Goal: Use online tool/utility: Utilize a website feature to perform a specific function

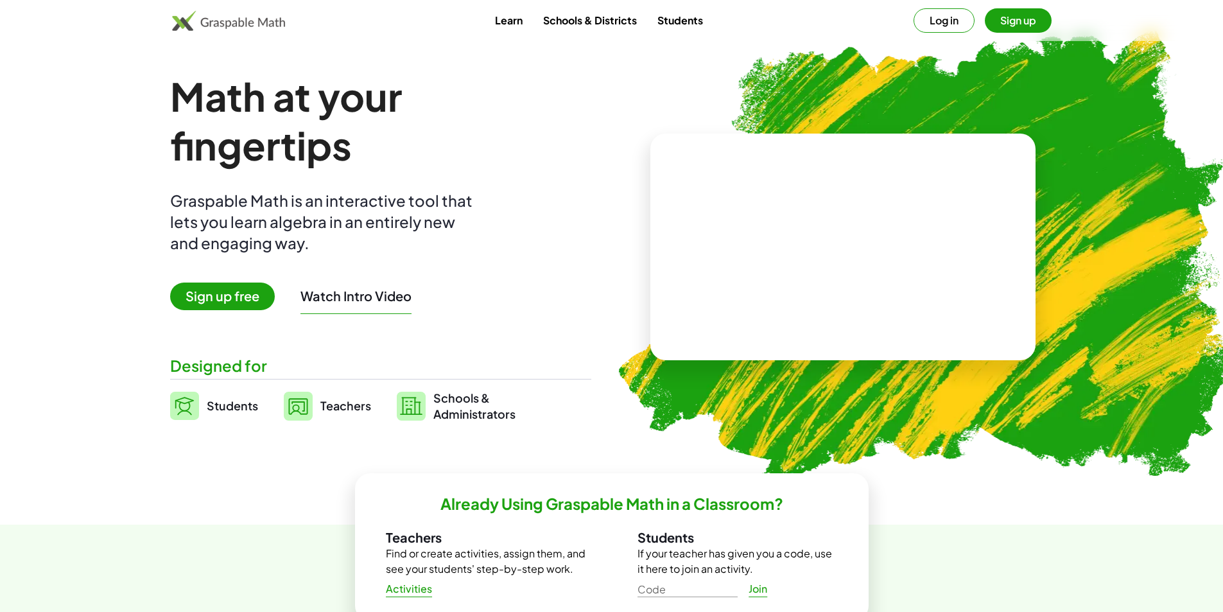
click at [219, 299] on span "Sign up free" at bounding box center [222, 297] width 105 height 28
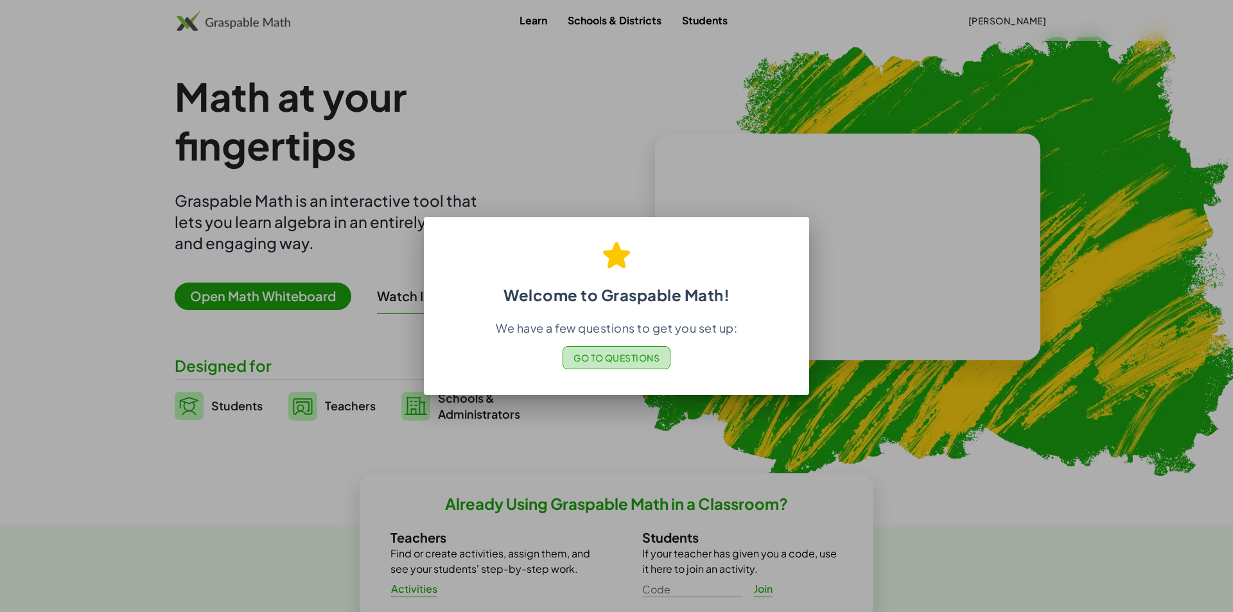
click at [573, 360] on span "Go to Questions" at bounding box center [616, 358] width 87 height 12
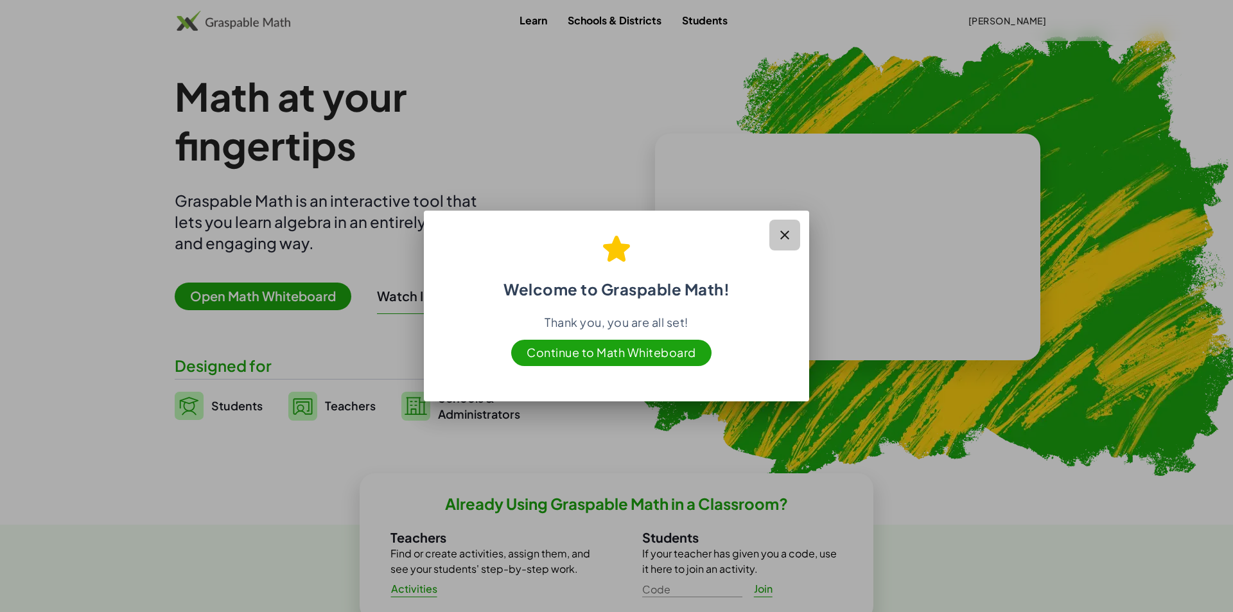
click at [783, 234] on icon "button" at bounding box center [784, 234] width 15 height 15
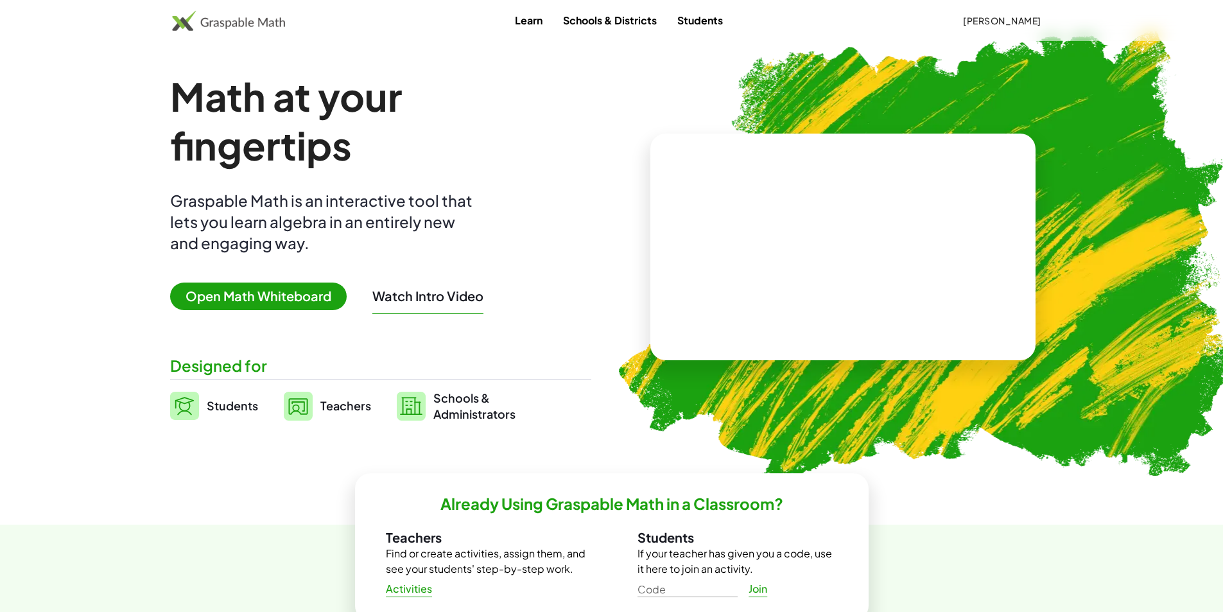
click at [258, 301] on span "Open Math Whiteboard" at bounding box center [258, 297] width 177 height 28
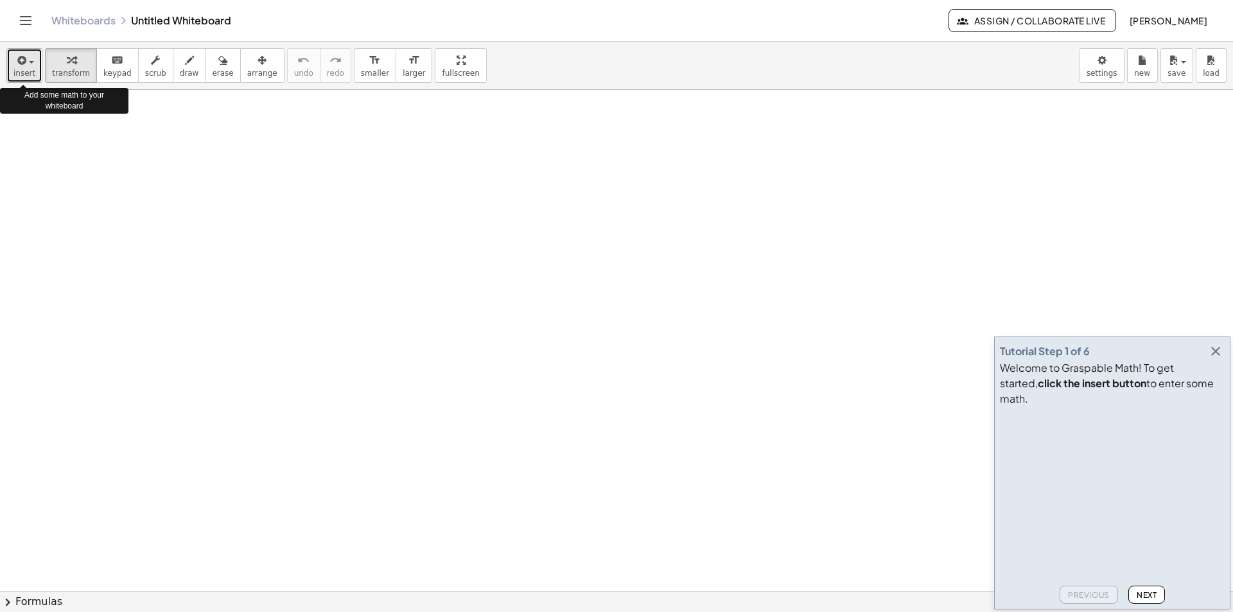
click at [30, 62] on span "button" at bounding box center [31, 62] width 5 height 3
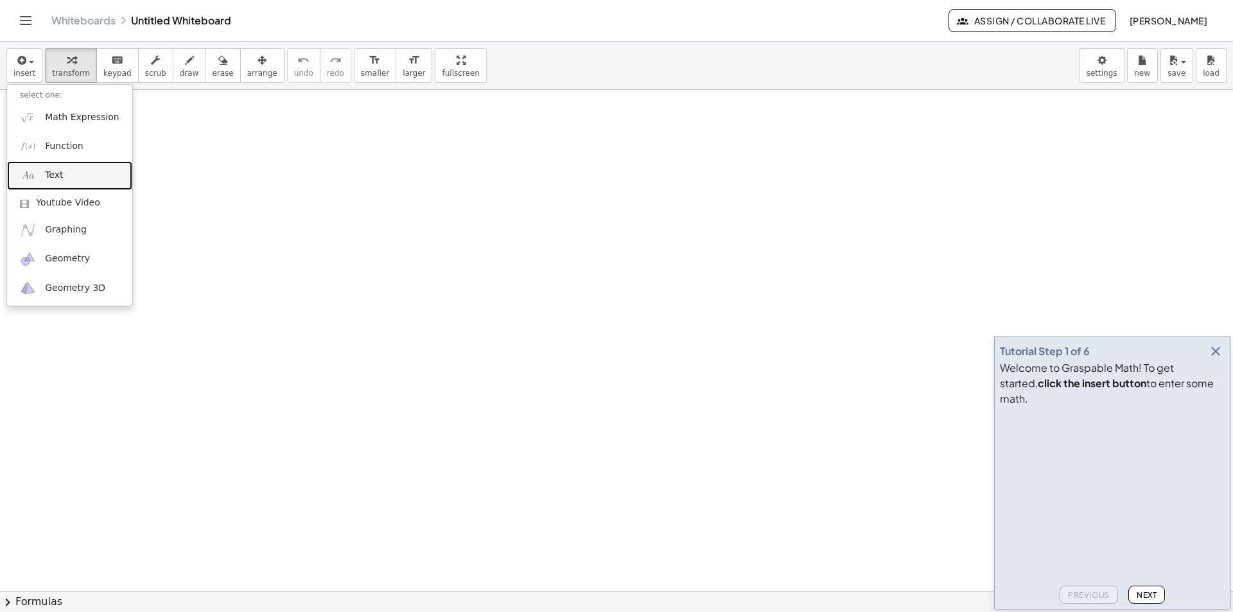
click at [49, 176] on span "Text" at bounding box center [54, 175] width 18 height 13
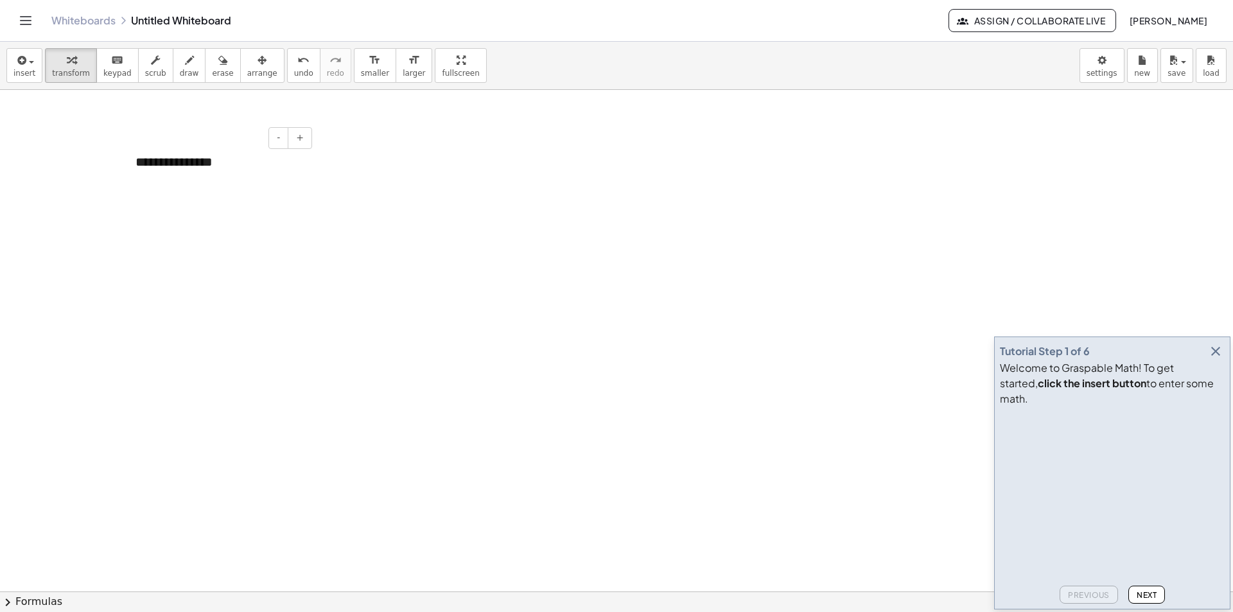
click at [231, 166] on div "**********" at bounding box center [219, 162] width 193 height 44
click at [222, 164] on div at bounding box center [219, 162] width 193 height 44
click at [309, 171] on div "**********" at bounding box center [219, 172] width 193 height 65
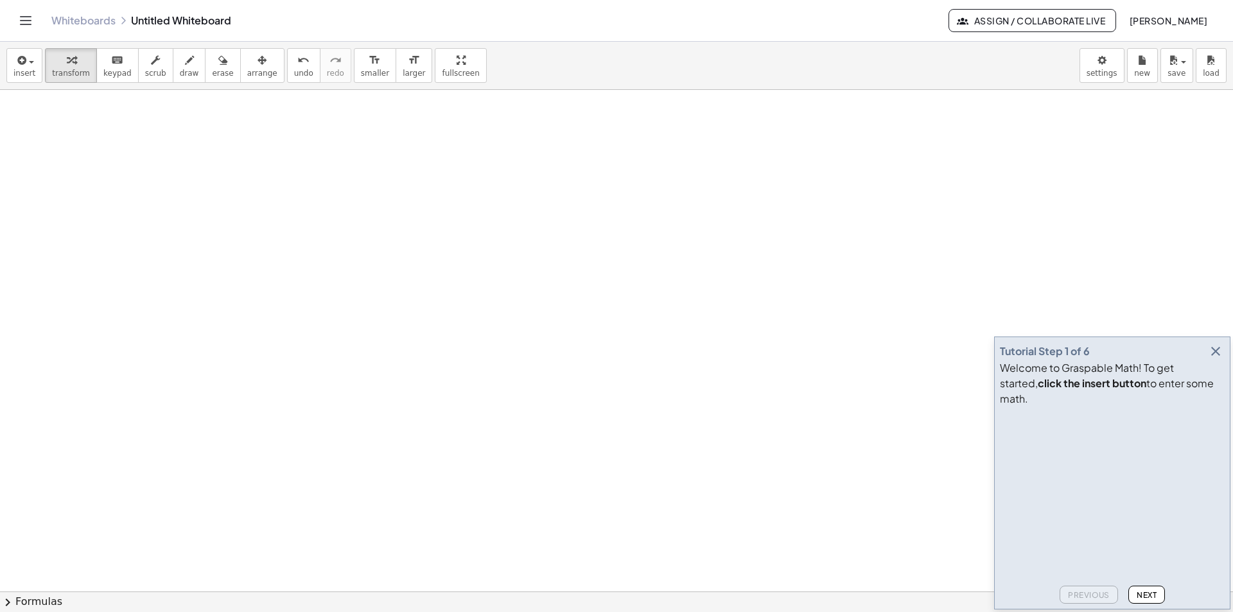
scroll to position [64, 0]
click at [29, 63] on span "button" at bounding box center [31, 62] width 5 height 3
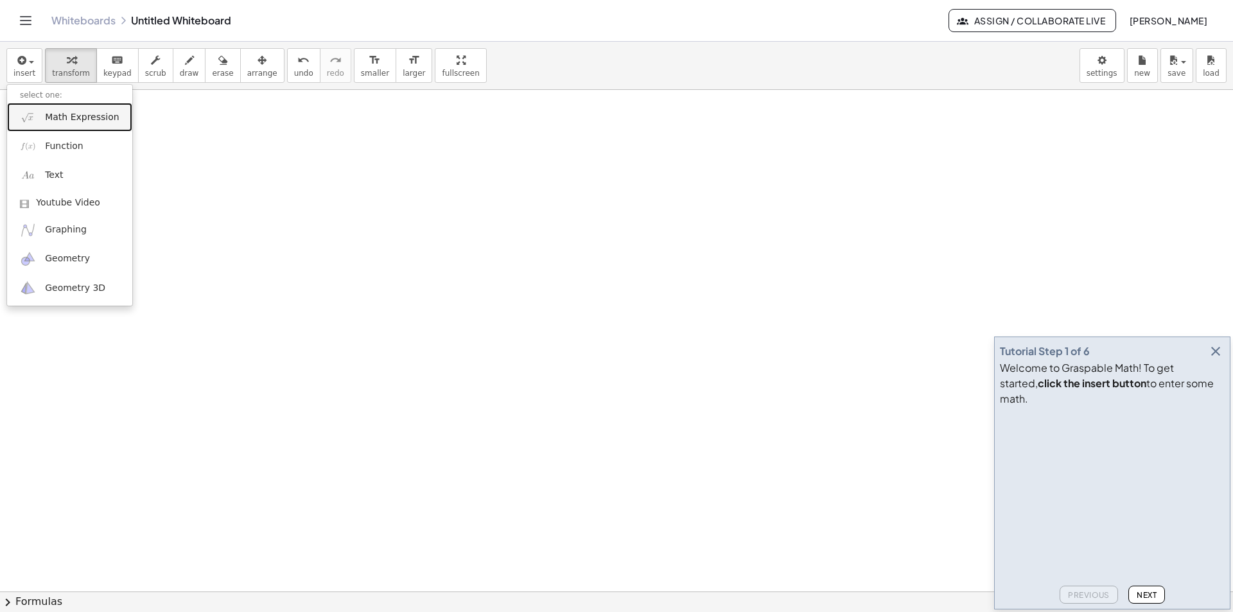
click at [53, 117] on span "Math Expression" at bounding box center [82, 117] width 74 height 13
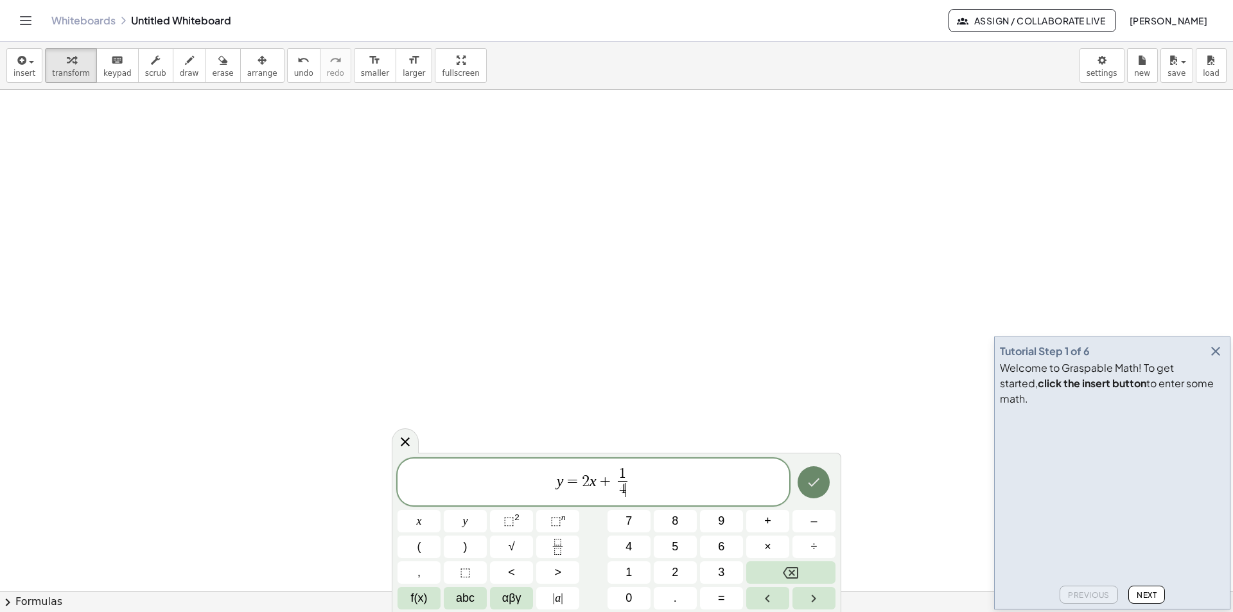
click at [808, 483] on icon "Done" at bounding box center [813, 482] width 15 height 15
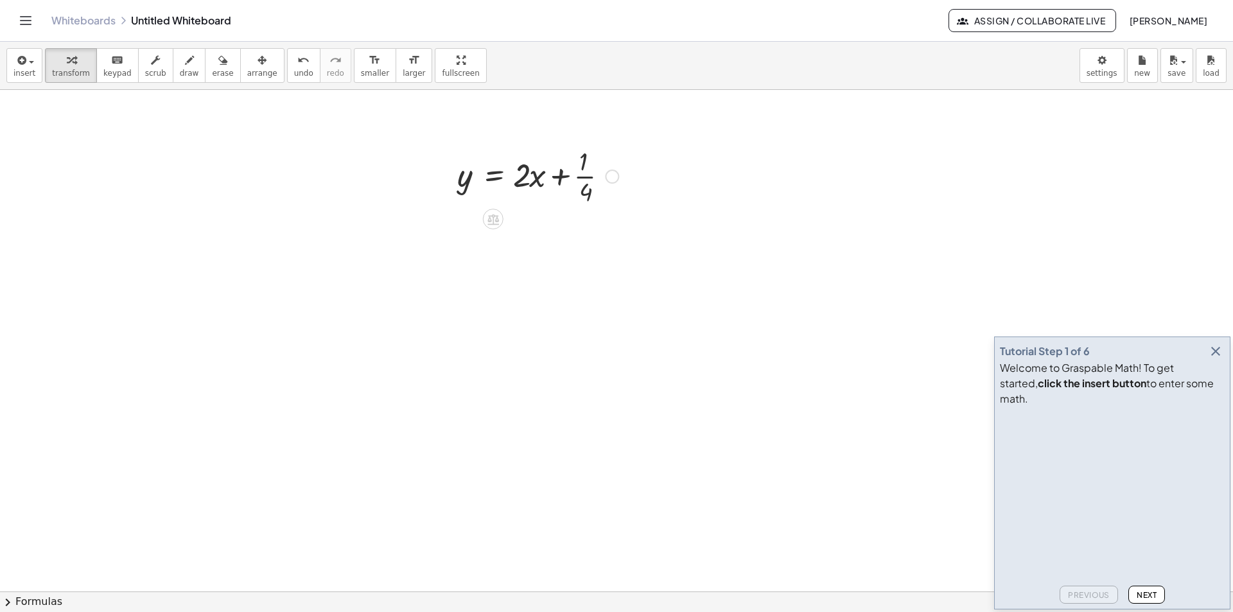
click at [495, 189] on div at bounding box center [538, 175] width 174 height 64
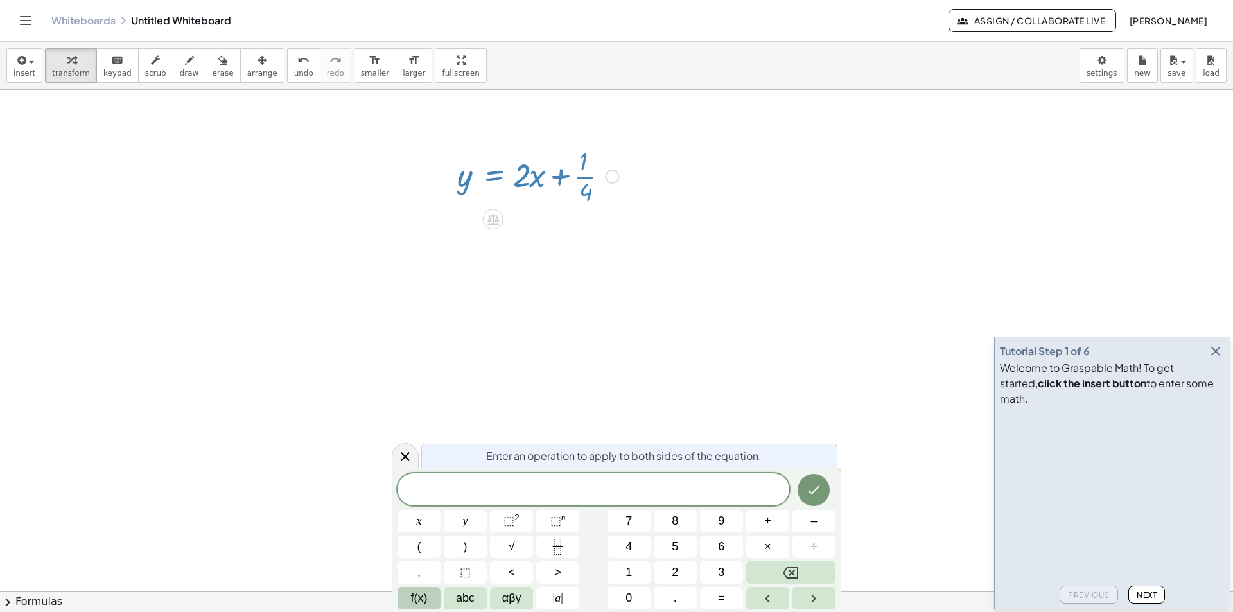
click at [421, 596] on span "f(x)" at bounding box center [419, 597] width 17 height 17
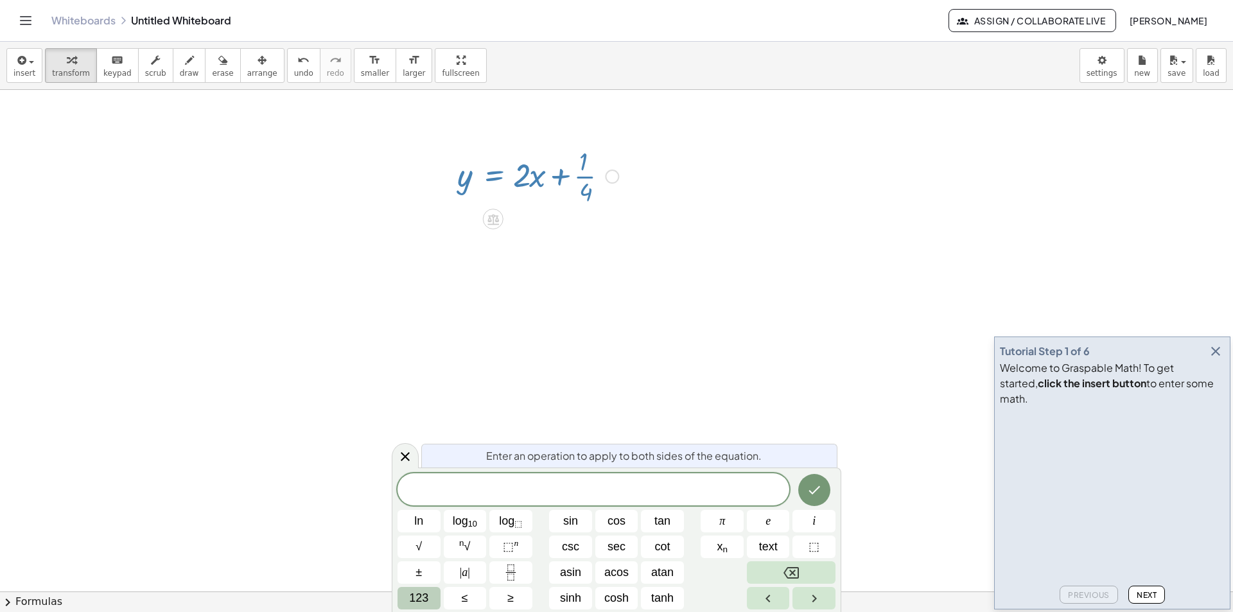
click at [423, 595] on span "123" at bounding box center [418, 597] width 19 height 17
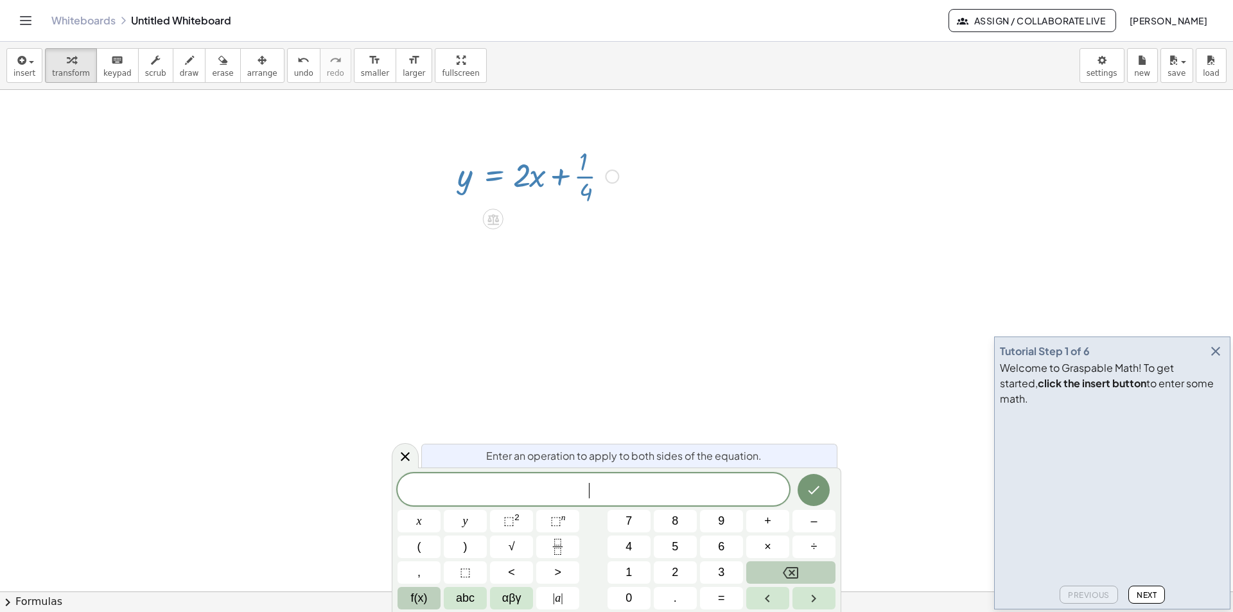
click at [423, 598] on span "f(x)" at bounding box center [419, 597] width 17 height 17
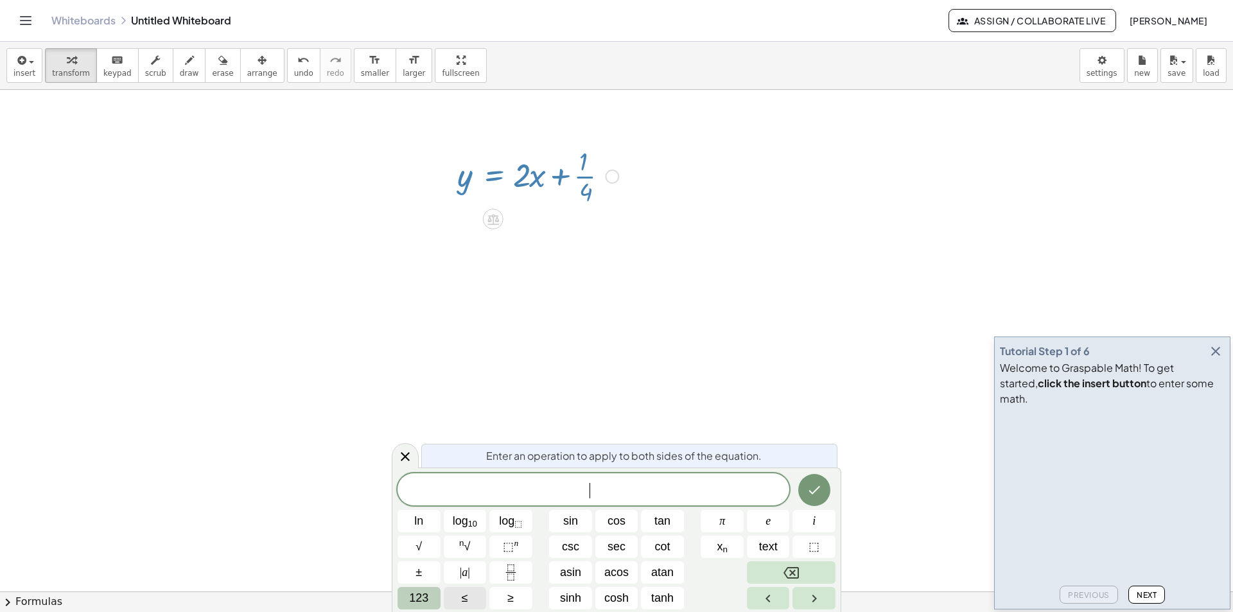
click at [423, 598] on span "123" at bounding box center [418, 597] width 19 height 17
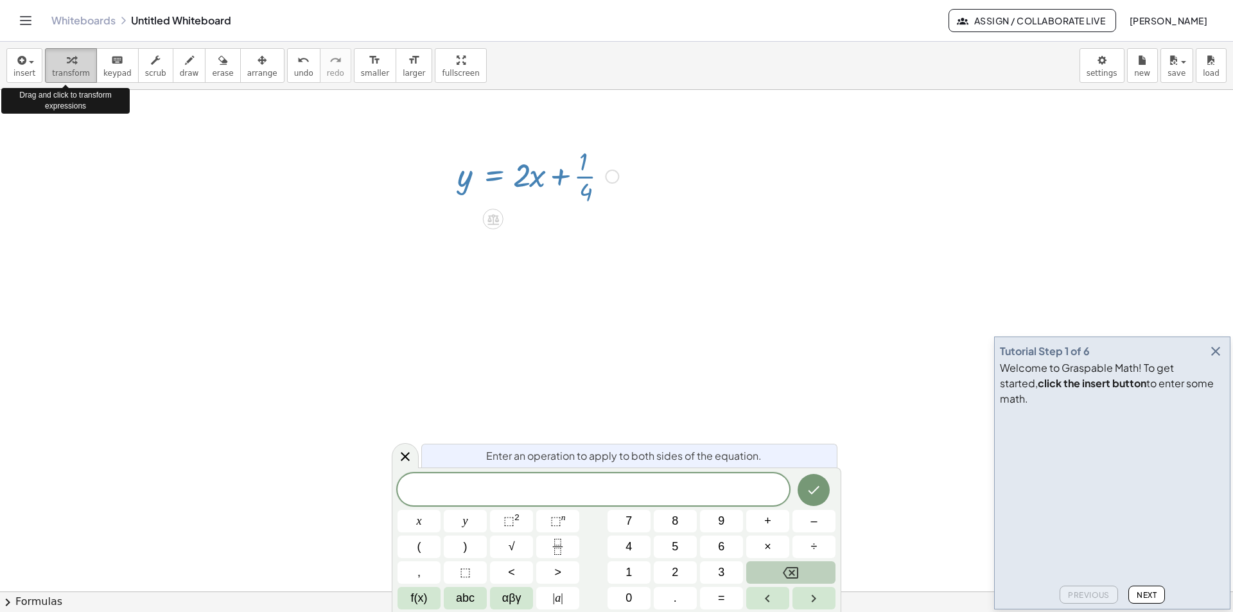
click at [67, 66] on icon "button" at bounding box center [71, 60] width 9 height 15
drag, startPoint x: 584, startPoint y: 176, endPoint x: 514, endPoint y: 196, distance: 72.8
click at [522, 196] on div at bounding box center [538, 175] width 174 height 64
click at [69, 67] on icon "button" at bounding box center [71, 60] width 9 height 15
click at [540, 179] on div at bounding box center [538, 175] width 174 height 64
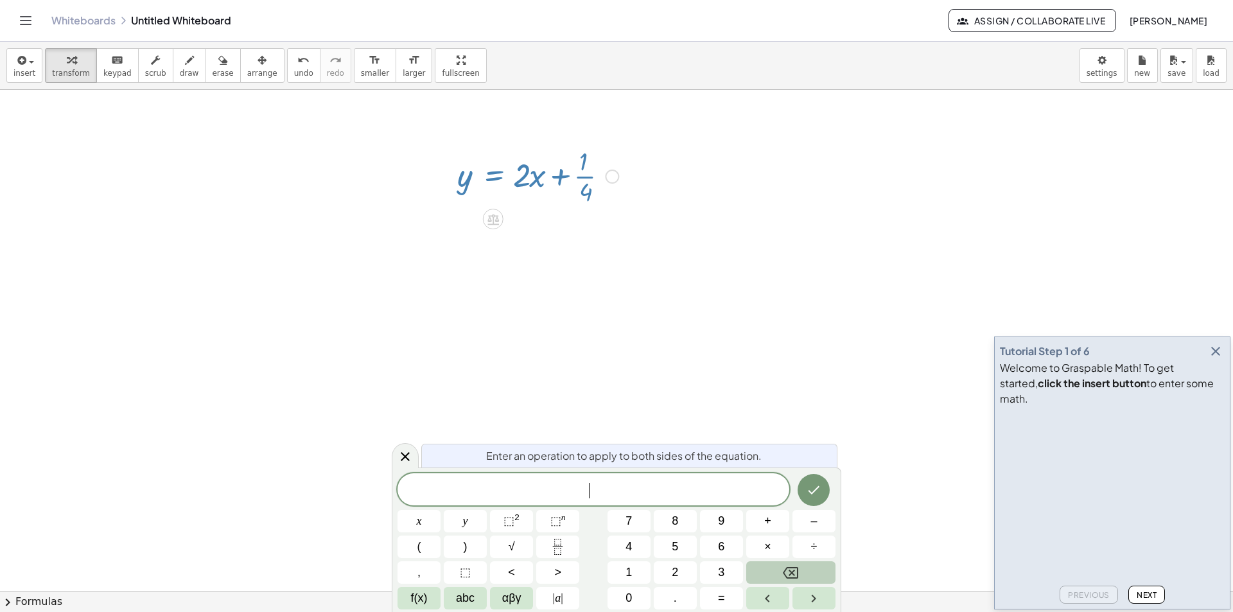
click at [587, 171] on div at bounding box center [538, 175] width 174 height 64
drag, startPoint x: 580, startPoint y: 177, endPoint x: 457, endPoint y: 196, distance: 125.3
click at [457, 196] on div "y = + · 2 · x + · 1 · 4" at bounding box center [533, 175] width 190 height 71
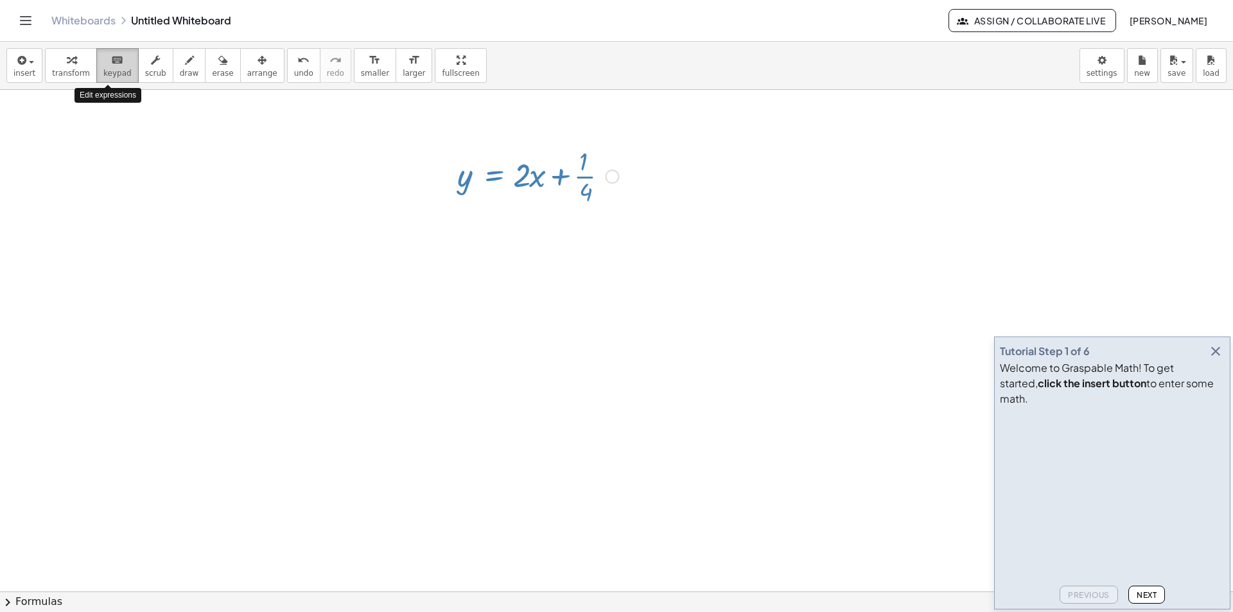
click at [111, 61] on icon "keyboard" at bounding box center [117, 60] width 12 height 15
click at [111, 65] on icon "keyboard" at bounding box center [117, 60] width 12 height 15
click at [107, 69] on span "keypad" at bounding box center [117, 73] width 28 height 9
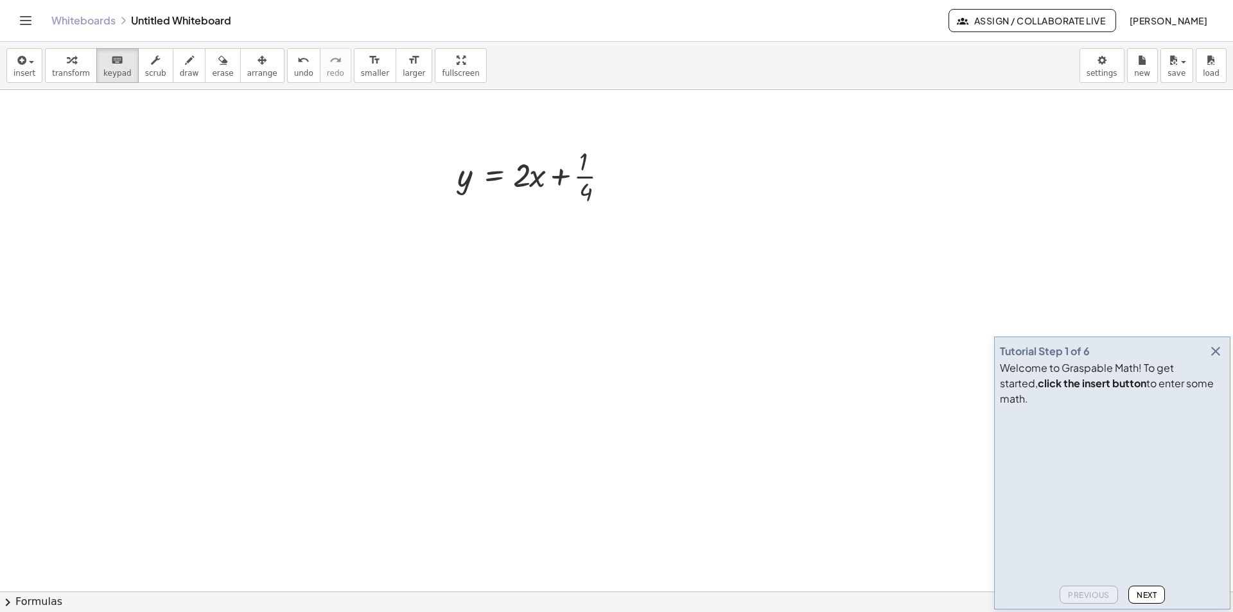
click at [621, 505] on div at bounding box center [616, 527] width 1233 height 1003
click at [1218, 359] on icon "button" at bounding box center [1215, 351] width 15 height 15
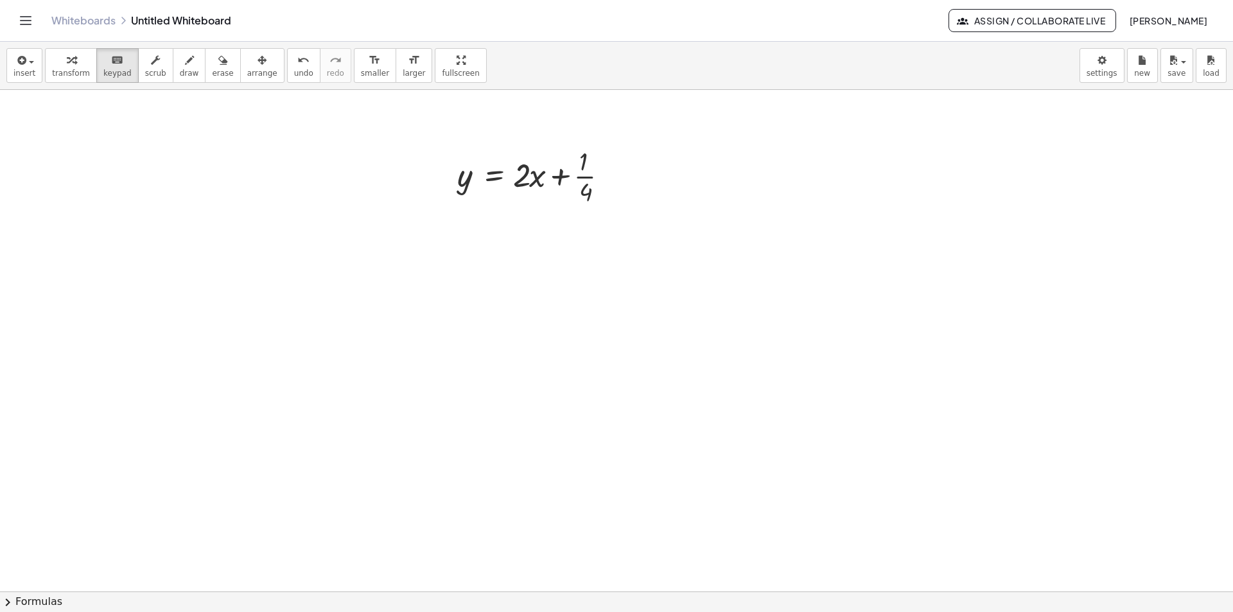
click at [628, 505] on div at bounding box center [616, 527] width 1233 height 1003
click at [114, 62] on icon "keyboard" at bounding box center [117, 60] width 12 height 15
click at [111, 63] on icon "keyboard" at bounding box center [117, 60] width 12 height 15
click at [552, 192] on div at bounding box center [538, 175] width 174 height 64
click at [557, 166] on div at bounding box center [538, 175] width 174 height 64
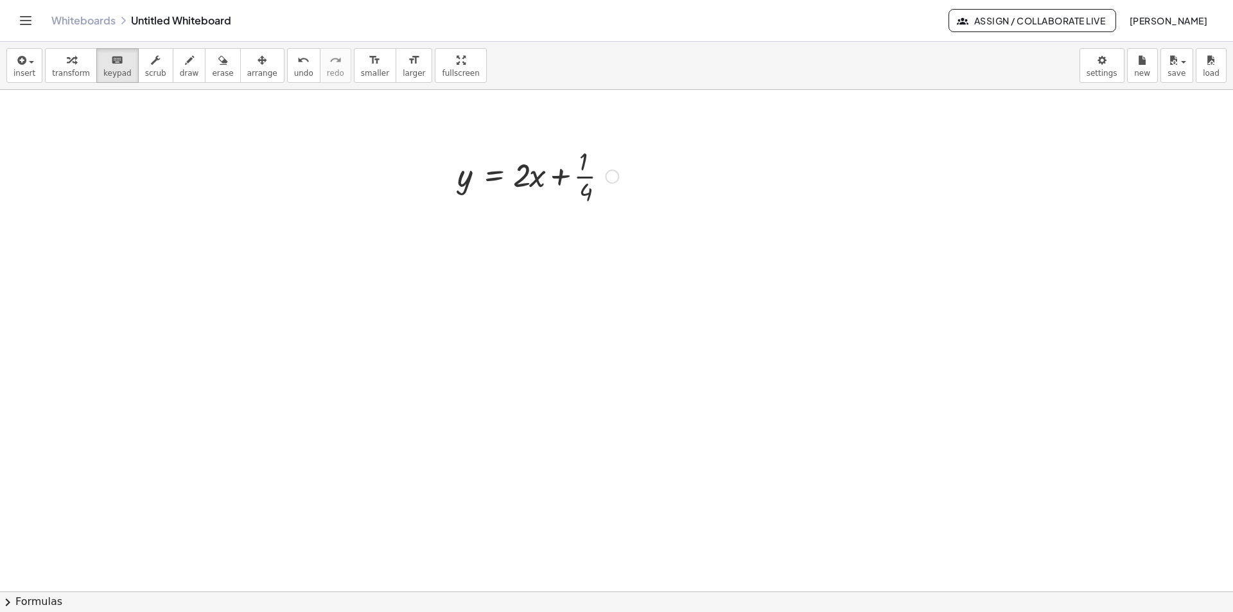
click at [470, 179] on div at bounding box center [538, 175] width 174 height 64
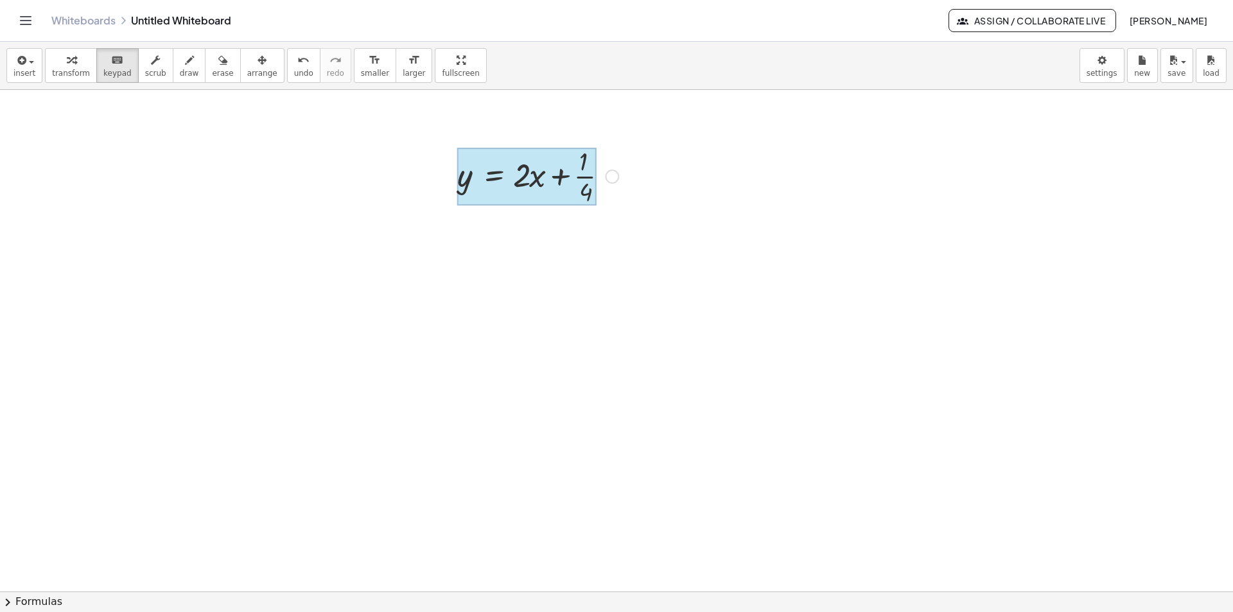
click at [492, 177] on div at bounding box center [526, 177] width 139 height 58
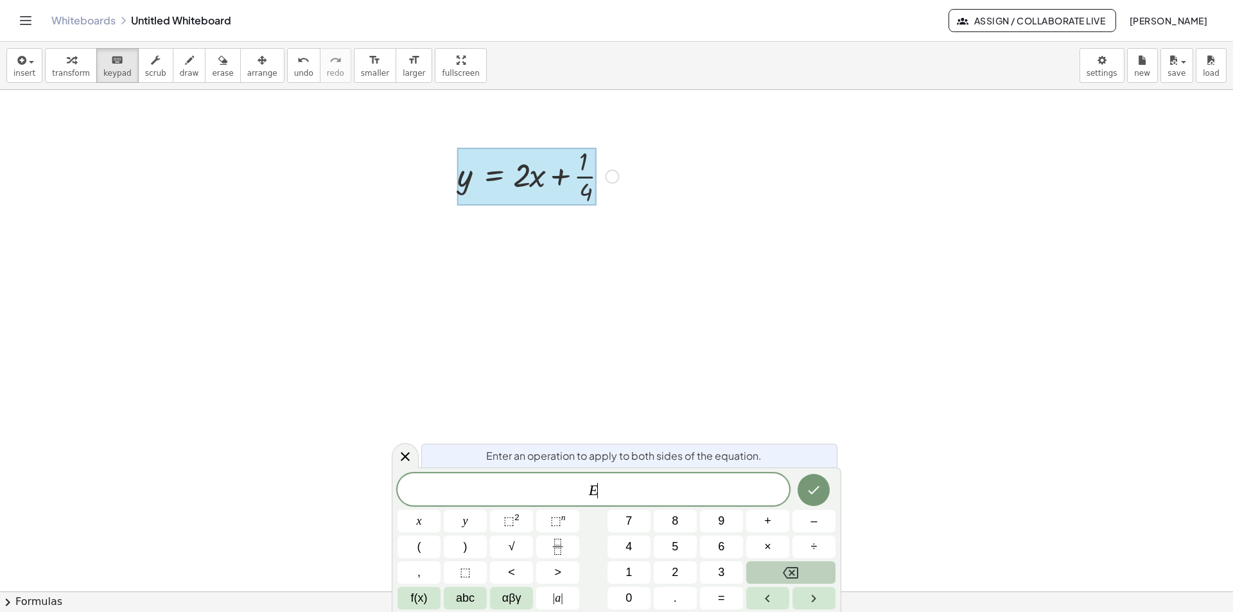
click at [549, 295] on div at bounding box center [616, 527] width 1233 height 1003
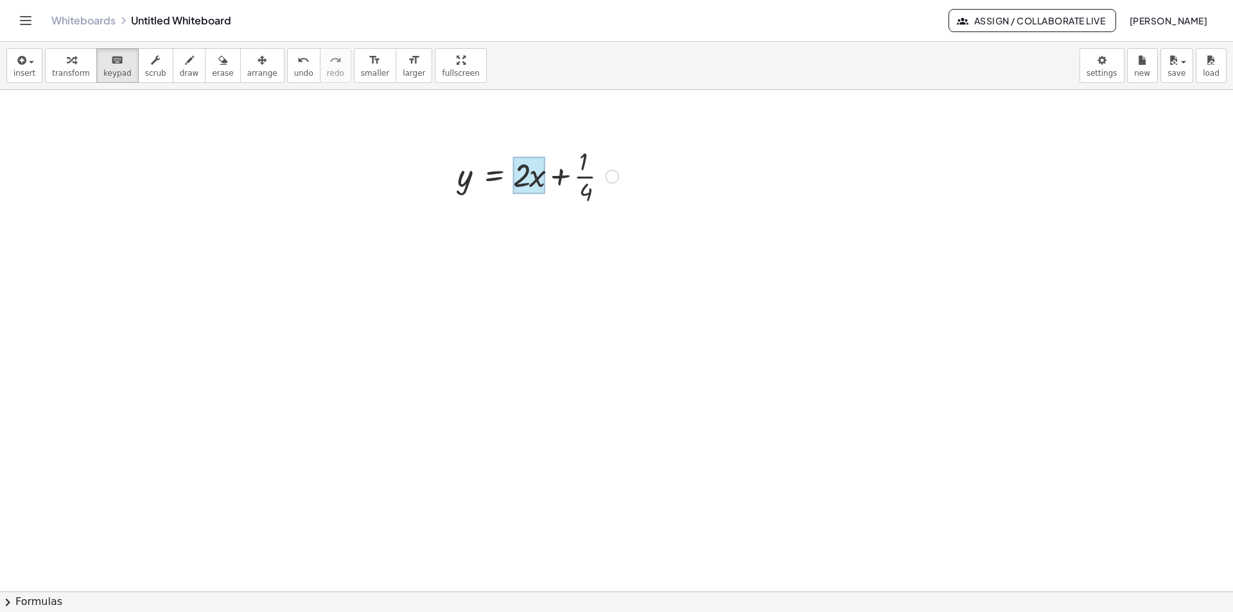
click at [535, 181] on div at bounding box center [529, 175] width 32 height 37
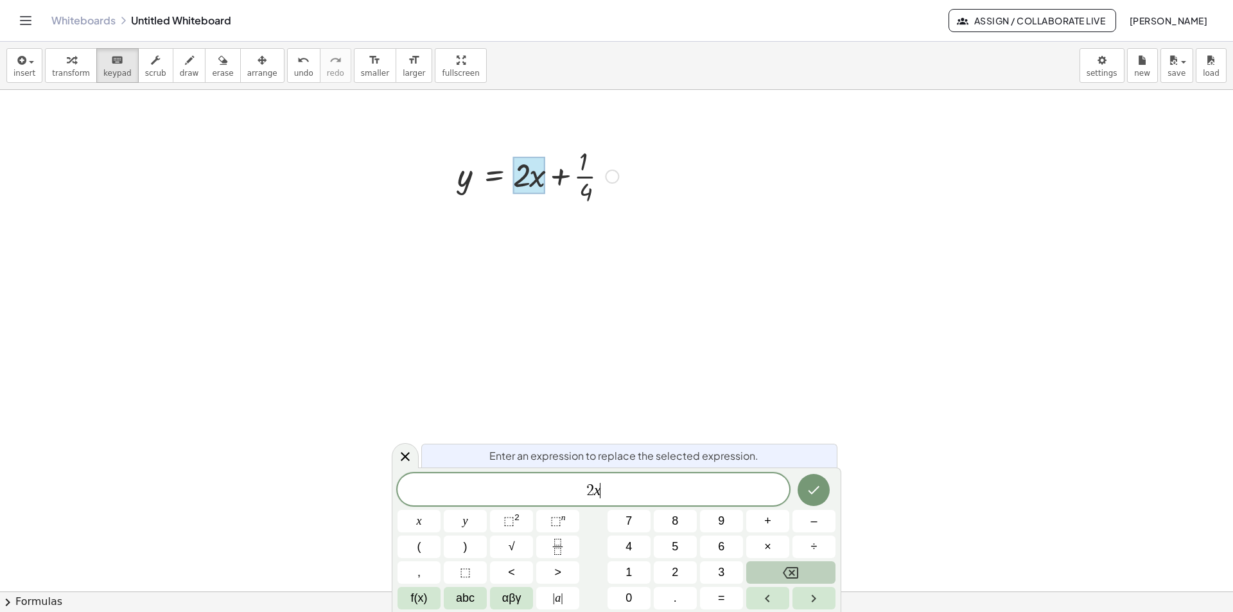
click at [618, 487] on span "2 x ​" at bounding box center [593, 491] width 392 height 18
click at [583, 171] on div at bounding box center [538, 175] width 174 height 64
click at [674, 339] on div at bounding box center [616, 527] width 1233 height 1003
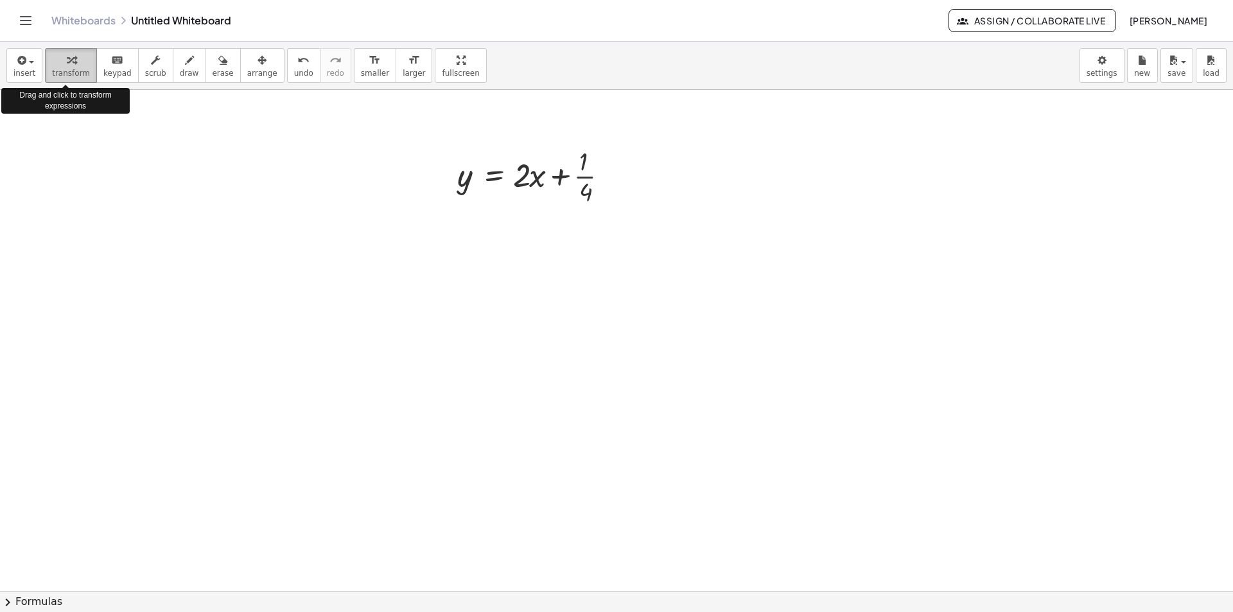
click at [64, 69] on span "transform" at bounding box center [71, 73] width 38 height 9
click at [586, 180] on div at bounding box center [538, 175] width 174 height 64
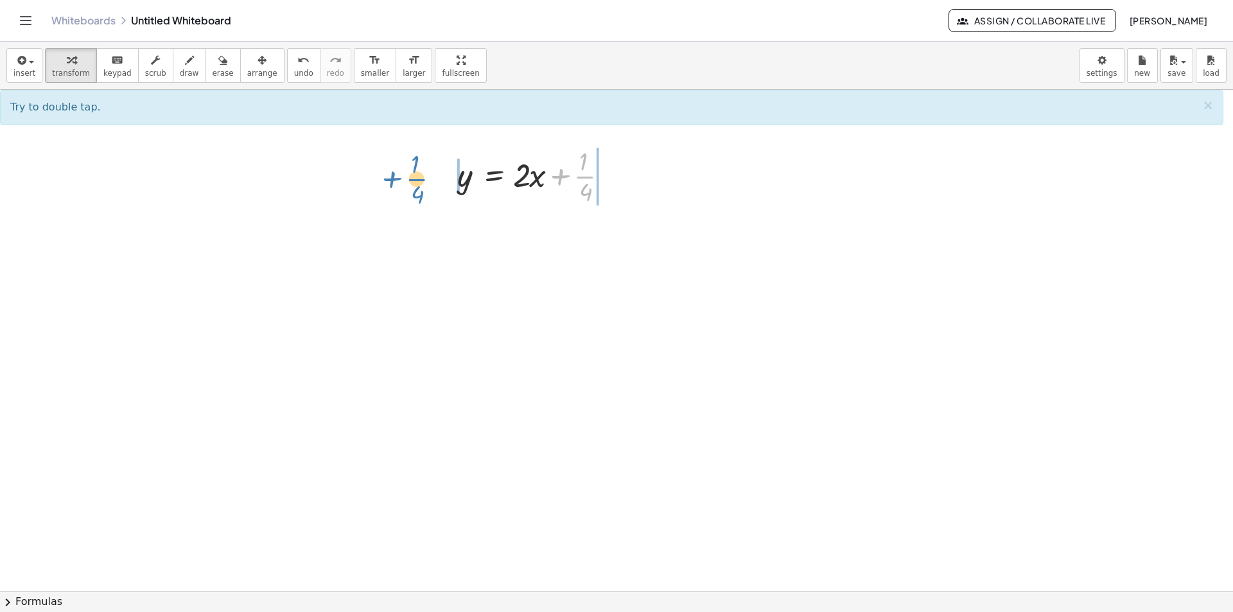
drag, startPoint x: 585, startPoint y: 182, endPoint x: 419, endPoint y: 177, distance: 165.7
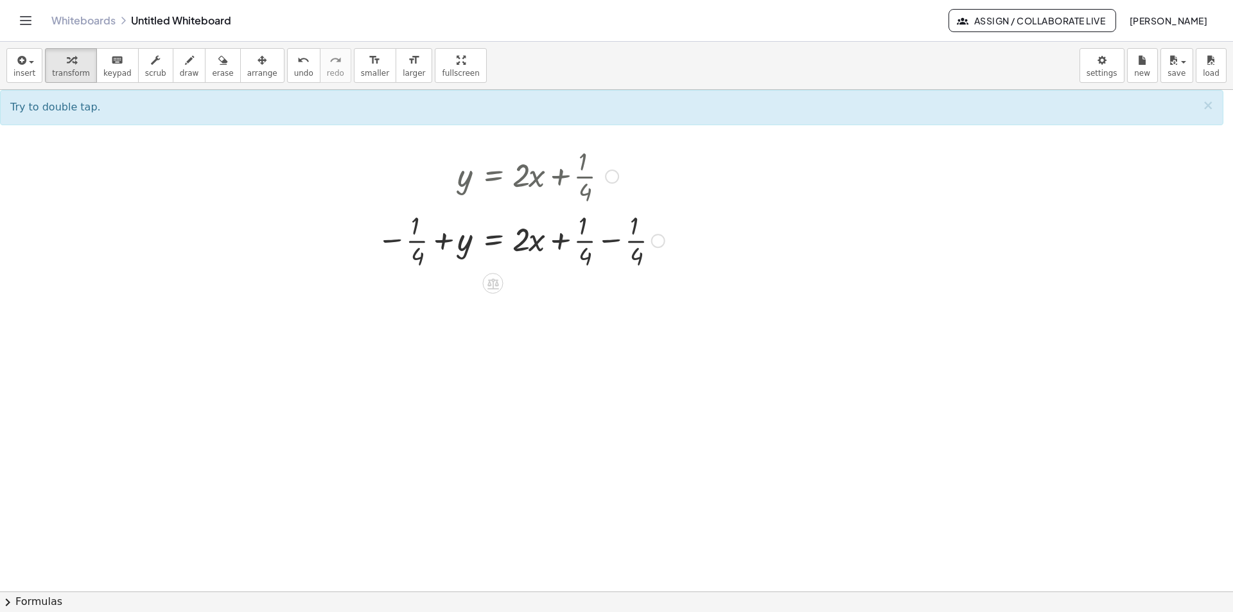
click at [636, 237] on div at bounding box center [521, 239] width 301 height 64
click at [520, 239] on div at bounding box center [521, 239] width 301 height 64
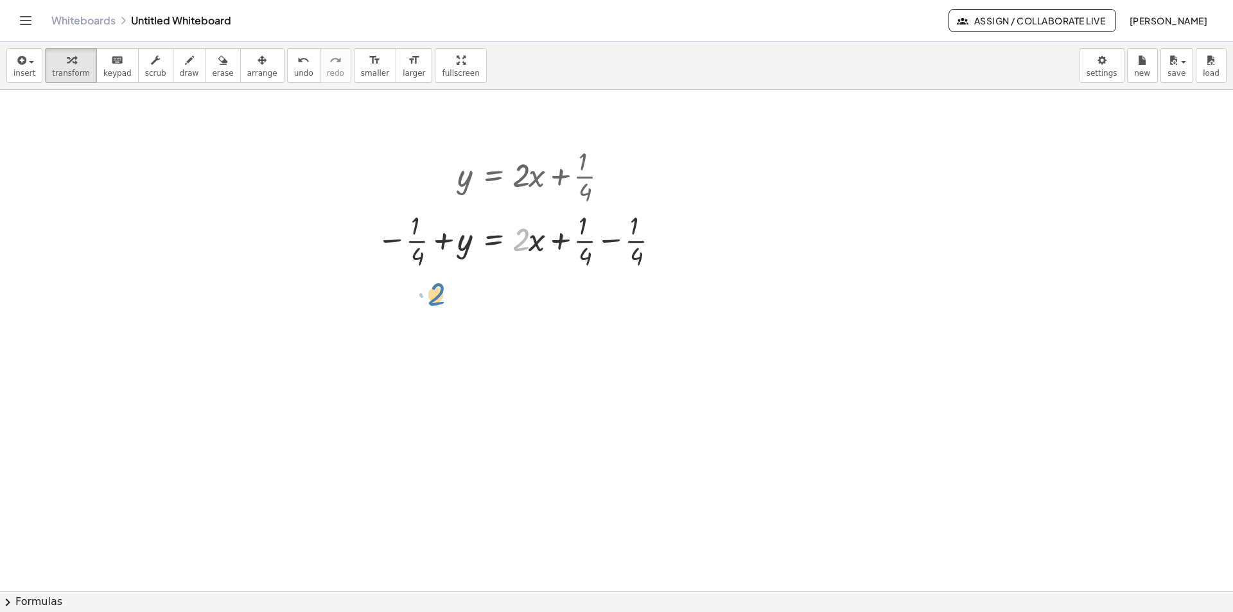
drag, startPoint x: 520, startPoint y: 239, endPoint x: 435, endPoint y: 293, distance: 100.8
drag, startPoint x: 520, startPoint y: 243, endPoint x: 412, endPoint y: 292, distance: 119.0
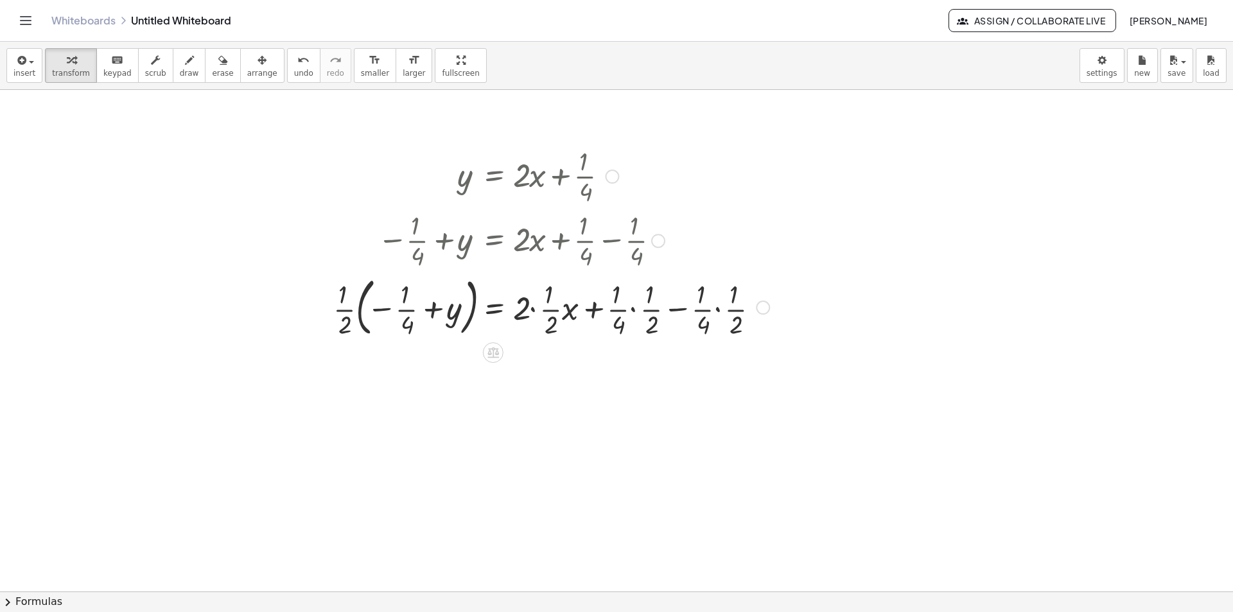
click at [567, 322] on div at bounding box center [551, 306] width 449 height 69
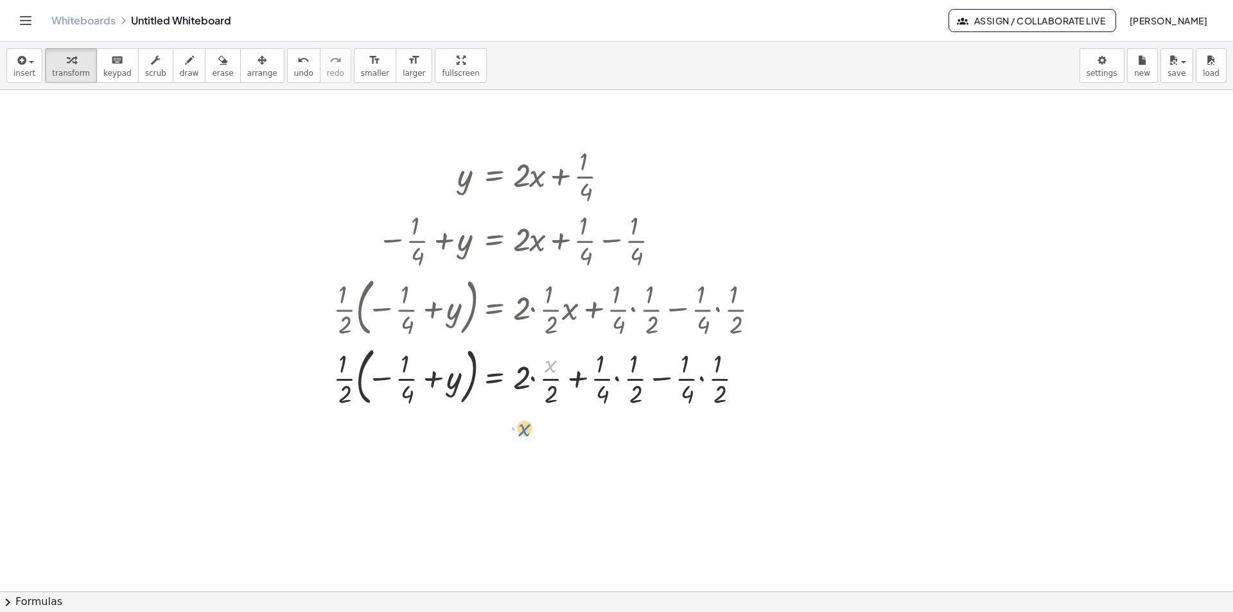
drag, startPoint x: 550, startPoint y: 363, endPoint x: 526, endPoint y: 425, distance: 66.7
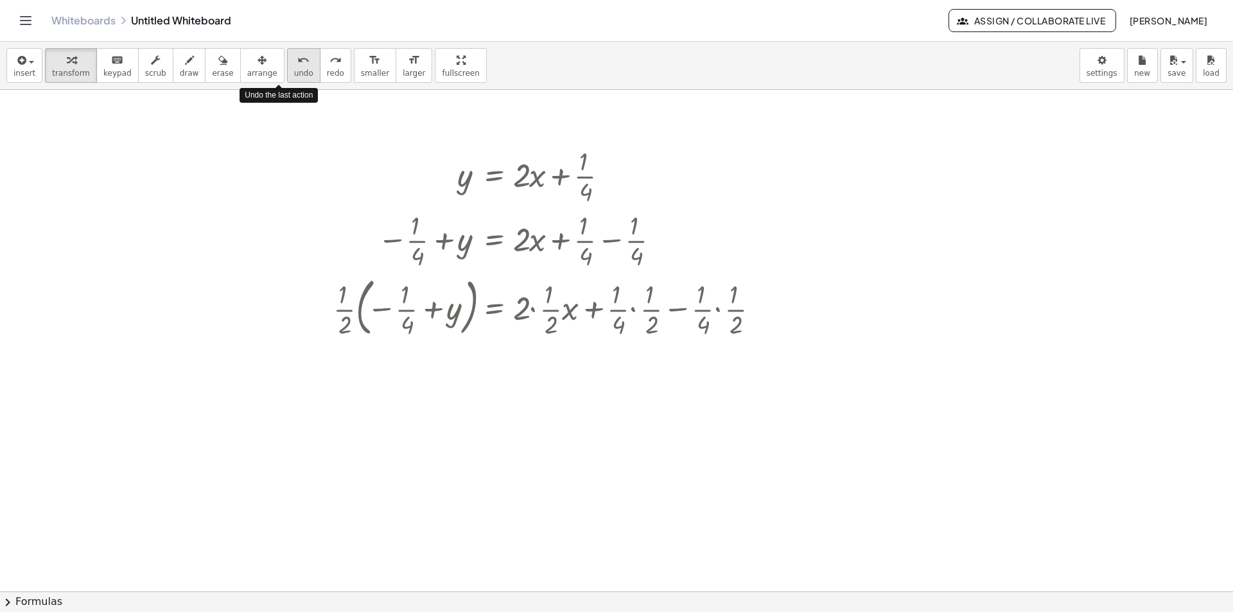
click at [297, 65] on icon "undo" at bounding box center [303, 60] width 12 height 15
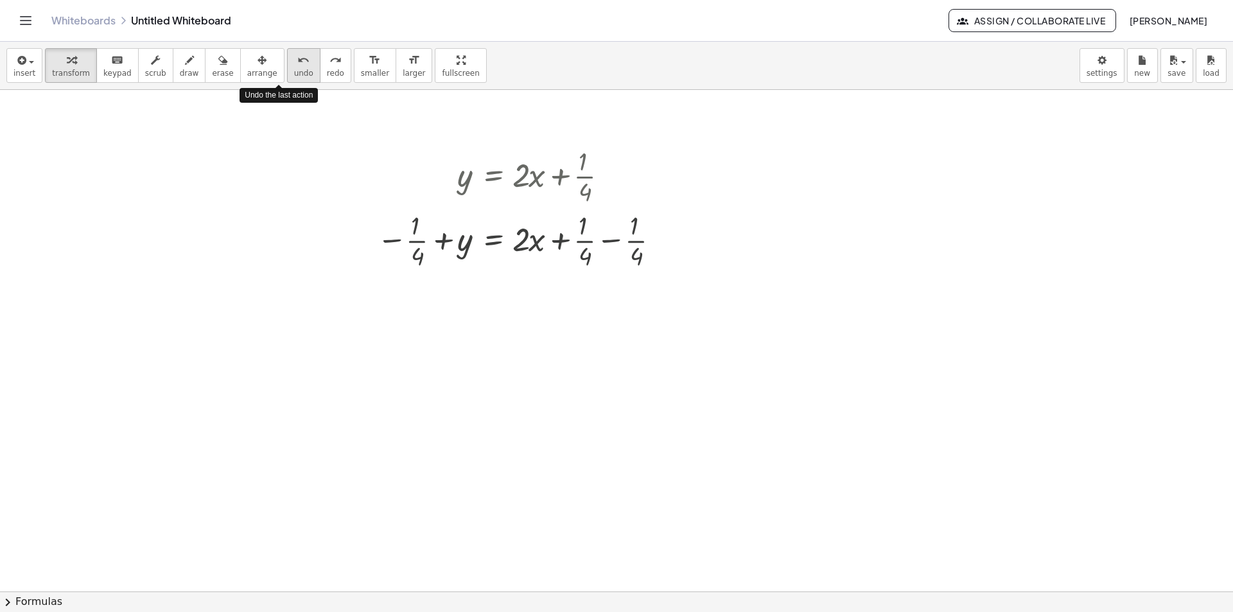
click at [297, 65] on icon "undo" at bounding box center [303, 60] width 12 height 15
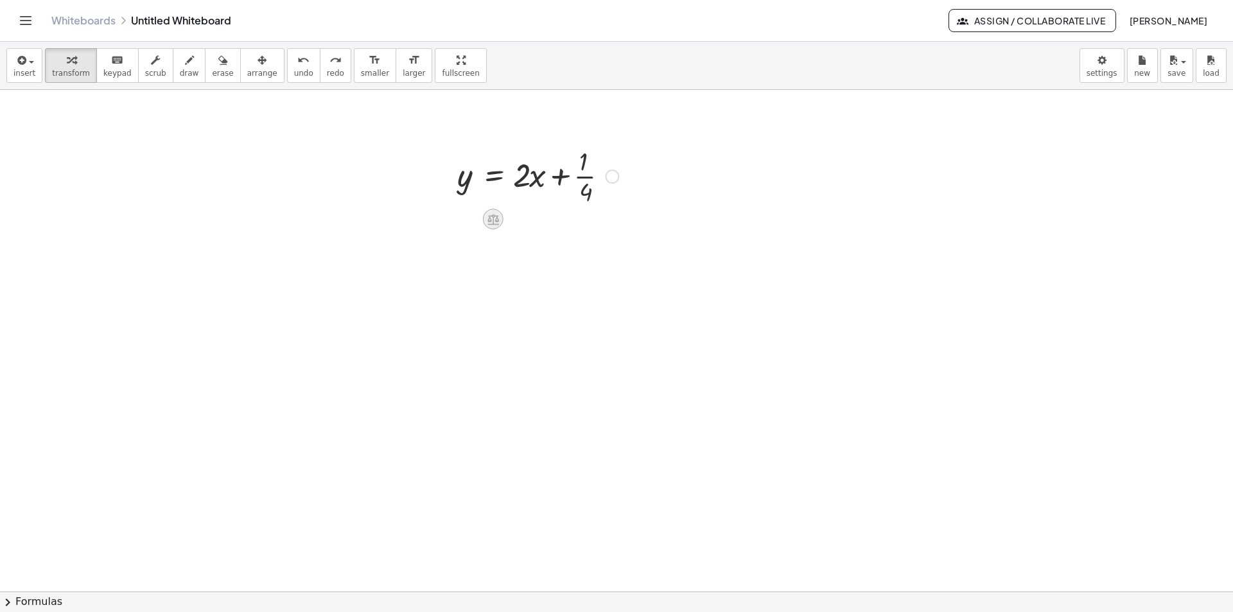
click at [493, 224] on icon at bounding box center [493, 219] width 12 height 11
drag, startPoint x: 582, startPoint y: 171, endPoint x: 418, endPoint y: 212, distance: 169.3
drag, startPoint x: 579, startPoint y: 231, endPoint x: 605, endPoint y: 157, distance: 78.4
click at [599, 161] on div at bounding box center [538, 175] width 174 height 64
drag, startPoint x: 589, startPoint y: 175, endPoint x: 419, endPoint y: 174, distance: 169.5
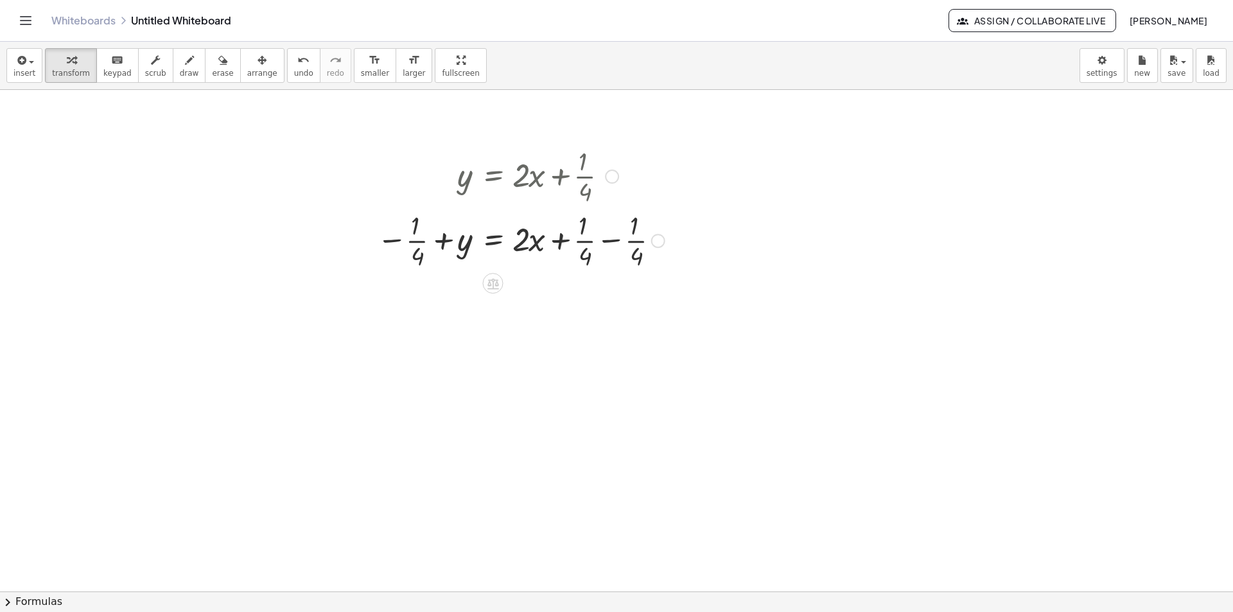
click at [589, 239] on div at bounding box center [521, 239] width 301 height 64
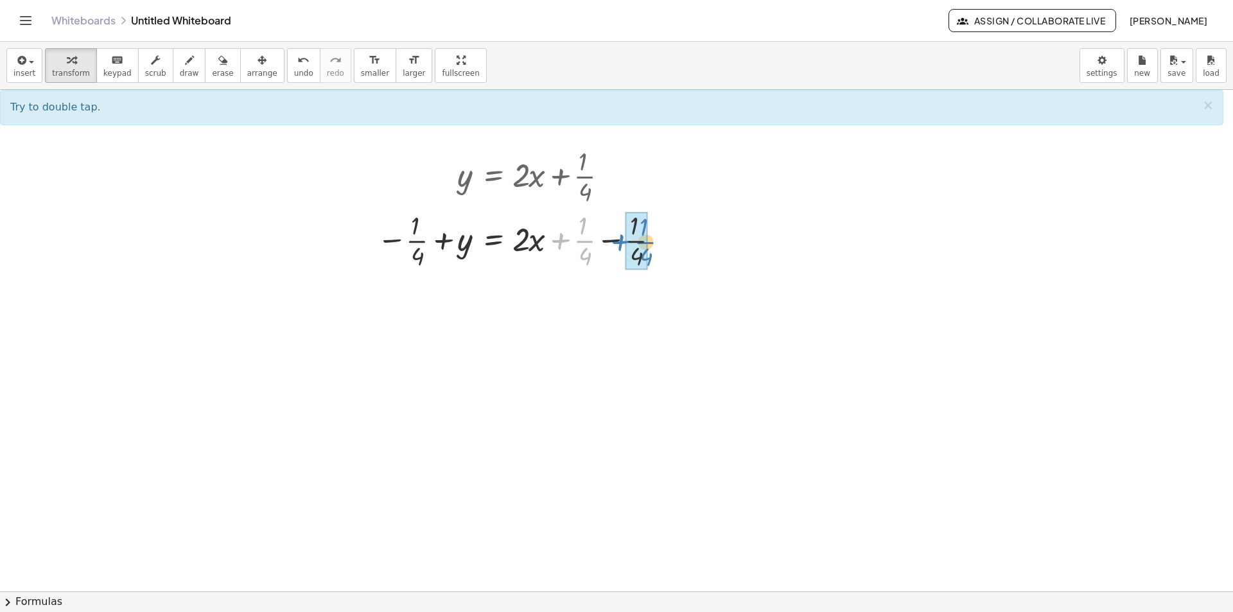
drag, startPoint x: 581, startPoint y: 241, endPoint x: 643, endPoint y: 242, distance: 61.7
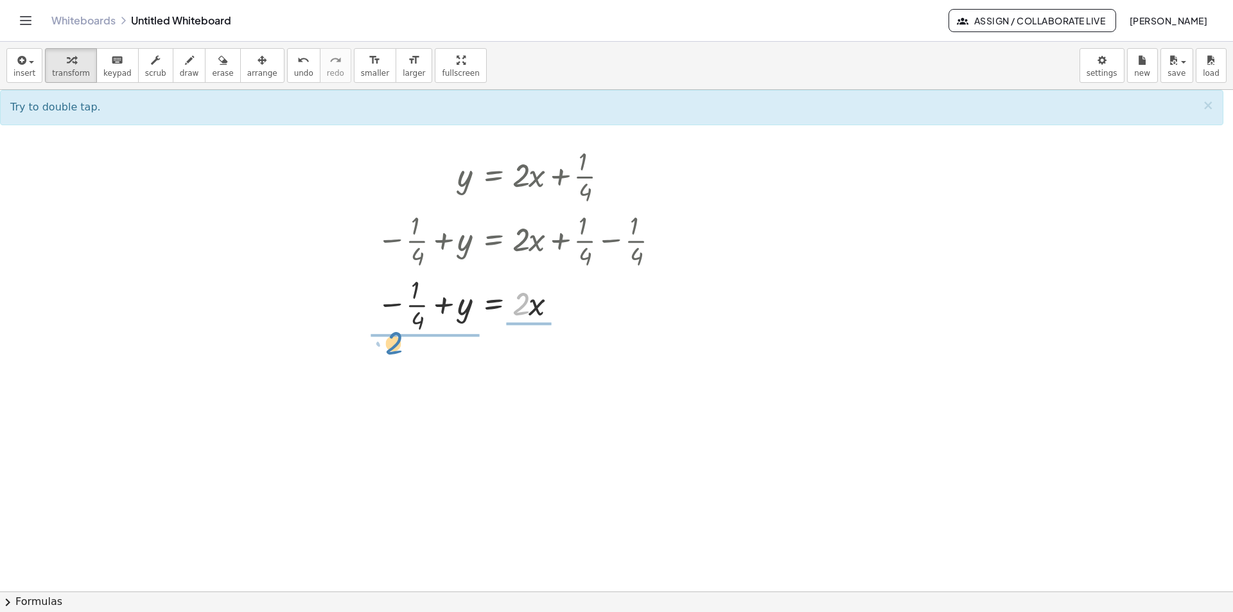
drag, startPoint x: 523, startPoint y: 302, endPoint x: 396, endPoint y: 341, distance: 133.0
drag, startPoint x: 522, startPoint y: 370, endPoint x: 526, endPoint y: 401, distance: 31.7
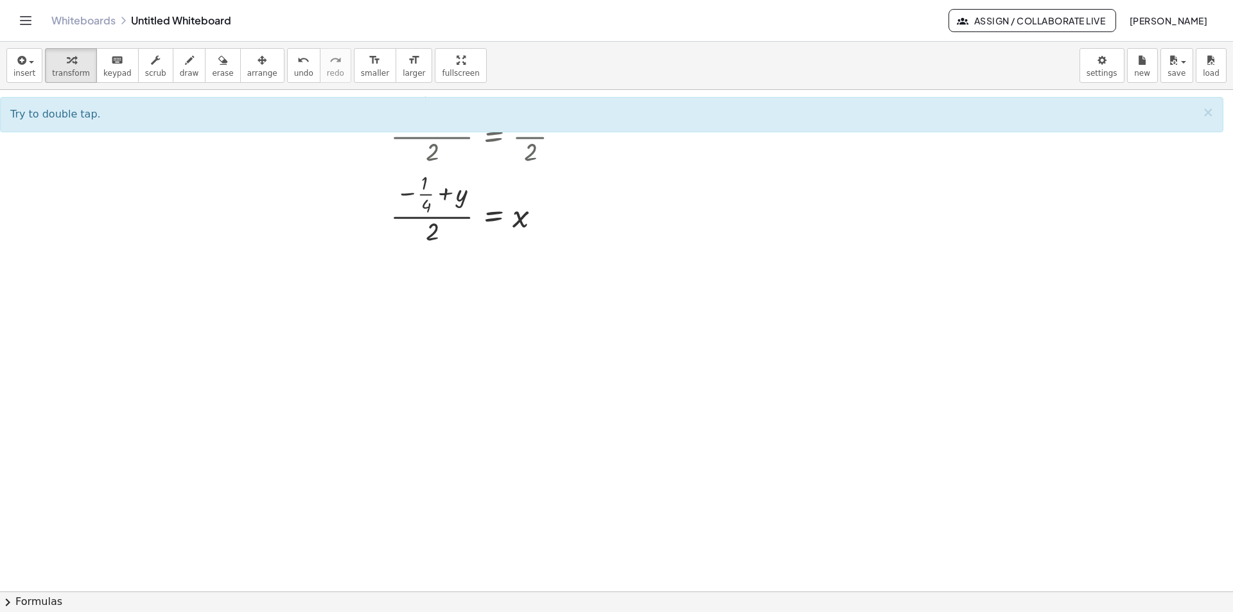
scroll to position [321, 0]
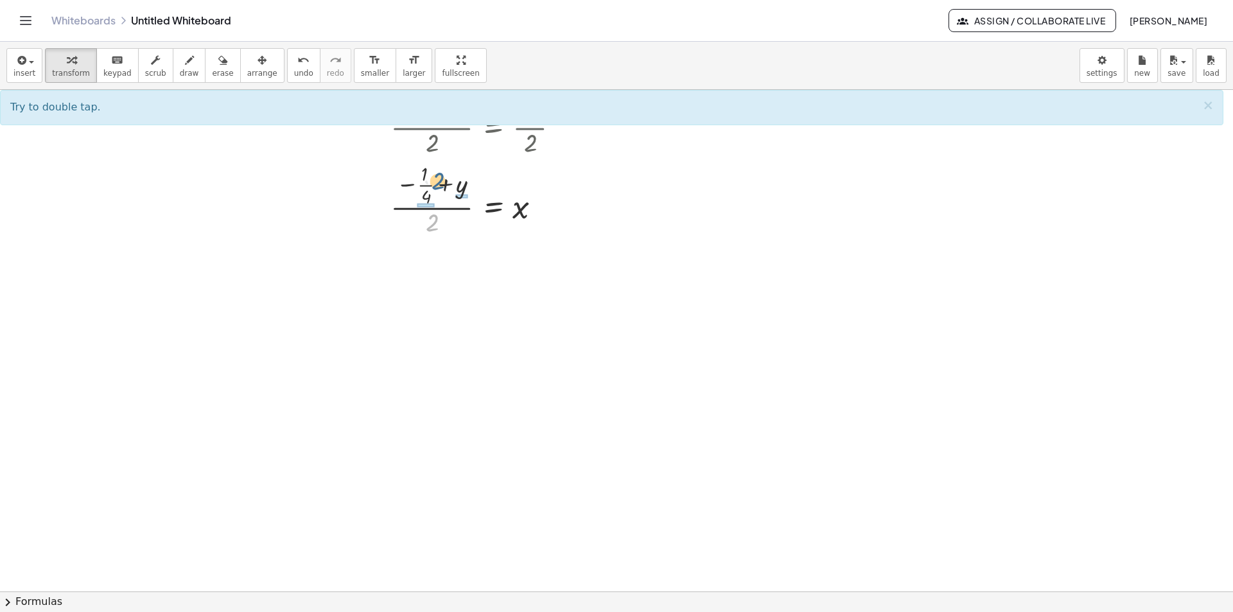
drag, startPoint x: 430, startPoint y: 223, endPoint x: 435, endPoint y: 180, distance: 43.4
click at [435, 180] on div at bounding box center [521, 199] width 301 height 80
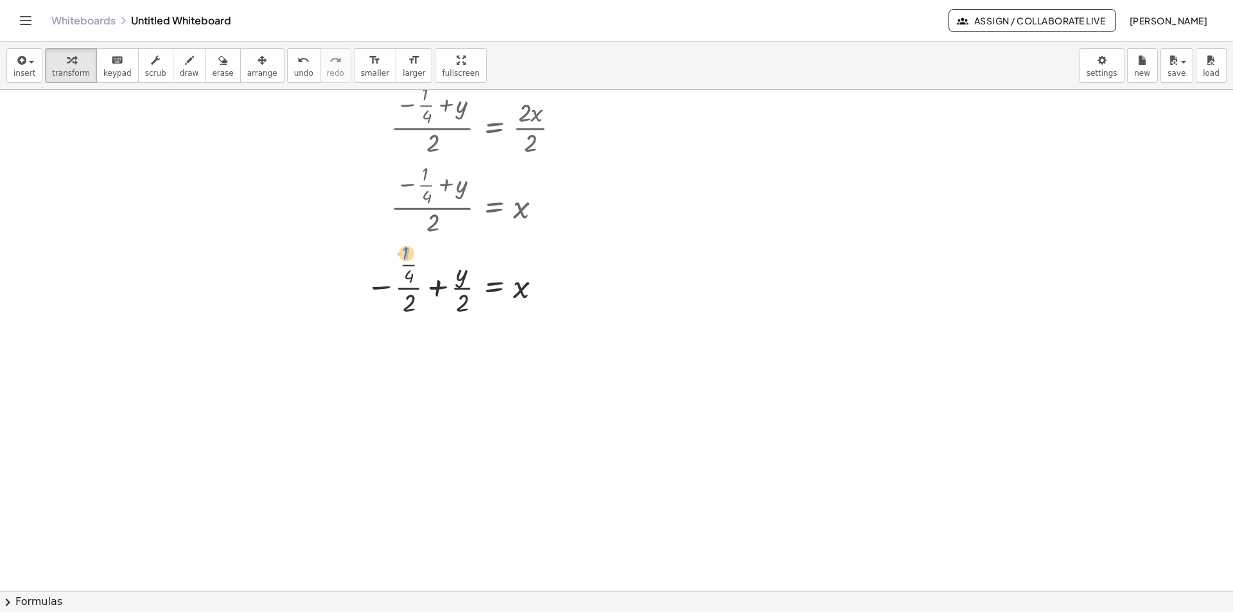
click at [385, 248] on div at bounding box center [515, 279] width 311 height 80
click at [297, 62] on icon "undo" at bounding box center [303, 60] width 12 height 15
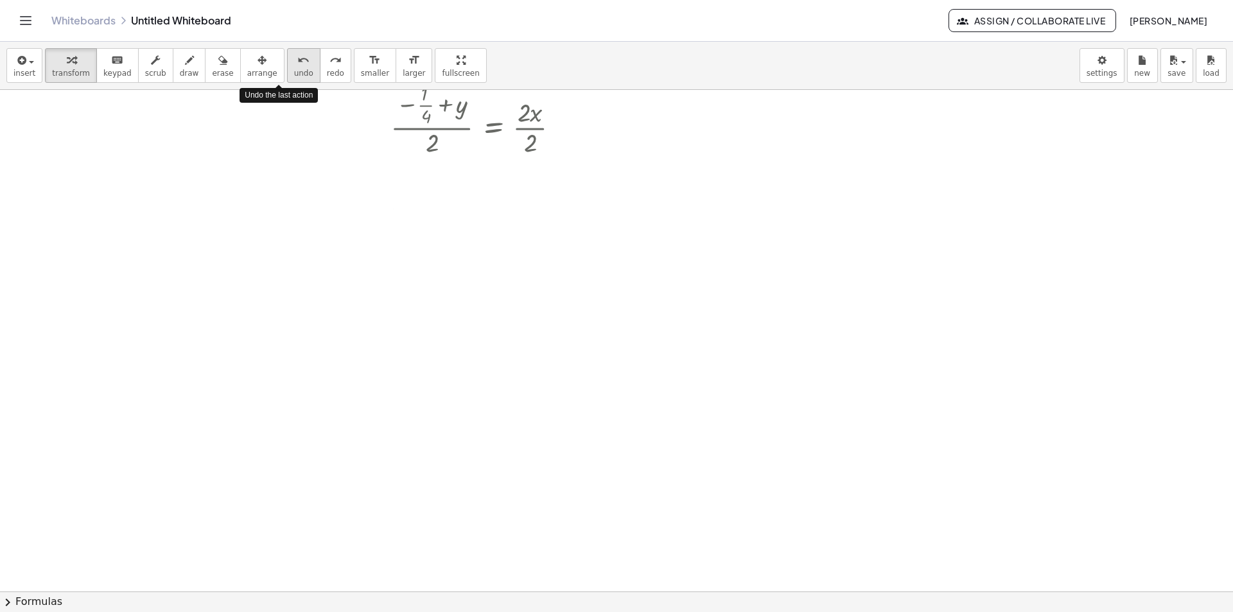
click at [297, 62] on icon "undo" at bounding box center [303, 60] width 12 height 15
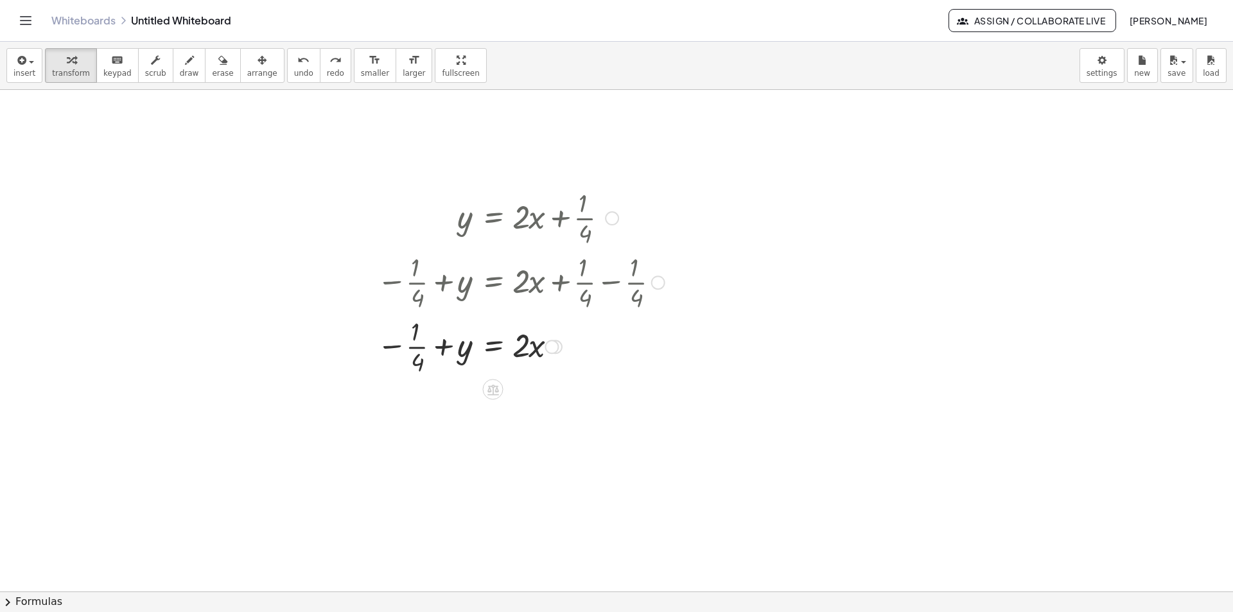
scroll to position [0, 0]
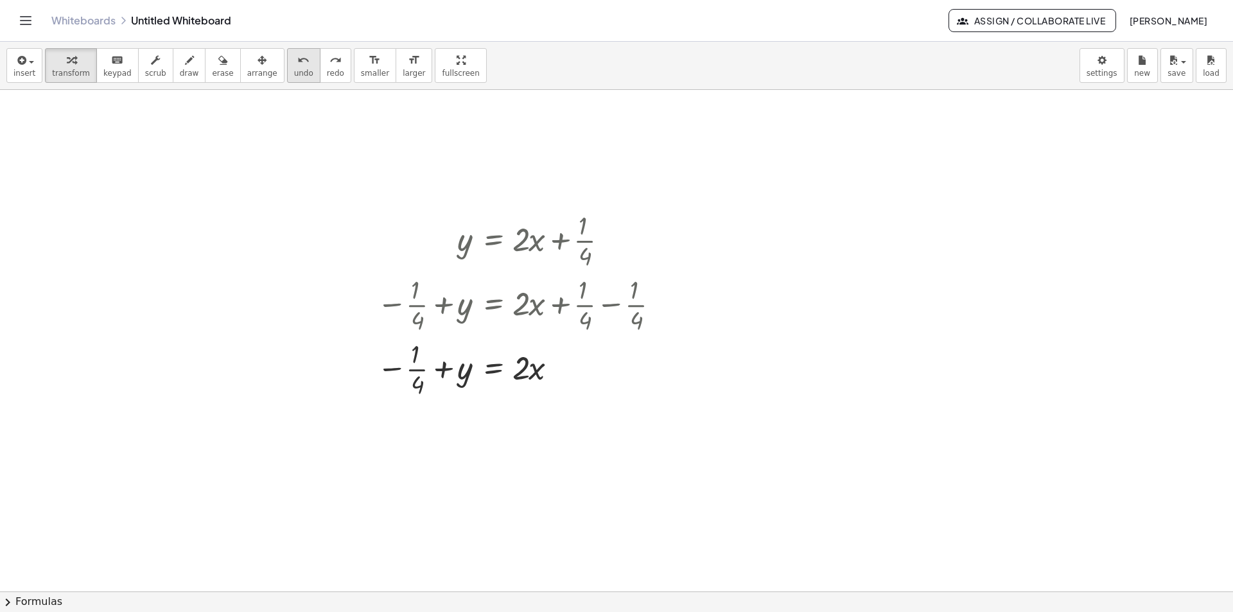
click at [297, 62] on icon "undo" at bounding box center [303, 60] width 12 height 15
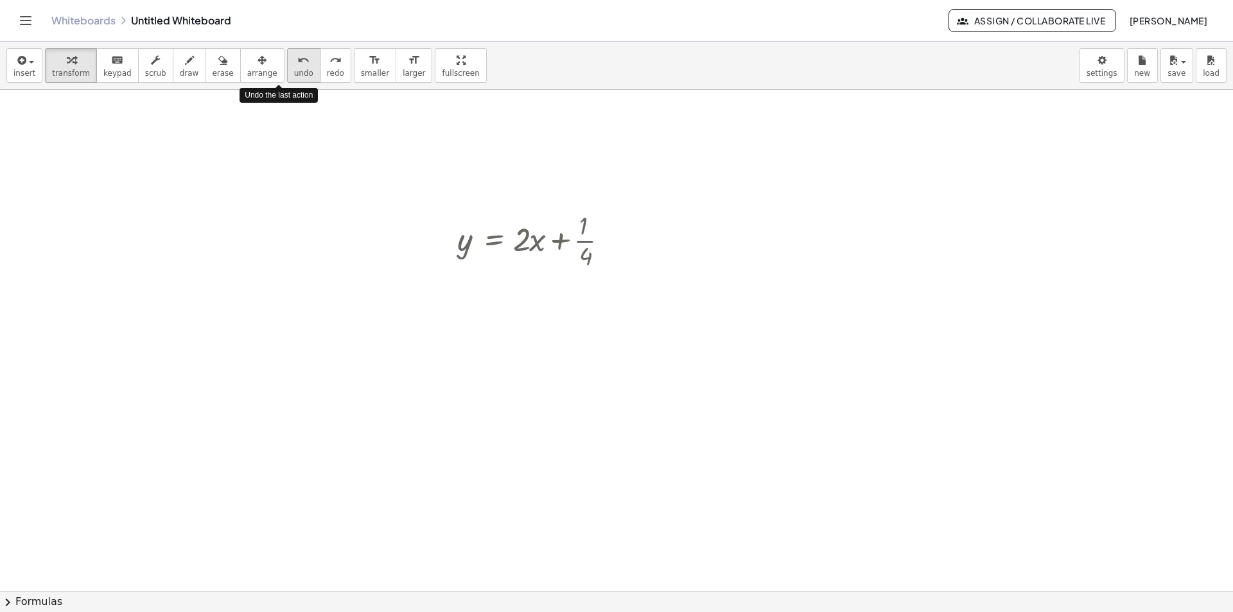
click at [297, 62] on icon "undo" at bounding box center [303, 60] width 12 height 15
drag, startPoint x: 557, startPoint y: 240, endPoint x: 374, endPoint y: 240, distance: 183.0
click at [374, 240] on div "- + + · 1 · 4 y = + · 2 · x + · 1 · 4" at bounding box center [616, 591] width 1233 height 1003
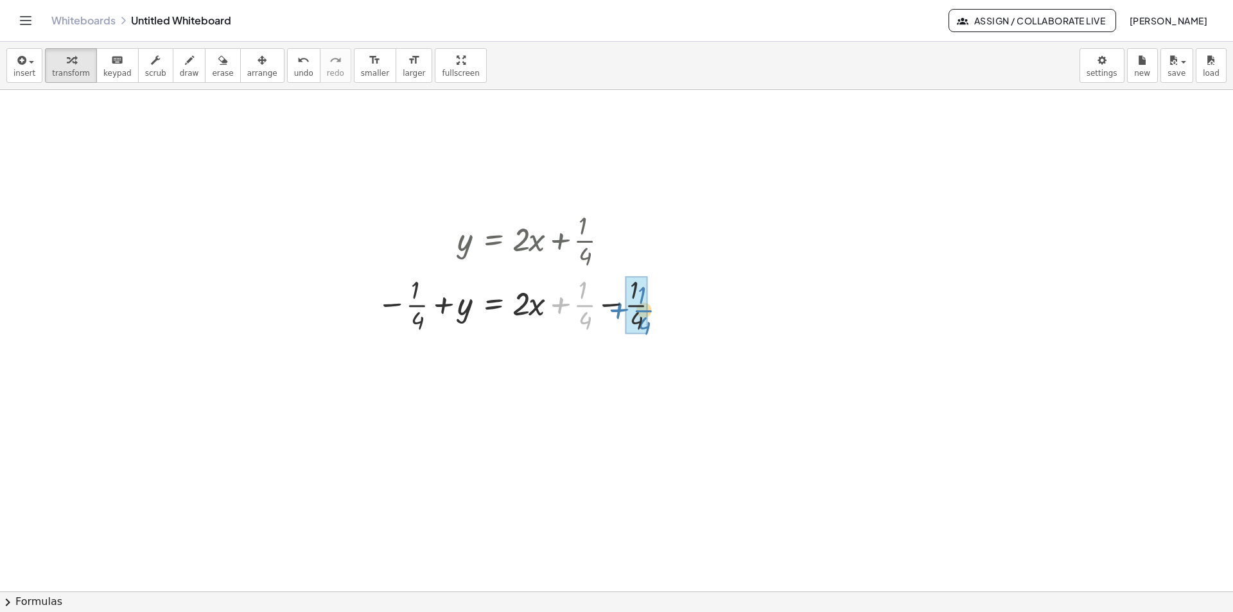
drag, startPoint x: 584, startPoint y: 306, endPoint x: 649, endPoint y: 311, distance: 65.7
click at [649, 311] on div at bounding box center [521, 304] width 301 height 64
click at [294, 69] on span "undo" at bounding box center [303, 73] width 19 height 9
click at [562, 238] on div at bounding box center [538, 239] width 174 height 64
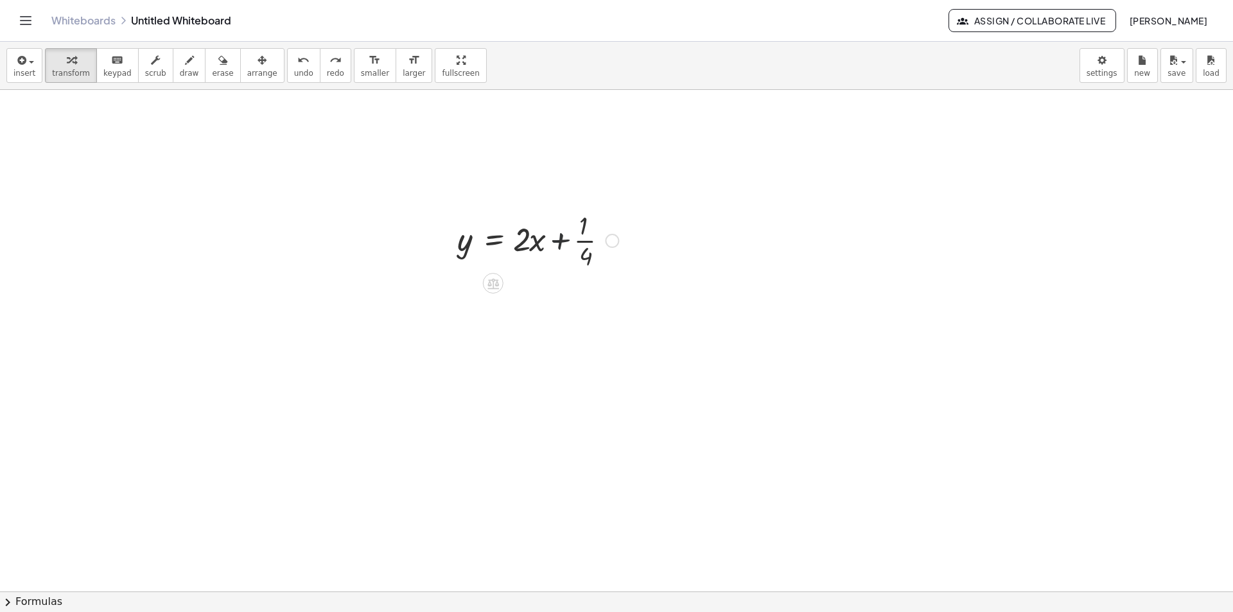
click at [562, 238] on div at bounding box center [538, 239] width 174 height 64
click at [575, 308] on div at bounding box center [545, 304] width 189 height 64
click at [575, 308] on div at bounding box center [538, 304] width 174 height 64
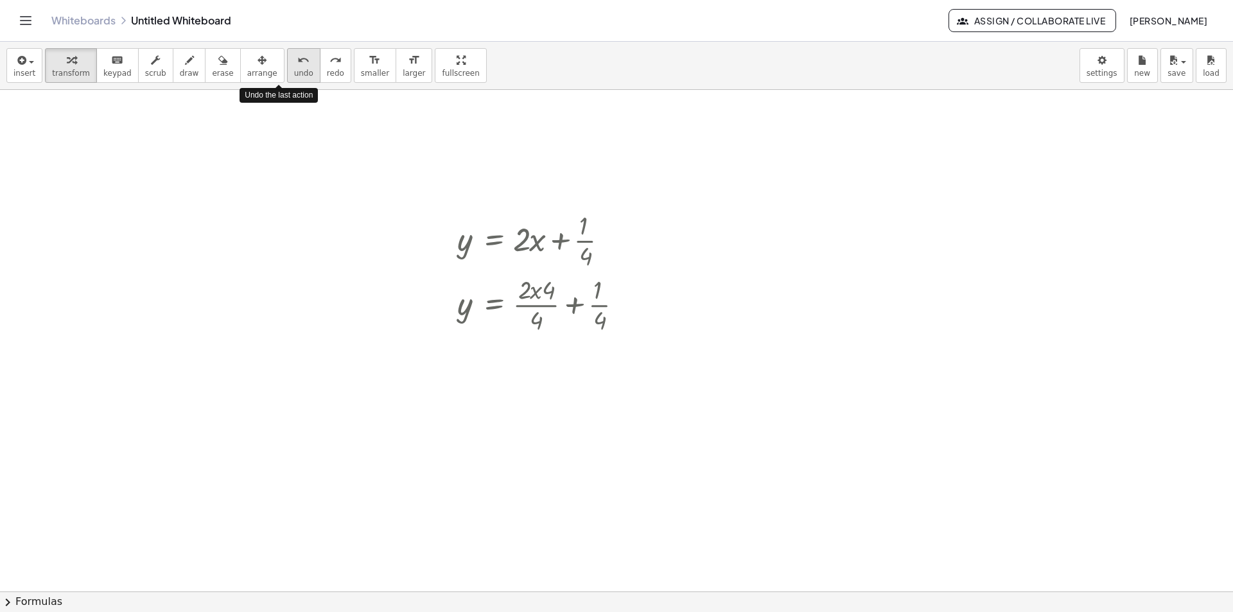
click at [297, 63] on icon "undo" at bounding box center [303, 60] width 12 height 15
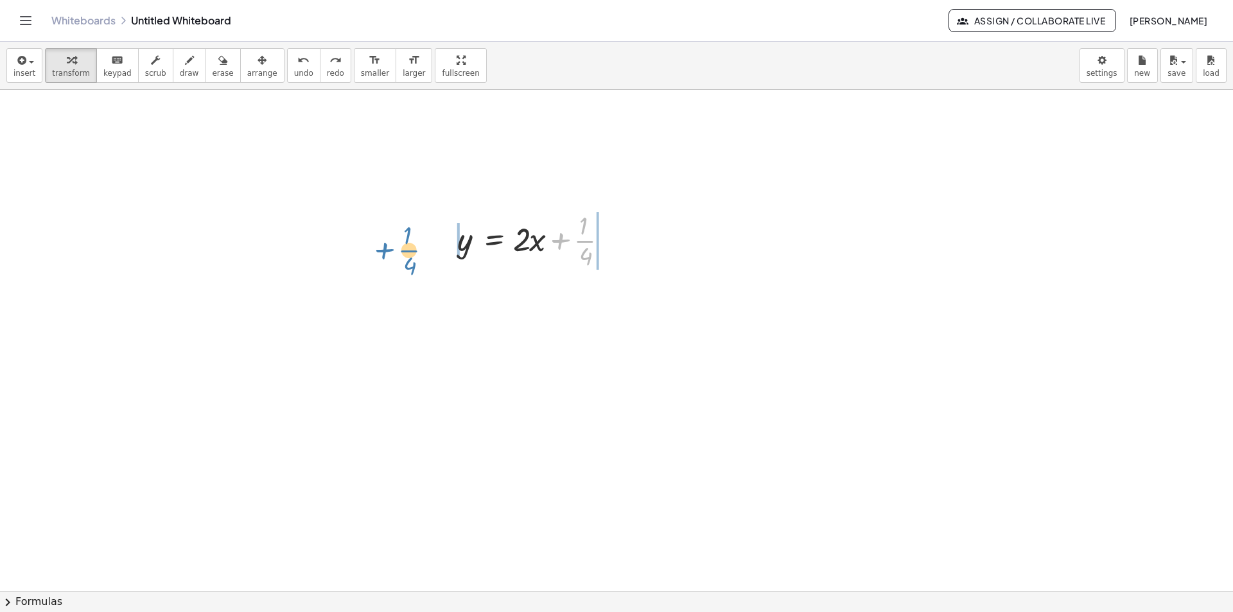
drag, startPoint x: 559, startPoint y: 236, endPoint x: 386, endPoint y: 241, distance: 173.4
click at [386, 241] on div "- + + · 1 · 4 y = + · 2 · x + · 1 · 4" at bounding box center [616, 591] width 1233 height 1003
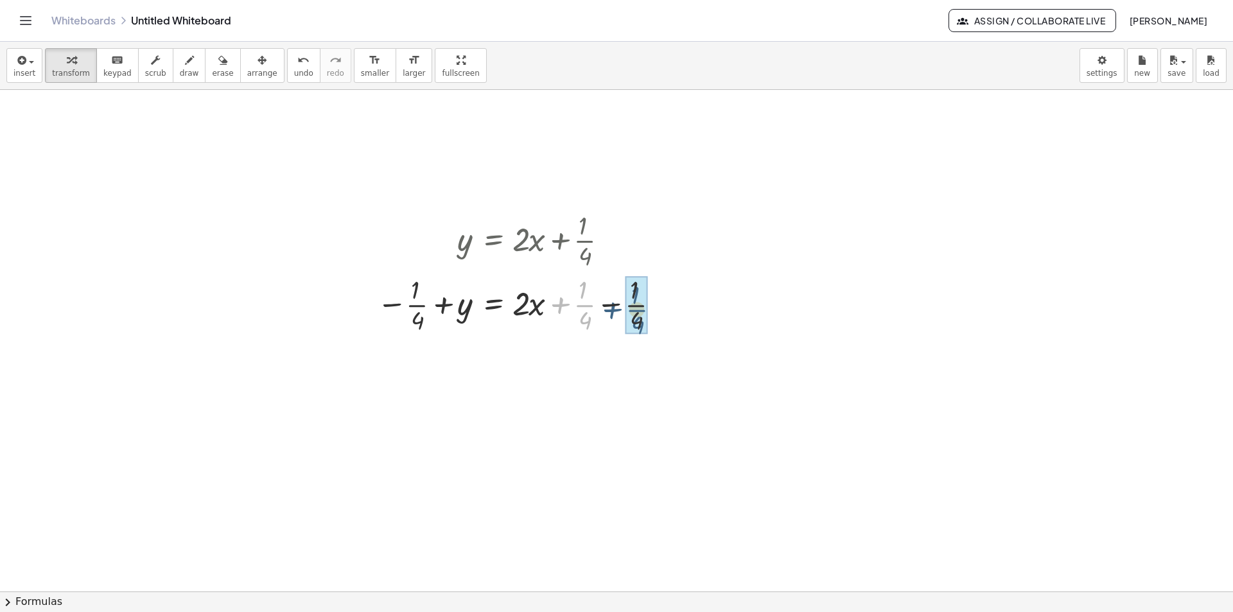
drag, startPoint x: 580, startPoint y: 304, endPoint x: 635, endPoint y: 310, distance: 54.8
click at [297, 65] on icon "undo" at bounding box center [303, 60] width 12 height 15
click at [581, 304] on div at bounding box center [521, 304] width 301 height 64
click at [582, 304] on div at bounding box center [521, 304] width 301 height 64
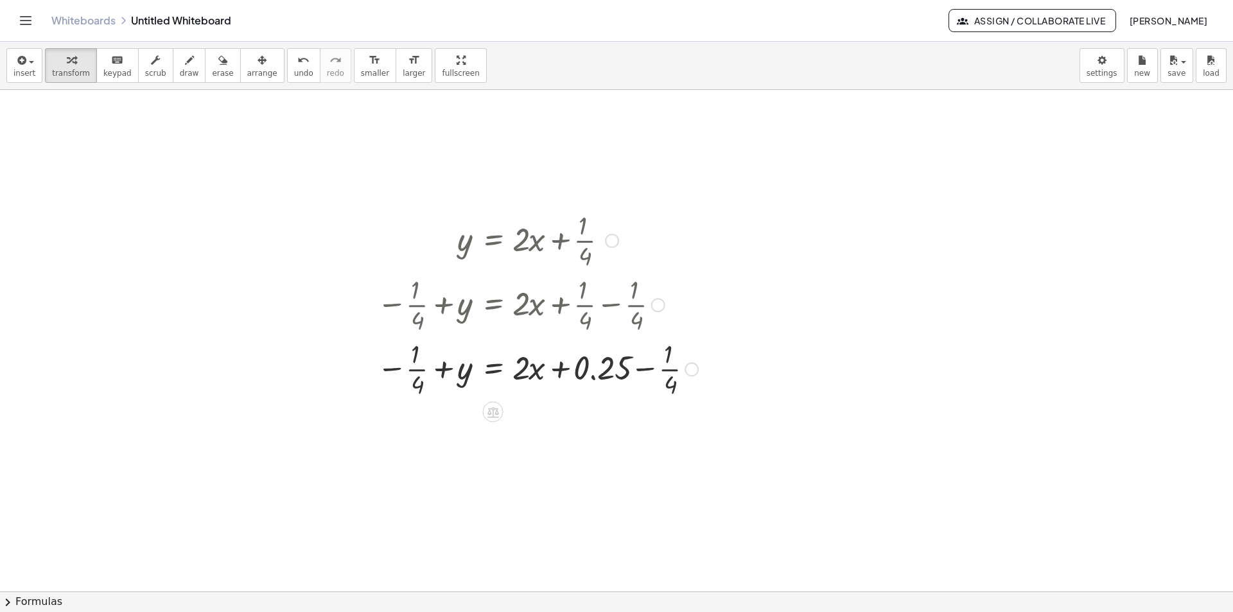
click at [670, 367] on div at bounding box center [538, 368] width 334 height 64
click at [563, 368] on div at bounding box center [555, 368] width 368 height 64
click at [649, 367] on div at bounding box center [555, 368] width 368 height 64
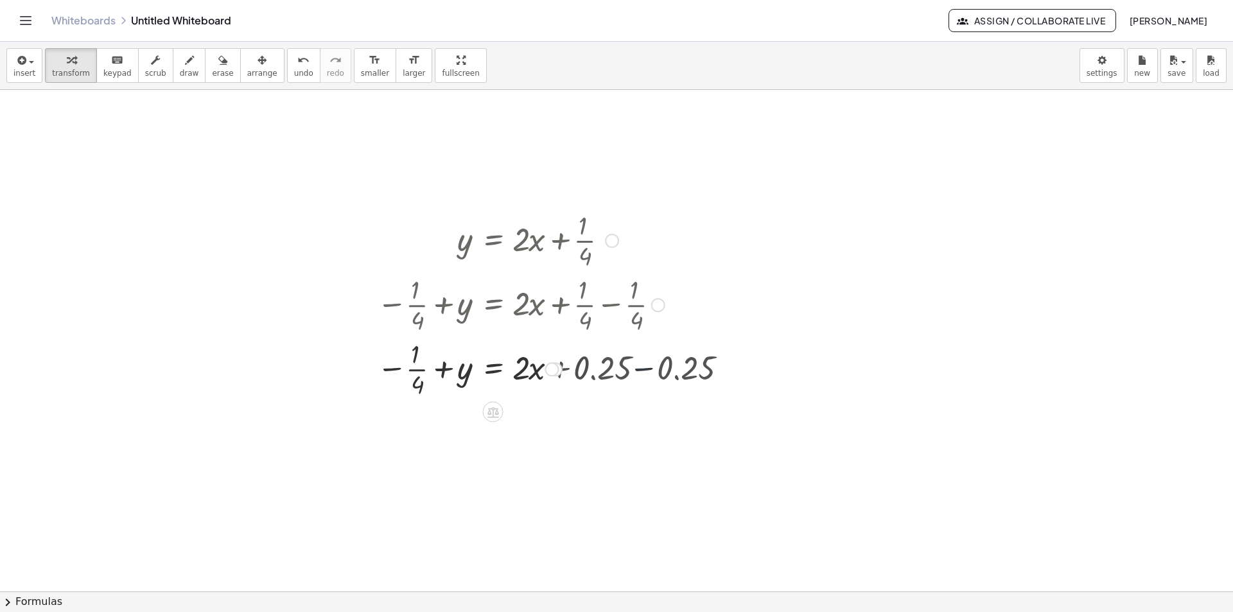
click at [649, 367] on div at bounding box center [521, 368] width 301 height 64
click at [297, 67] on icon "undo" at bounding box center [303, 60] width 12 height 15
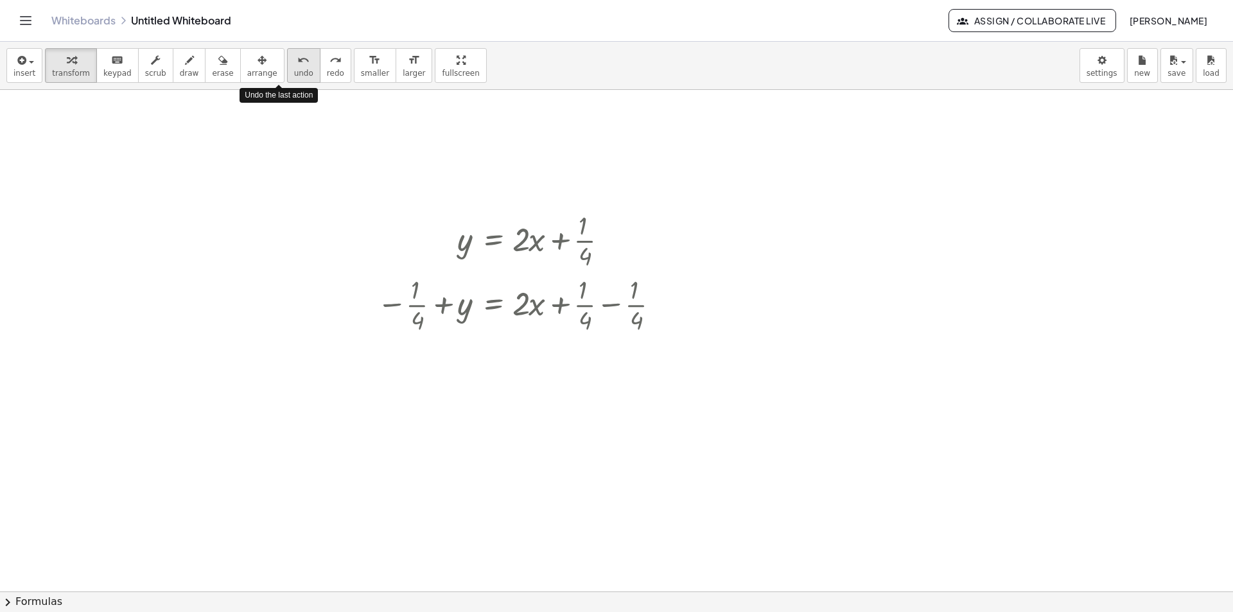
click at [297, 67] on icon "undo" at bounding box center [303, 60] width 12 height 15
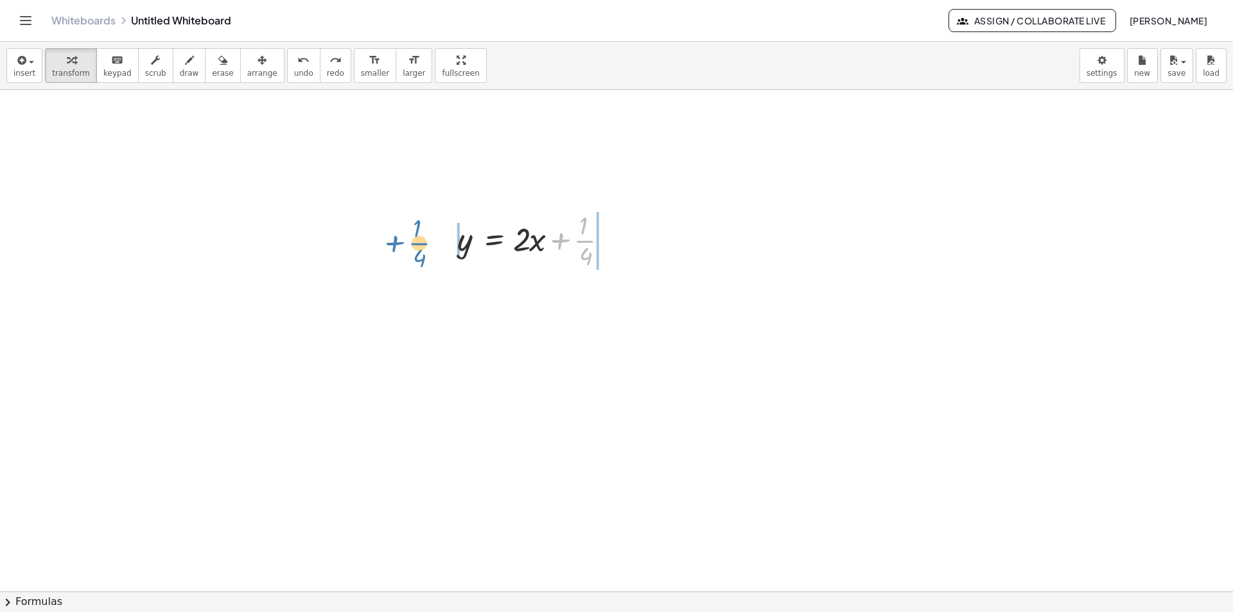
drag, startPoint x: 561, startPoint y: 240, endPoint x: 396, endPoint y: 240, distance: 165.0
click at [396, 240] on div "- + + · 1 · 4 y = + · 2 · x + · 1 · 4" at bounding box center [616, 591] width 1233 height 1003
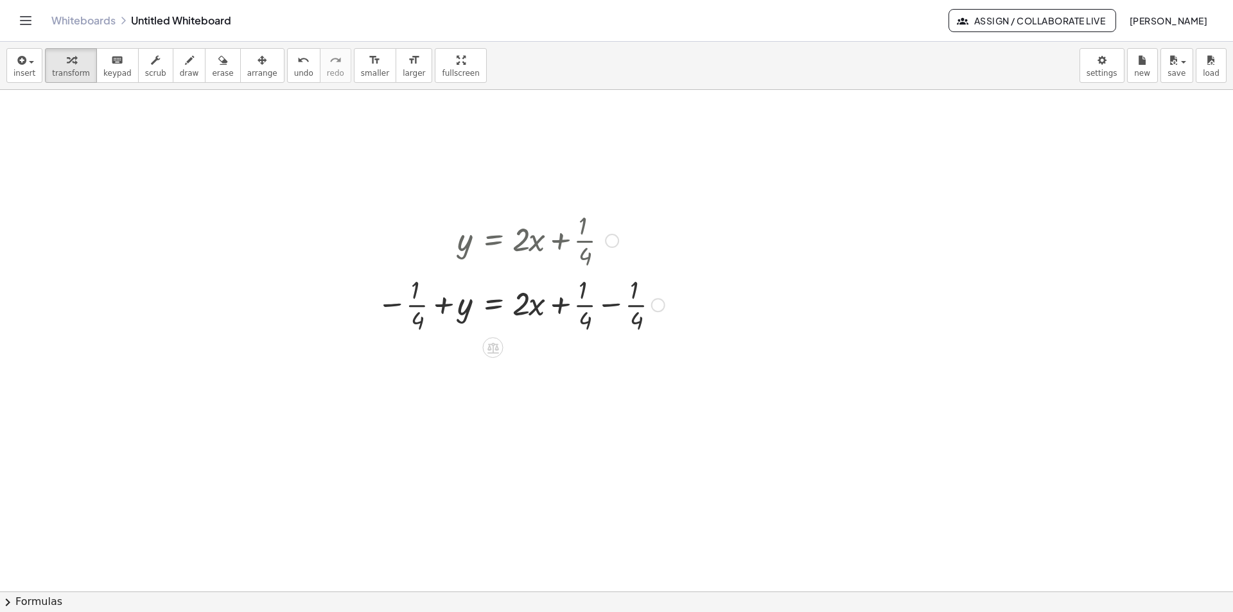
click at [607, 306] on div at bounding box center [521, 304] width 301 height 64
click at [607, 306] on div at bounding box center [498, 304] width 254 height 64
click at [519, 370] on div at bounding box center [521, 368] width 301 height 64
drag, startPoint x: 520, startPoint y: 375, endPoint x: 444, endPoint y: 422, distance: 89.6
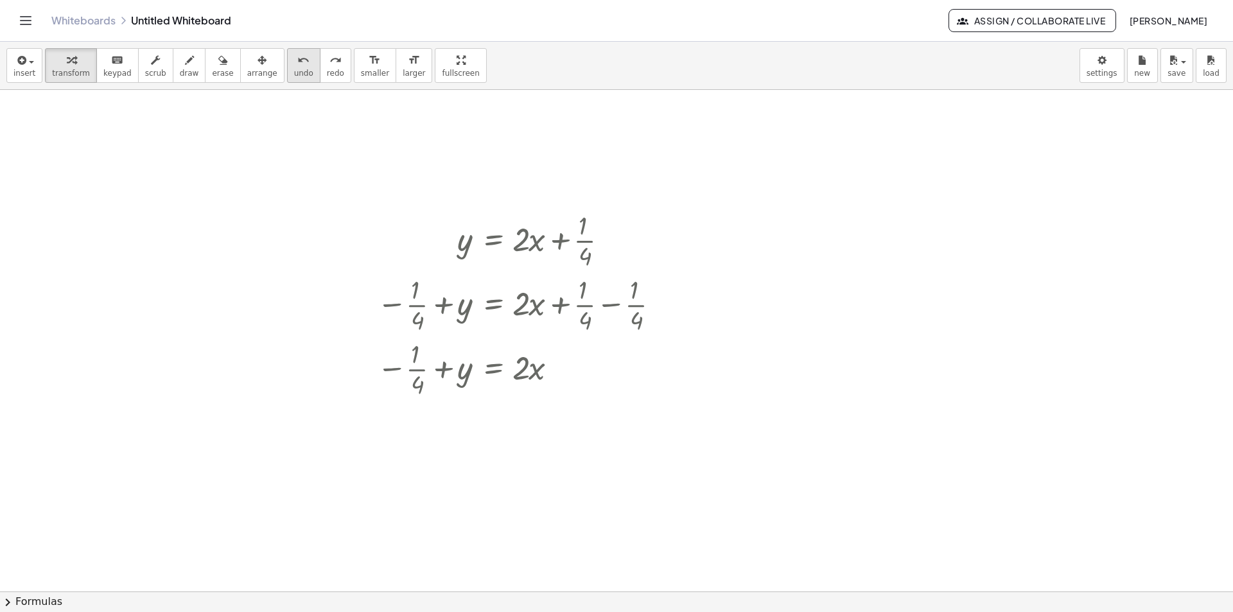
click at [294, 71] on span "undo" at bounding box center [303, 73] width 19 height 9
drag, startPoint x: 520, startPoint y: 374, endPoint x: 417, endPoint y: 426, distance: 115.4
click at [532, 466] on div at bounding box center [521, 440] width 301 height 80
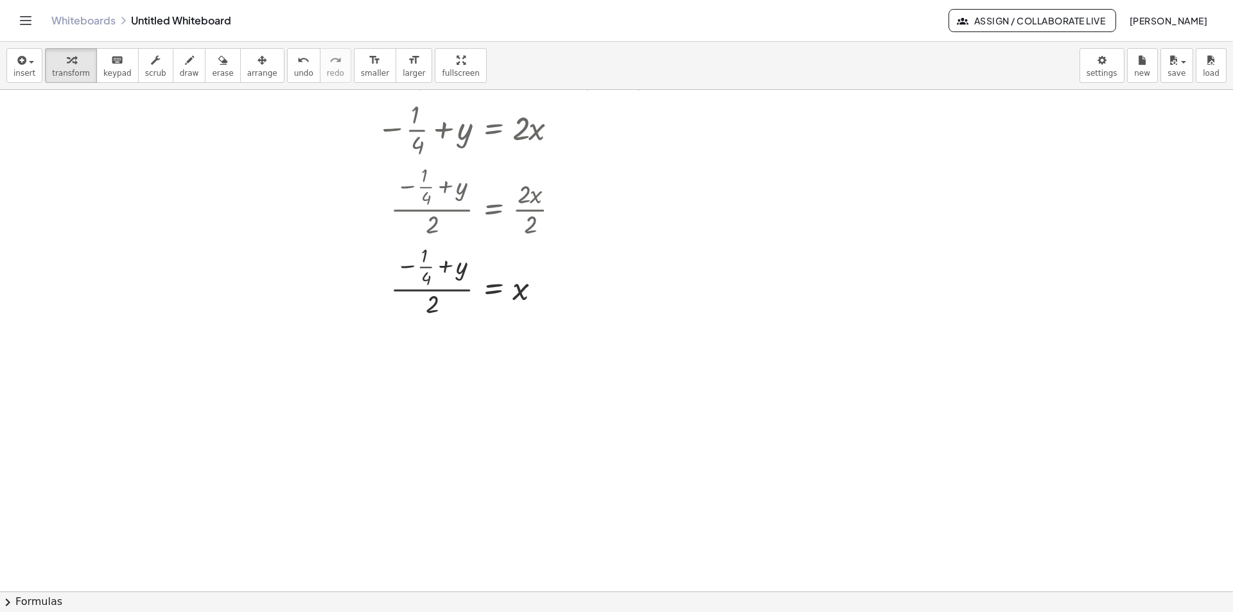
scroll to position [257, 0]
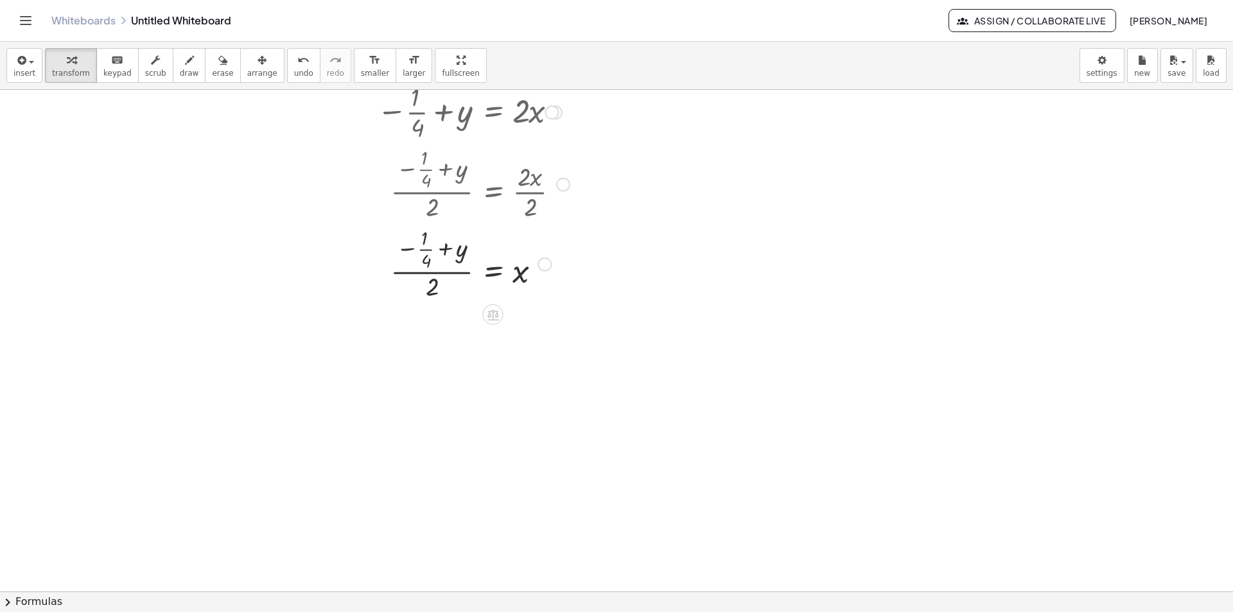
click at [431, 294] on div at bounding box center [521, 263] width 301 height 80
click at [432, 286] on div at bounding box center [521, 263] width 301 height 80
click at [432, 288] on div at bounding box center [521, 263] width 301 height 80
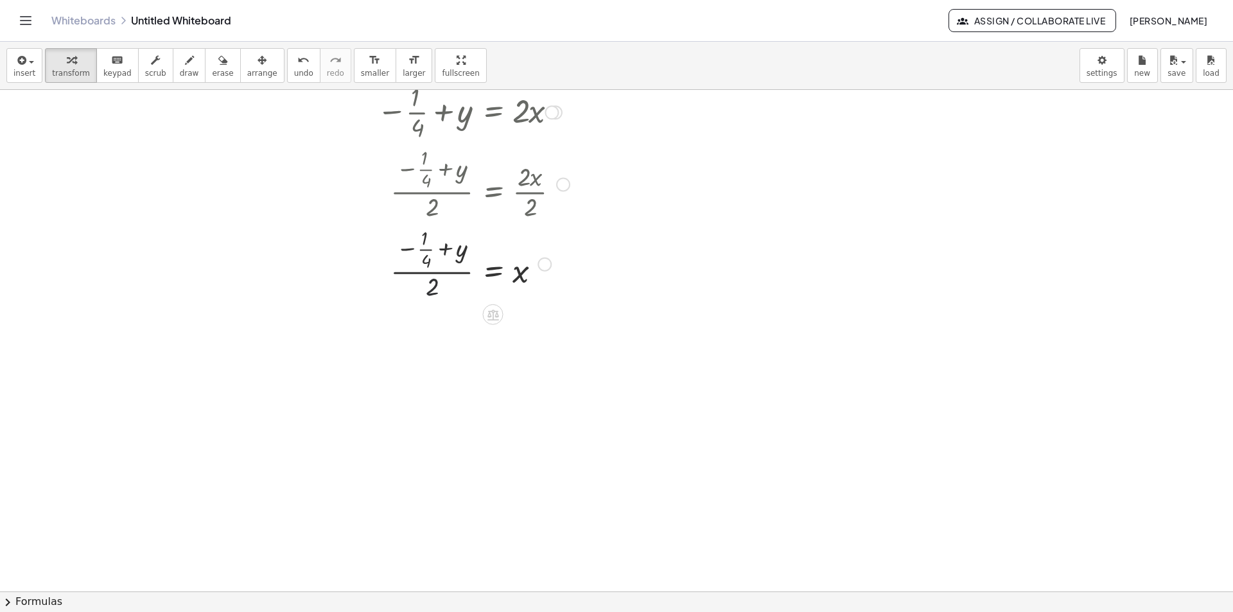
click at [432, 288] on div at bounding box center [521, 263] width 301 height 80
click at [410, 248] on div at bounding box center [521, 263] width 301 height 80
click at [445, 250] on div at bounding box center [521, 263] width 301 height 80
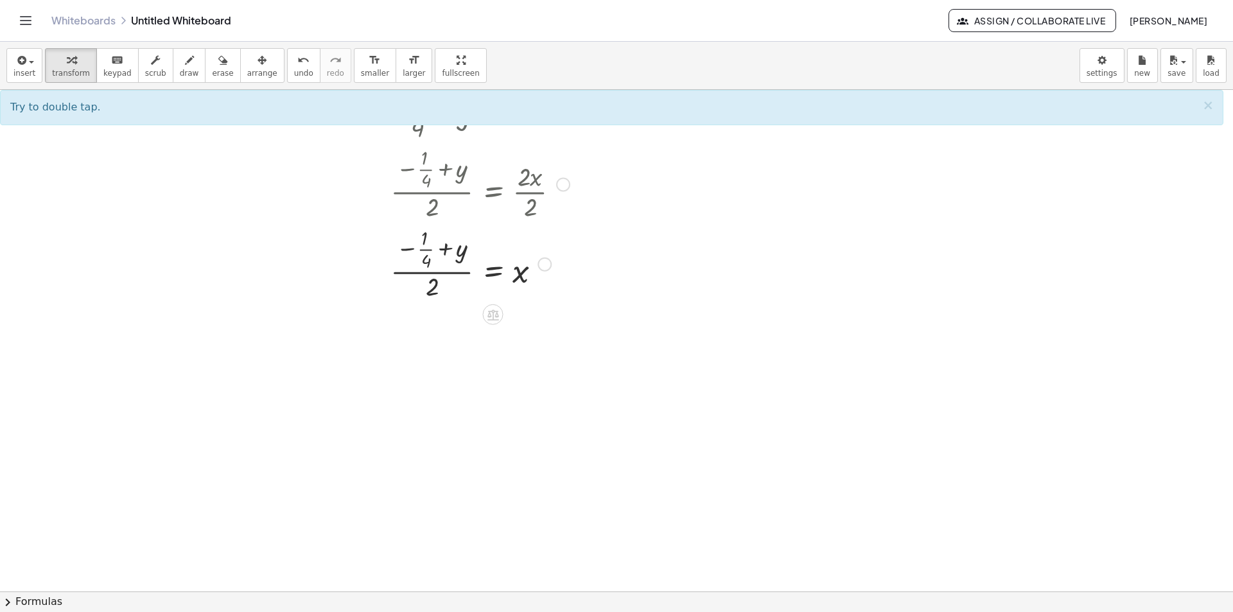
click at [446, 250] on div at bounding box center [521, 263] width 301 height 80
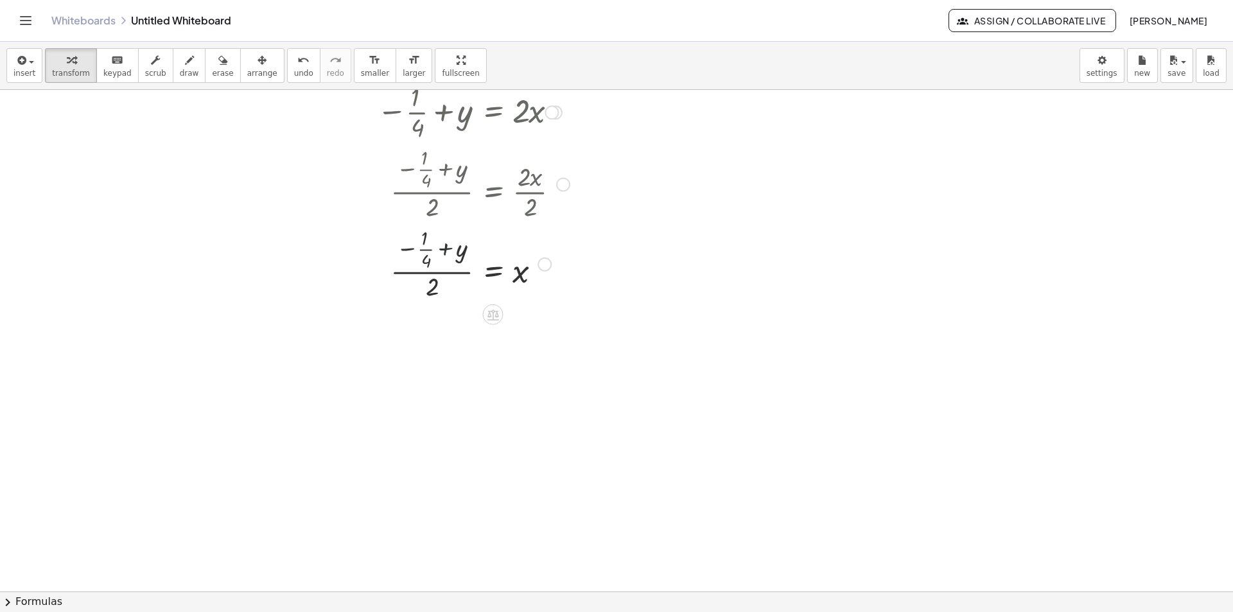
click at [446, 250] on div at bounding box center [521, 263] width 301 height 80
click at [297, 65] on icon "undo" at bounding box center [303, 60] width 12 height 15
click at [422, 272] on div at bounding box center [521, 263] width 301 height 80
click at [434, 288] on div at bounding box center [521, 263] width 301 height 80
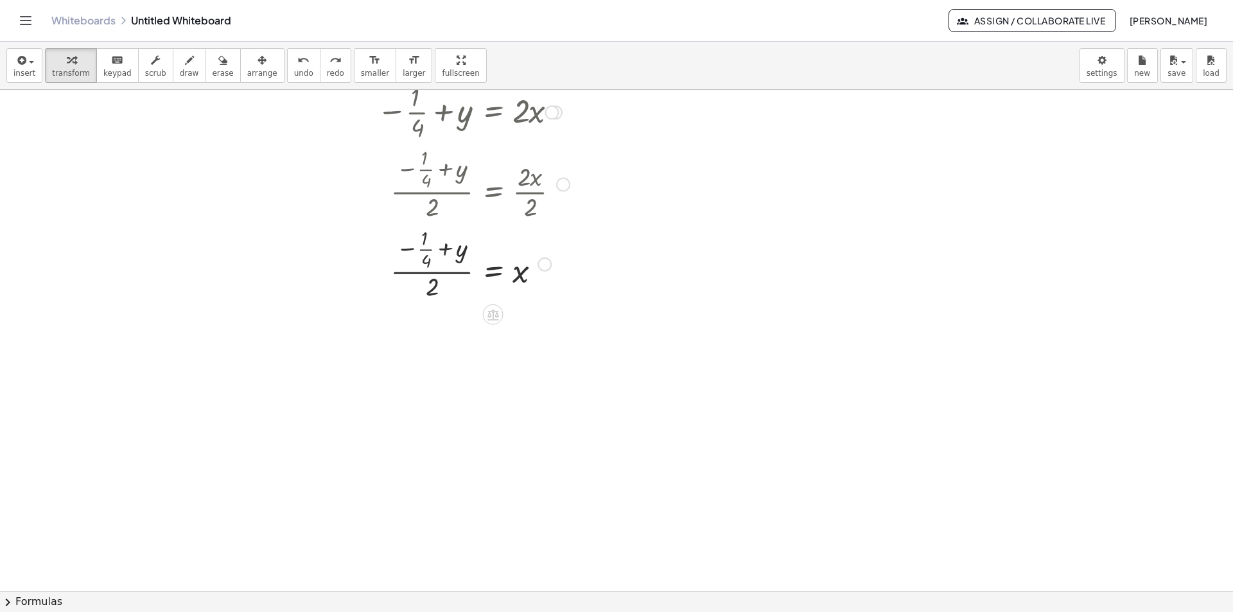
click at [434, 288] on div at bounding box center [521, 263] width 301 height 80
click at [461, 249] on div at bounding box center [521, 263] width 301 height 80
click at [455, 326] on div at bounding box center [521, 343] width 301 height 80
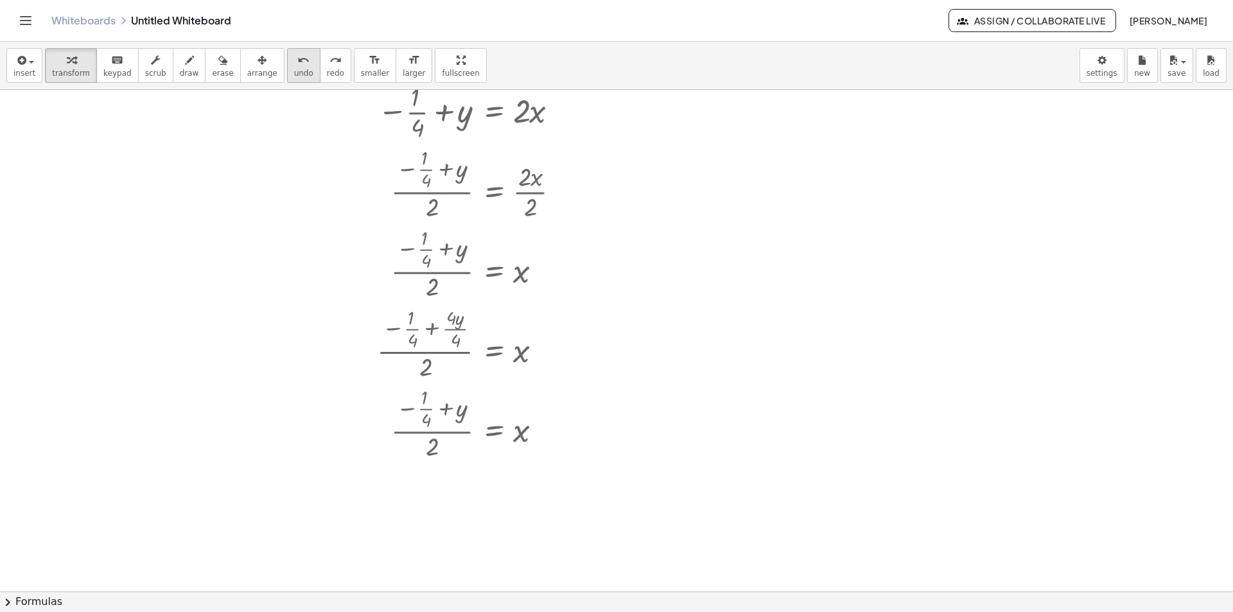
click at [297, 60] on icon "undo" at bounding box center [303, 60] width 12 height 15
click at [483, 274] on div at bounding box center [521, 263] width 301 height 80
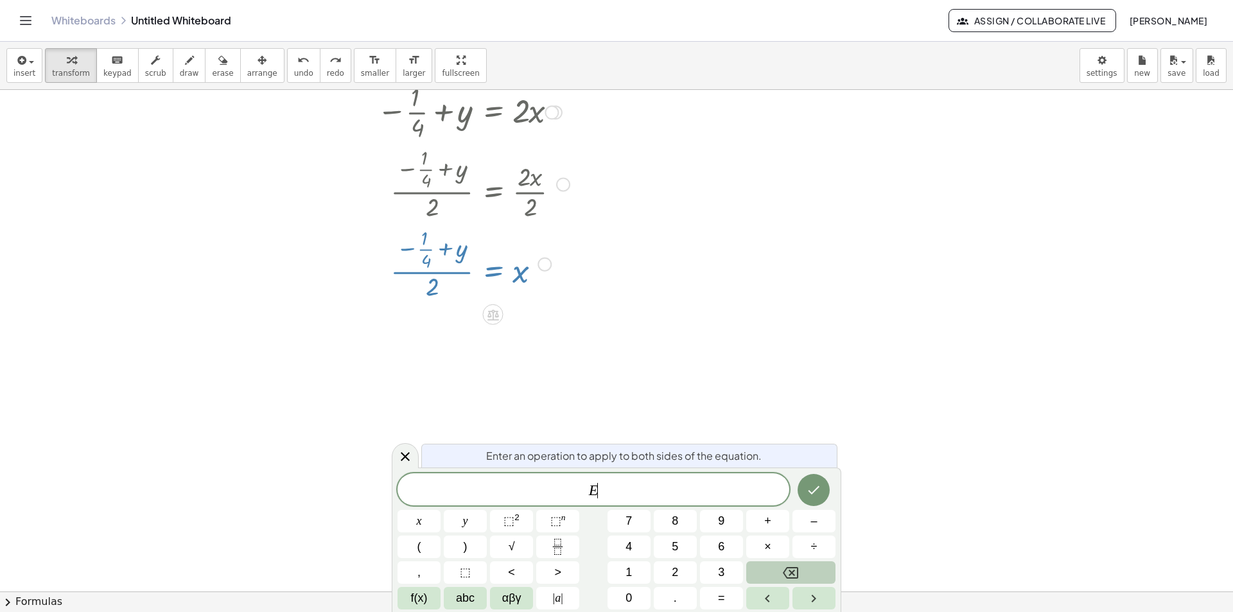
click at [483, 274] on div at bounding box center [521, 263] width 301 height 80
click at [555, 548] on icon "Fraction" at bounding box center [557, 551] width 6 height 6
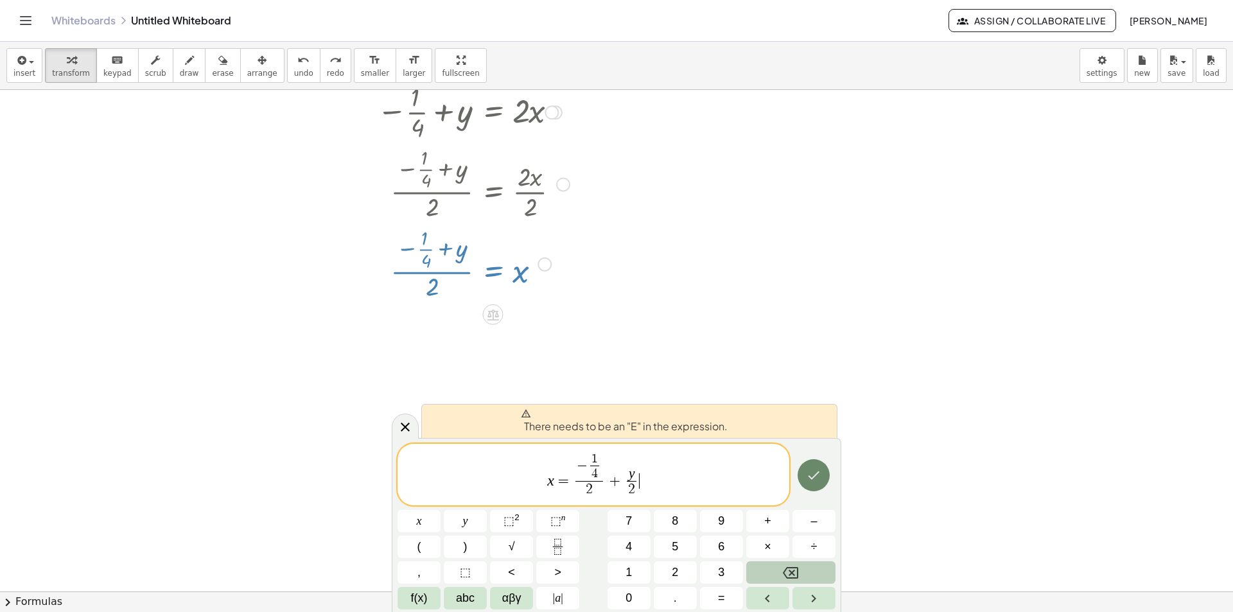
click at [817, 475] on icon "Done" at bounding box center [813, 474] width 15 height 15
click at [401, 430] on icon at bounding box center [404, 426] width 15 height 15
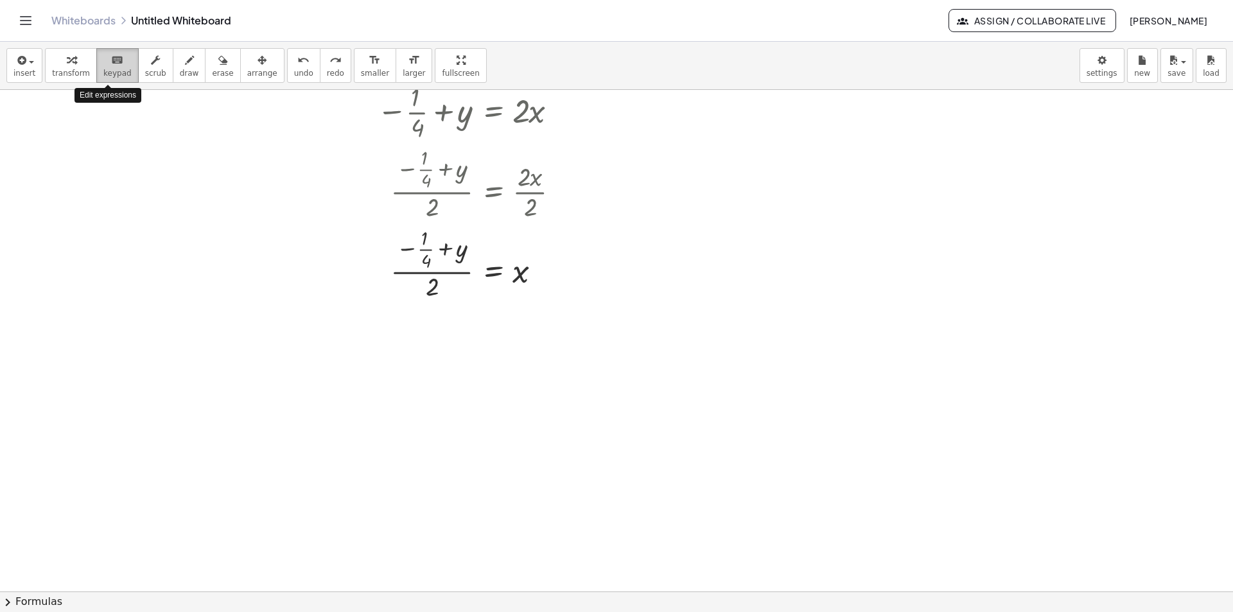
click at [112, 63] on icon "keyboard" at bounding box center [117, 60] width 12 height 15
click at [651, 510] on div at bounding box center [616, 334] width 1233 height 1003
click at [650, 510] on div at bounding box center [616, 334] width 1233 height 1003
click at [427, 260] on div at bounding box center [425, 260] width 9 height 21
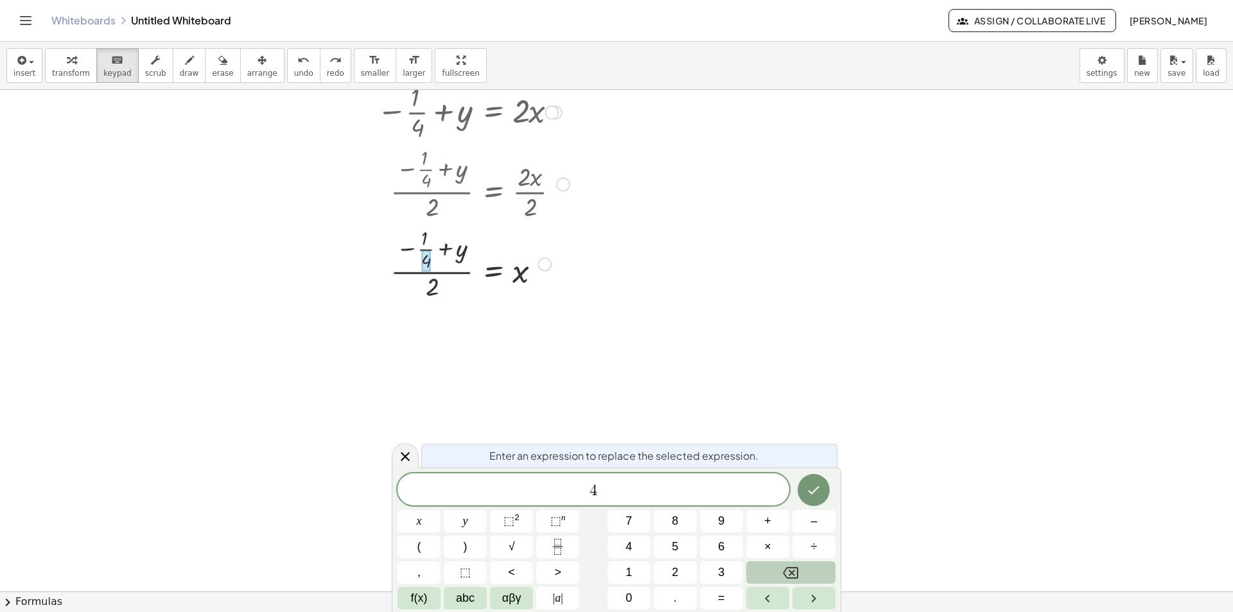
click at [427, 260] on div at bounding box center [425, 260] width 9 height 21
click at [622, 496] on span "4 ​" at bounding box center [593, 491] width 392 height 18
click at [559, 547] on icon "Fraction" at bounding box center [558, 547] width 16 height 16
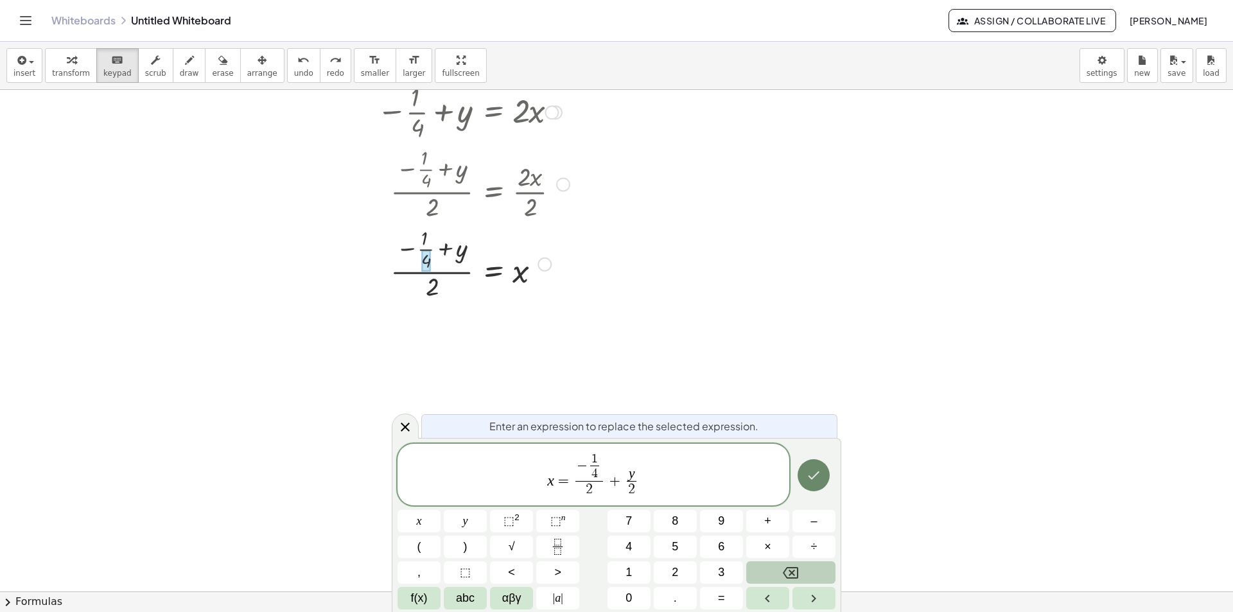
click at [819, 476] on icon "Done" at bounding box center [813, 474] width 15 height 15
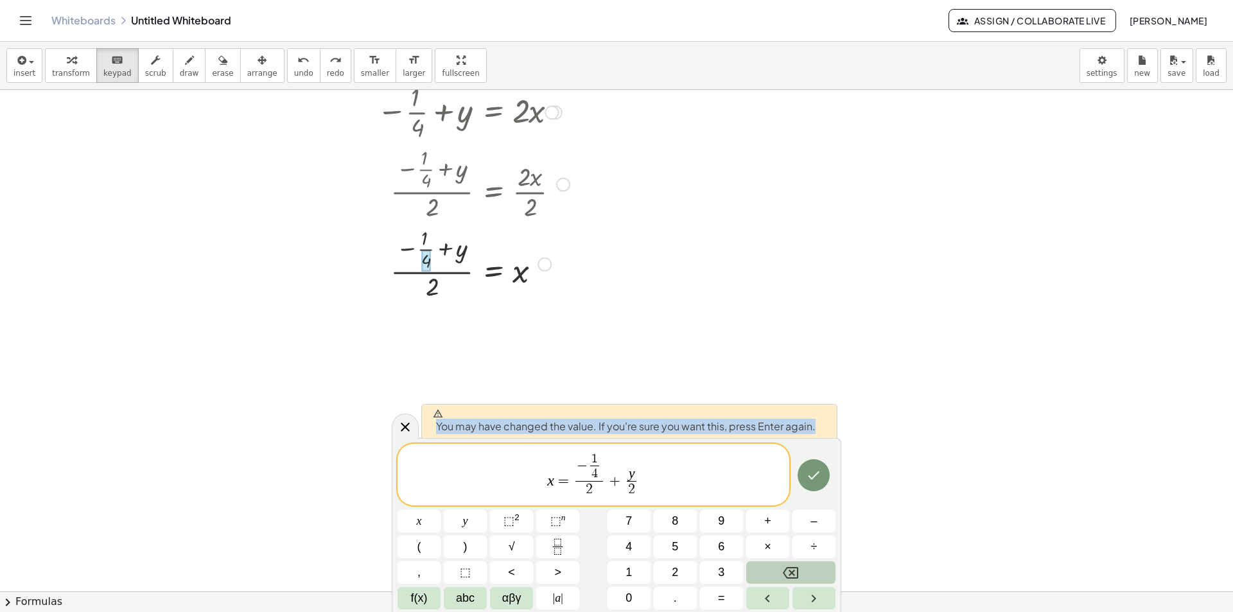
drag, startPoint x: 822, startPoint y: 428, endPoint x: 436, endPoint y: 431, distance: 385.9
click at [436, 431] on div "You may have changed the value. If you're sure you want this, press Enter again." at bounding box center [629, 421] width 416 height 34
copy span "You may have changed the value. If you're sure you want this, press Enter again."
click at [807, 475] on icon "Done" at bounding box center [813, 474] width 15 height 15
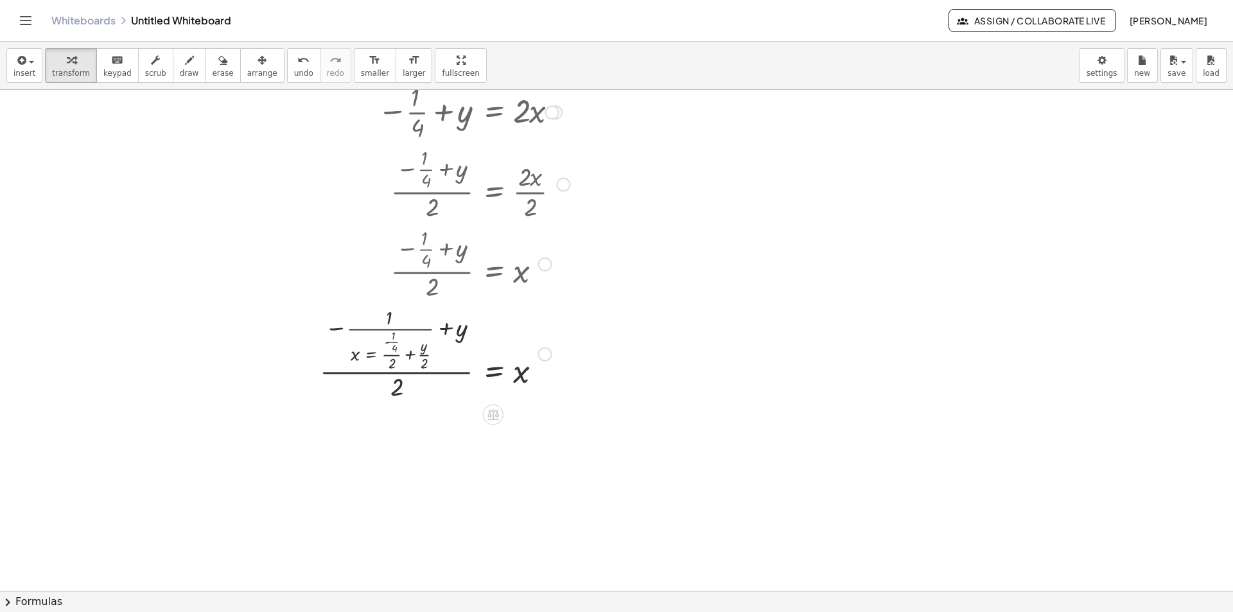
click at [630, 347] on div at bounding box center [492, 353] width 358 height 100
click at [380, 361] on div at bounding box center [492, 353] width 358 height 100
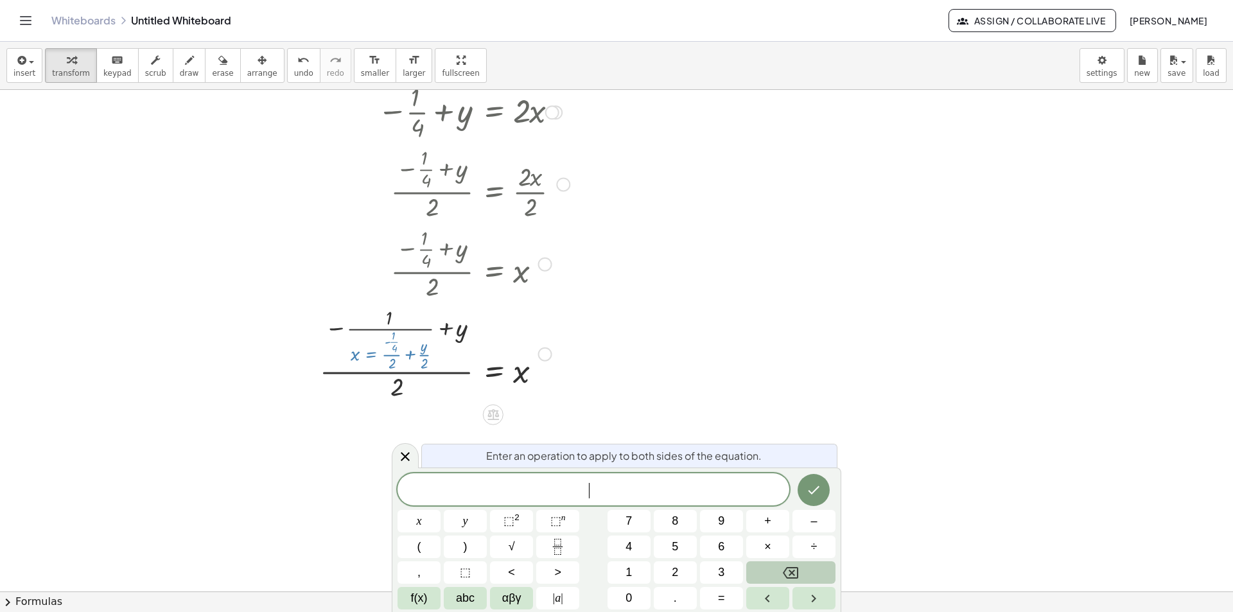
click at [647, 356] on div at bounding box center [492, 353] width 358 height 100
click at [385, 347] on div at bounding box center [492, 353] width 358 height 100
click at [425, 354] on div at bounding box center [492, 353] width 358 height 100
click at [397, 354] on div at bounding box center [492, 353] width 358 height 100
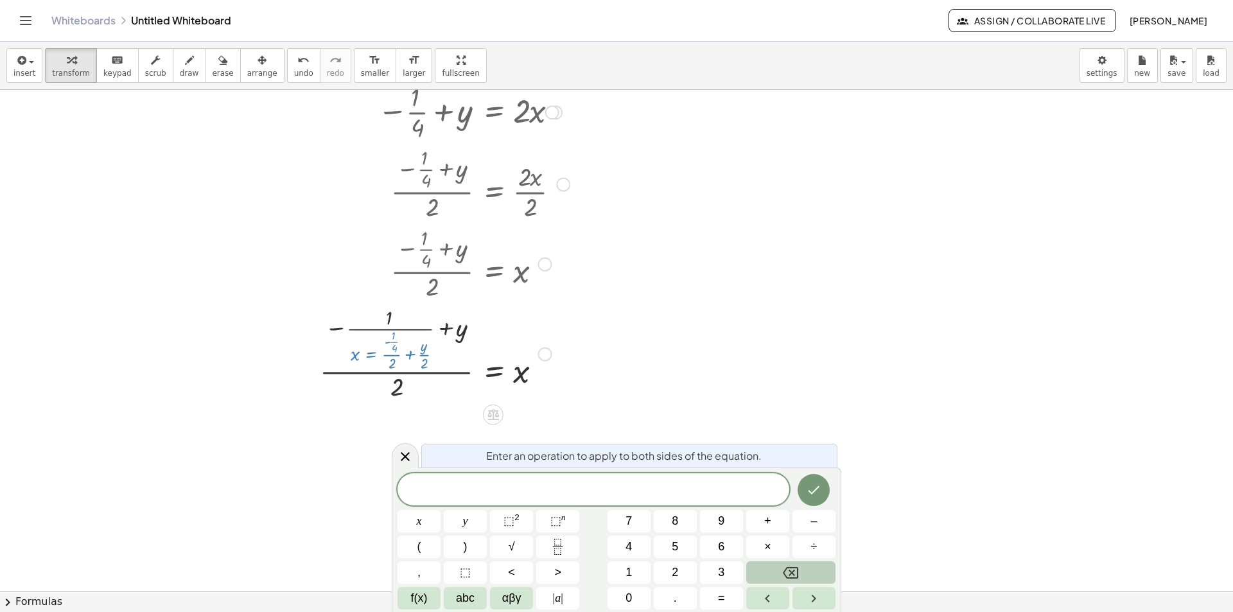
click at [397, 354] on div at bounding box center [492, 353] width 358 height 100
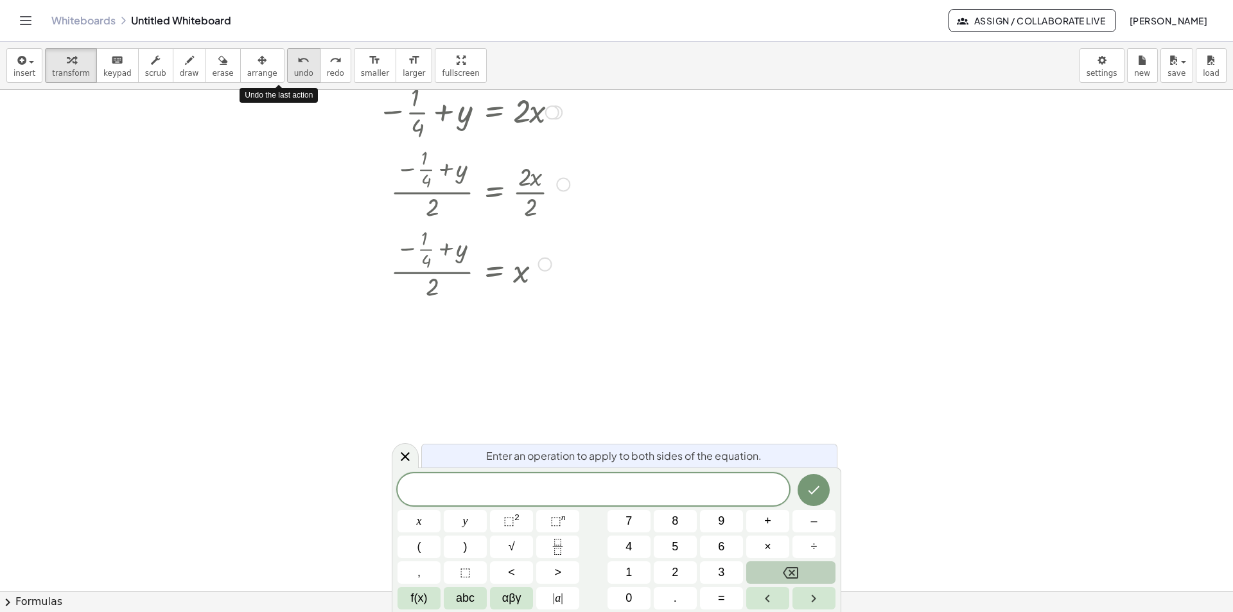
click at [297, 64] on icon "undo" at bounding box center [303, 60] width 12 height 15
click at [424, 250] on div at bounding box center [492, 263] width 358 height 80
click at [421, 336] on div at bounding box center [492, 335] width 358 height 64
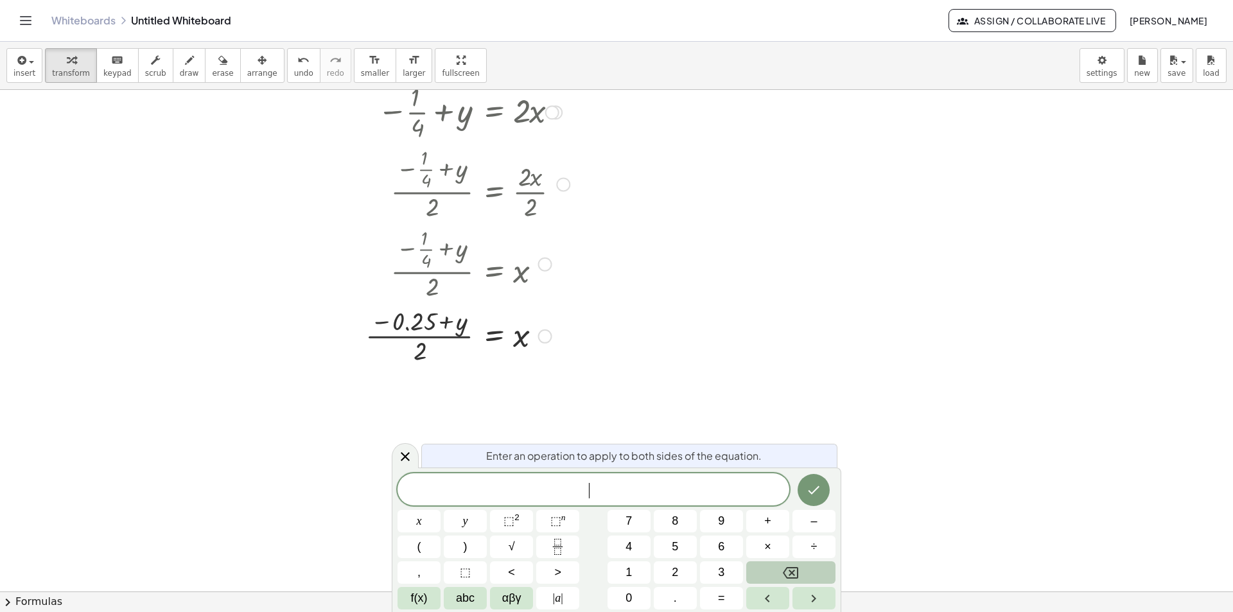
click at [432, 338] on div at bounding box center [492, 335] width 358 height 64
click at [446, 336] on div at bounding box center [492, 335] width 358 height 64
click at [445, 324] on div at bounding box center [492, 335] width 358 height 64
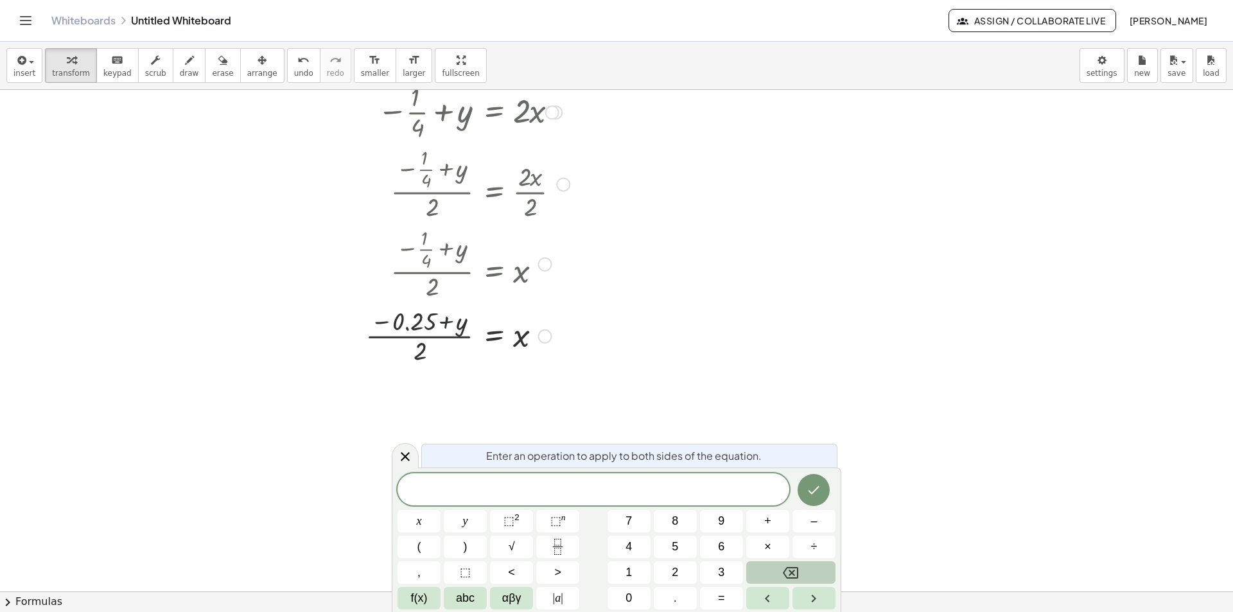
click at [445, 324] on div at bounding box center [492, 335] width 358 height 64
click at [403, 318] on div at bounding box center [492, 335] width 358 height 64
click at [419, 355] on div at bounding box center [492, 335] width 358 height 64
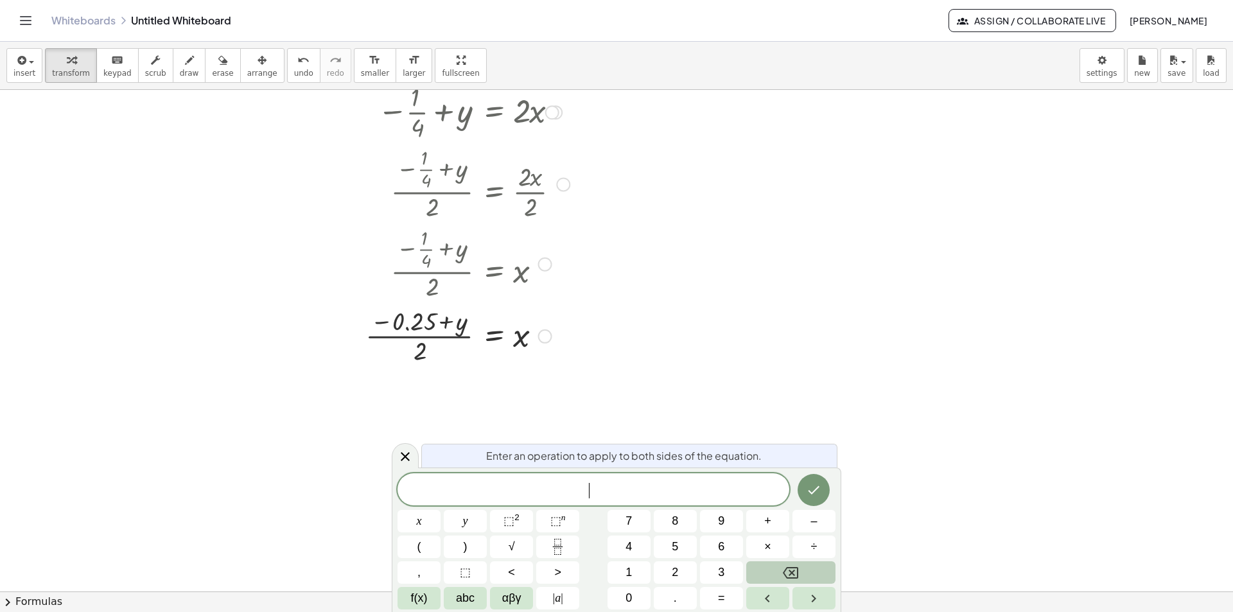
click at [412, 319] on div at bounding box center [492, 335] width 358 height 64
click at [387, 320] on div at bounding box center [492, 335] width 358 height 64
click at [406, 324] on div at bounding box center [492, 335] width 358 height 64
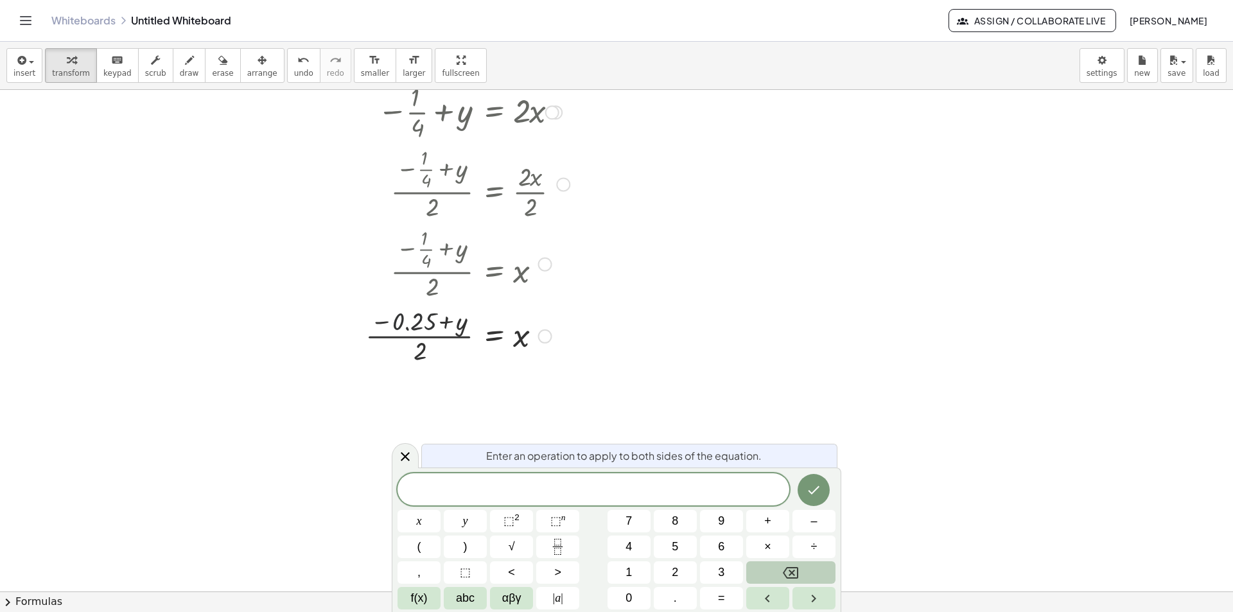
click at [406, 324] on div at bounding box center [492, 335] width 358 height 64
click at [423, 320] on div at bounding box center [492, 335] width 358 height 64
click at [449, 320] on div at bounding box center [492, 335] width 358 height 64
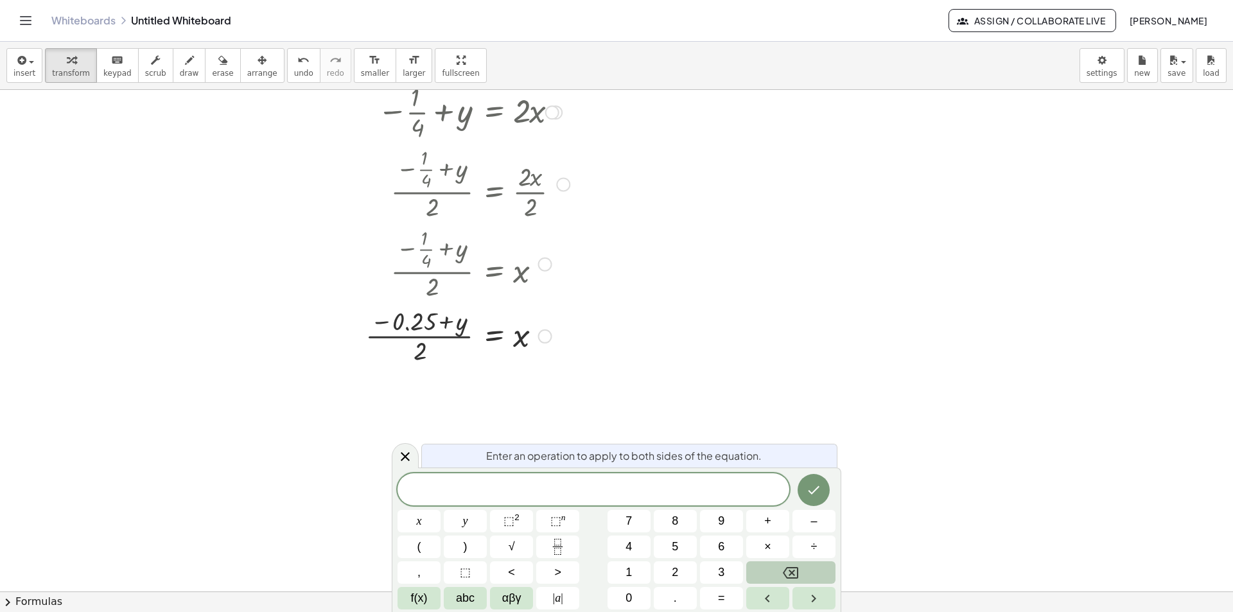
click at [463, 329] on div at bounding box center [492, 335] width 358 height 64
click at [462, 336] on div at bounding box center [492, 335] width 358 height 64
click at [423, 348] on div at bounding box center [492, 335] width 358 height 64
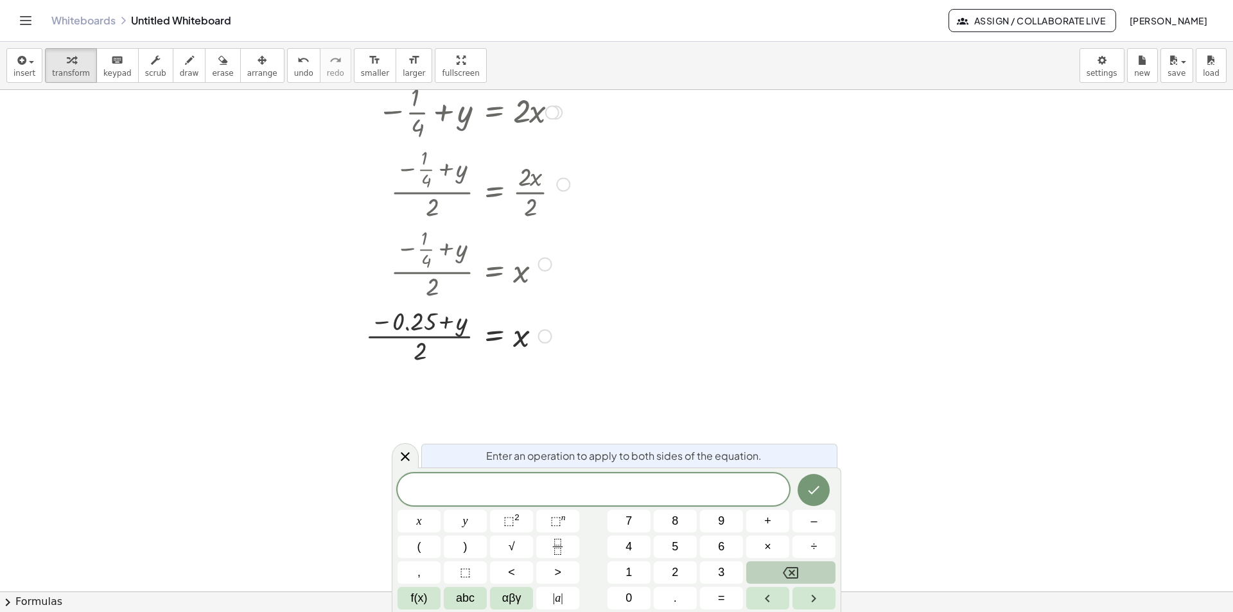
click at [423, 348] on div at bounding box center [492, 335] width 358 height 64
click at [445, 328] on div at bounding box center [492, 335] width 358 height 64
click at [527, 489] on span "​" at bounding box center [593, 491] width 392 height 18
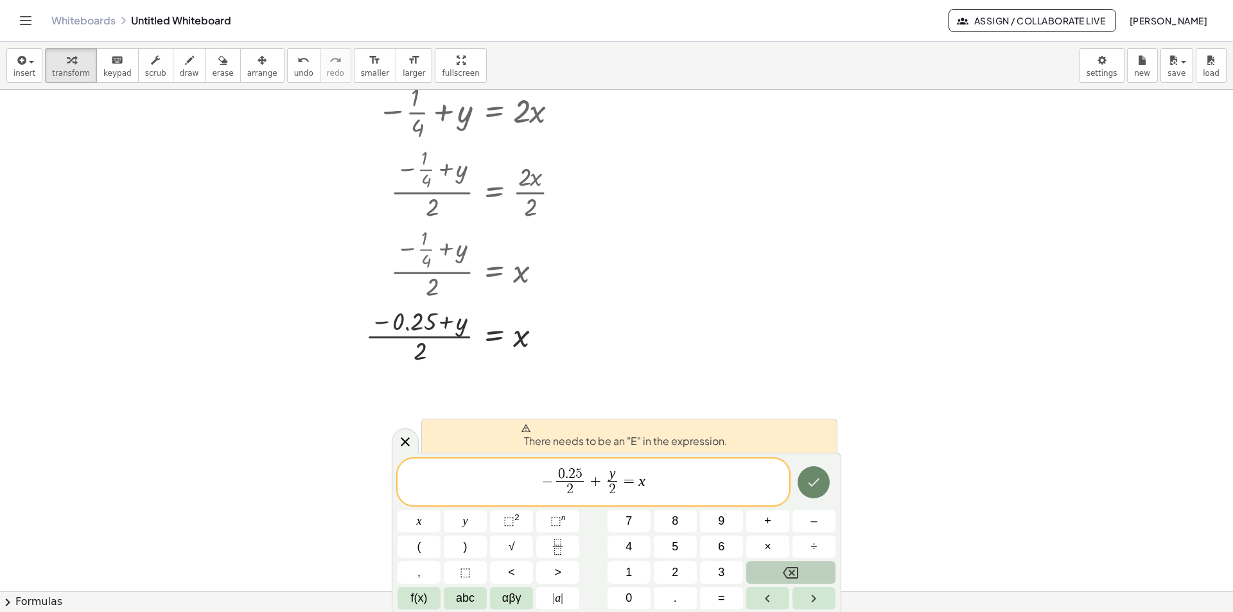
click at [812, 491] on button "Done" at bounding box center [814, 482] width 32 height 32
click at [817, 485] on icon "Done" at bounding box center [813, 482] width 15 height 15
click at [803, 481] on button "Done" at bounding box center [814, 482] width 32 height 32
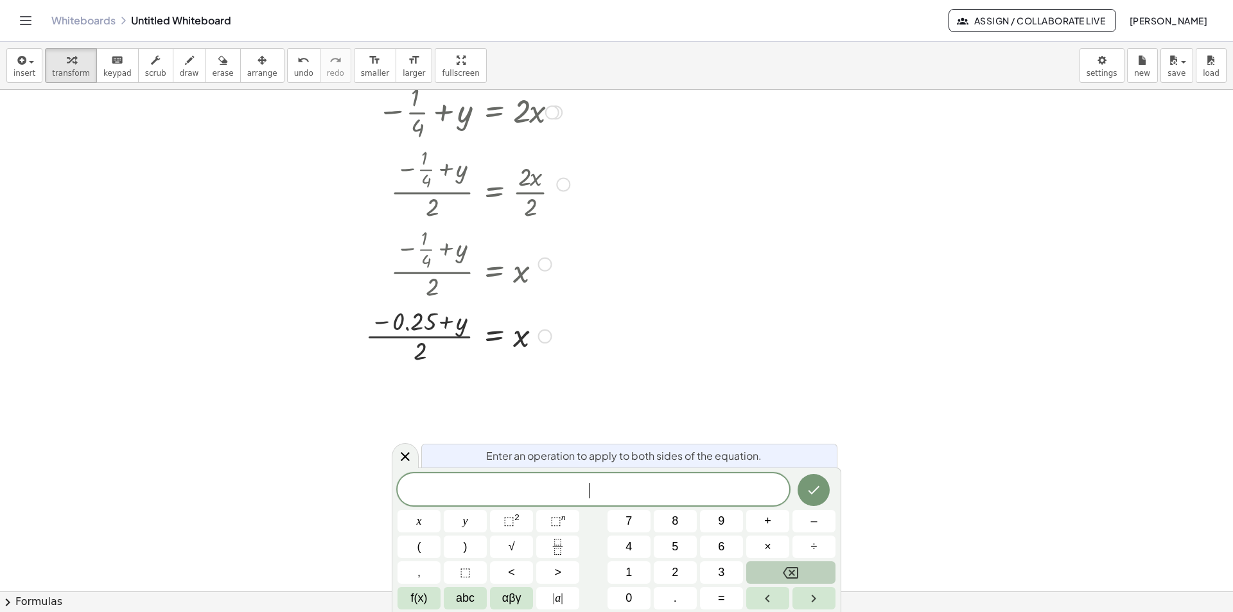
click at [428, 338] on div at bounding box center [492, 335] width 358 height 64
click at [521, 335] on div at bounding box center [492, 335] width 358 height 64
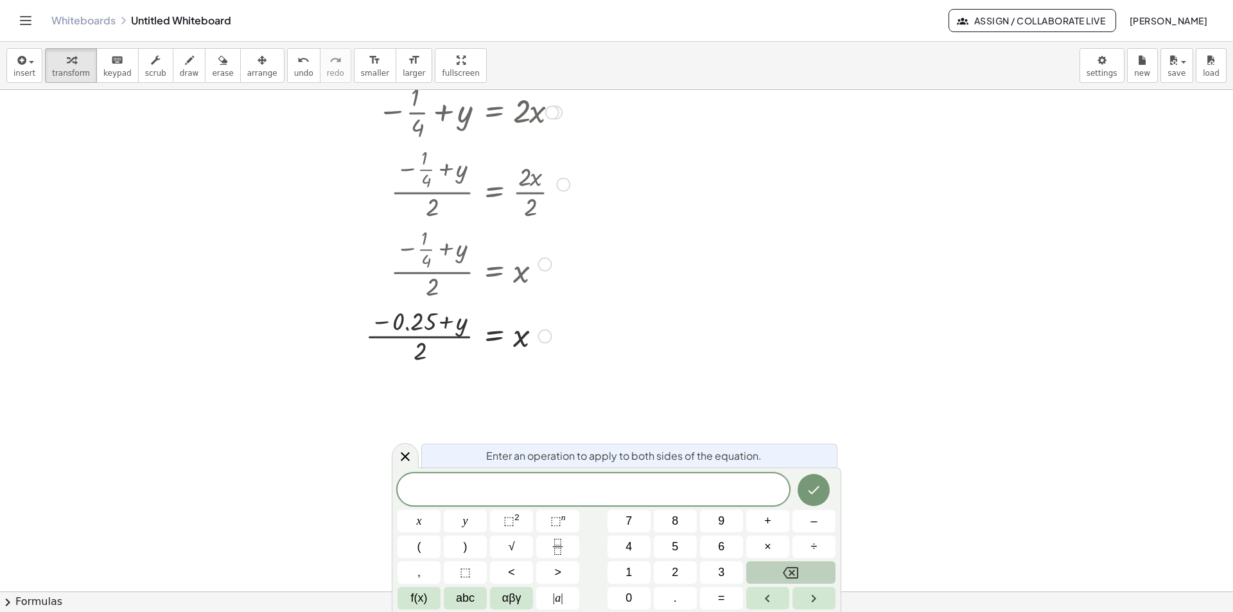
click at [492, 335] on div at bounding box center [492, 335] width 358 height 64
click at [420, 353] on div at bounding box center [492, 335] width 358 height 64
click at [462, 323] on div at bounding box center [492, 335] width 358 height 64
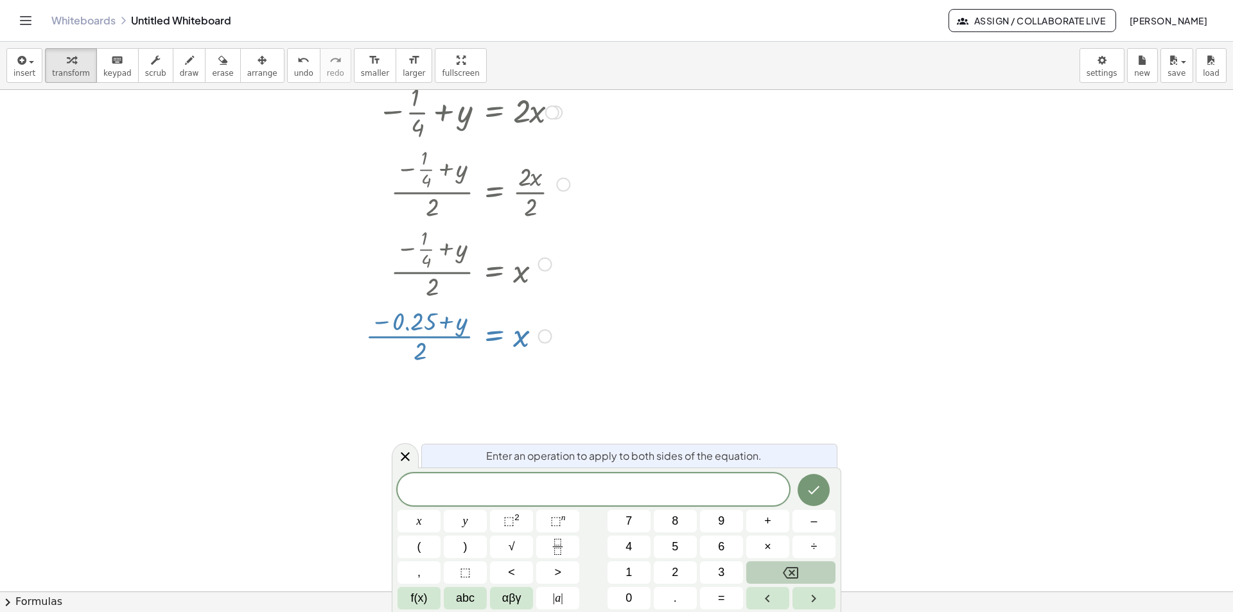
click at [462, 323] on div at bounding box center [492, 335] width 358 height 64
click at [413, 322] on div at bounding box center [492, 335] width 358 height 64
drag, startPoint x: 423, startPoint y: 354, endPoint x: 401, endPoint y: 327, distance: 34.8
click at [401, 329] on div at bounding box center [492, 335] width 358 height 64
drag, startPoint x: 418, startPoint y: 351, endPoint x: 400, endPoint y: 319, distance: 36.2
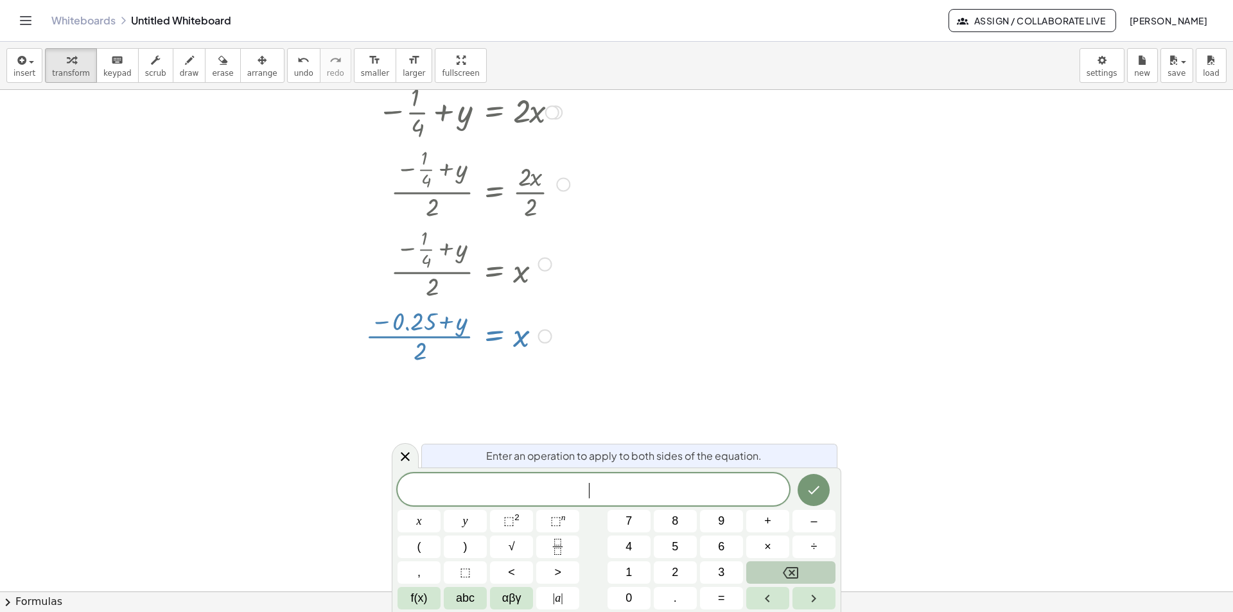
click at [399, 322] on div at bounding box center [492, 335] width 358 height 64
drag, startPoint x: 417, startPoint y: 350, endPoint x: 464, endPoint y: 323, distance: 54.1
click at [464, 329] on div at bounding box center [492, 335] width 358 height 64
click at [592, 329] on div at bounding box center [492, 335] width 358 height 64
click at [433, 328] on div at bounding box center [492, 335] width 358 height 64
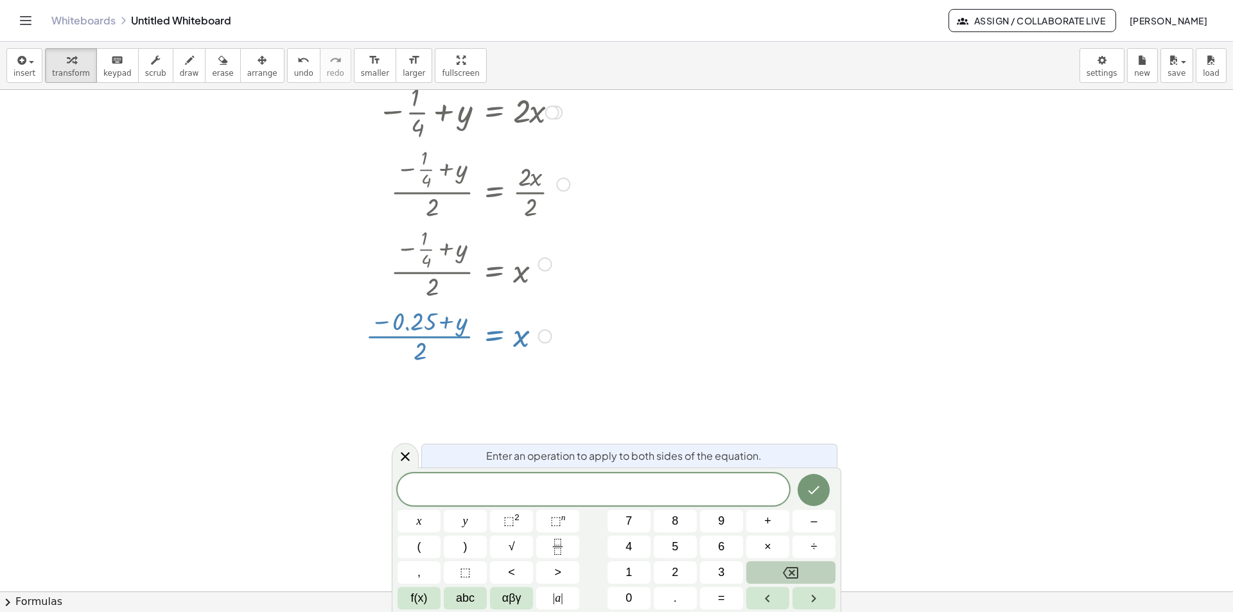
click at [519, 338] on div at bounding box center [492, 335] width 358 height 64
click at [519, 339] on div at bounding box center [492, 335] width 358 height 64
click at [496, 337] on div at bounding box center [492, 335] width 358 height 64
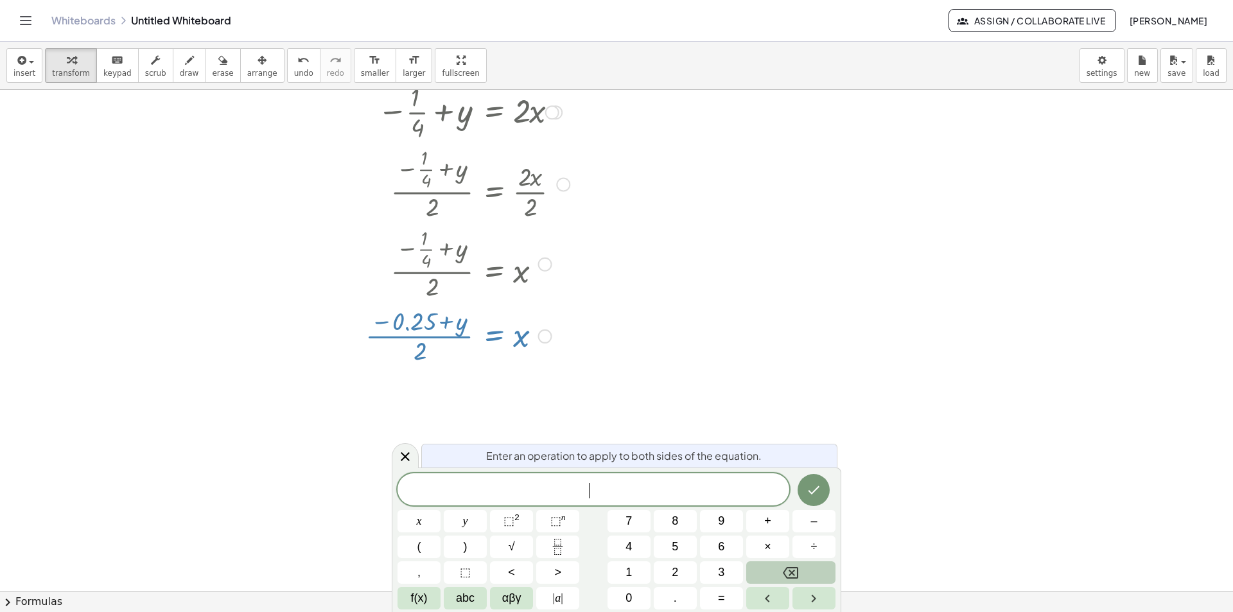
click at [496, 337] on div at bounding box center [492, 335] width 358 height 64
click at [374, 351] on div at bounding box center [492, 335] width 358 height 64
click at [294, 70] on span "undo" at bounding box center [303, 73] width 19 height 9
click at [451, 273] on div at bounding box center [504, 263] width 333 height 80
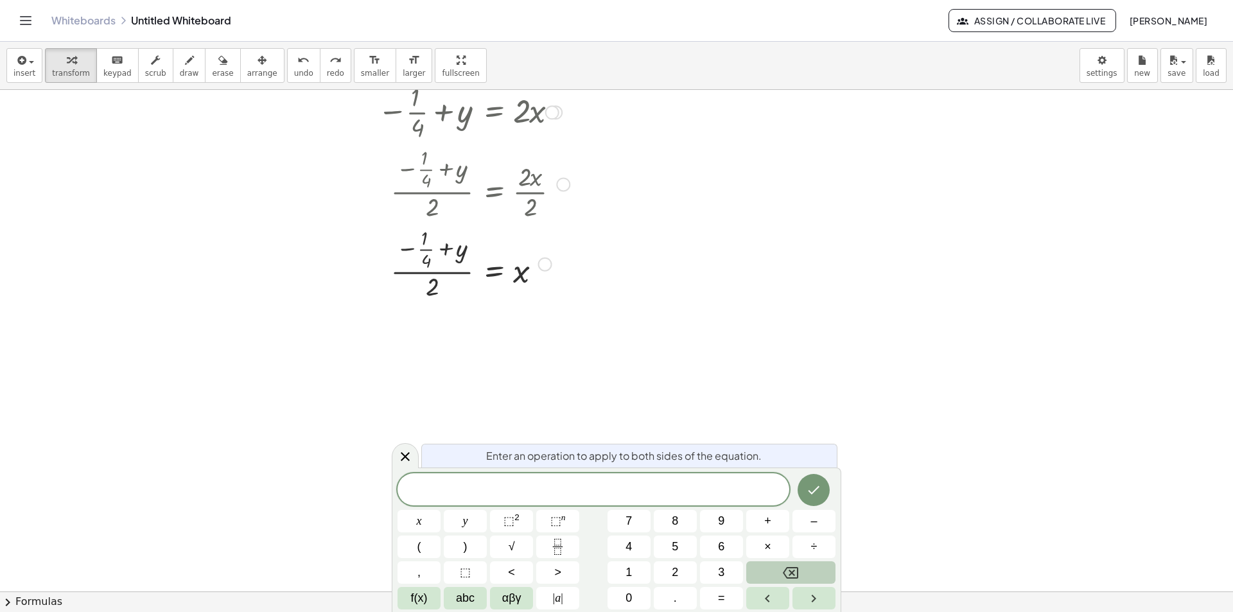
click at [446, 247] on div at bounding box center [504, 263] width 333 height 80
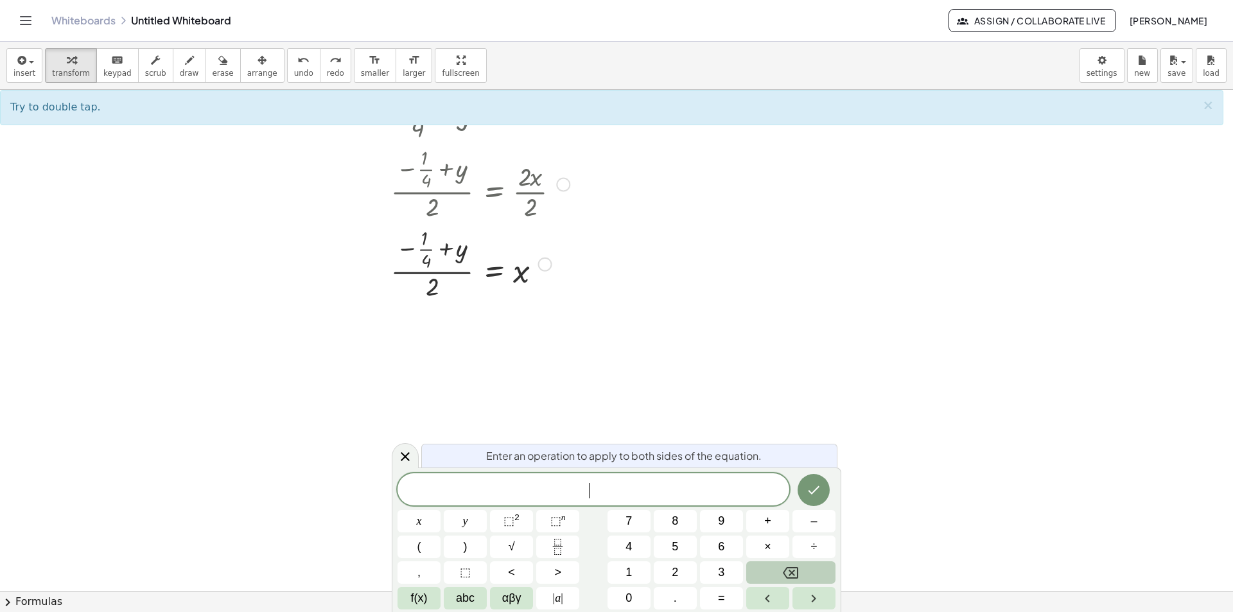
click at [444, 246] on div at bounding box center [504, 263] width 333 height 80
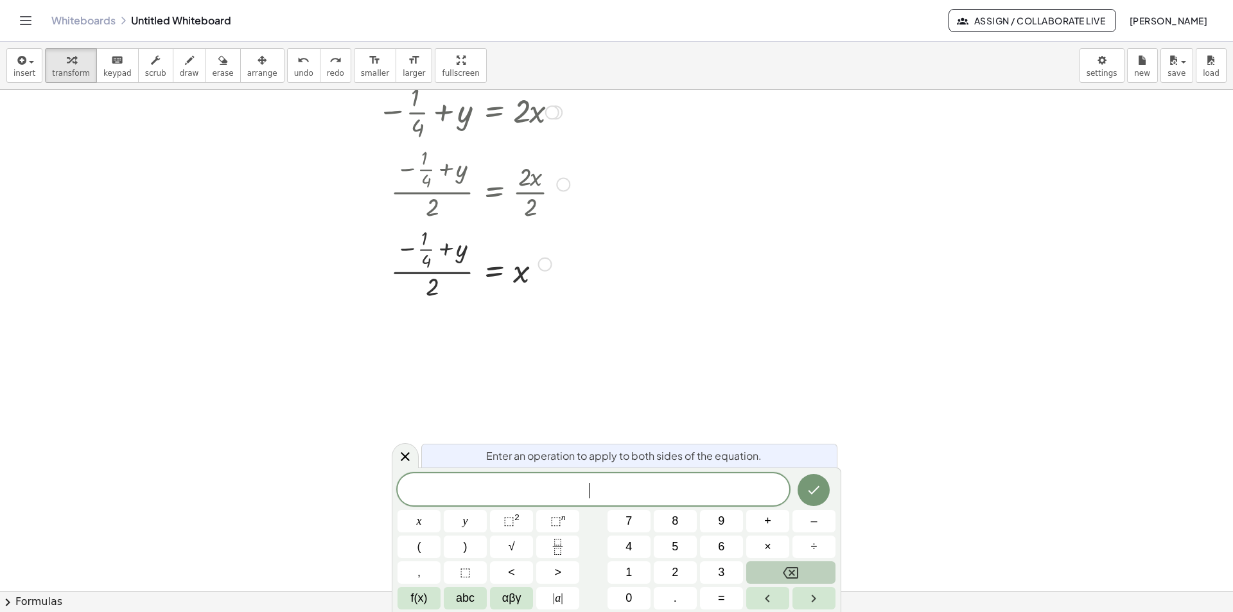
click at [444, 246] on div at bounding box center [504, 263] width 333 height 80
click at [432, 327] on div at bounding box center [492, 343] width 358 height 80
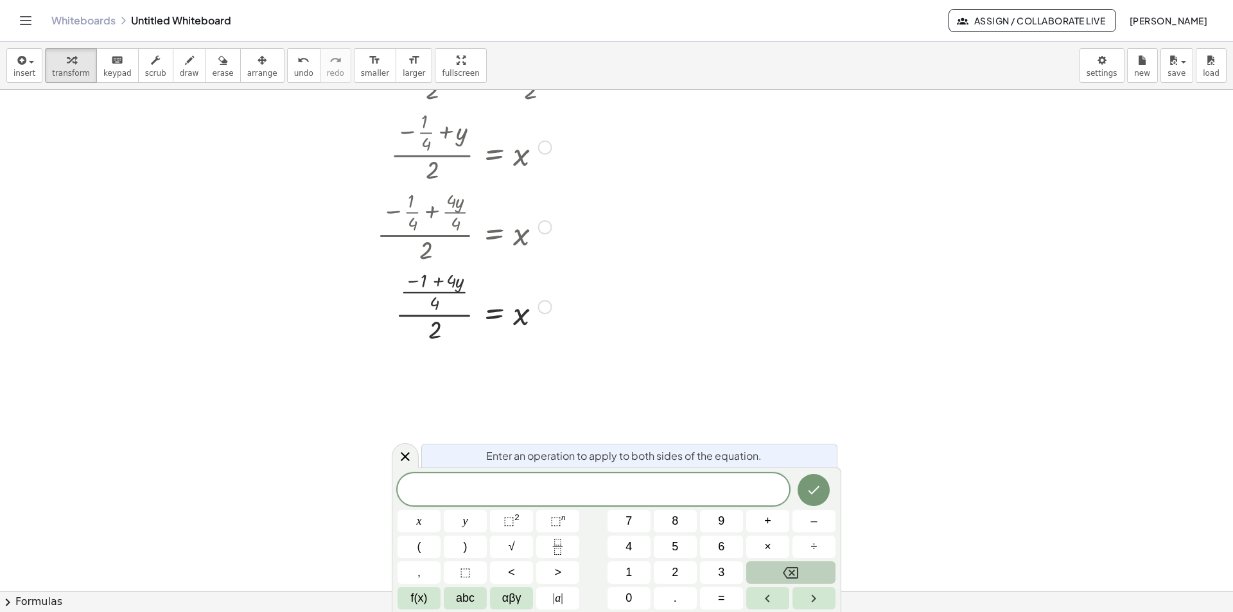
scroll to position [385, 0]
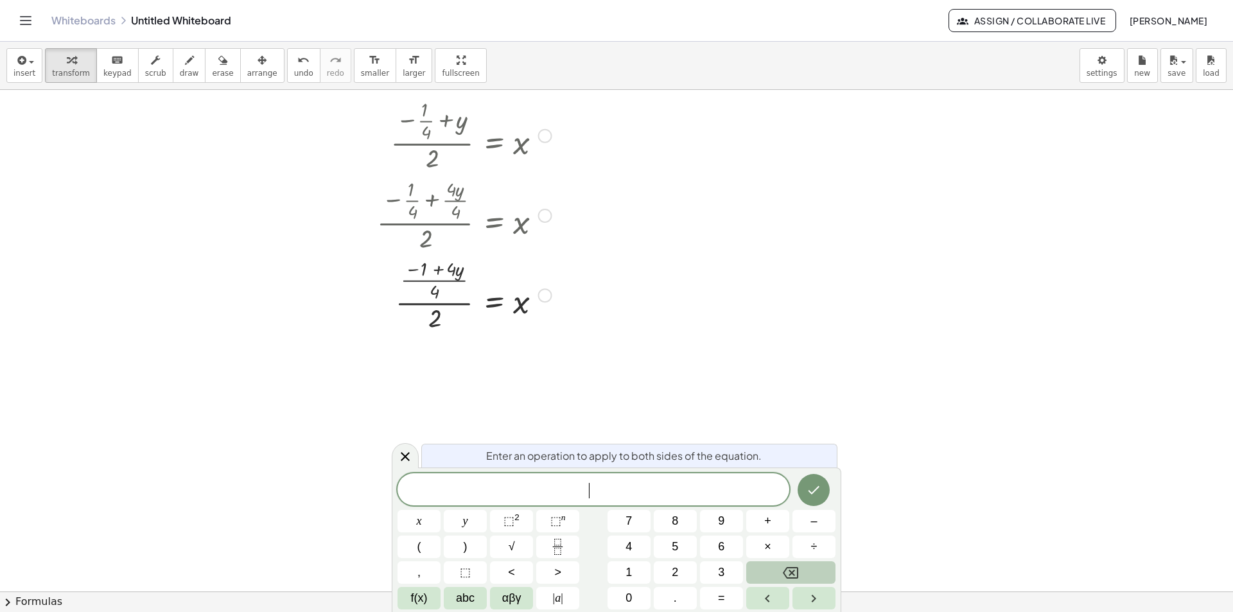
click at [432, 279] on div at bounding box center [492, 294] width 358 height 80
click at [439, 304] on div at bounding box center [492, 294] width 358 height 80
click at [297, 64] on icon "undo" at bounding box center [303, 60] width 12 height 15
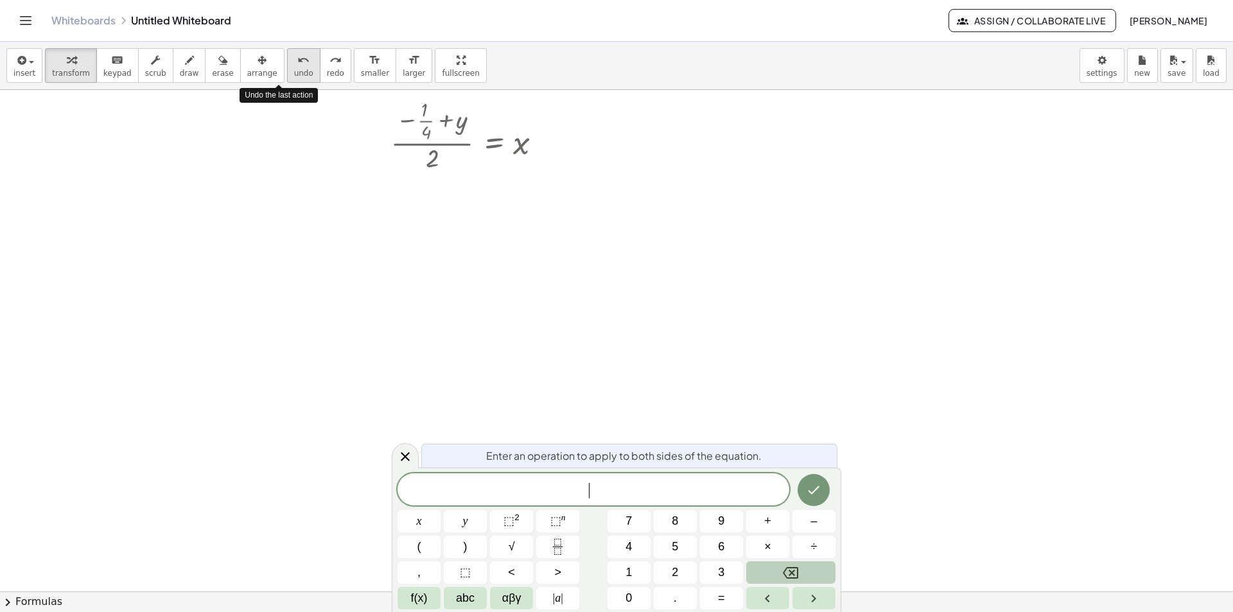
click at [297, 64] on icon "undo" at bounding box center [303, 60] width 12 height 15
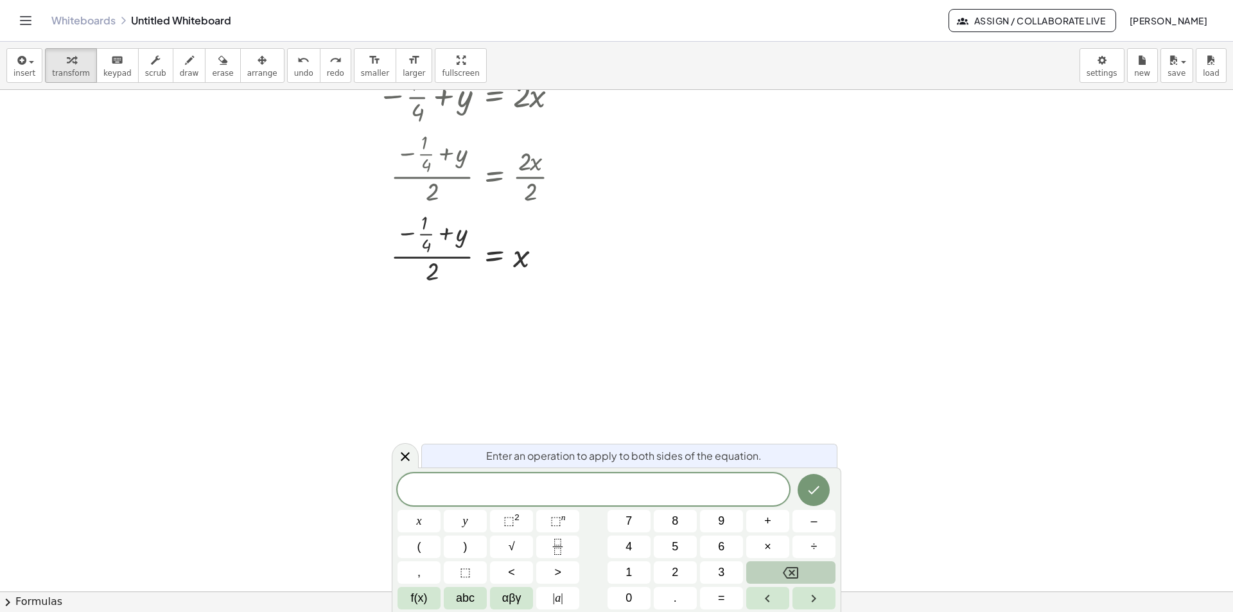
scroll to position [257, 0]
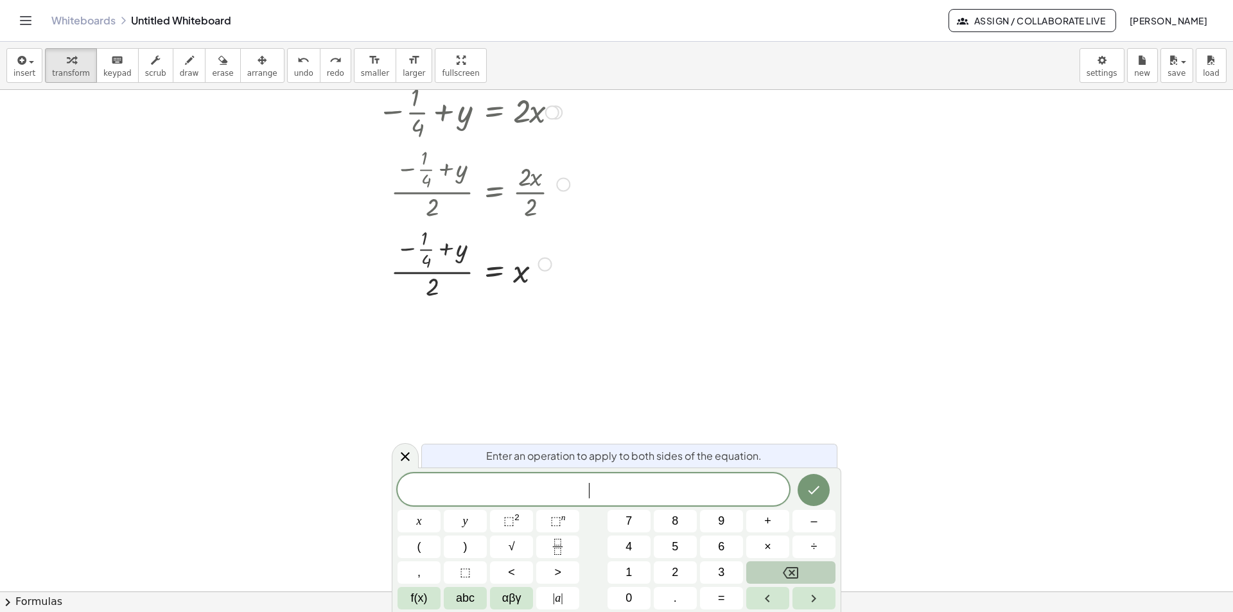
click at [496, 268] on div at bounding box center [499, 263] width 344 height 80
click at [498, 267] on div at bounding box center [499, 263] width 344 height 80
click at [521, 272] on div at bounding box center [499, 263] width 344 height 80
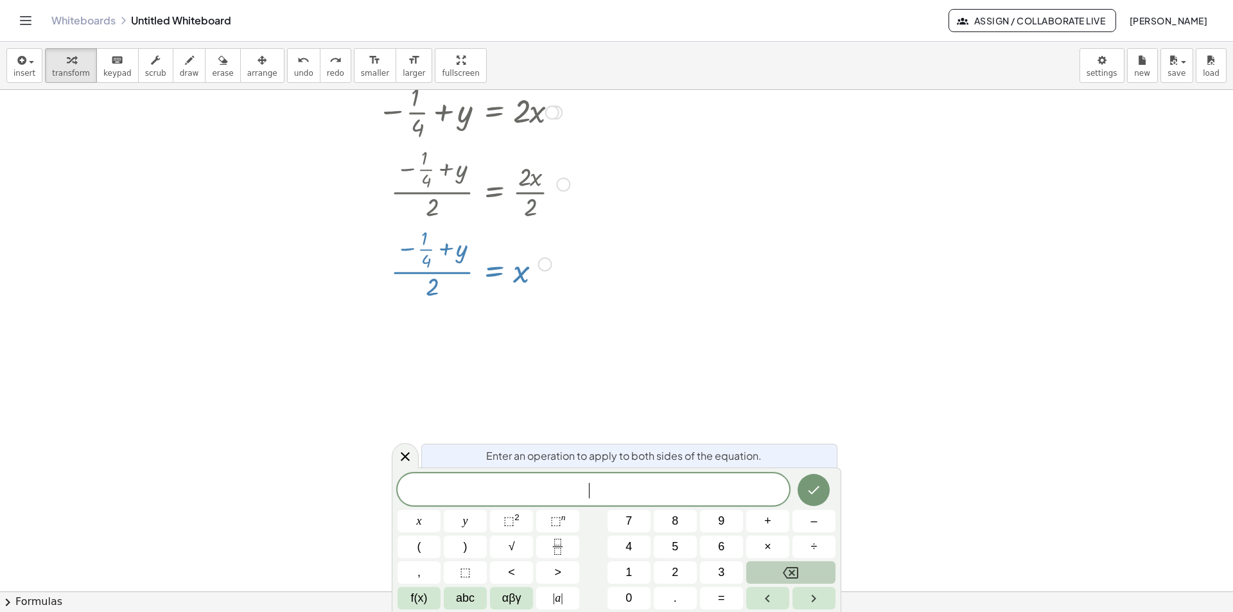
click at [602, 496] on span "​" at bounding box center [593, 491] width 392 height 18
click at [71, 73] on span "transform" at bounding box center [71, 73] width 38 height 9
click at [71, 63] on div "button" at bounding box center [71, 59] width 38 height 15
click at [458, 259] on div at bounding box center [499, 263] width 344 height 80
click at [491, 270] on div at bounding box center [499, 263] width 344 height 80
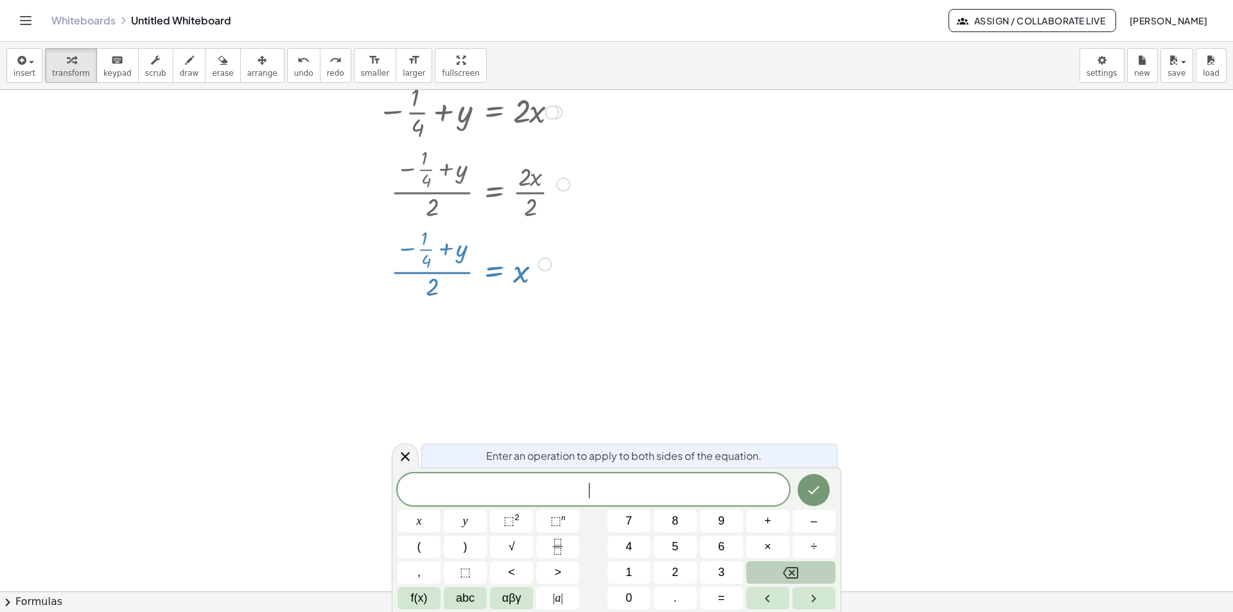
click at [491, 270] on div at bounding box center [499, 263] width 344 height 80
click at [583, 489] on span "​" at bounding box center [593, 491] width 392 height 18
click at [674, 525] on span "8" at bounding box center [675, 520] width 6 height 17
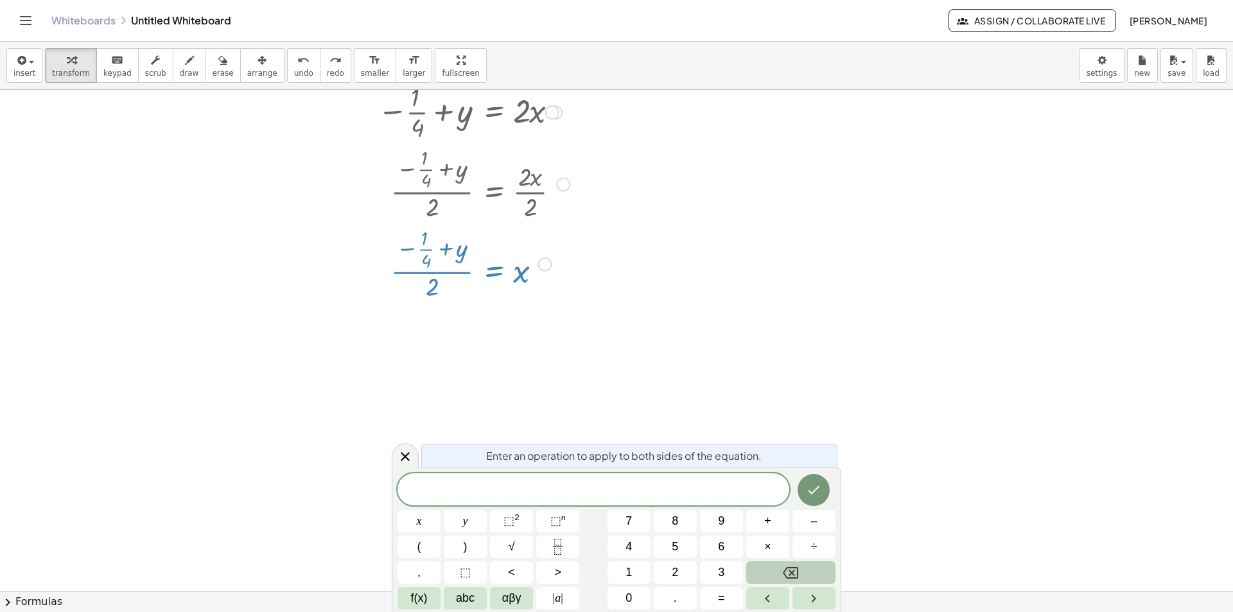
click at [497, 271] on div at bounding box center [499, 263] width 344 height 80
click at [523, 268] on div at bounding box center [499, 263] width 344 height 80
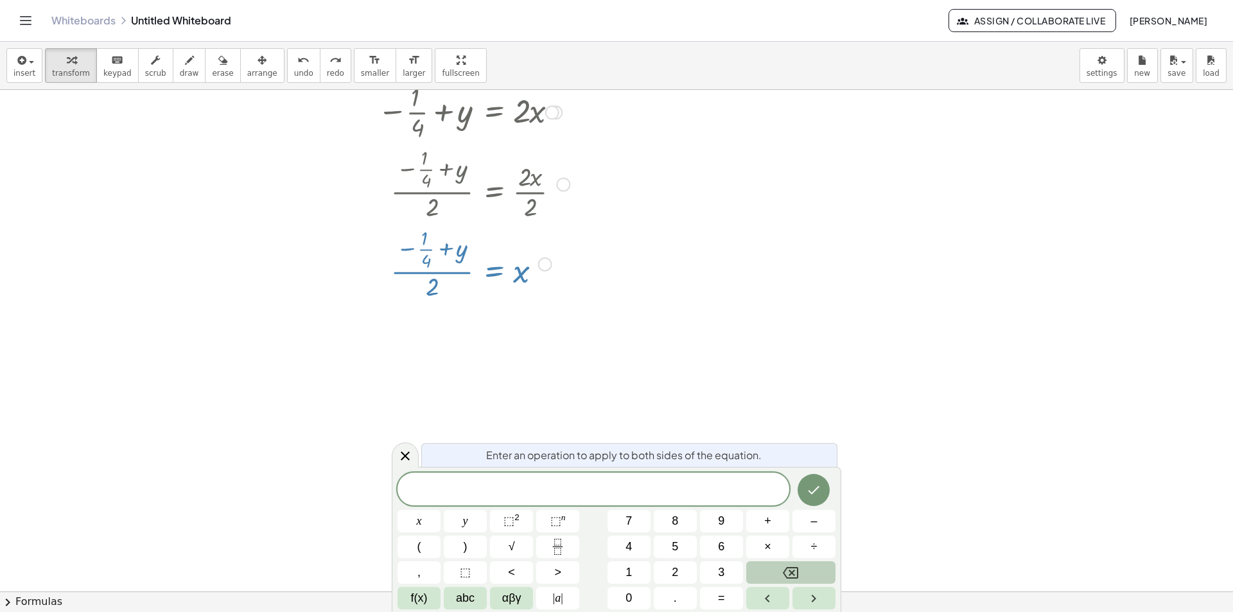
drag, startPoint x: 521, startPoint y: 270, endPoint x: 459, endPoint y: 257, distance: 63.6
drag, startPoint x: 459, startPoint y: 257, endPoint x: 440, endPoint y: 292, distance: 40.2
click at [440, 292] on div at bounding box center [499, 263] width 344 height 80
click at [450, 335] on div "y = + · 2 · x + · 1 · 4 − · 1 · 4 + y = + · 2 · x + · 1 · 4 − · 1 · 4 − · 1 · 4…" at bounding box center [488, 176] width 374 height 459
click at [462, 296] on div at bounding box center [499, 263] width 344 height 80
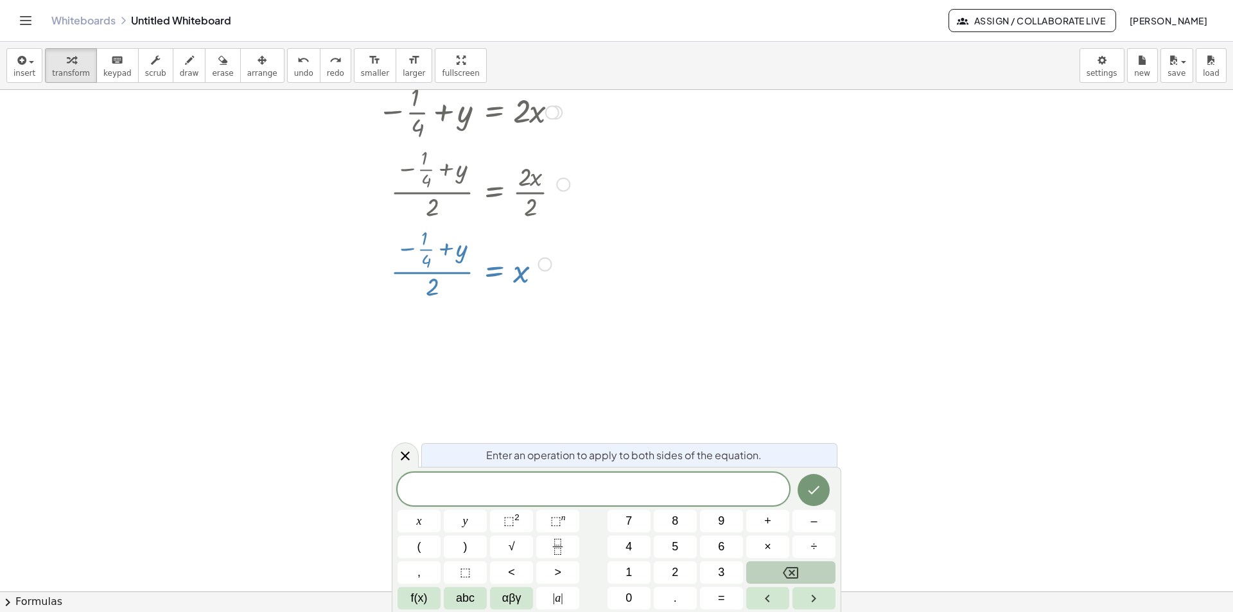
click at [481, 317] on div "y = + · 2 · x + · 1 · 4 − · 1 · 4 + y = + · 2 · x + · 1 · 4 − · 1 · 4 − · 1 · 4…" at bounding box center [488, 176] width 374 height 459
drag, startPoint x: 586, startPoint y: 216, endPoint x: 561, endPoint y: 308, distance: 95.0
click at [586, 217] on div at bounding box center [492, 183] width 358 height 80
click at [602, 485] on span "​" at bounding box center [593, 491] width 392 height 18
drag, startPoint x: 764, startPoint y: 455, endPoint x: 483, endPoint y: 449, distance: 281.3
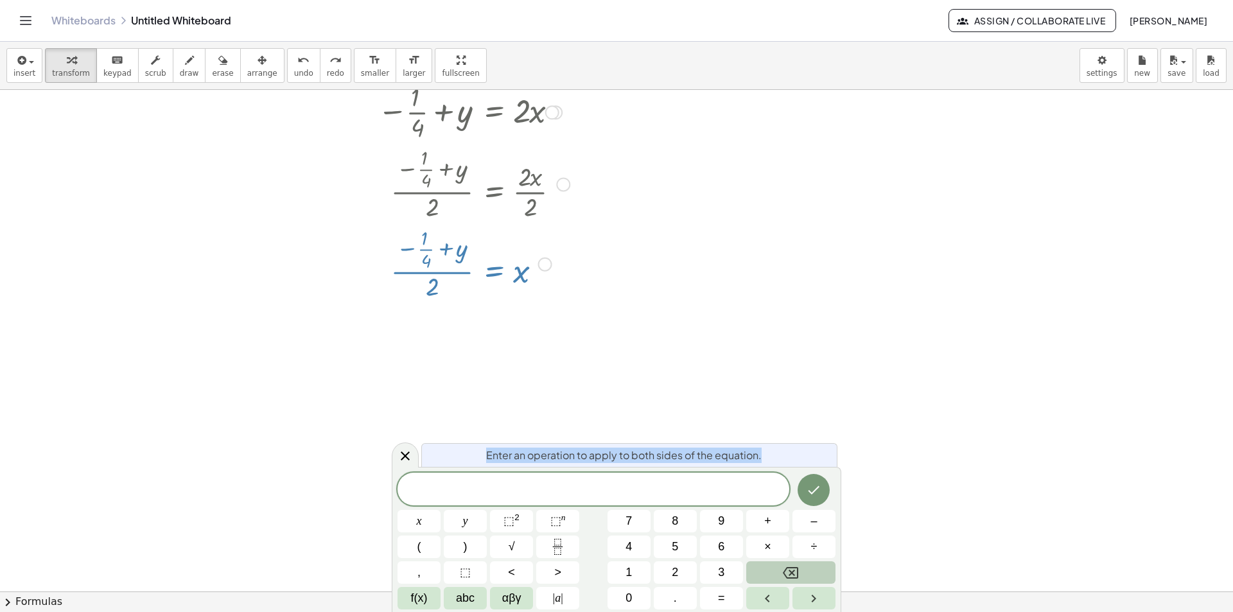
click at [483, 449] on div "Enter an operation to apply to both sides of the equation." at bounding box center [629, 455] width 416 height 24
copy span "Enter an operation to apply to both sides of the equation."
click at [627, 484] on span at bounding box center [593, 489] width 392 height 19
click at [519, 276] on div at bounding box center [499, 263] width 344 height 80
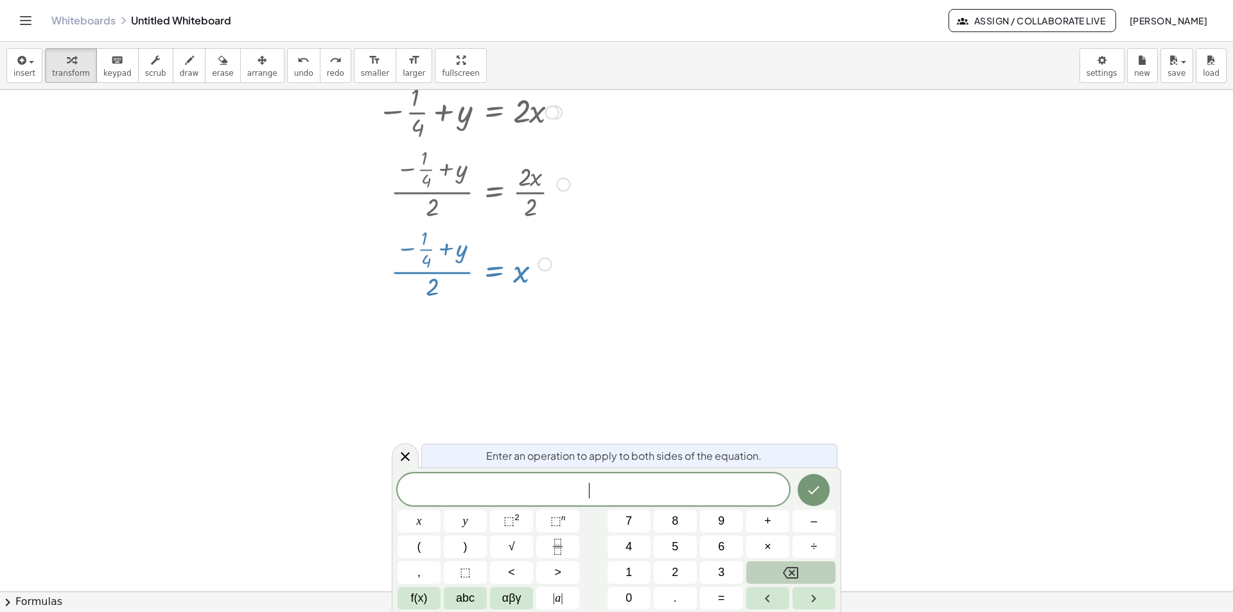
click at [435, 271] on div at bounding box center [499, 263] width 344 height 80
click at [67, 65] on icon "button" at bounding box center [71, 60] width 9 height 15
click at [432, 256] on div at bounding box center [499, 263] width 344 height 80
click at [294, 69] on span "undo" at bounding box center [303, 73] width 19 height 9
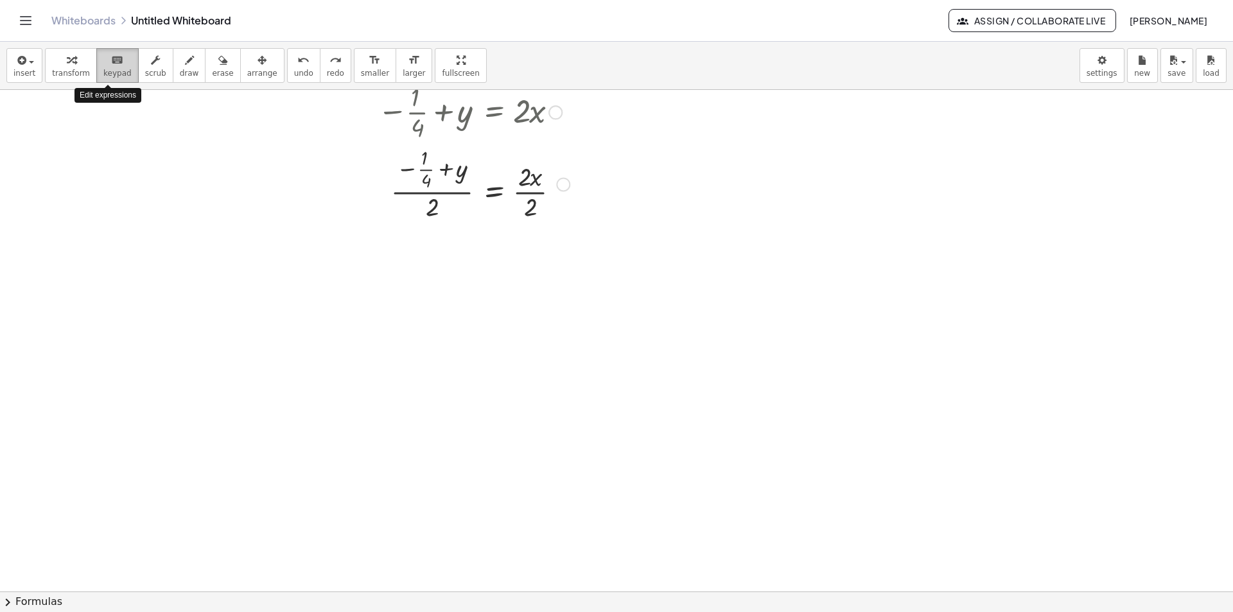
click at [114, 70] on span "keypad" at bounding box center [117, 73] width 28 height 9
click at [551, 540] on div at bounding box center [616, 334] width 1233 height 1003
click at [531, 205] on div at bounding box center [530, 207] width 12 height 28
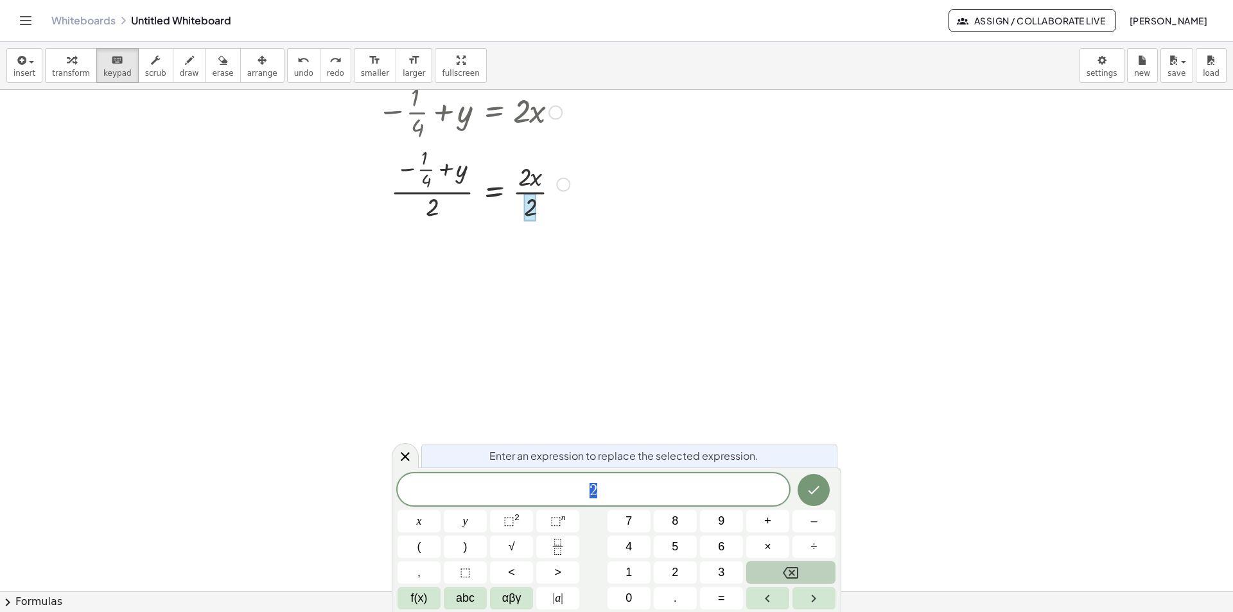
click at [531, 205] on div at bounding box center [530, 207] width 12 height 28
click at [530, 207] on div at bounding box center [530, 207] width 12 height 28
click at [565, 218] on div at bounding box center [492, 183] width 358 height 80
click at [67, 64] on icon "button" at bounding box center [71, 60] width 9 height 15
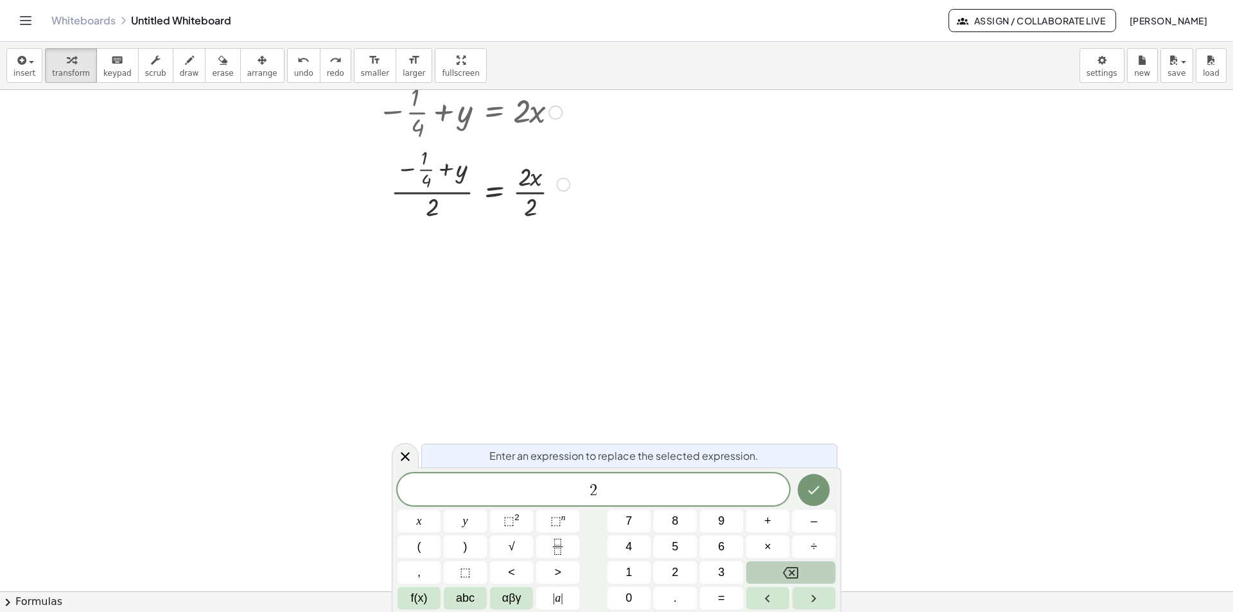
click at [534, 206] on div at bounding box center [492, 183] width 358 height 80
click at [435, 288] on div at bounding box center [492, 263] width 358 height 80
click at [435, 283] on div at bounding box center [492, 263] width 358 height 80
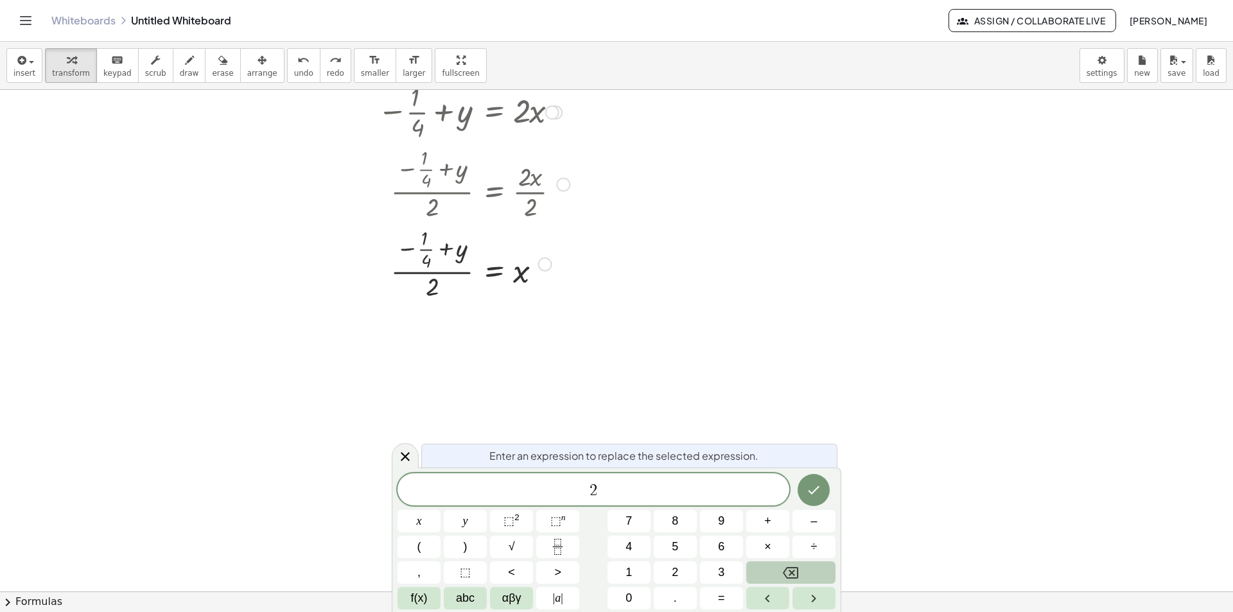
click at [435, 283] on div at bounding box center [492, 263] width 358 height 80
click at [433, 272] on div at bounding box center [492, 263] width 358 height 80
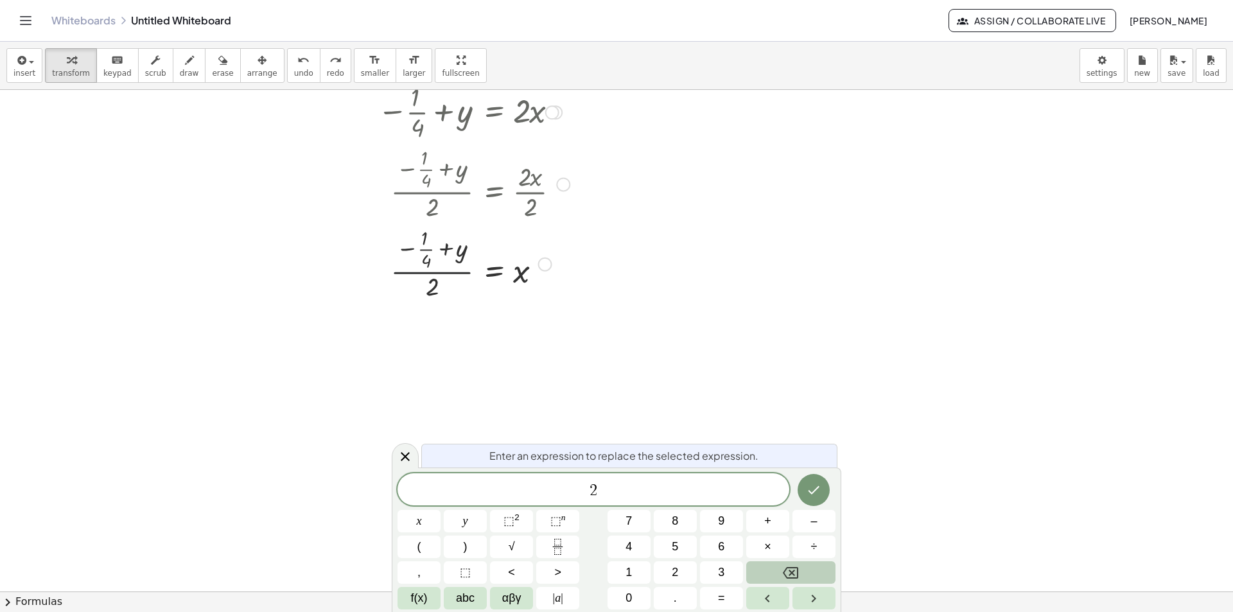
click at [433, 272] on div at bounding box center [492, 263] width 358 height 80
click at [432, 272] on div at bounding box center [492, 263] width 358 height 80
drag, startPoint x: 424, startPoint y: 253, endPoint x: 358, endPoint y: 268, distance: 67.9
drag, startPoint x: 406, startPoint y: 351, endPoint x: 350, endPoint y: 361, distance: 56.7
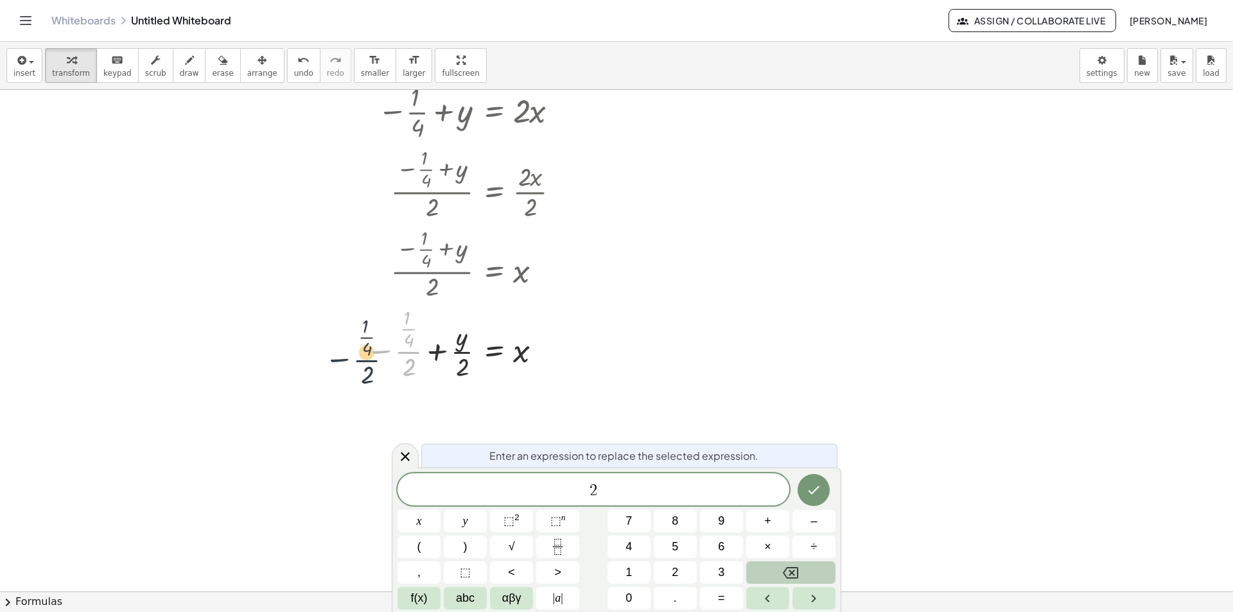
click at [353, 361] on div at bounding box center [492, 343] width 358 height 80
click at [406, 371] on div at bounding box center [492, 343] width 358 height 80
click at [406, 365] on div at bounding box center [492, 343] width 358 height 80
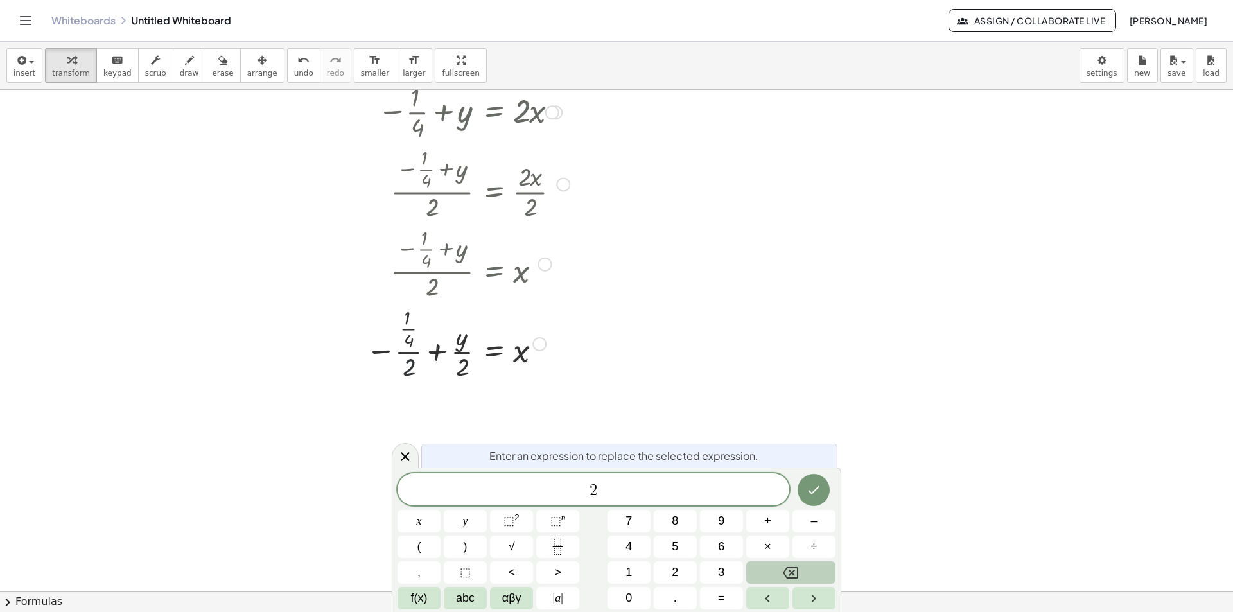
click at [406, 365] on div at bounding box center [492, 343] width 358 height 80
click at [408, 369] on div at bounding box center [492, 343] width 358 height 80
click at [383, 351] on div at bounding box center [492, 343] width 358 height 80
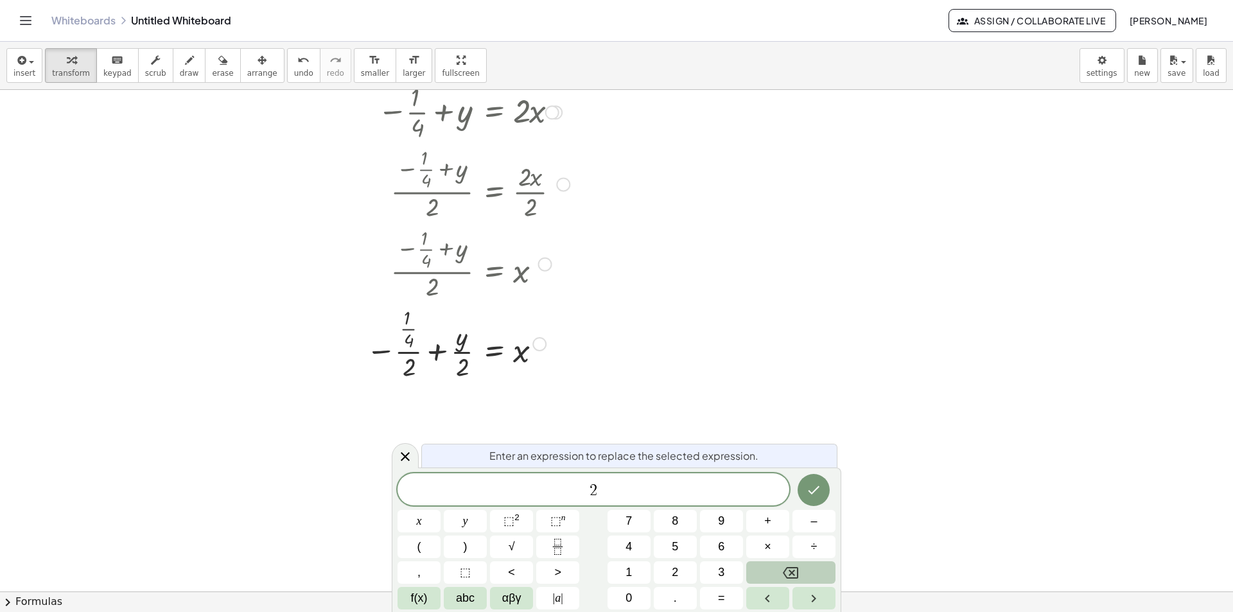
click at [412, 353] on div at bounding box center [492, 343] width 358 height 80
drag, startPoint x: 410, startPoint y: 329, endPoint x: 406, endPoint y: 380, distance: 50.3
click at [406, 380] on div at bounding box center [492, 343] width 358 height 80
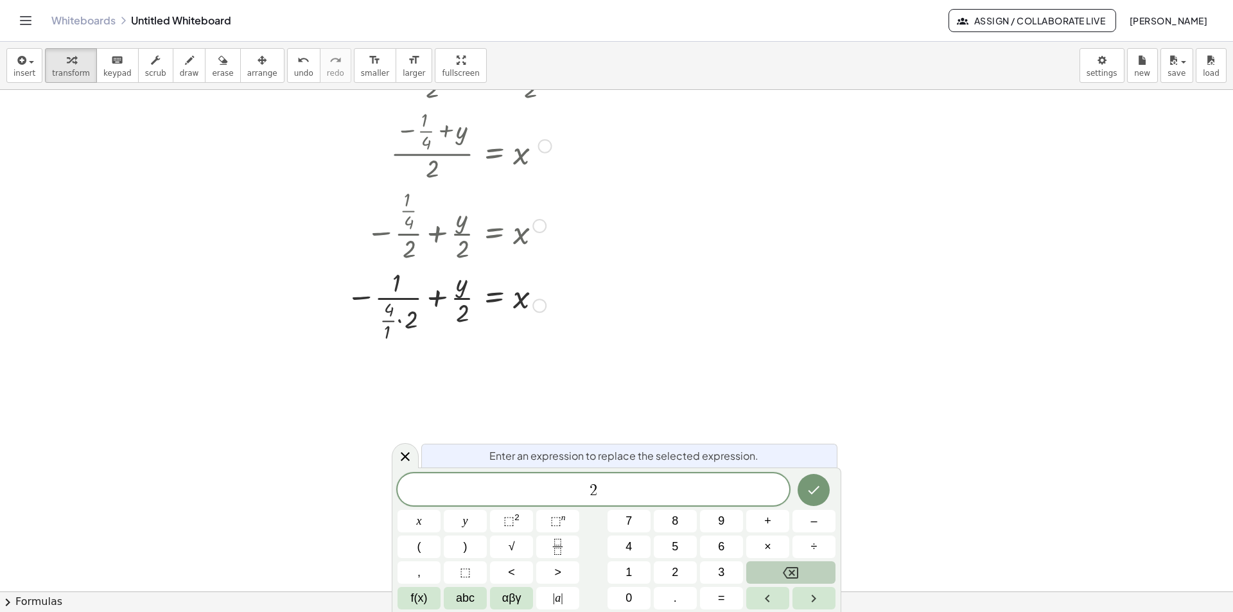
scroll to position [385, 0]
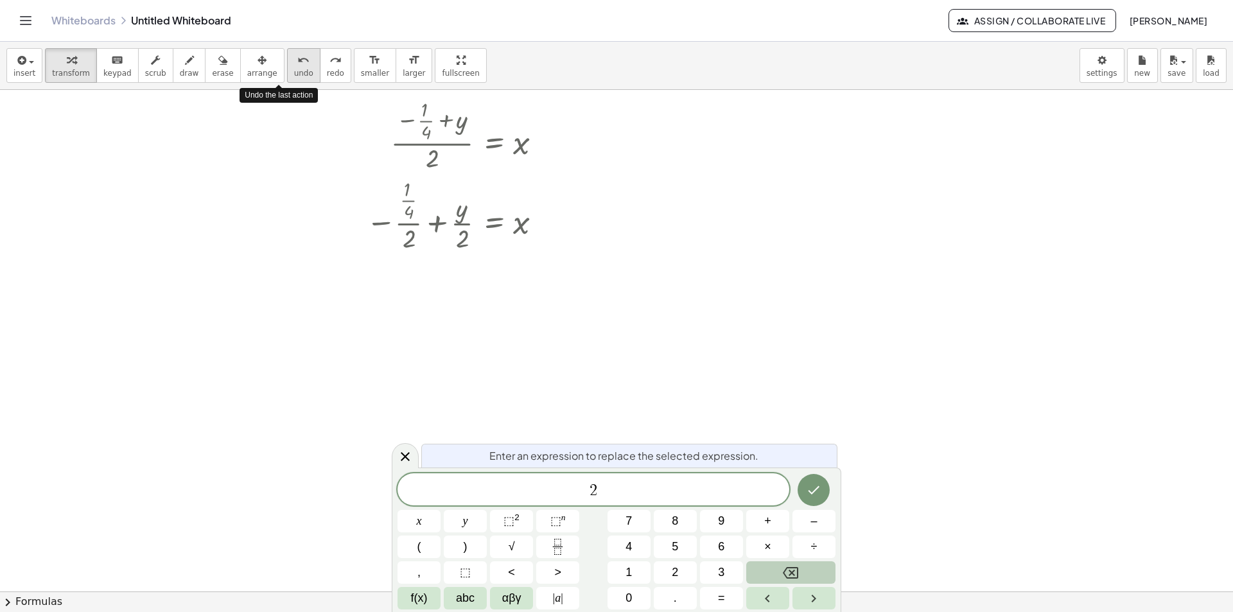
click at [297, 64] on icon "undo" at bounding box center [303, 60] width 12 height 15
click at [408, 242] on div at bounding box center [502, 215] width 338 height 80
click at [408, 197] on div at bounding box center [502, 215] width 338 height 80
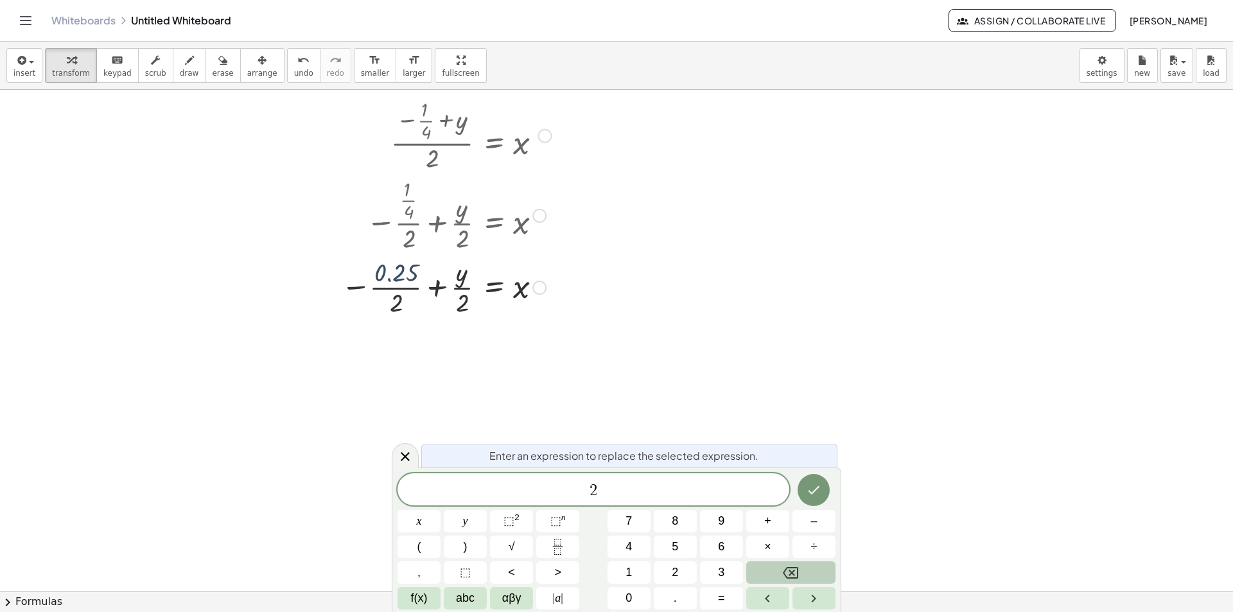
click at [398, 275] on div at bounding box center [492, 286] width 358 height 64
click at [397, 275] on div at bounding box center [492, 286] width 358 height 64
click at [395, 302] on div at bounding box center [492, 286] width 358 height 64
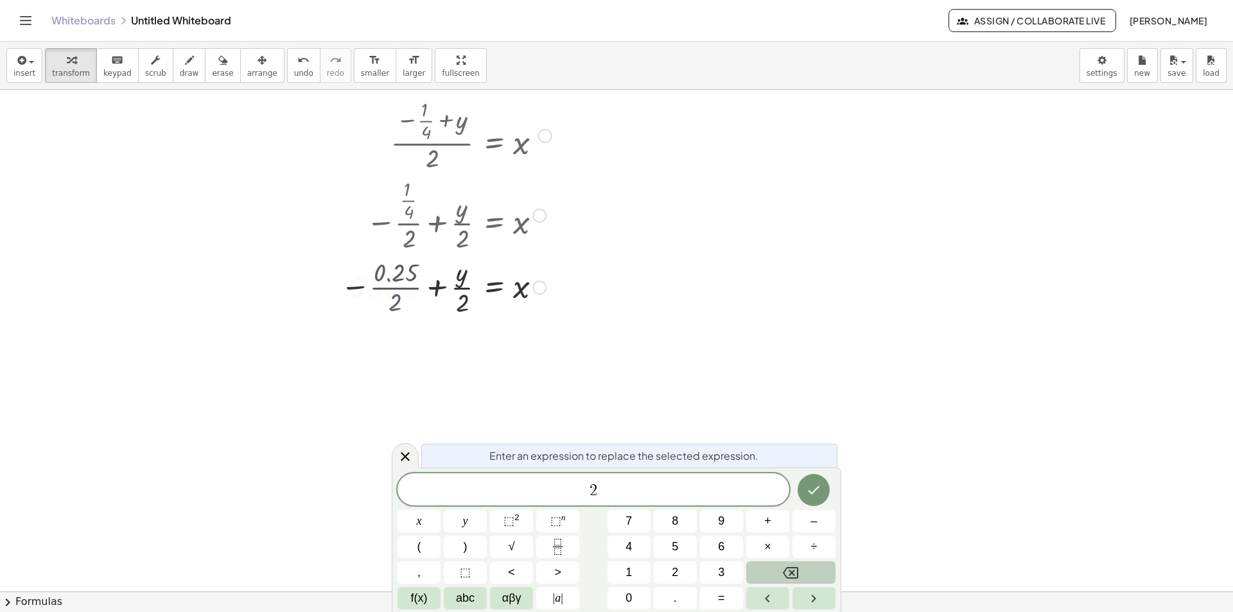
click at [395, 302] on div at bounding box center [492, 286] width 358 height 64
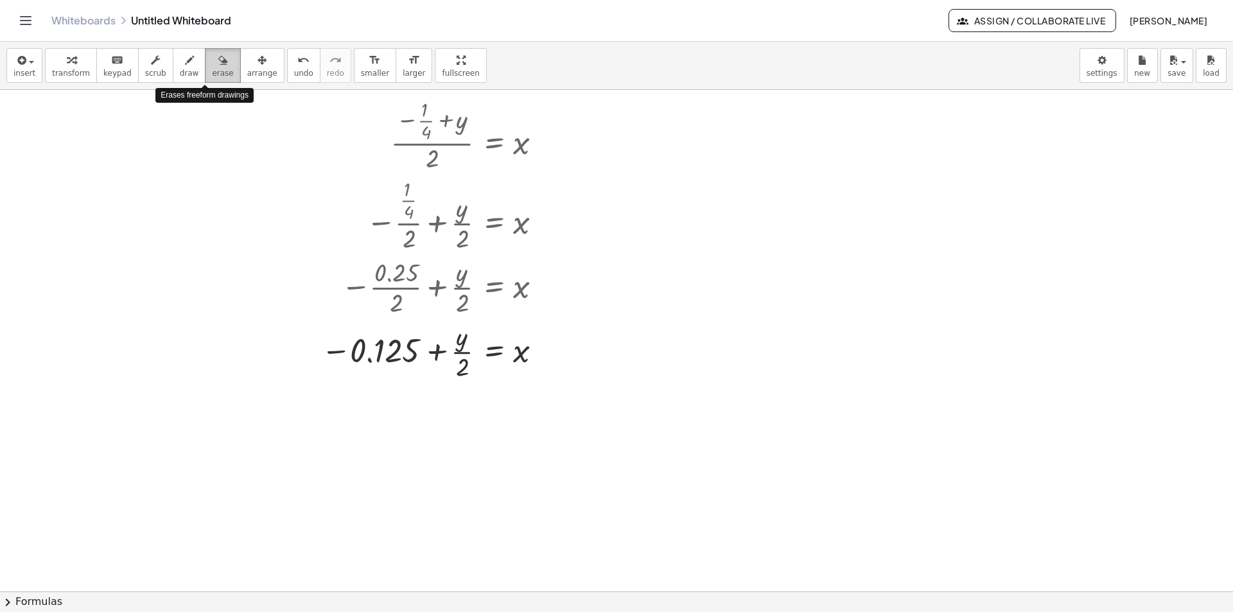
click at [218, 63] on icon "button" at bounding box center [222, 60] width 9 height 15
click at [421, 349] on div at bounding box center [616, 206] width 1233 height 1003
click at [484, 353] on div at bounding box center [616, 206] width 1233 height 1003
click at [394, 286] on div at bounding box center [616, 206] width 1233 height 1003
click at [462, 284] on div at bounding box center [616, 206] width 1233 height 1003
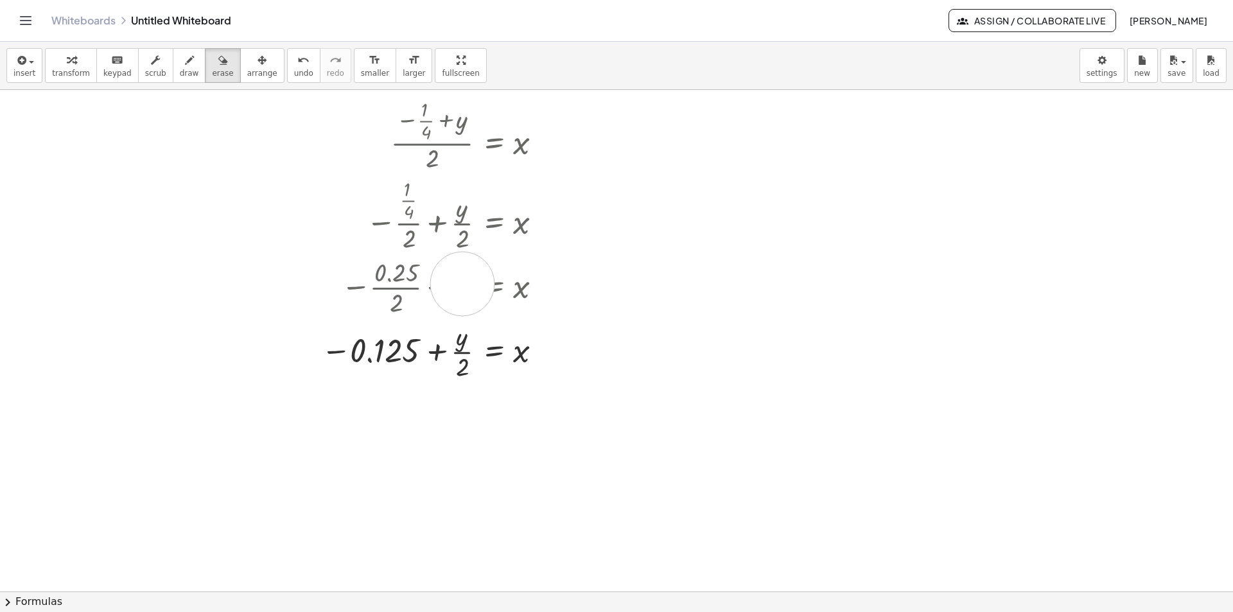
click at [462, 284] on div at bounding box center [616, 206] width 1233 height 1003
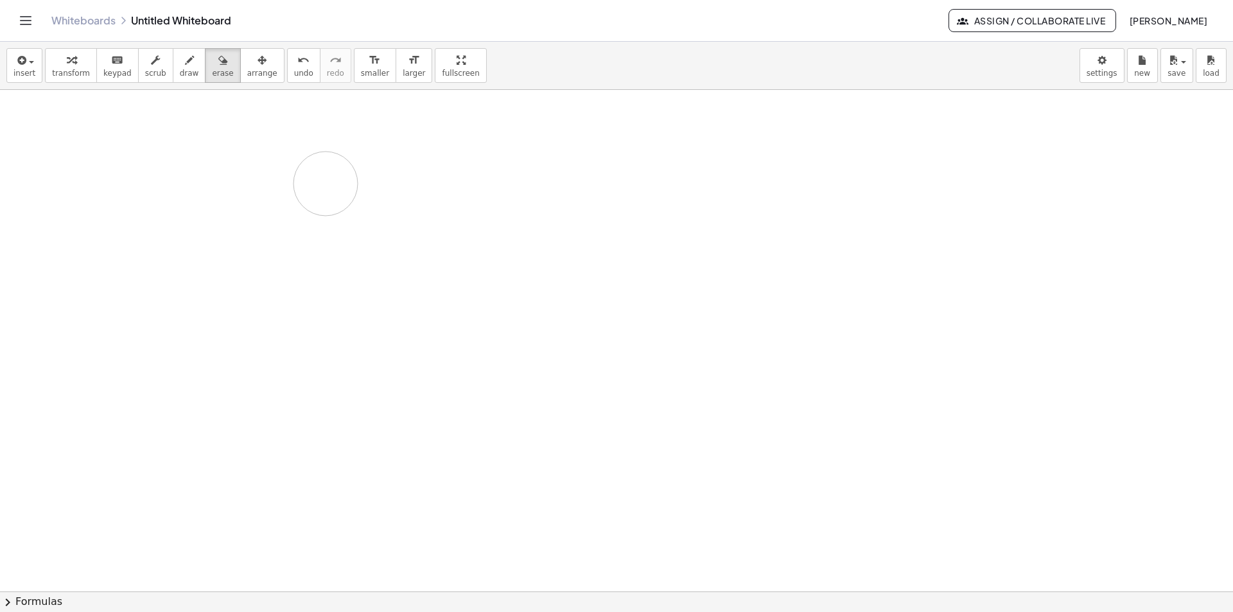
drag, startPoint x: 526, startPoint y: 287, endPoint x: 500, endPoint y: 157, distance: 132.2
click at [488, 150] on div at bounding box center [616, 206] width 1233 height 1003
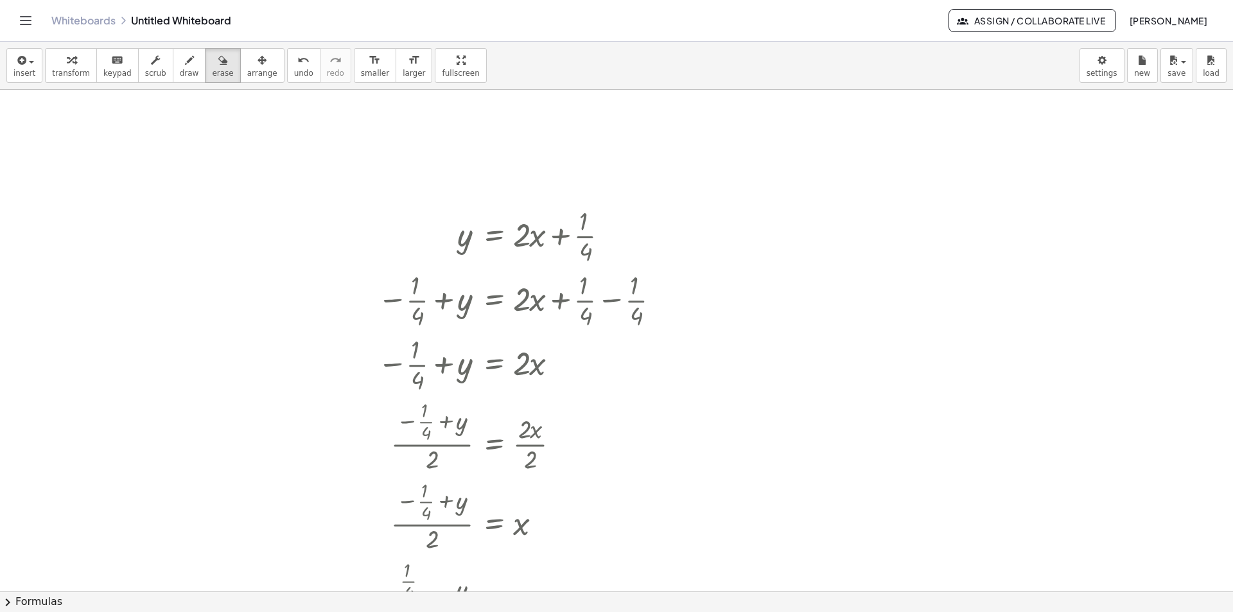
scroll to position [0, 0]
click at [329, 141] on div at bounding box center [616, 591] width 1233 height 1003
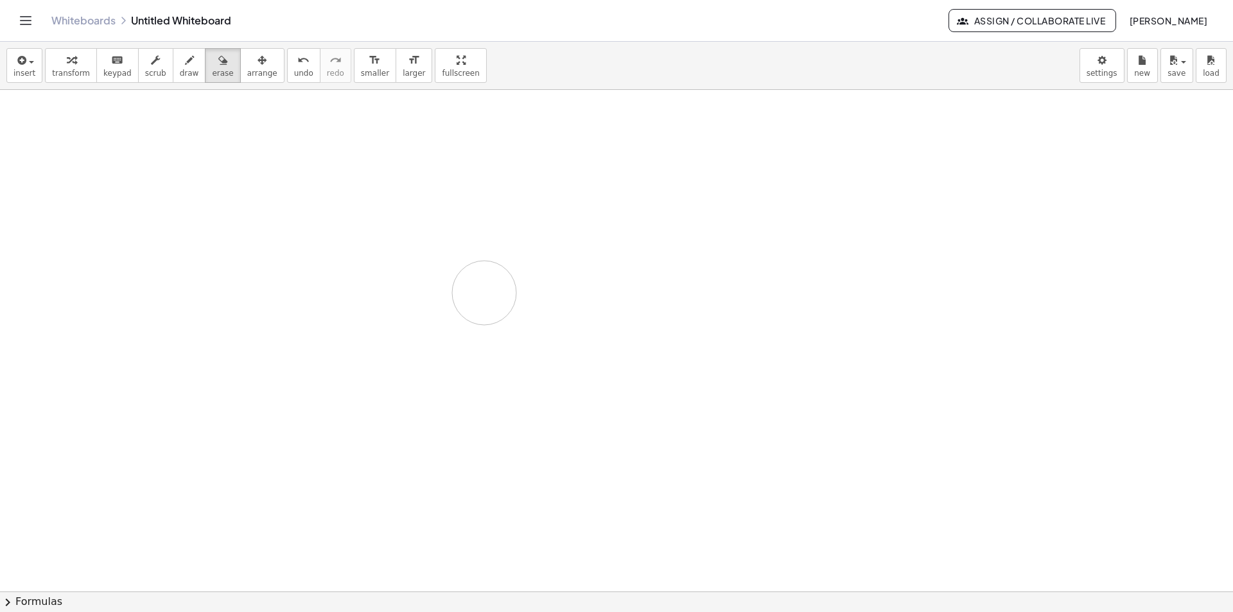
drag, startPoint x: 328, startPoint y: 184, endPoint x: 492, endPoint y: 307, distance: 205.0
click at [490, 305] on div at bounding box center [616, 591] width 1233 height 1003
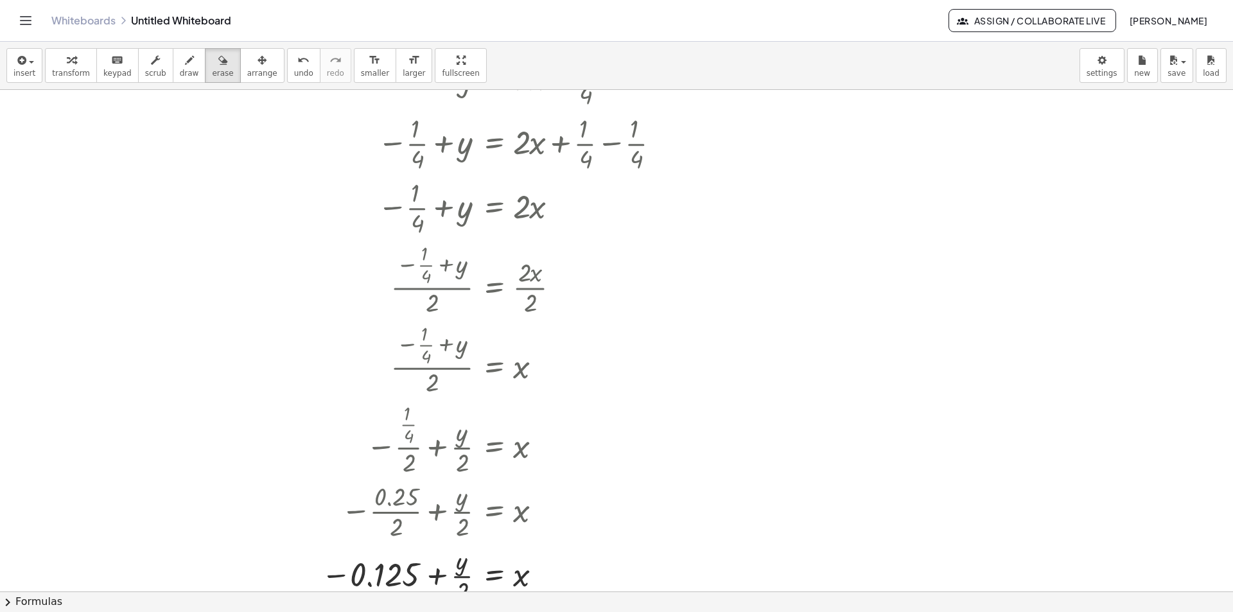
scroll to position [193, 0]
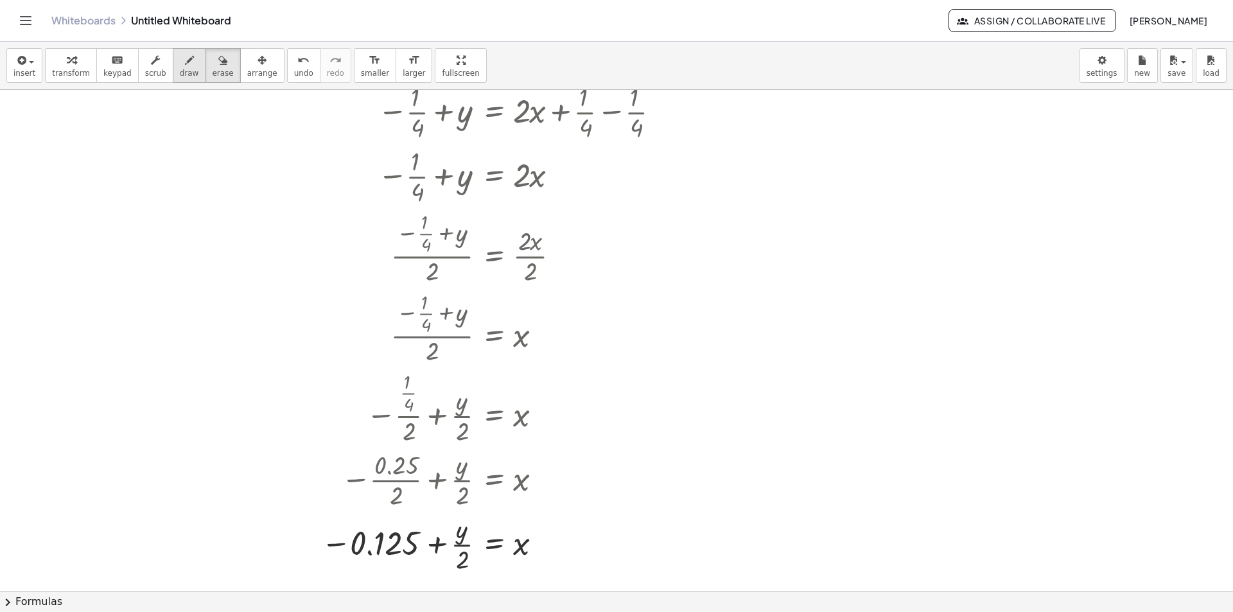
click at [185, 67] on icon "button" at bounding box center [189, 60] width 9 height 15
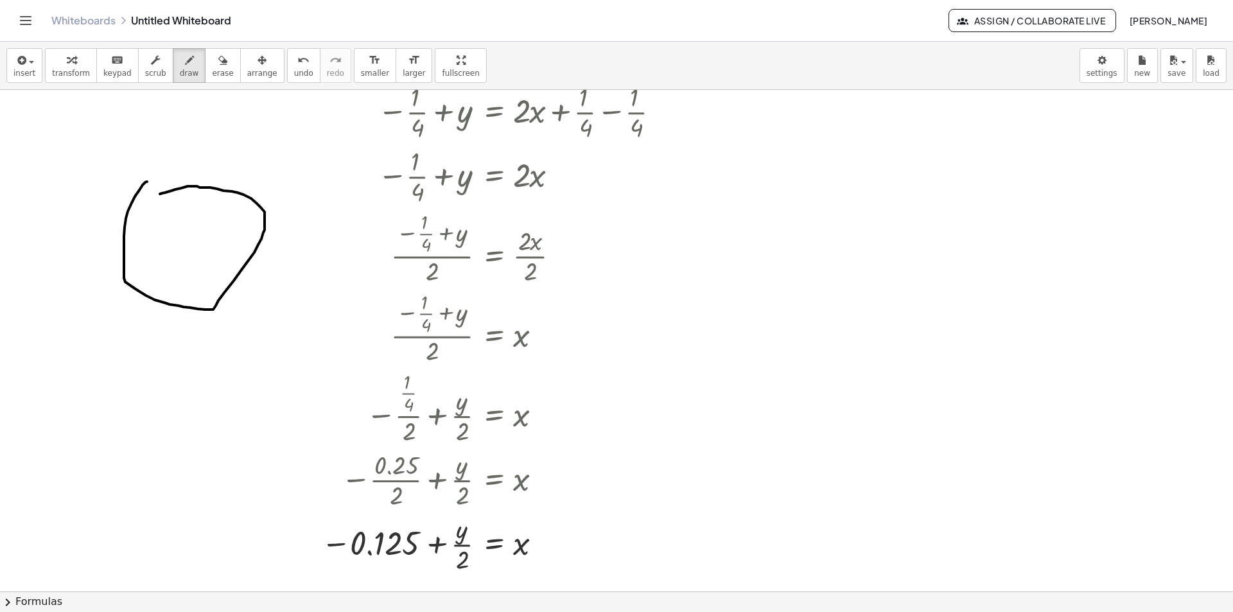
drag, startPoint x: 146, startPoint y: 182, endPoint x: 153, endPoint y: 195, distance: 15.2
click at [156, 195] on div at bounding box center [616, 398] width 1233 height 1003
click at [294, 69] on span "undo" at bounding box center [303, 73] width 19 height 9
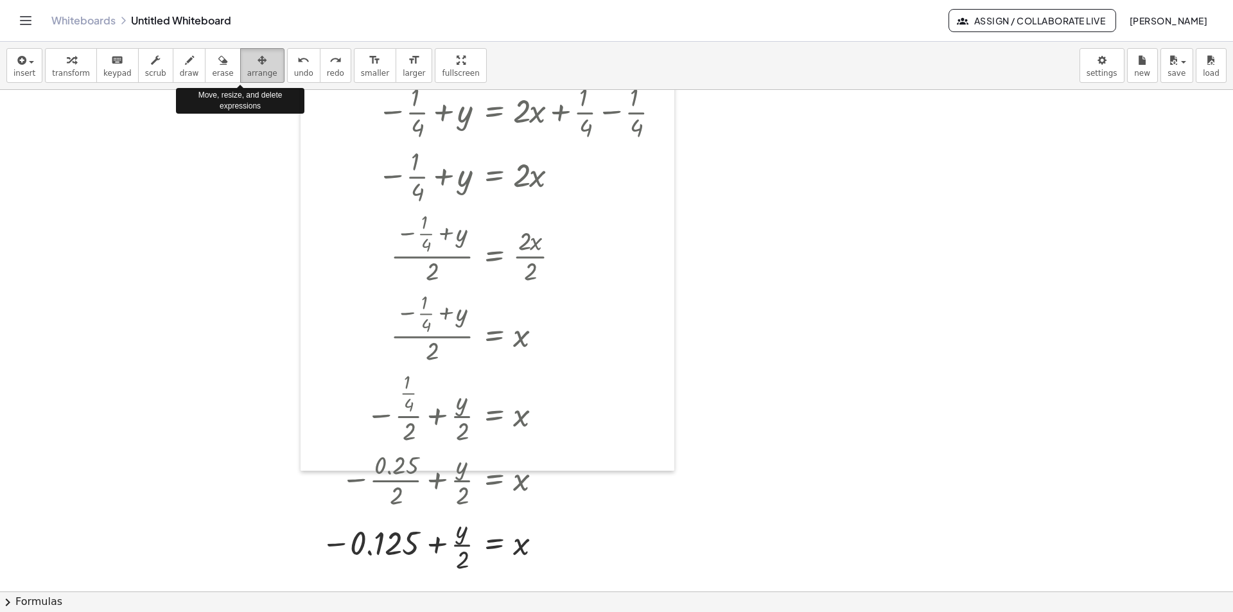
click at [247, 74] on span "arrange" at bounding box center [262, 73] width 30 height 9
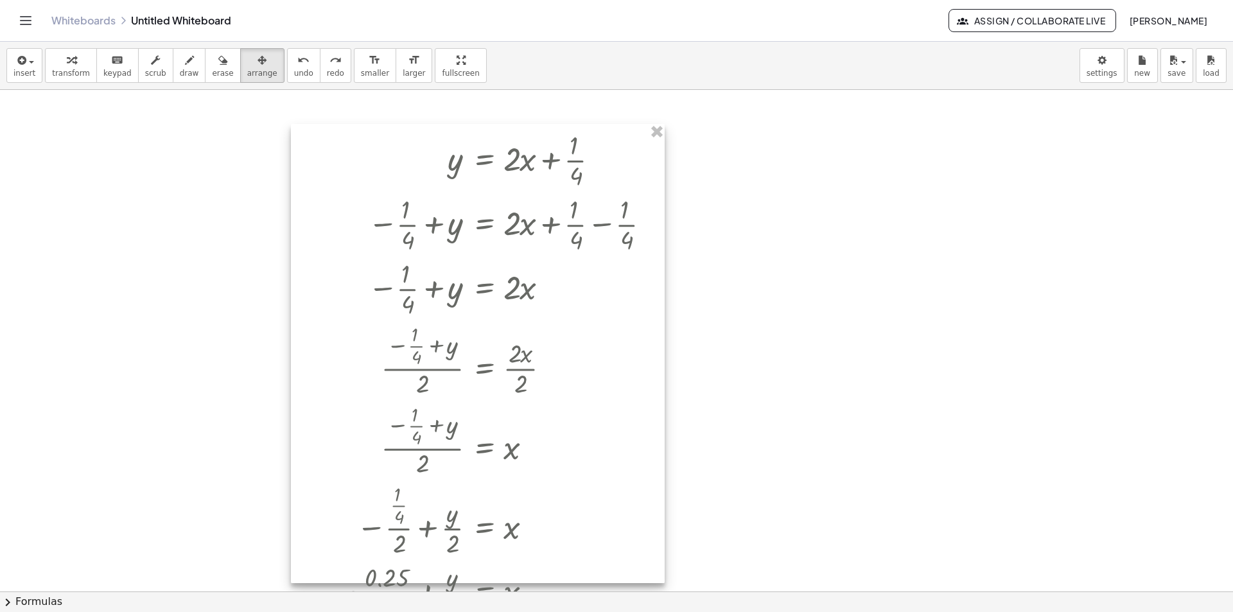
drag, startPoint x: 357, startPoint y: 186, endPoint x: 368, endPoint y: 288, distance: 102.7
click at [354, 285] on div at bounding box center [478, 353] width 374 height 459
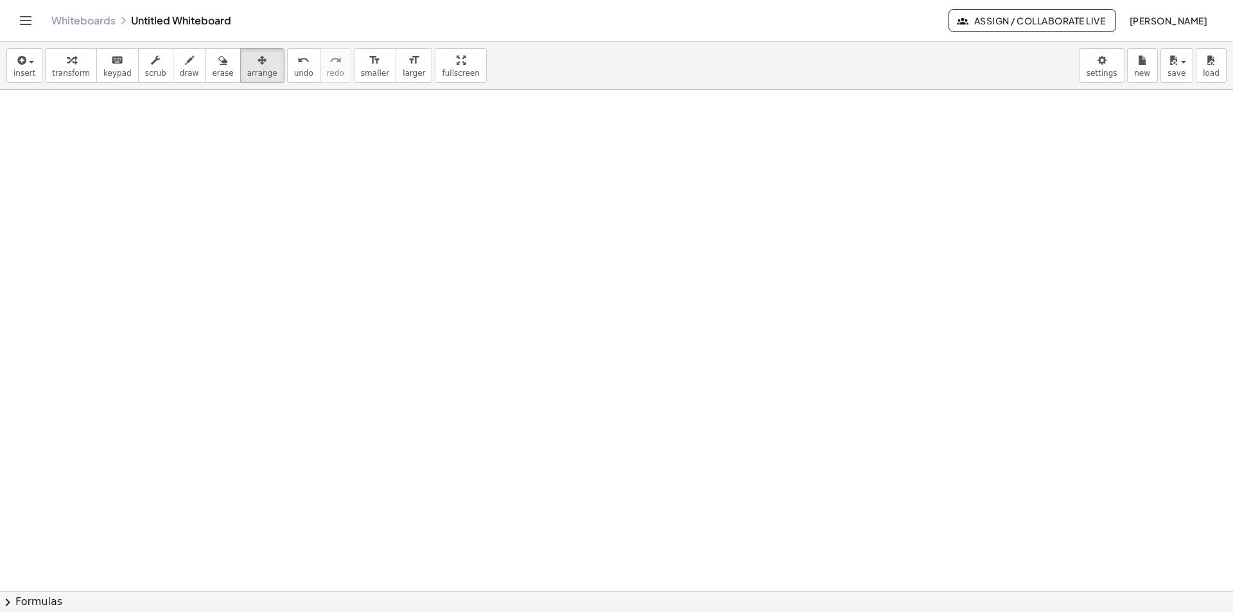
scroll to position [0, 0]
click at [111, 65] on icon "keyboard" at bounding box center [117, 60] width 12 height 15
click at [561, 500] on div at bounding box center [616, 591] width 1233 height 1003
click at [395, 221] on div at bounding box center [616, 591] width 1233 height 1003
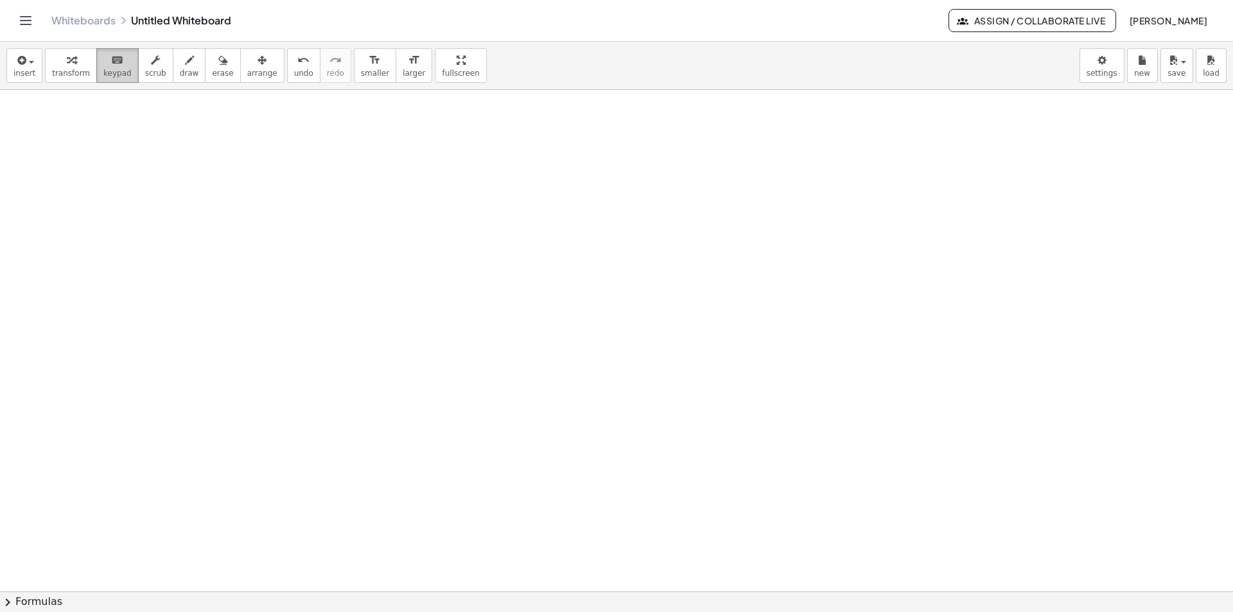
click at [111, 66] on icon "keyboard" at bounding box center [117, 60] width 12 height 15
click at [568, 540] on div at bounding box center [616, 591] width 1233 height 1003
click at [594, 557] on div at bounding box center [616, 591] width 1233 height 1003
click at [113, 67] on button "keyboard keypad" at bounding box center [117, 65] width 42 height 35
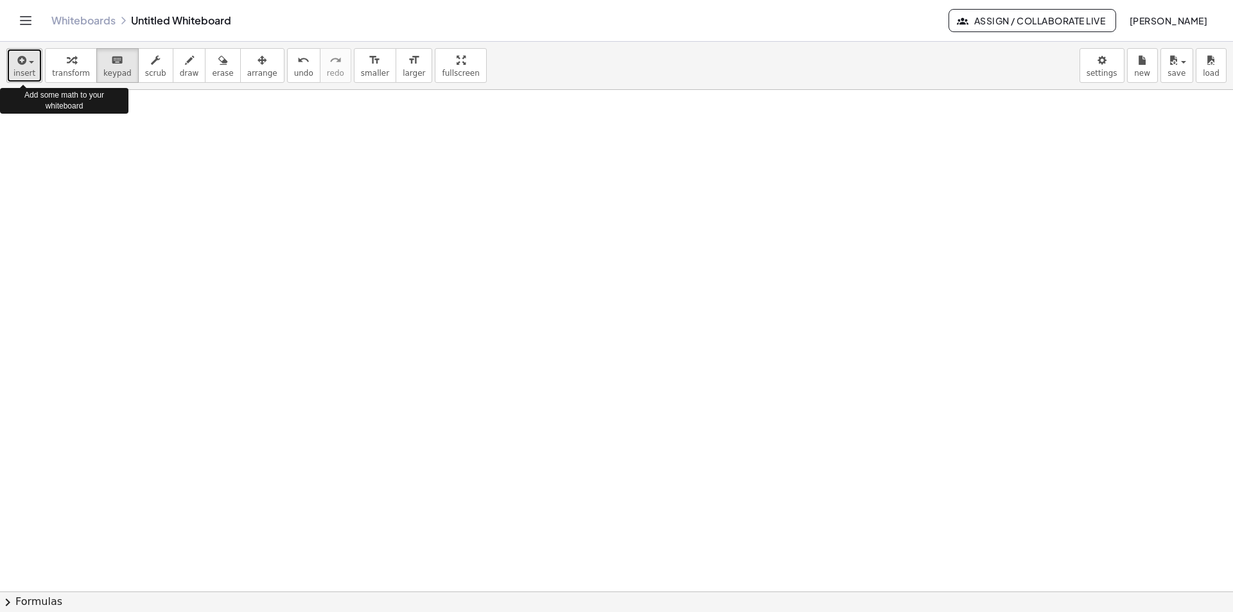
click at [28, 66] on div "button" at bounding box center [24, 59] width 22 height 15
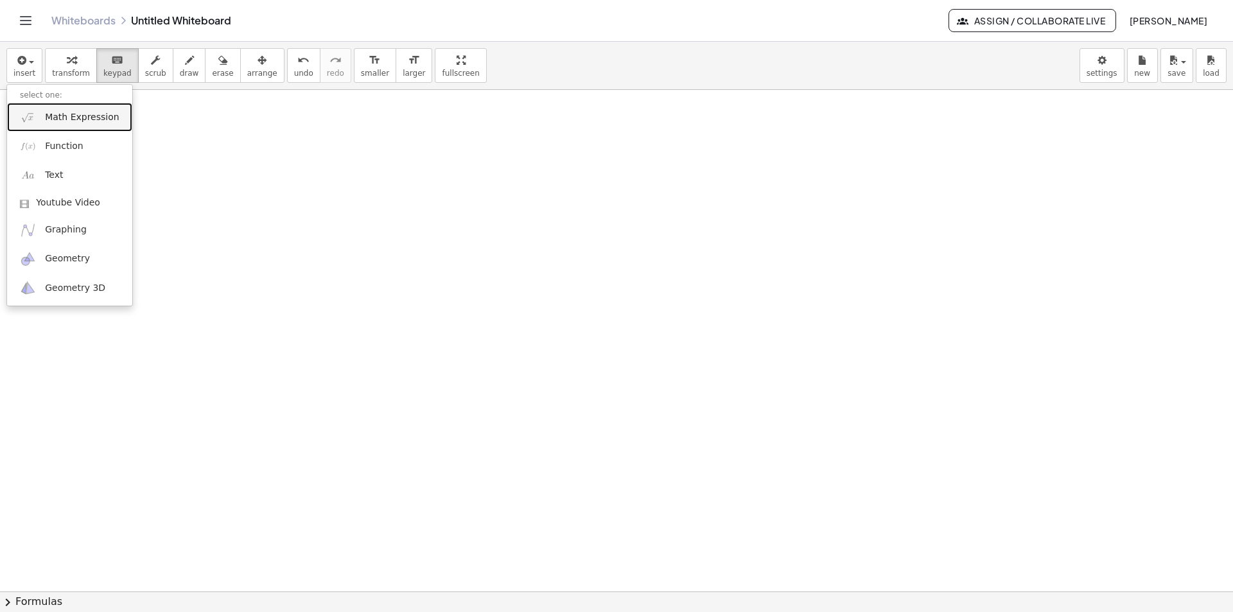
click at [62, 117] on span "Math Expression" at bounding box center [82, 117] width 74 height 13
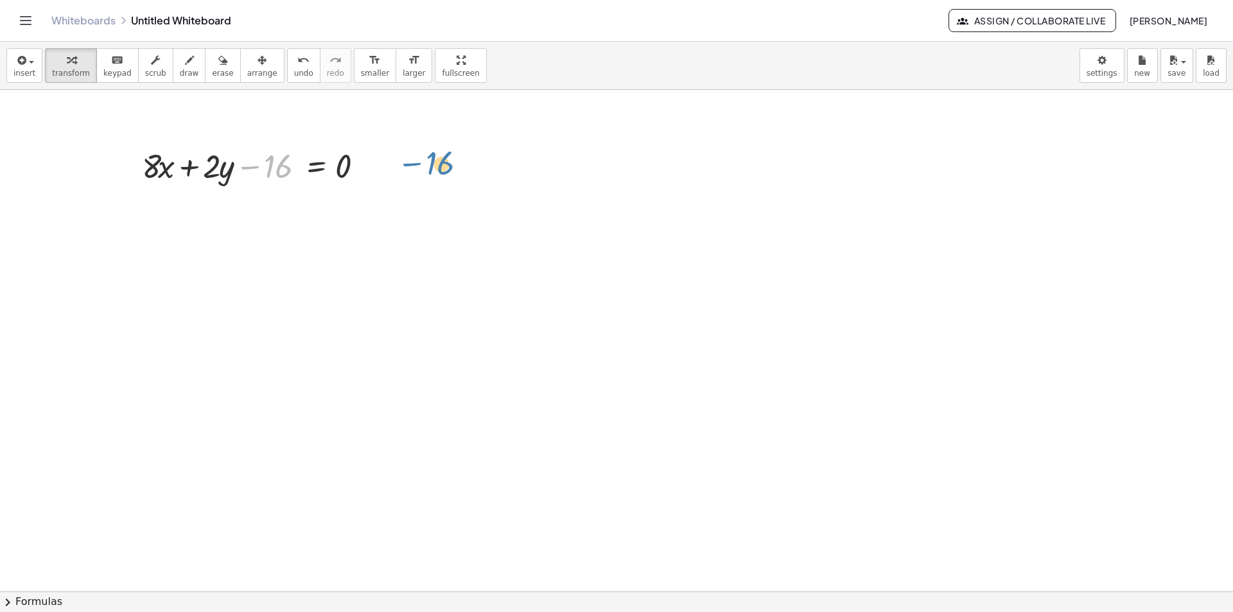
drag, startPoint x: 252, startPoint y: 167, endPoint x: 417, endPoint y: 164, distance: 165.1
click at [417, 164] on div "− 16 + · 8 · x + · 2 · y − 16 = 0" at bounding box center [616, 591] width 1233 height 1003
drag, startPoint x: 249, startPoint y: 168, endPoint x: 380, endPoint y: 164, distance: 130.4
click at [380, 164] on div at bounding box center [257, 165] width 245 height 44
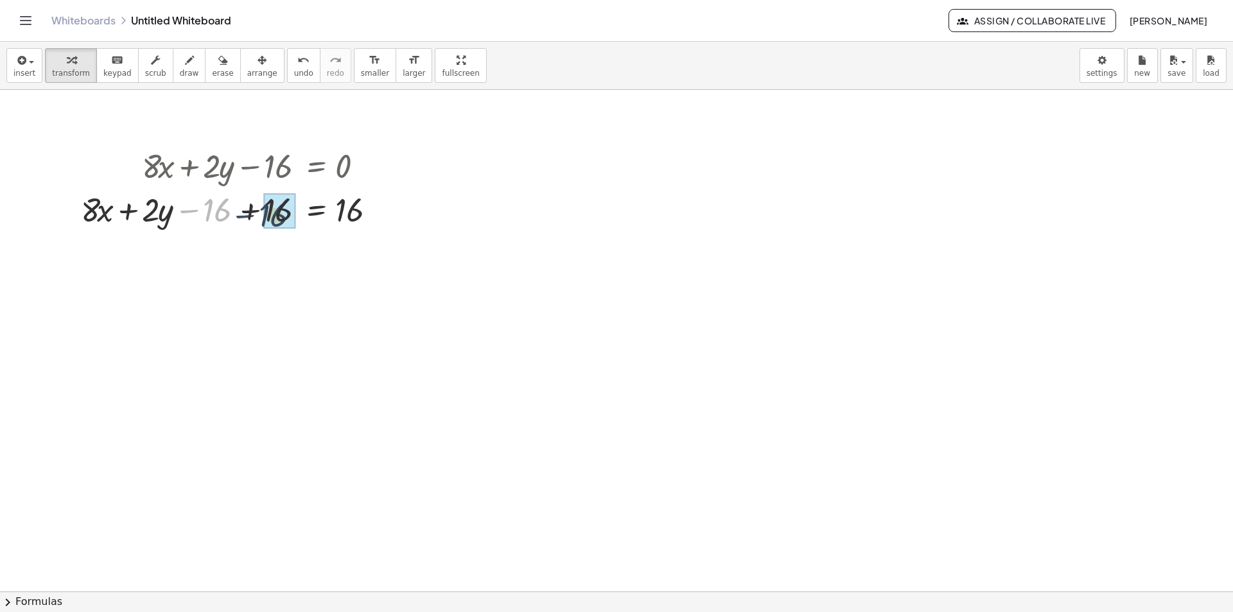
drag, startPoint x: 189, startPoint y: 209, endPoint x: 250, endPoint y: 214, distance: 61.2
click at [250, 214] on div at bounding box center [235, 209] width 322 height 44
drag, startPoint x: 213, startPoint y: 253, endPoint x: 219, endPoint y: 256, distance: 7.2
click at [219, 256] on div at bounding box center [235, 253] width 322 height 44
click at [224, 252] on div at bounding box center [235, 253] width 322 height 44
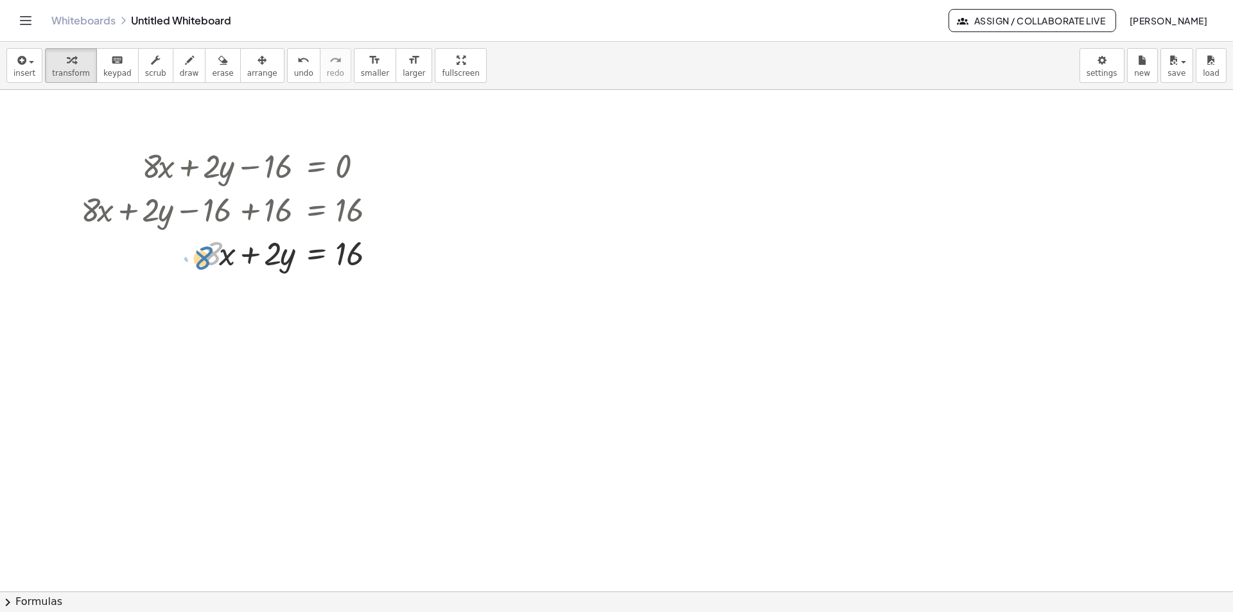
click at [191, 254] on div at bounding box center [235, 253] width 322 height 44
drag, startPoint x: 221, startPoint y: 281, endPoint x: 202, endPoint y: 246, distance: 39.4
click at [202, 246] on div "+ · 8 · x + · 2 · y − 16 = 0 + · 8 · x + · 2 · y − 16 + 16 = + 0 + 16 + · 8 · x…" at bounding box center [616, 591] width 1233 height 1003
click at [201, 234] on div at bounding box center [235, 253] width 322 height 44
click at [246, 232] on div at bounding box center [235, 253] width 322 height 44
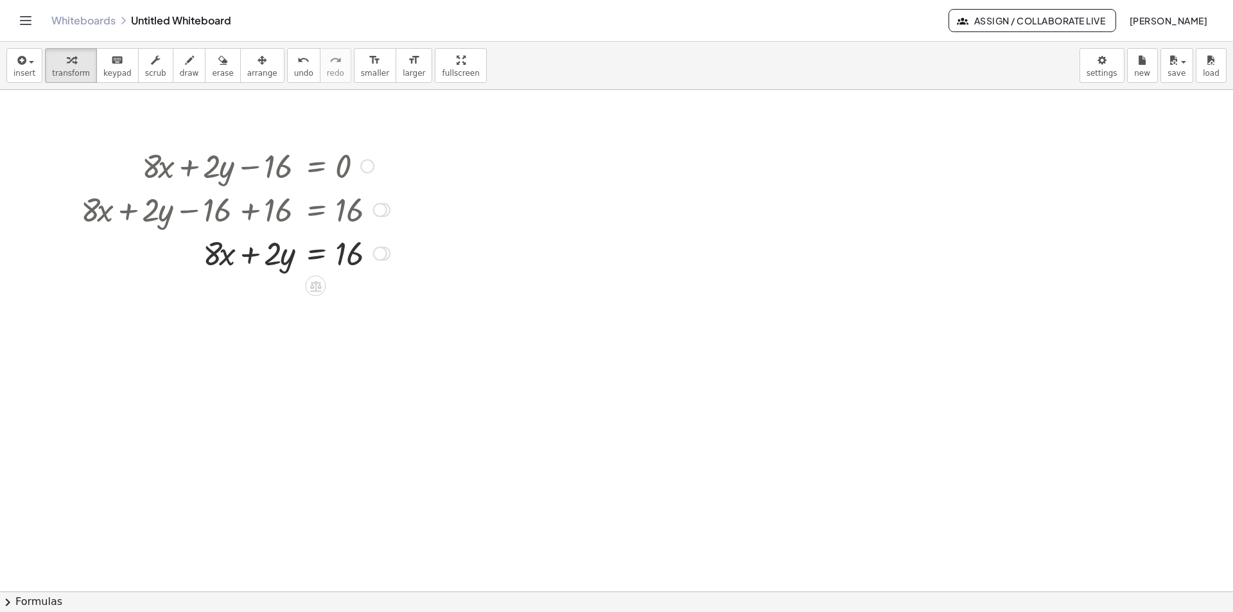
drag, startPoint x: 225, startPoint y: 283, endPoint x: 315, endPoint y: 307, distance: 92.5
click at [221, 280] on div at bounding box center [616, 591] width 1233 height 1003
click at [314, 288] on icon at bounding box center [316, 286] width 12 height 11
click at [218, 252] on div at bounding box center [235, 253] width 322 height 44
click at [205, 252] on div at bounding box center [235, 253] width 322 height 44
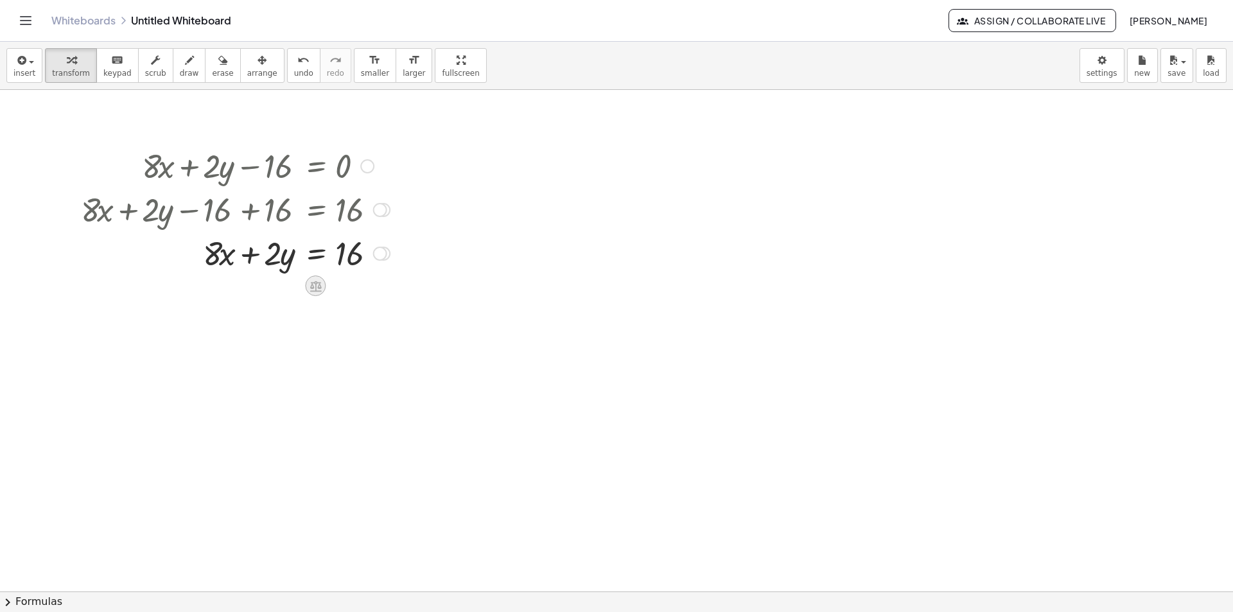
click at [320, 285] on icon at bounding box center [316, 286] width 12 height 11
click at [319, 284] on span "×" at bounding box center [316, 286] width 8 height 19
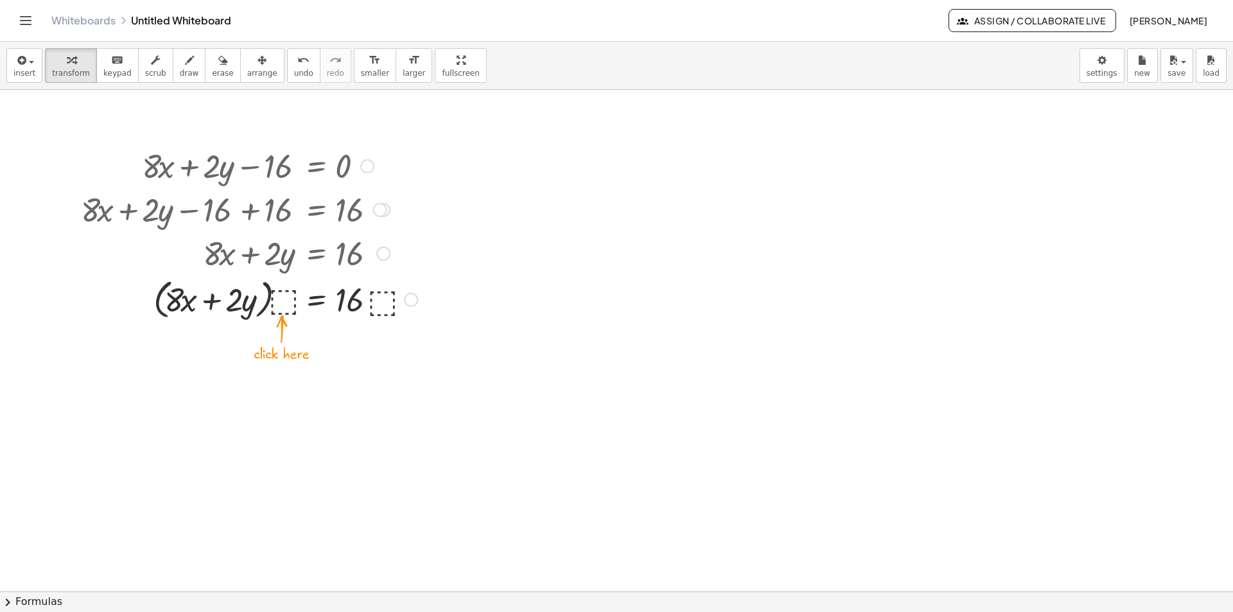
click at [281, 295] on div at bounding box center [248, 298] width 349 height 49
click at [294, 69] on span "undo" at bounding box center [303, 73] width 19 height 9
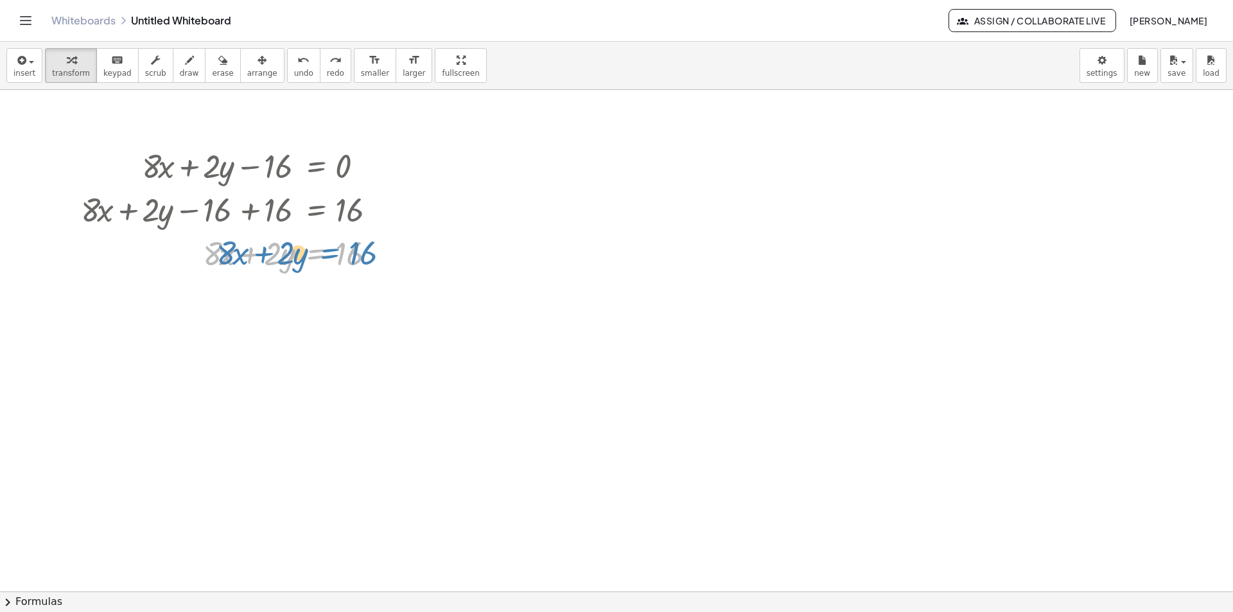
drag, startPoint x: 320, startPoint y: 249, endPoint x: 334, endPoint y: 249, distance: 13.5
click at [334, 249] on div at bounding box center [235, 253] width 322 height 44
drag, startPoint x: 241, startPoint y: 270, endPoint x: 124, endPoint y: 266, distance: 116.9
click at [124, 266] on div at bounding box center [235, 253] width 322 height 44
drag, startPoint x: 250, startPoint y: 299, endPoint x: 399, endPoint y: 290, distance: 149.9
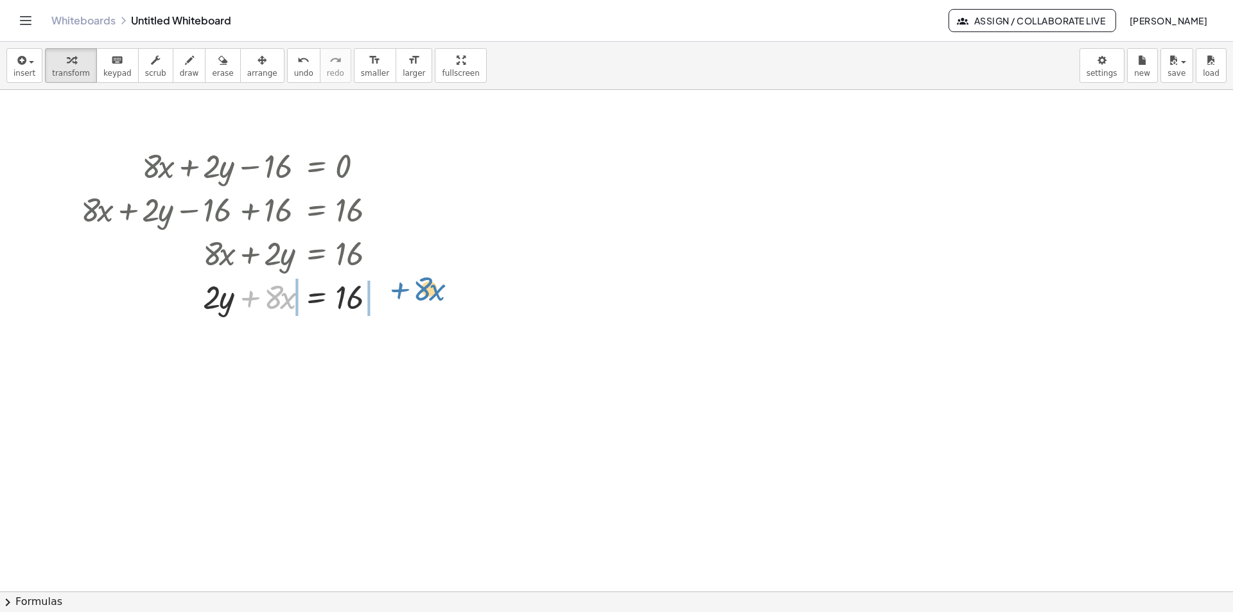
click at [399, 290] on div "+ · 8 · x + · 2 · y − 16 = 0 + · 8 · x + · 2 · y − 16 + 16 = + 0 + 16 + · 8 · x…" at bounding box center [231, 230] width 338 height 181
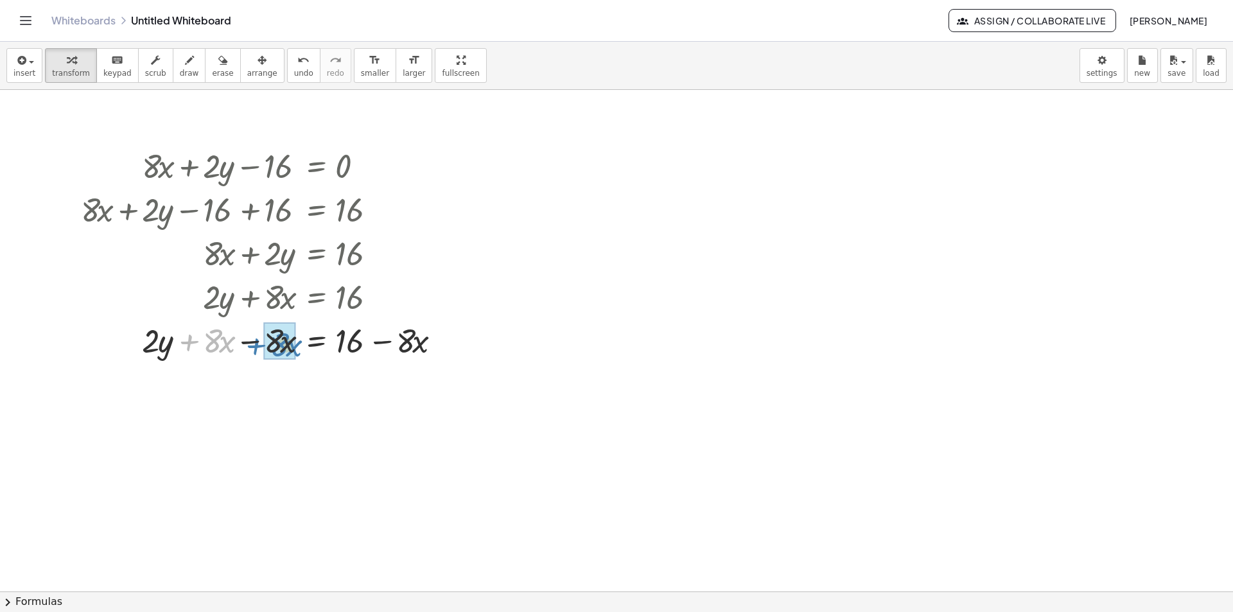
drag, startPoint x: 193, startPoint y: 341, endPoint x: 265, endPoint y: 345, distance: 72.0
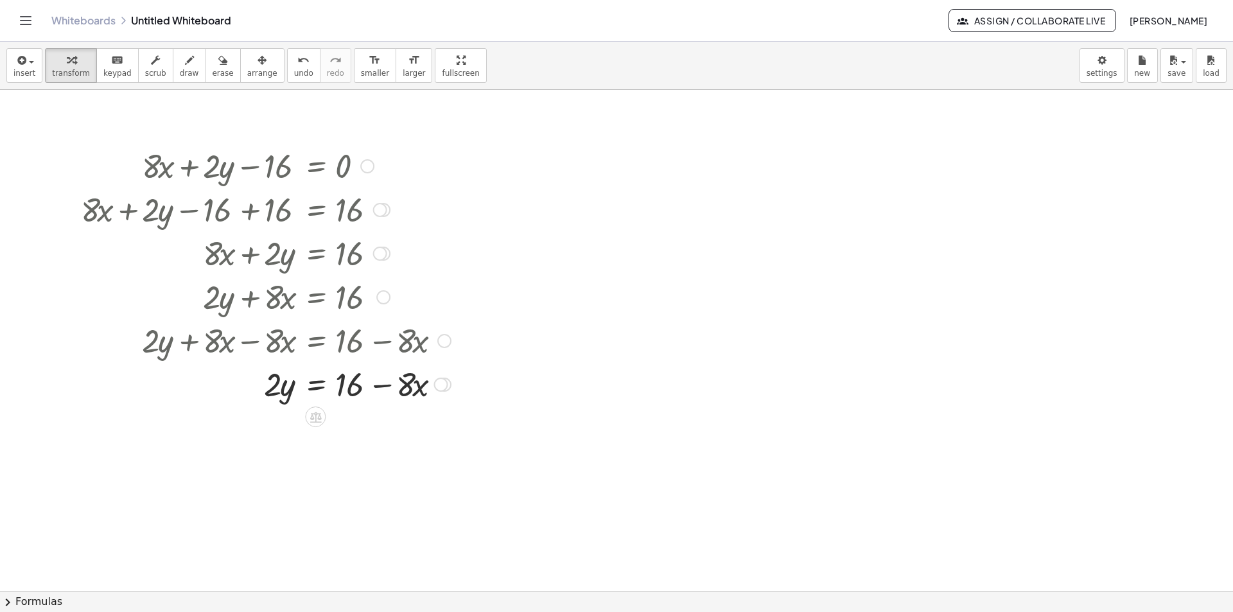
click at [265, 342] on div at bounding box center [227, 340] width 460 height 44
click at [444, 346] on div at bounding box center [444, 341] width 14 height 14
click at [482, 417] on div at bounding box center [616, 591] width 1233 height 1003
drag, startPoint x: 267, startPoint y: 390, endPoint x: 394, endPoint y: 426, distance: 131.5
drag, startPoint x: 272, startPoint y: 428, endPoint x: 274, endPoint y: 455, distance: 27.1
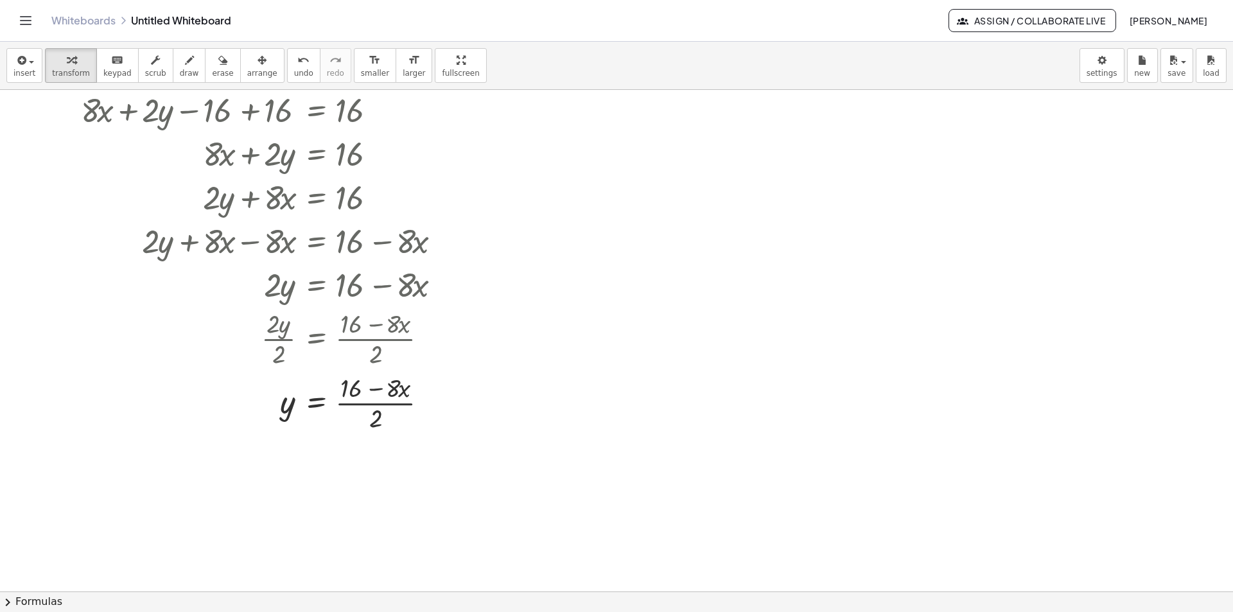
scroll to position [128, 0]
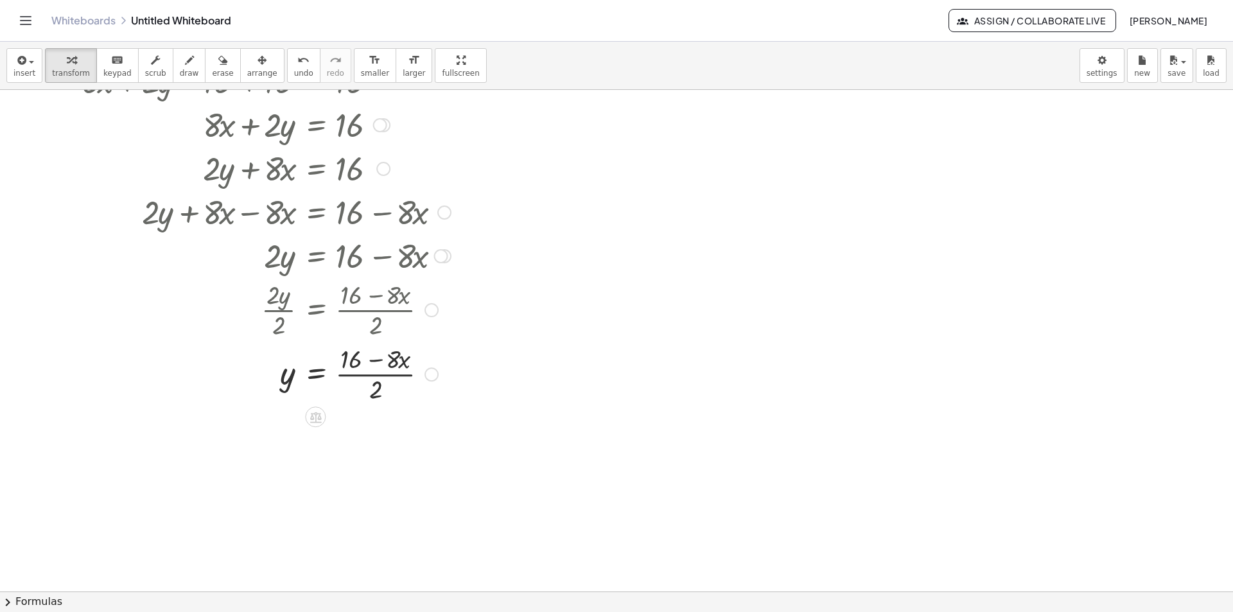
click at [378, 390] on div at bounding box center [265, 373] width 383 height 64
click at [377, 381] on div at bounding box center [265, 373] width 383 height 64
drag, startPoint x: 377, startPoint y: 394, endPoint x: 346, endPoint y: 373, distance: 37.0
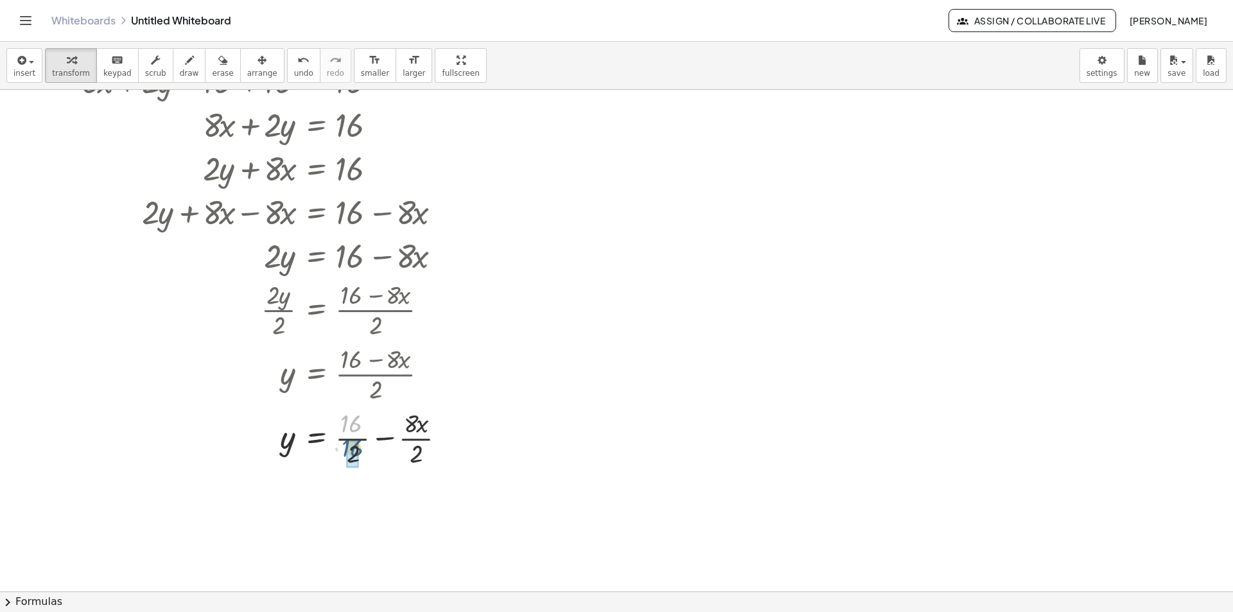
drag, startPoint x: 347, startPoint y: 423, endPoint x: 349, endPoint y: 448, distance: 25.8
drag, startPoint x: 395, startPoint y: 486, endPoint x: 399, endPoint y: 511, distance: 25.4
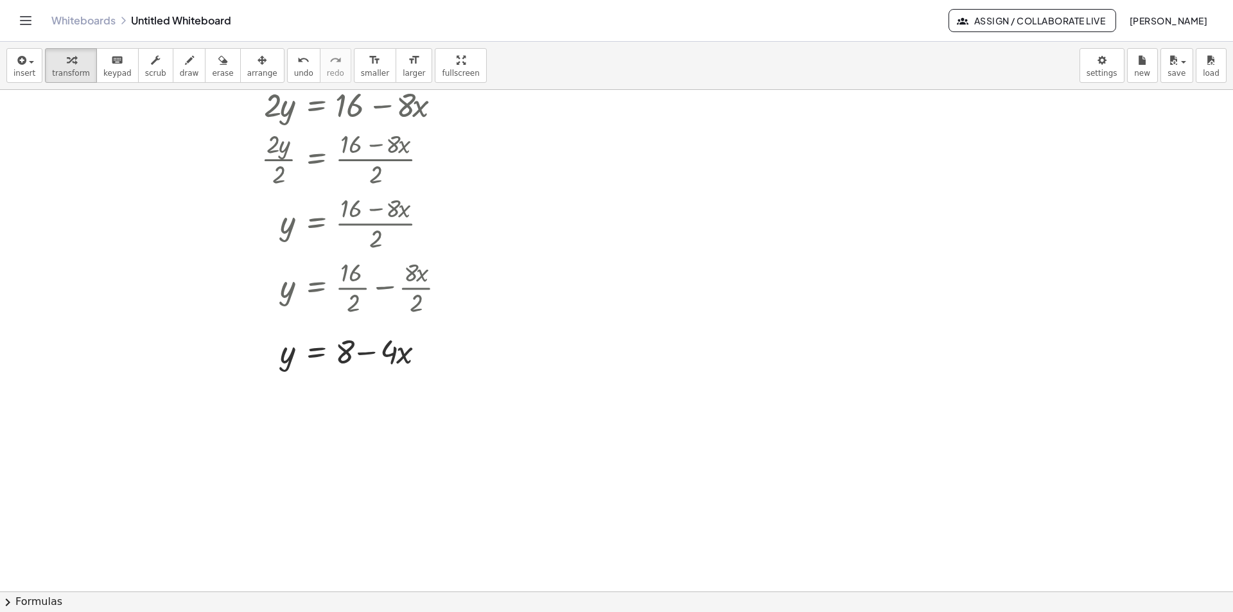
scroll to position [257, 0]
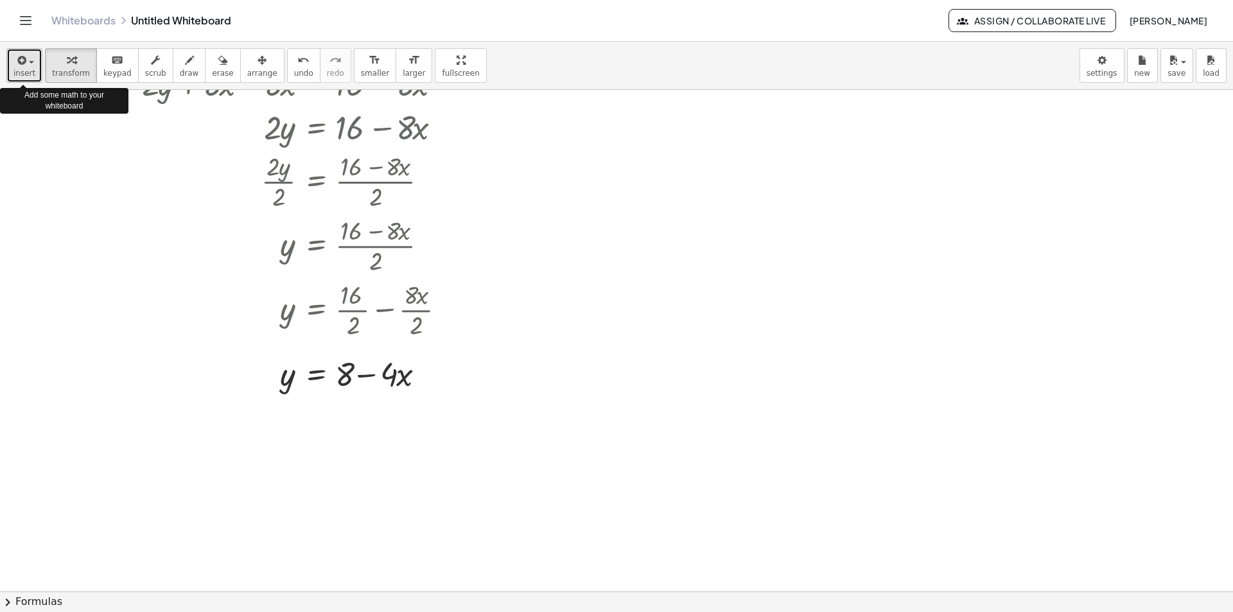
click at [28, 64] on div "button" at bounding box center [24, 59] width 22 height 15
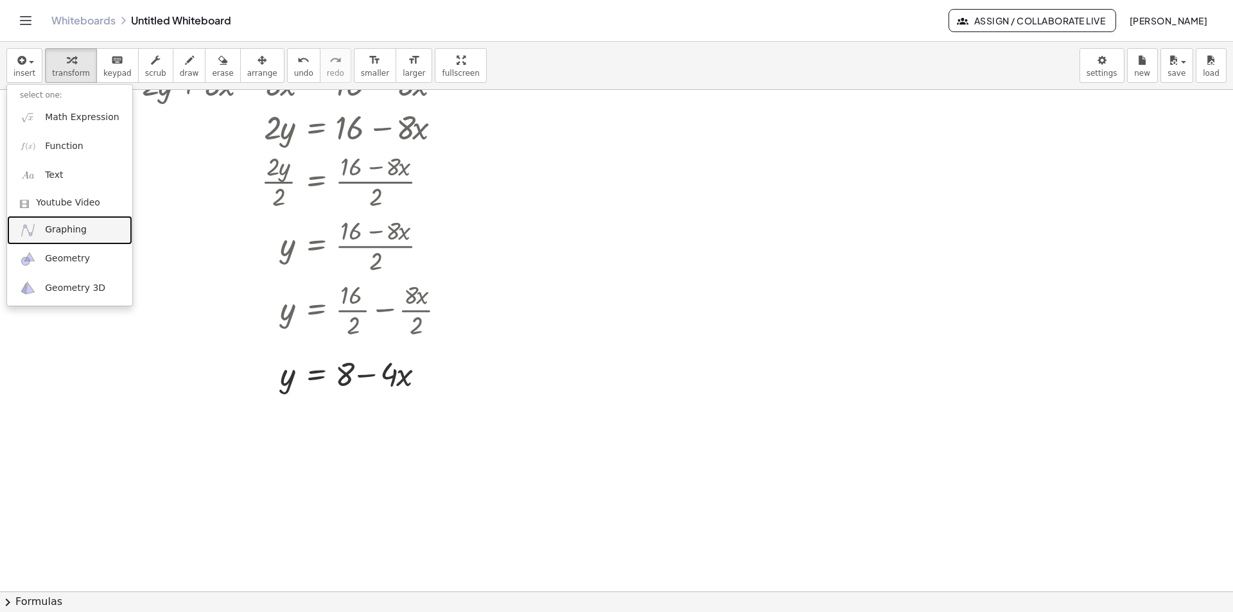
click at [58, 227] on span "Graphing" at bounding box center [66, 229] width 42 height 13
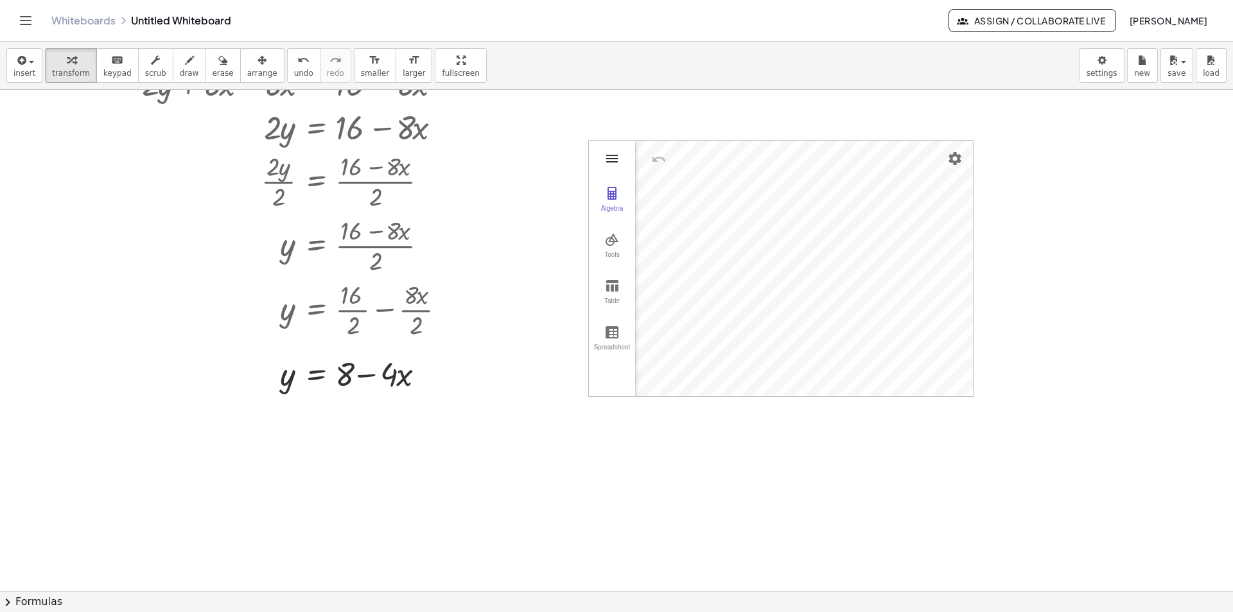
click at [611, 159] on img "Graphing Calculator" at bounding box center [611, 158] width 15 height 15
click at [611, 159] on div "GeoGebra Graphing Calculator" at bounding box center [673, 161] width 148 height 41
click at [604, 201] on img "Graphing Calculator" at bounding box center [606, 202] width 15 height 15
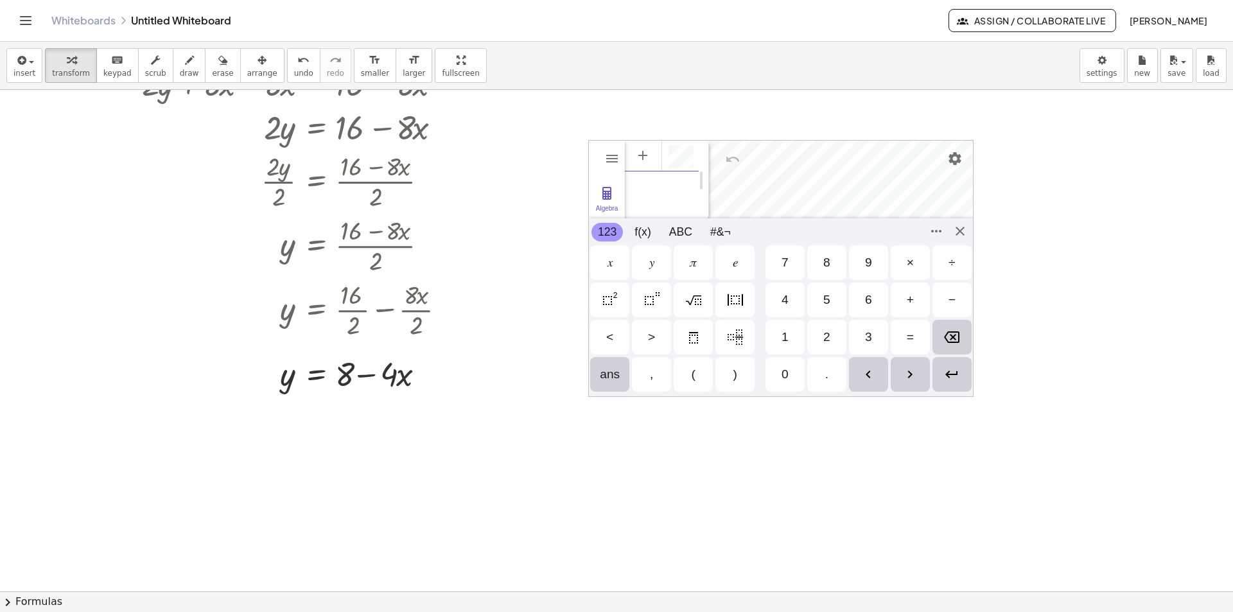
scroll to position [7, 0]
click at [355, 375] on div at bounding box center [268, 373] width 388 height 44
click at [281, 377] on div at bounding box center [268, 373] width 388 height 44
click at [288, 379] on div at bounding box center [268, 373] width 388 height 44
drag, startPoint x: 258, startPoint y: 360, endPoint x: 252, endPoint y: 365, distance: 7.7
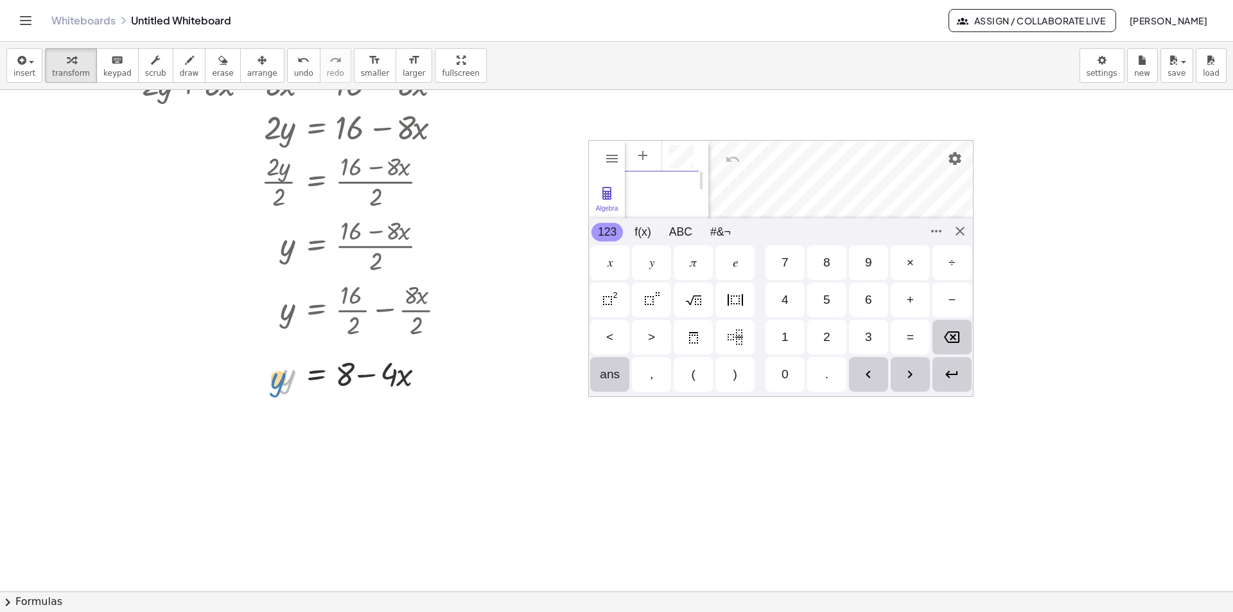
click at [252, 365] on div at bounding box center [268, 373] width 388 height 44
drag, startPoint x: 385, startPoint y: 376, endPoint x: 419, endPoint y: 391, distance: 37.1
click at [419, 391] on div at bounding box center [268, 373] width 388 height 44
drag, startPoint x: 433, startPoint y: 363, endPoint x: 446, endPoint y: 355, distance: 14.8
click at [446, 355] on div at bounding box center [268, 373] width 388 height 44
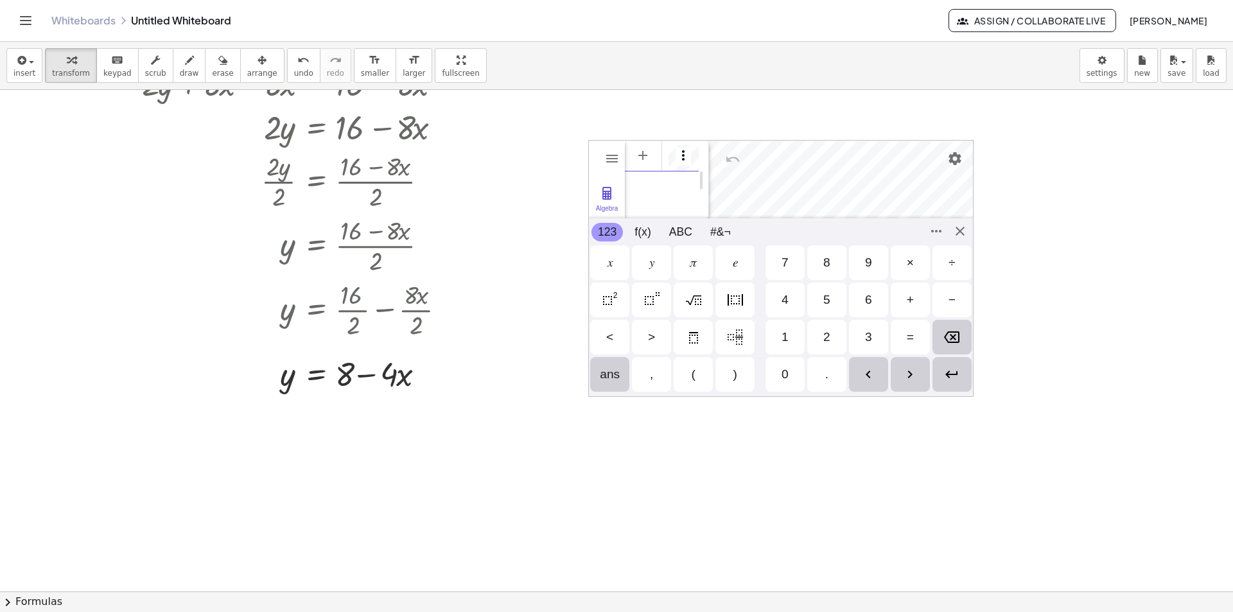
scroll to position [0, 12]
click at [690, 154] on img "Options" at bounding box center [683, 155] width 15 height 15
click at [640, 157] on div "Show / Hide Object" at bounding box center [642, 155] width 13 height 13
click at [960, 229] on div "GeoGebra Graphing Calculator Clear All Open Save online Save to your computer S…" at bounding box center [780, 268] width 385 height 257
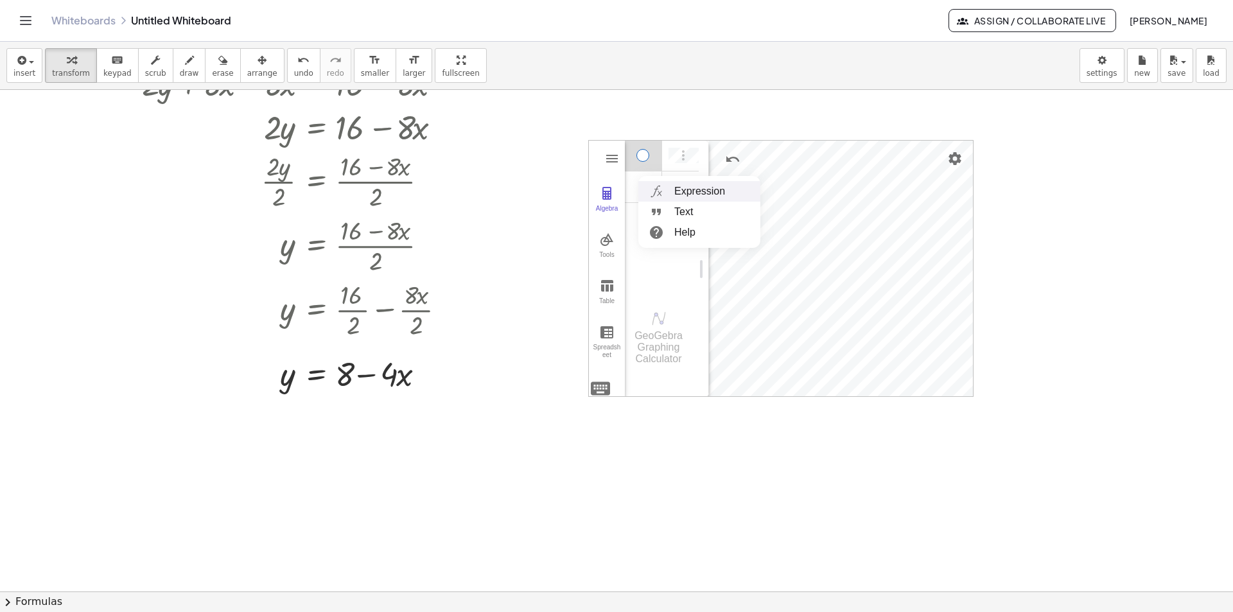
click at [682, 188] on li "Expression" at bounding box center [699, 191] width 122 height 21
click at [957, 159] on img "Settings" at bounding box center [954, 158] width 15 height 15
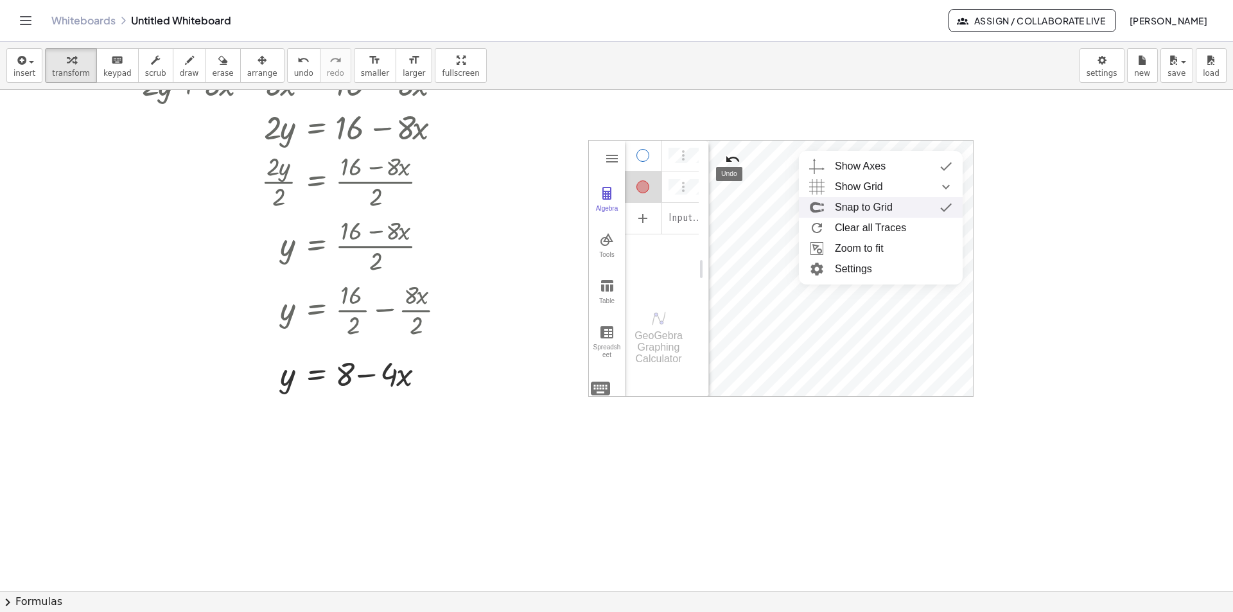
click at [729, 158] on img "Undo" at bounding box center [732, 159] width 15 height 15
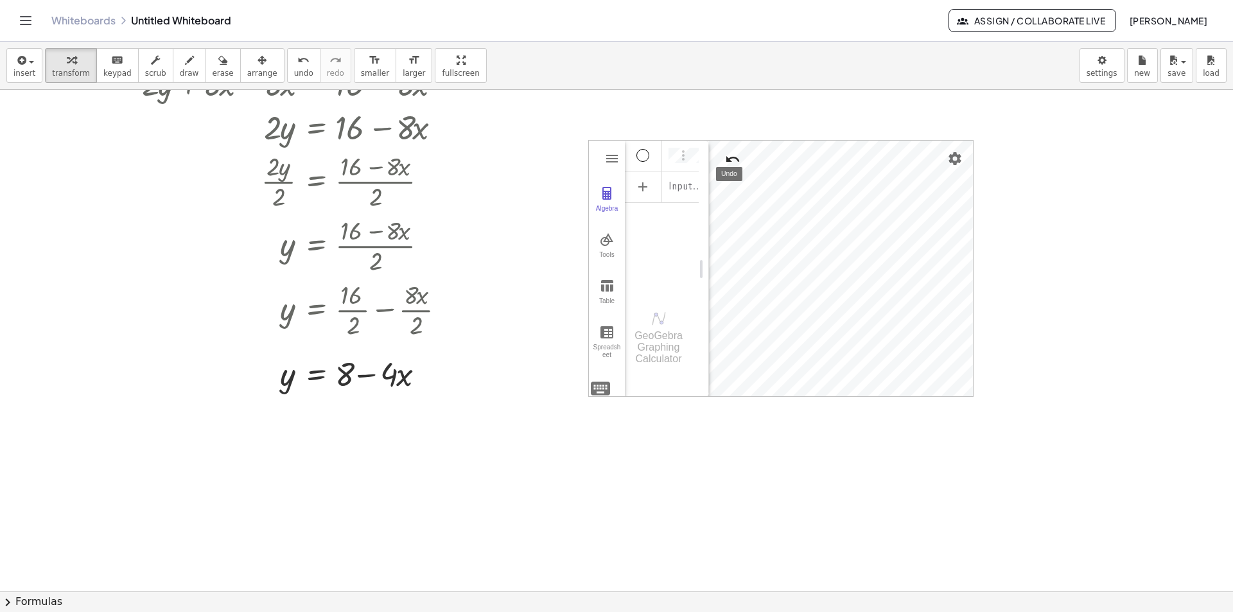
click at [731, 156] on img "Undo" at bounding box center [732, 159] width 15 height 15
click at [762, 157] on img "Redo" at bounding box center [763, 159] width 15 height 15
click at [643, 155] on div "Algebra" at bounding box center [642, 155] width 13 height 13
click at [606, 283] on img "Graphing Calculator" at bounding box center [606, 285] width 15 height 15
click at [607, 335] on img "Graphing Calculator" at bounding box center [606, 331] width 15 height 15
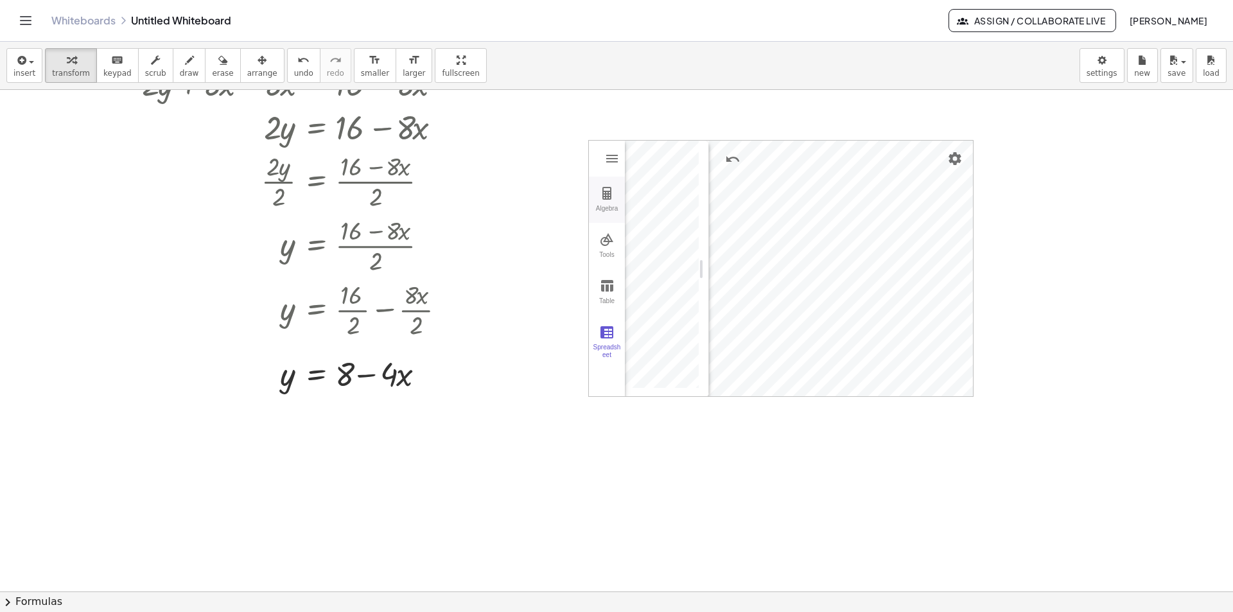
click at [607, 199] on img "Graphing Calculator" at bounding box center [606, 193] width 15 height 15
click at [612, 155] on img "Graphing Calculator" at bounding box center [611, 158] width 15 height 15
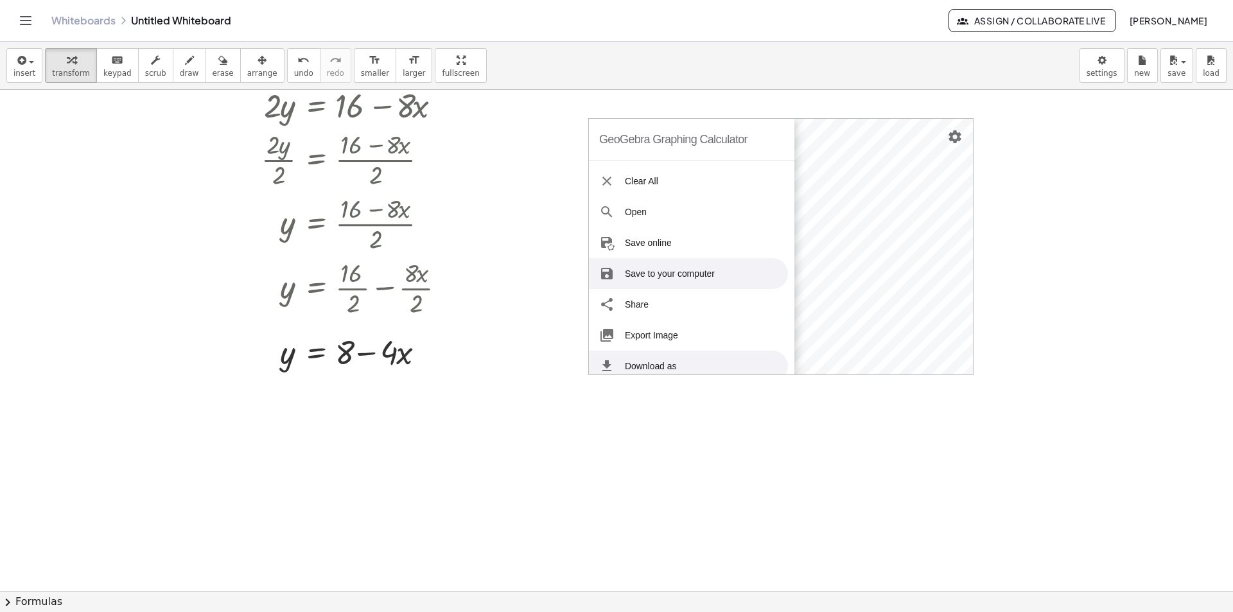
scroll to position [257, 0]
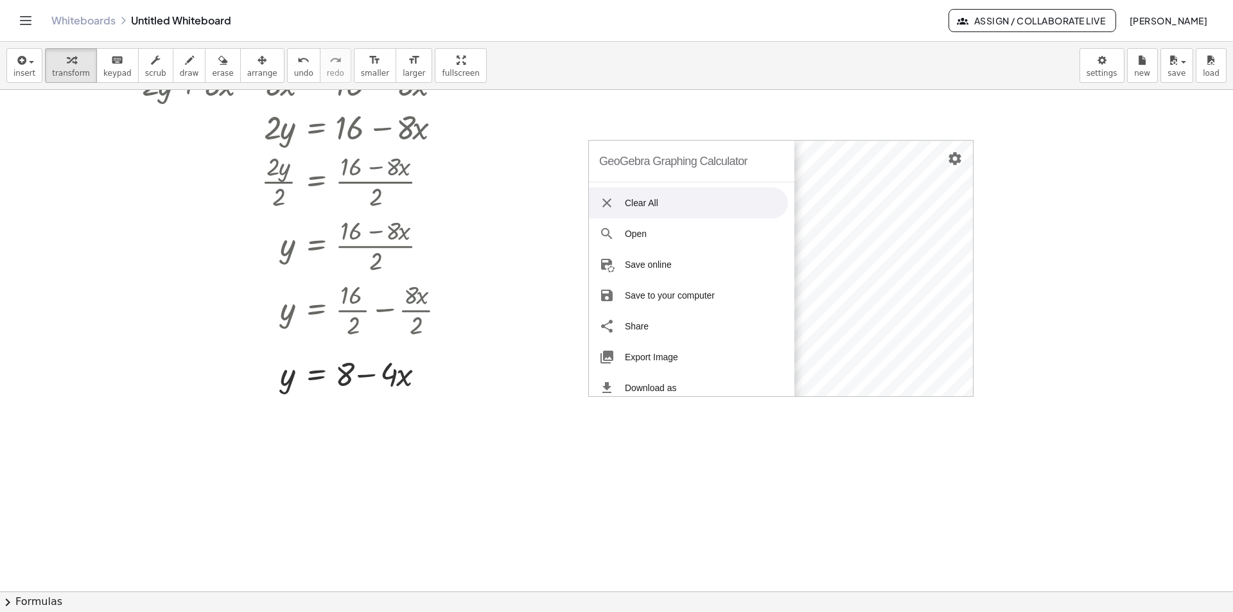
click at [606, 201] on img "Graphing Calculator" at bounding box center [606, 202] width 15 height 15
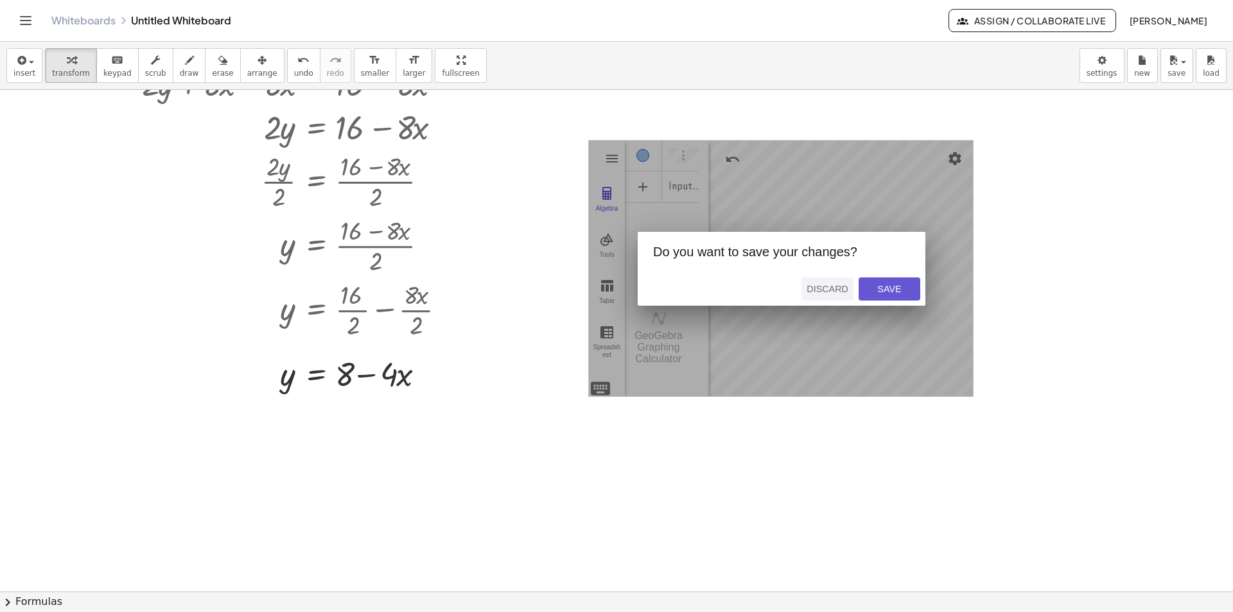
click at [826, 288] on div "Discard" at bounding box center [828, 289] width 42 height 10
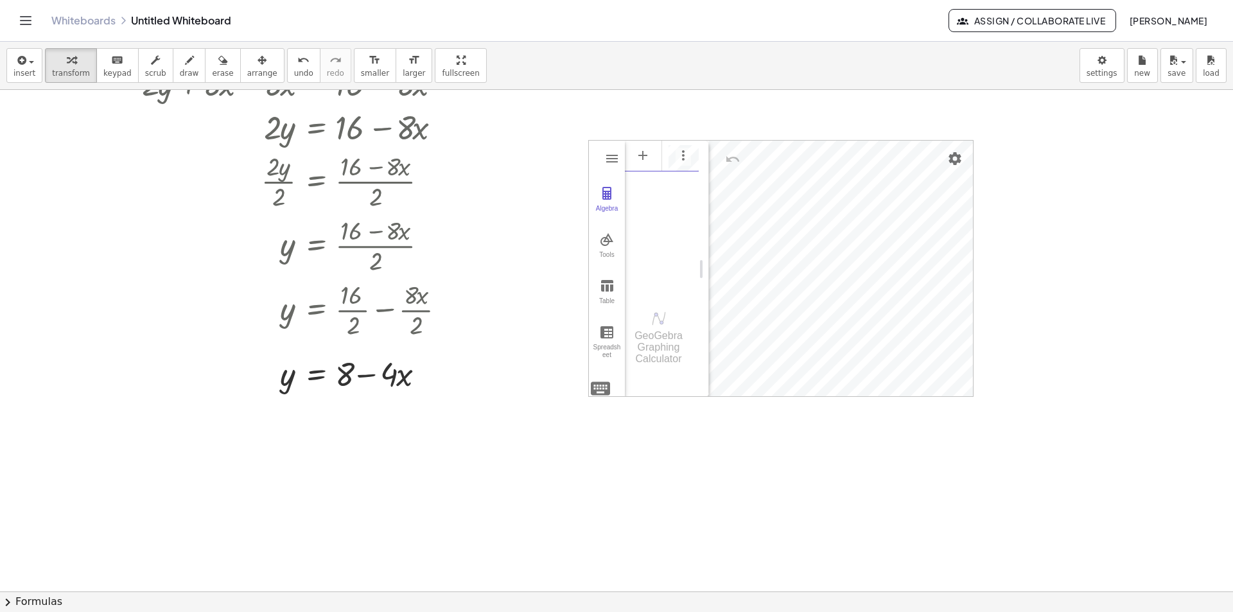
scroll to position [0, 39]
click at [607, 160] on img "Graphing Calculator" at bounding box center [611, 158] width 15 height 15
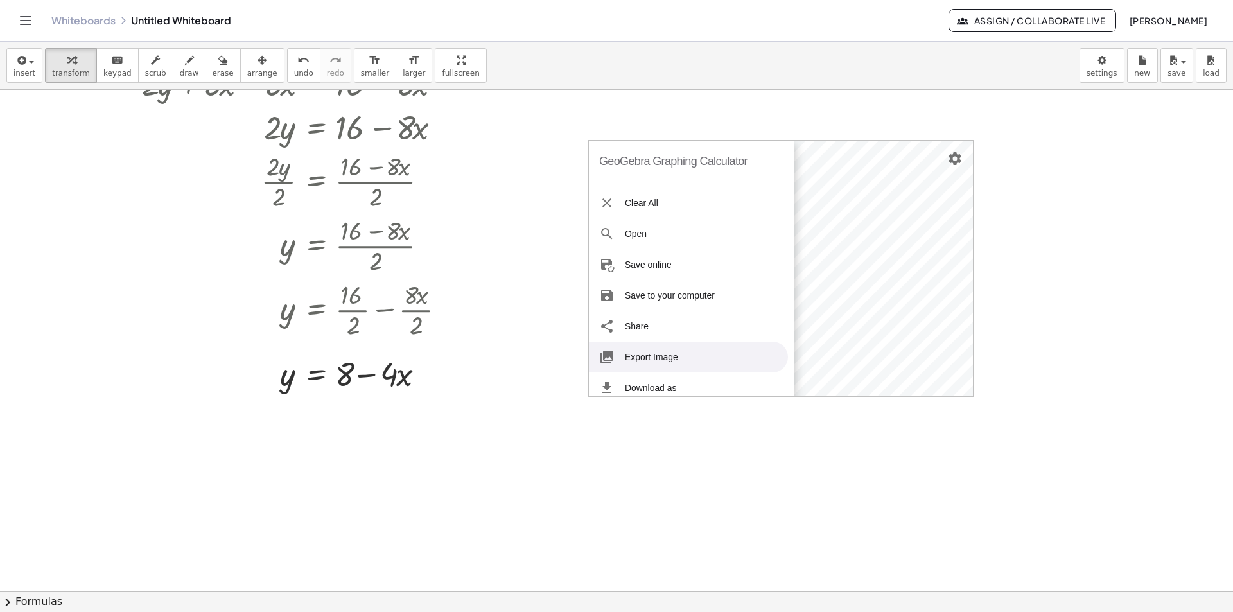
click at [640, 356] on li "Export Image" at bounding box center [688, 357] width 199 height 31
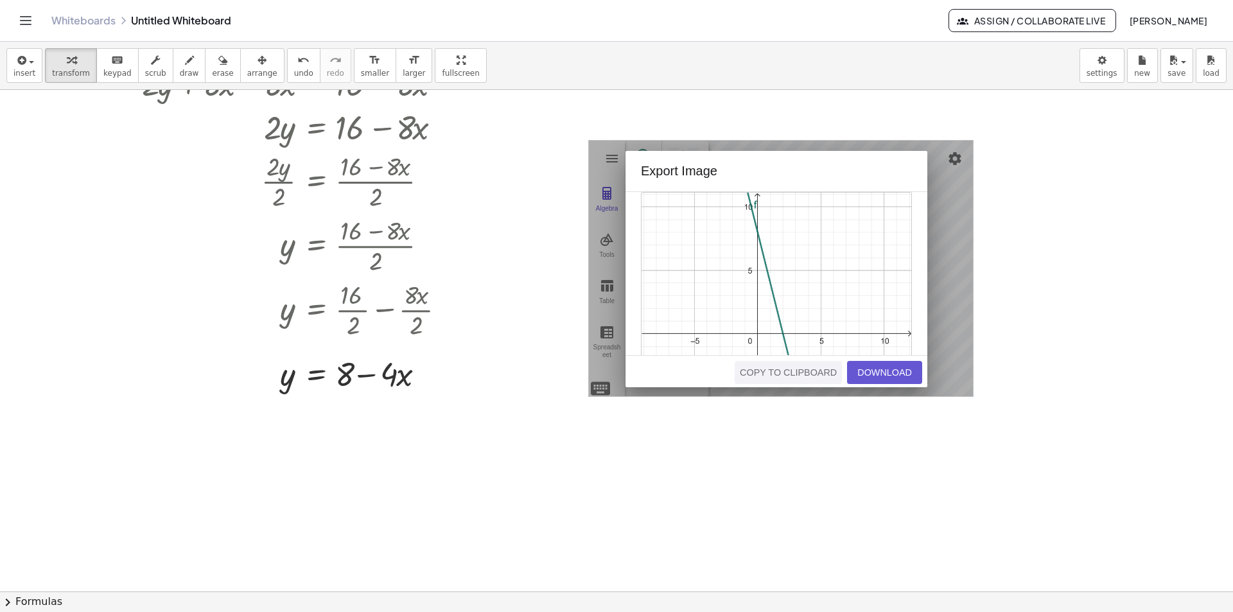
click at [796, 376] on div "Copy to Clipboard" at bounding box center [788, 372] width 97 height 10
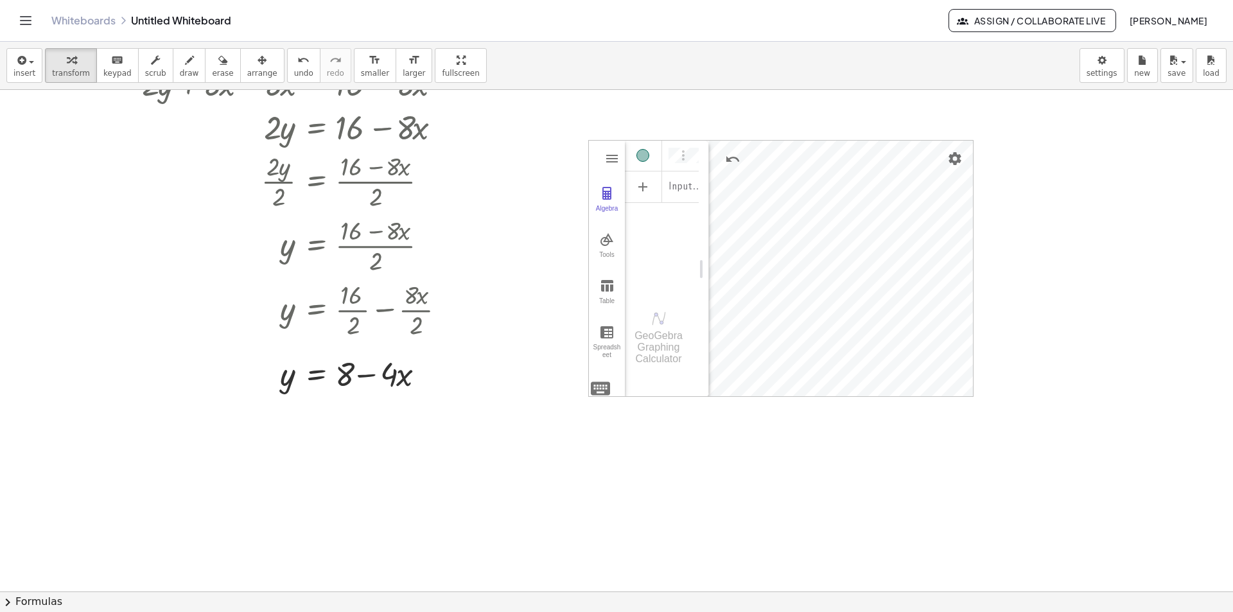
click at [338, 442] on div at bounding box center [616, 334] width 1233 height 1003
drag, startPoint x: 338, startPoint y: 442, endPoint x: 425, endPoint y: 479, distance: 94.7
click at [425, 479] on div at bounding box center [616, 334] width 1233 height 1003
drag, startPoint x: 706, startPoint y: 381, endPoint x: 712, endPoint y: 395, distance: 14.7
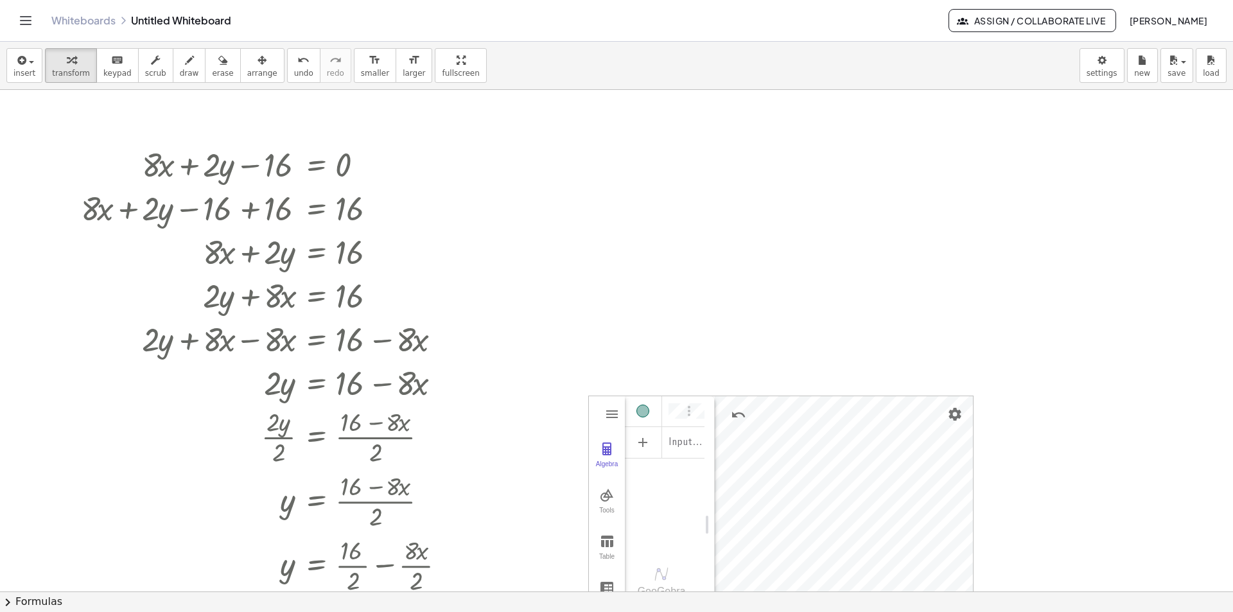
scroll to position [0, 0]
click at [185, 64] on icon "button" at bounding box center [189, 60] width 9 height 15
drag, startPoint x: 274, startPoint y: 144, endPoint x: 339, endPoint y: 136, distance: 65.4
click at [339, 136] on div at bounding box center [616, 591] width 1233 height 1003
drag, startPoint x: 334, startPoint y: 133, endPoint x: 344, endPoint y: 129, distance: 10.4
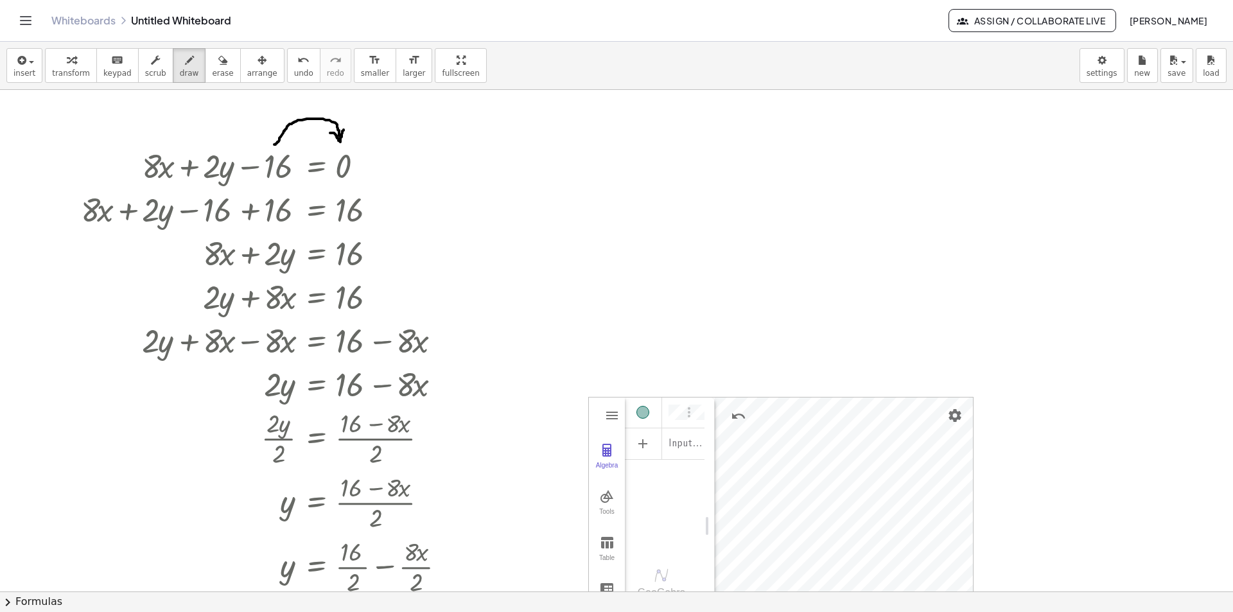
click at [344, 129] on div at bounding box center [616, 591] width 1233 height 1003
drag, startPoint x: 371, startPoint y: 159, endPoint x: 371, endPoint y: 168, distance: 9.6
click at [371, 168] on div at bounding box center [616, 591] width 1233 height 1003
drag, startPoint x: 365, startPoint y: 165, endPoint x: 376, endPoint y: 164, distance: 11.6
click at [376, 164] on div at bounding box center [616, 591] width 1233 height 1003
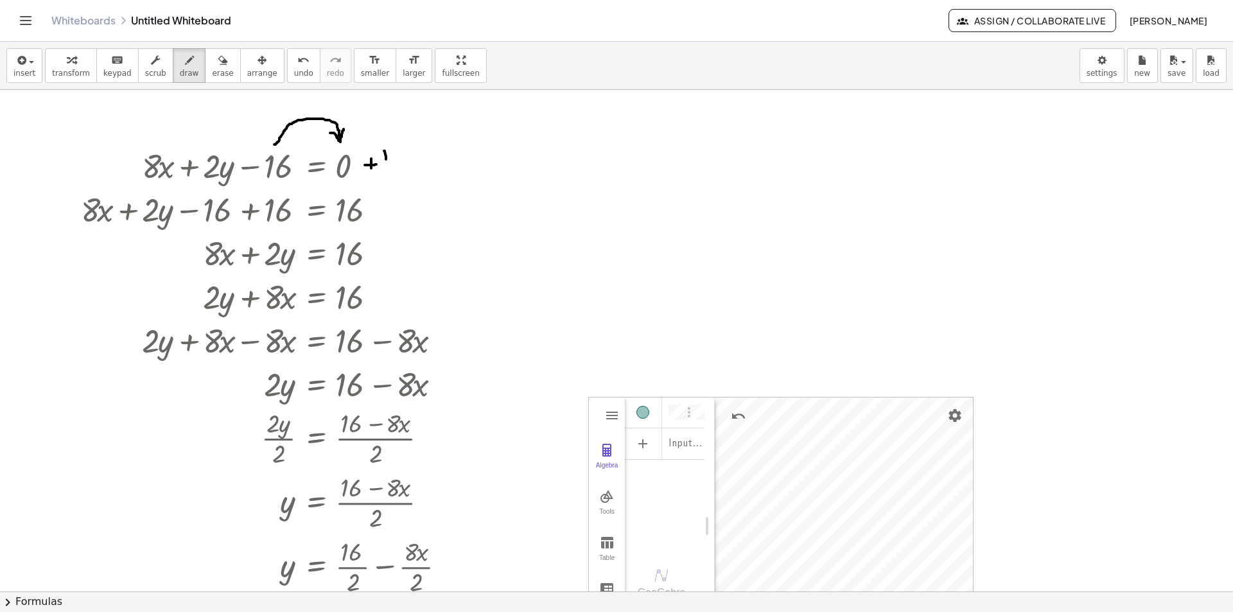
drag, startPoint x: 384, startPoint y: 151, endPoint x: 386, endPoint y: 170, distance: 19.4
click at [386, 170] on div at bounding box center [616, 591] width 1233 height 1003
drag, startPoint x: 398, startPoint y: 152, endPoint x: 397, endPoint y: 168, distance: 16.7
click at [397, 168] on div at bounding box center [616, 591] width 1233 height 1003
drag, startPoint x: 235, startPoint y: 241, endPoint x: 371, endPoint y: 243, distance: 136.2
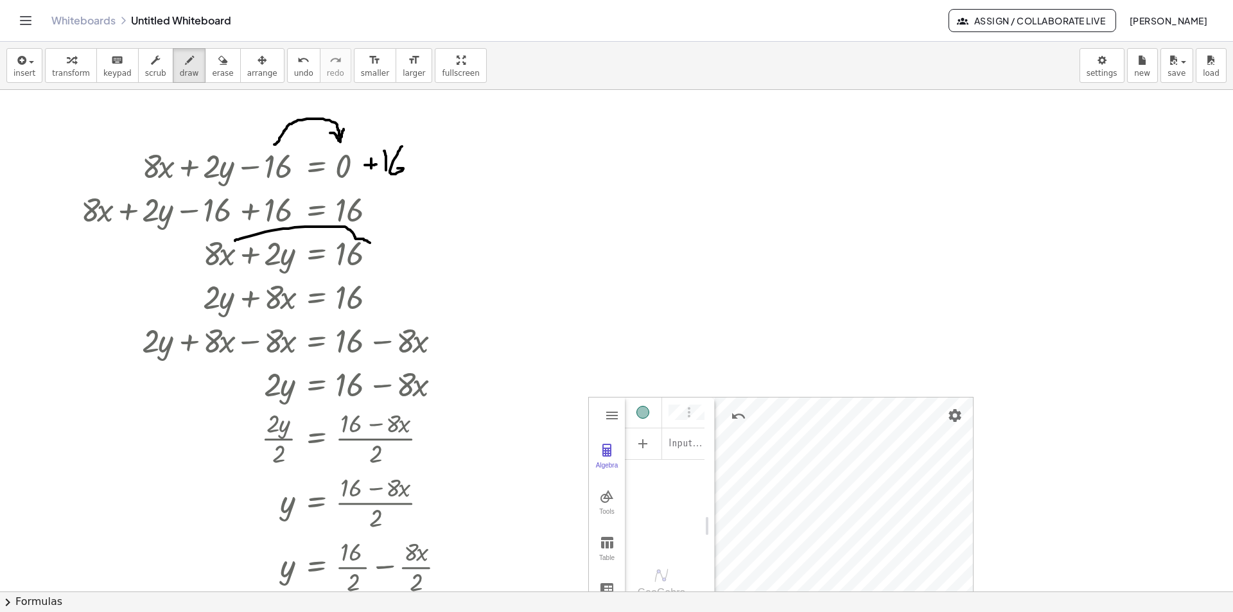
click at [371, 243] on div at bounding box center [616, 591] width 1233 height 1003
drag, startPoint x: 381, startPoint y: 238, endPoint x: 367, endPoint y: 247, distance: 16.4
click at [367, 247] on div at bounding box center [616, 591] width 1233 height 1003
drag, startPoint x: 283, startPoint y: 286, endPoint x: 399, endPoint y: 297, distance: 116.0
click at [399, 297] on div at bounding box center [616, 591] width 1233 height 1003
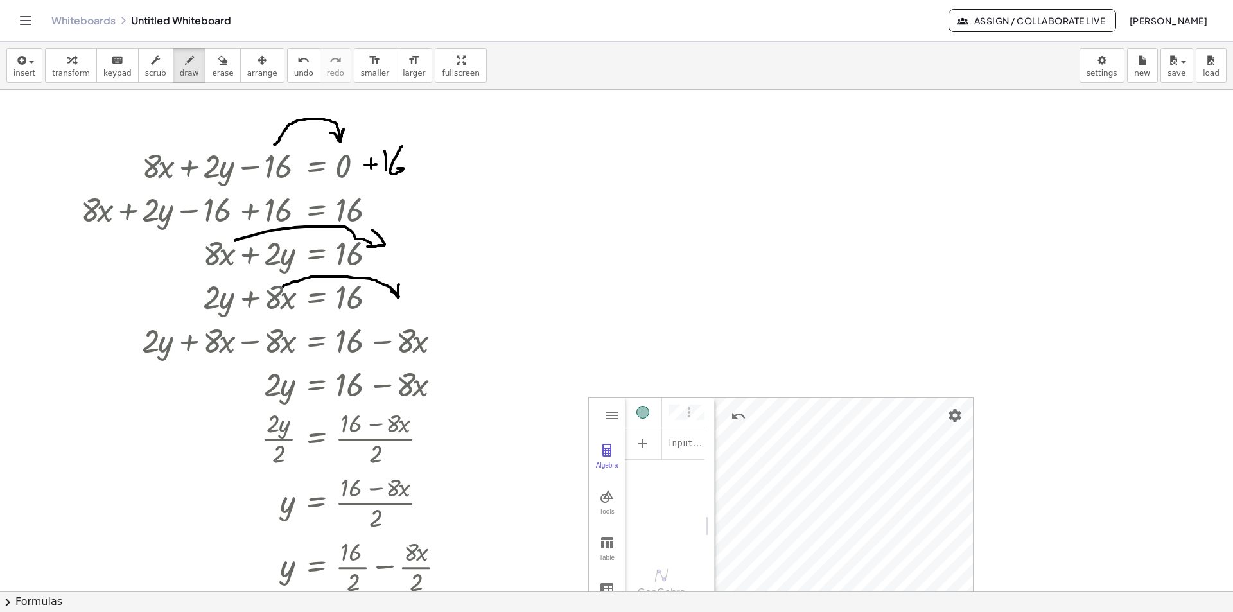
drag, startPoint x: 395, startPoint y: 293, endPoint x: 399, endPoint y: 284, distance: 9.8
click at [399, 284] on div at bounding box center [616, 591] width 1233 height 1003
drag, startPoint x: 210, startPoint y: 313, endPoint x: 397, endPoint y: 313, distance: 187.5
click at [397, 313] on div at bounding box center [616, 591] width 1233 height 1003
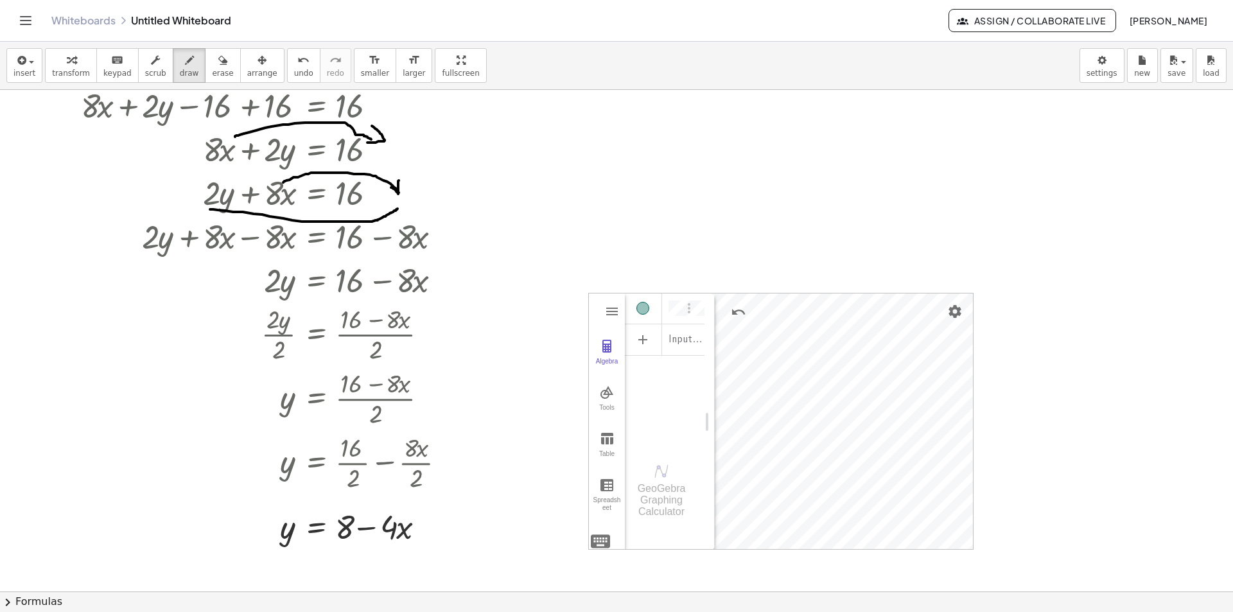
scroll to position [128, 0]
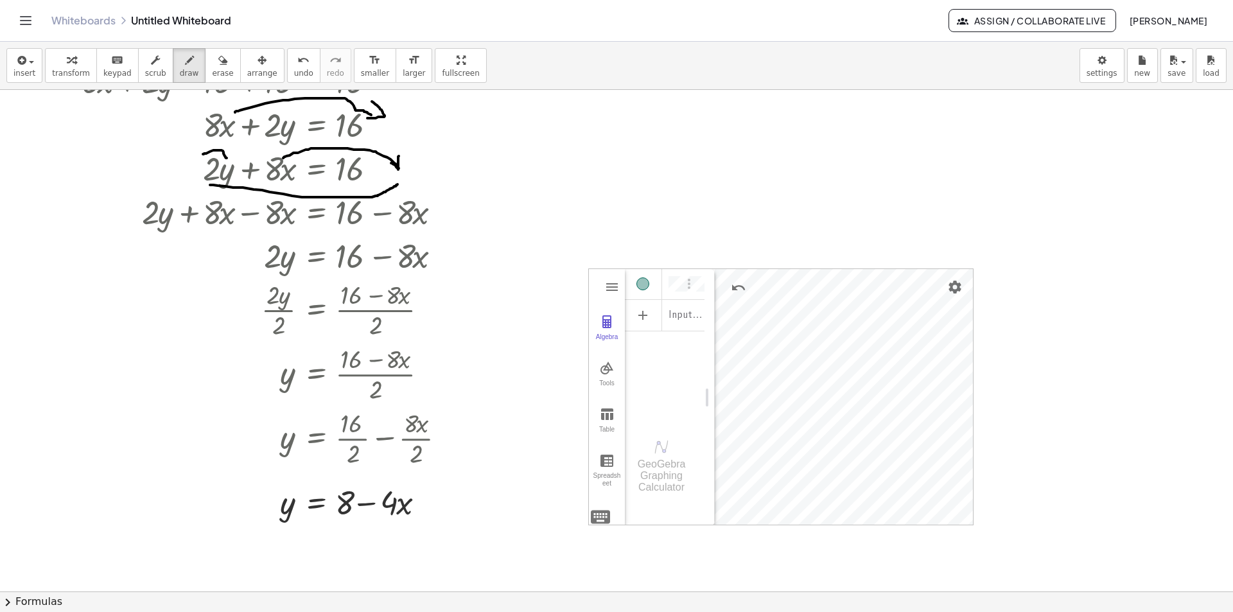
drag, startPoint x: 203, startPoint y: 154, endPoint x: 227, endPoint y: 158, distance: 24.1
click at [227, 158] on div at bounding box center [616, 462] width 1233 height 1003
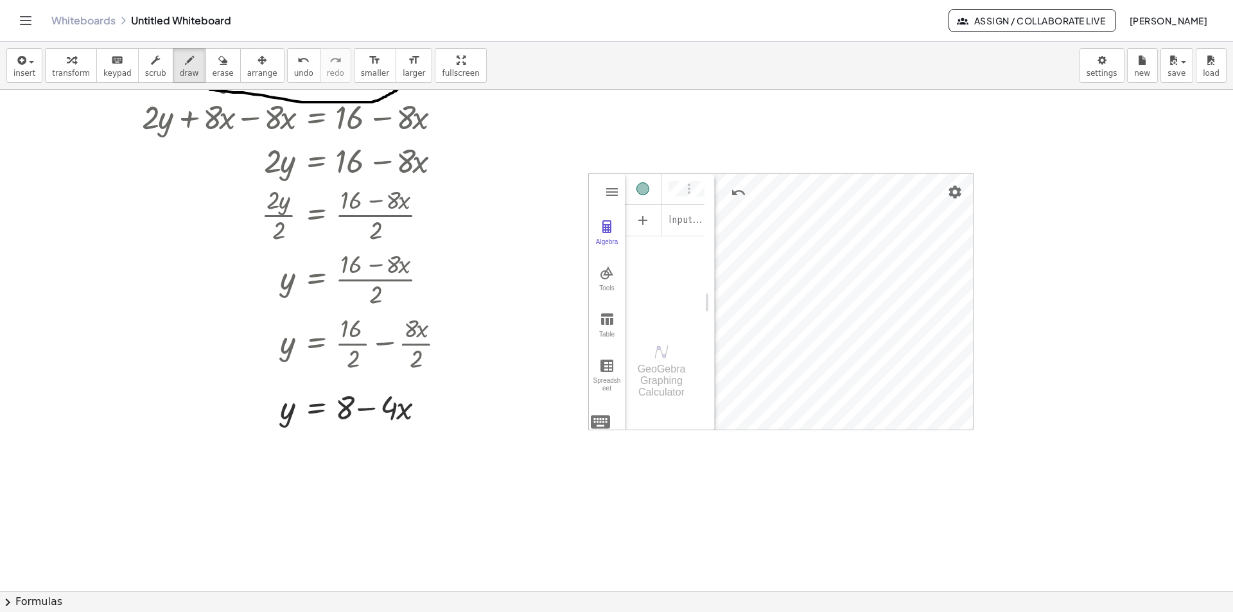
scroll to position [257, 0]
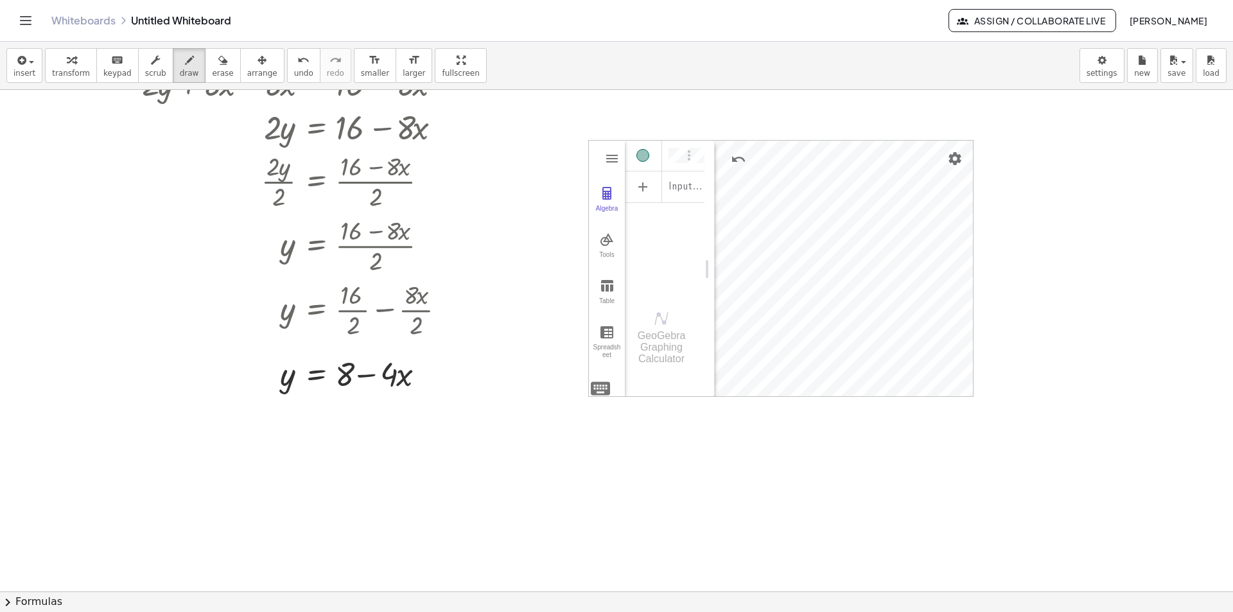
click at [929, 198] on div at bounding box center [616, 334] width 1233 height 1003
click at [74, 71] on span "transform" at bounding box center [71, 73] width 38 height 9
click at [185, 67] on icon "button" at bounding box center [189, 60] width 9 height 15
drag, startPoint x: 817, startPoint y: 173, endPoint x: 825, endPoint y: 174, distance: 7.8
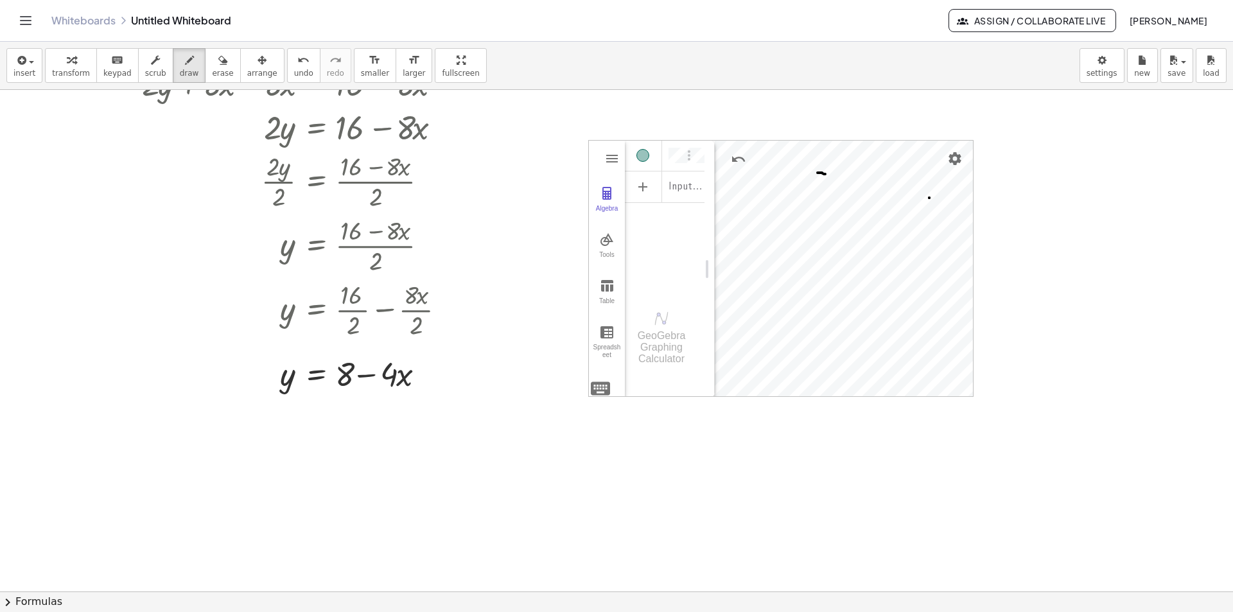
click at [825, 174] on div at bounding box center [616, 334] width 1233 height 1003
drag, startPoint x: 849, startPoint y: 275, endPoint x: 848, endPoint y: 284, distance: 9.0
click at [848, 284] on div at bounding box center [616, 334] width 1233 height 1003
click at [61, 69] on span "transform" at bounding box center [71, 73] width 38 height 9
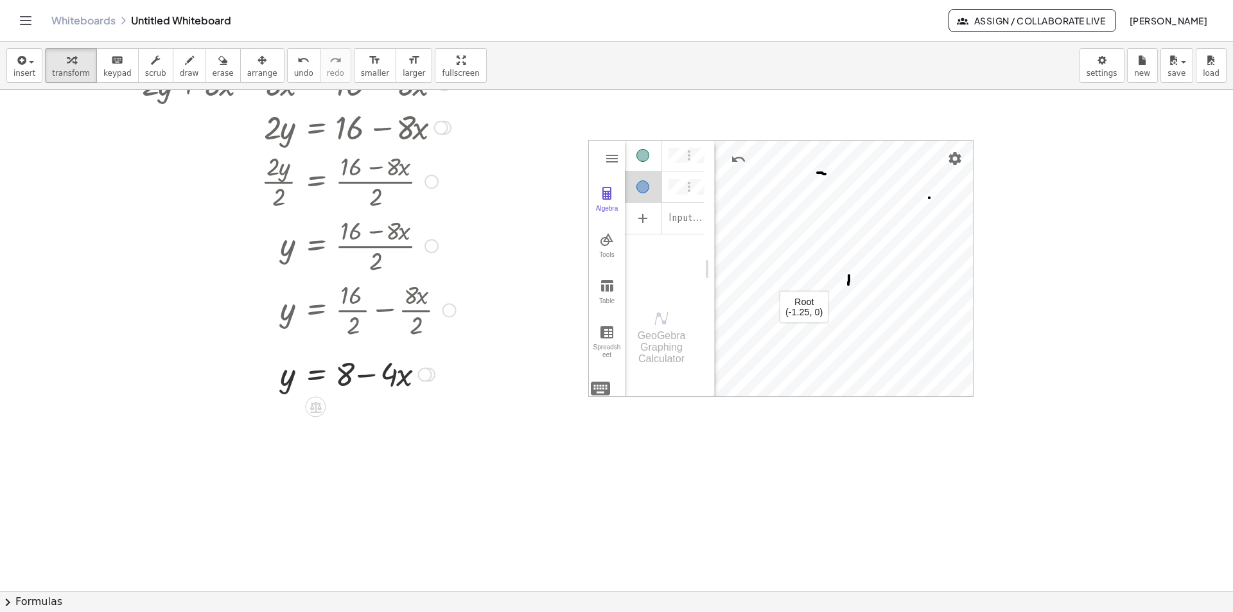
click at [462, 326] on div "+ · 8 · x + · 2 · y − 16 = 0 + · 8 · x + · 2 · y − 16 + 16 = + 0 + 16 + · 8 · x…" at bounding box center [264, 140] width 404 height 515
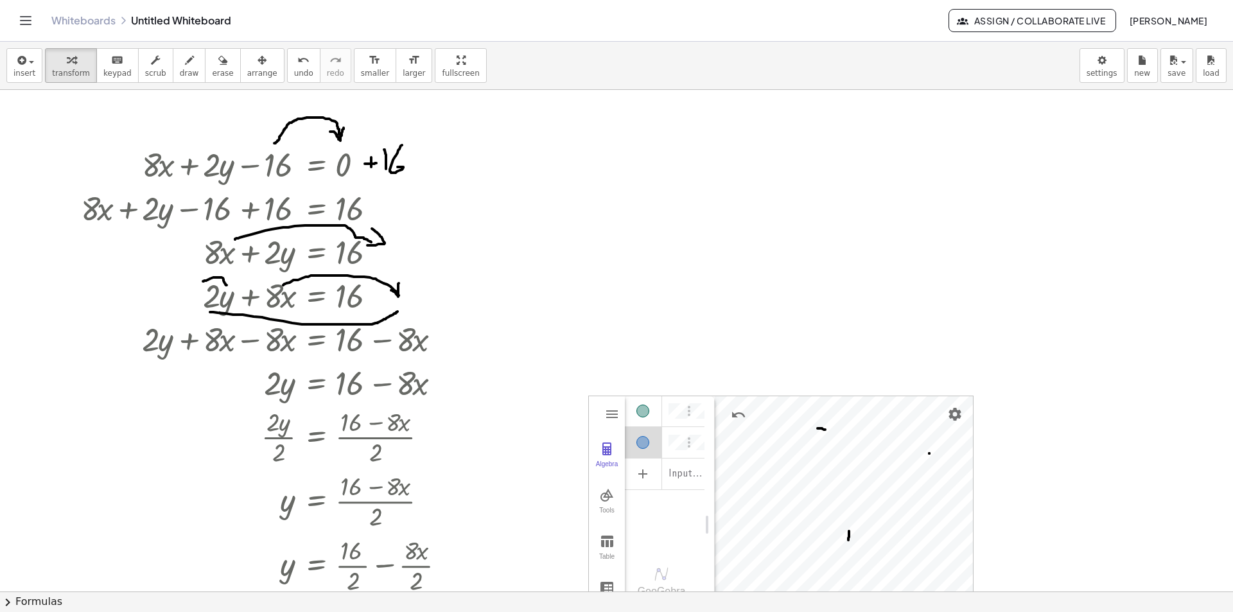
scroll to position [0, 0]
click at [218, 58] on icon "button" at bounding box center [222, 60] width 9 height 15
drag, startPoint x: 278, startPoint y: 128, endPoint x: 421, endPoint y: 132, distance: 142.6
click at [374, 114] on div at bounding box center [616, 591] width 1233 height 1003
drag, startPoint x: 389, startPoint y: 234, endPoint x: 410, endPoint y: 228, distance: 22.0
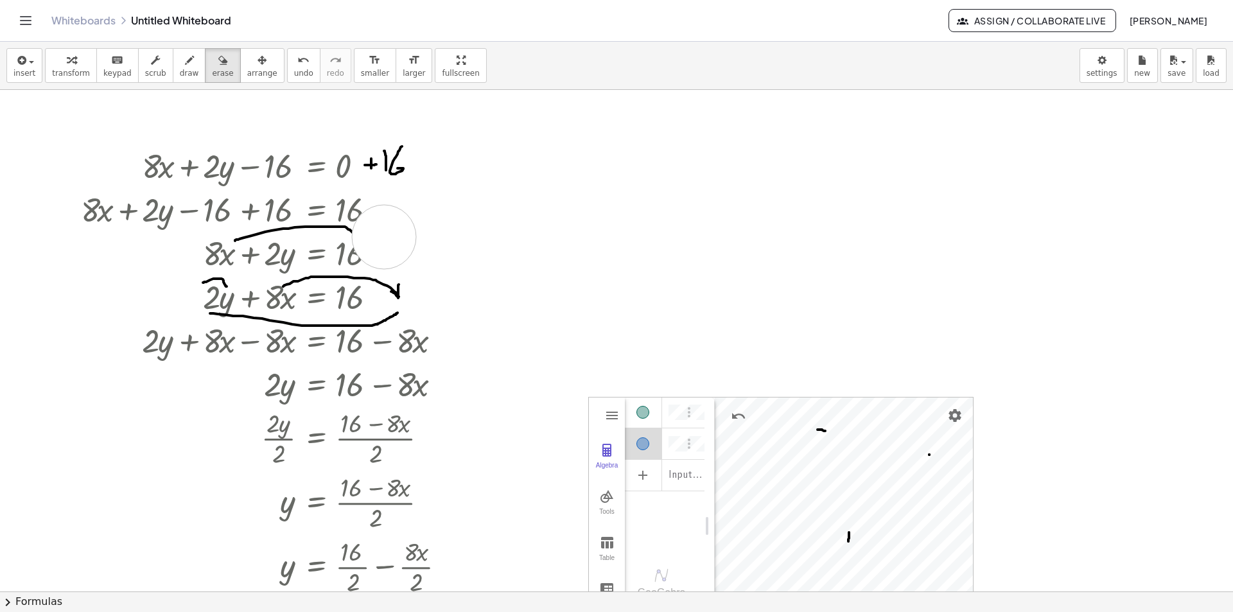
click at [385, 237] on div at bounding box center [616, 591] width 1233 height 1003
drag, startPoint x: 415, startPoint y: 222, endPoint x: 230, endPoint y: 225, distance: 185.6
click at [230, 225] on div at bounding box center [616, 591] width 1233 height 1003
drag, startPoint x: 441, startPoint y: 217, endPoint x: 453, endPoint y: 137, distance: 81.1
click at [427, 125] on div at bounding box center [616, 591] width 1233 height 1003
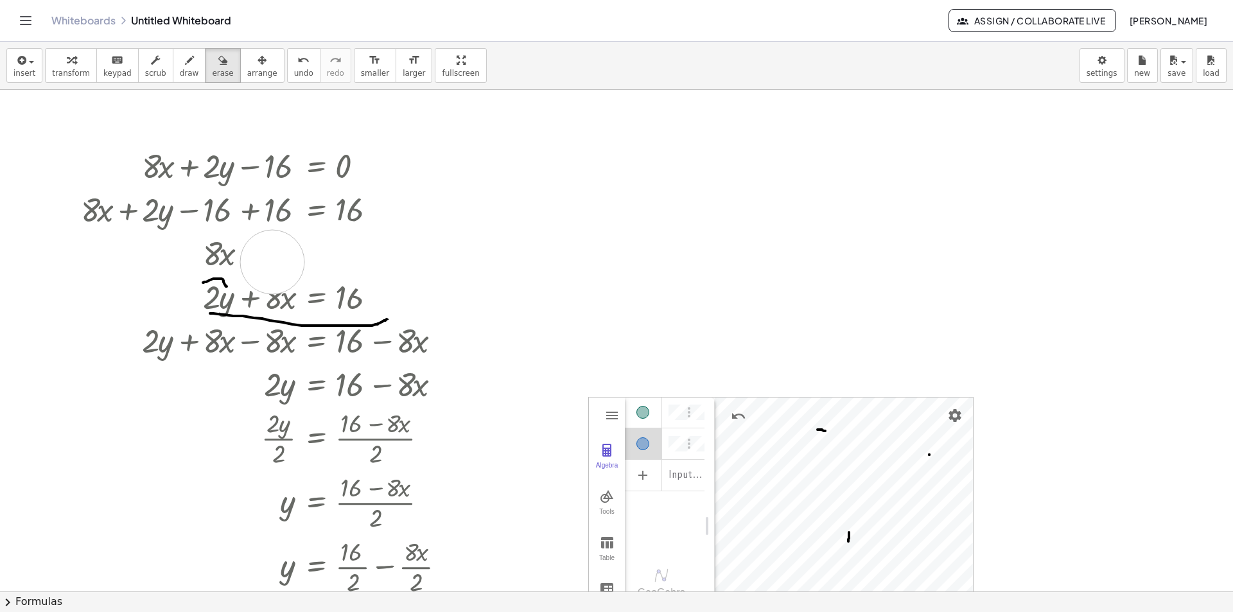
drag, startPoint x: 428, startPoint y: 292, endPoint x: 272, endPoint y: 262, distance: 158.3
click at [272, 262] on div at bounding box center [616, 591] width 1233 height 1003
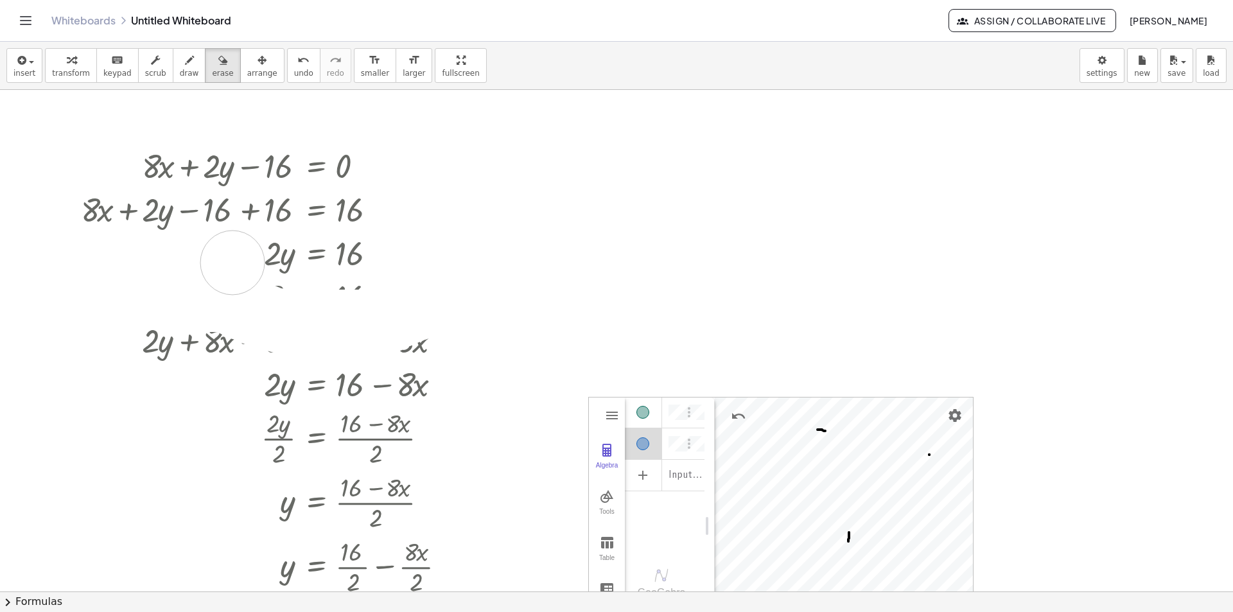
drag, startPoint x: 423, startPoint y: 305, endPoint x: 287, endPoint y: 278, distance: 138.8
click at [236, 266] on div at bounding box center [616, 591] width 1233 height 1003
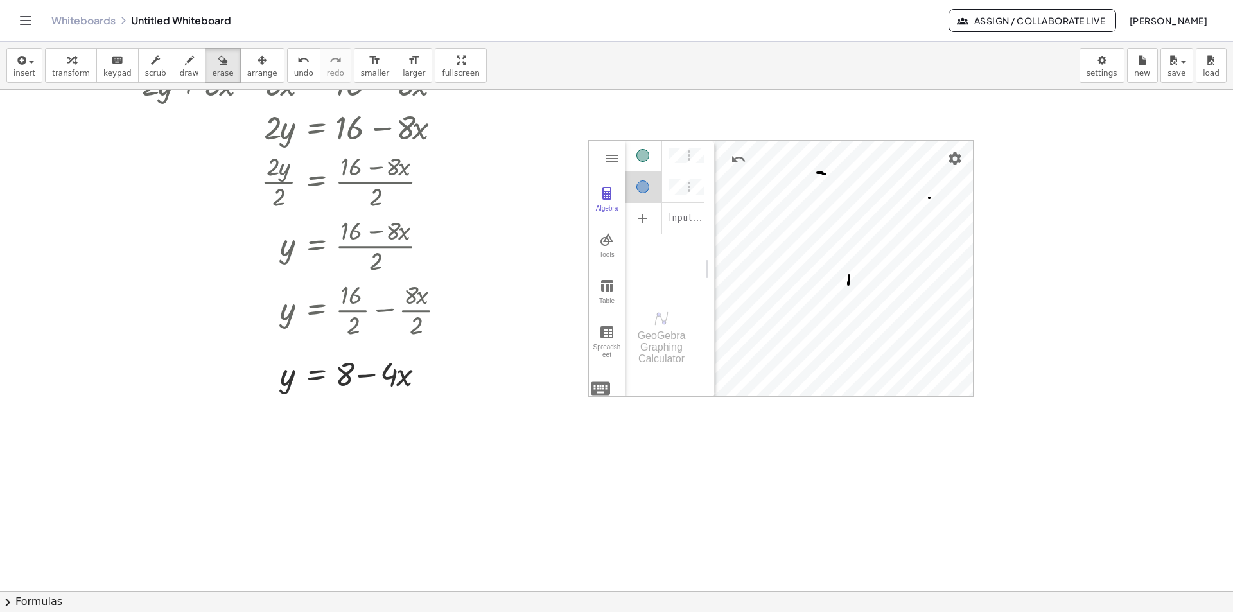
scroll to position [321, 0]
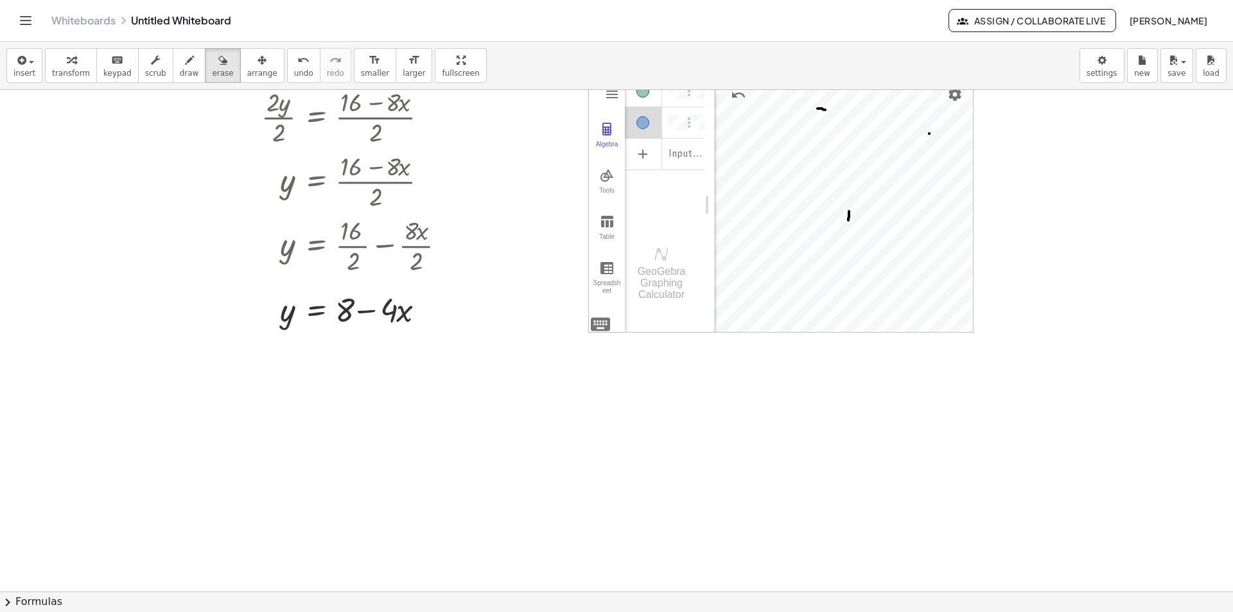
click at [1157, 17] on span "[PERSON_NAME]" at bounding box center [1168, 21] width 78 height 12
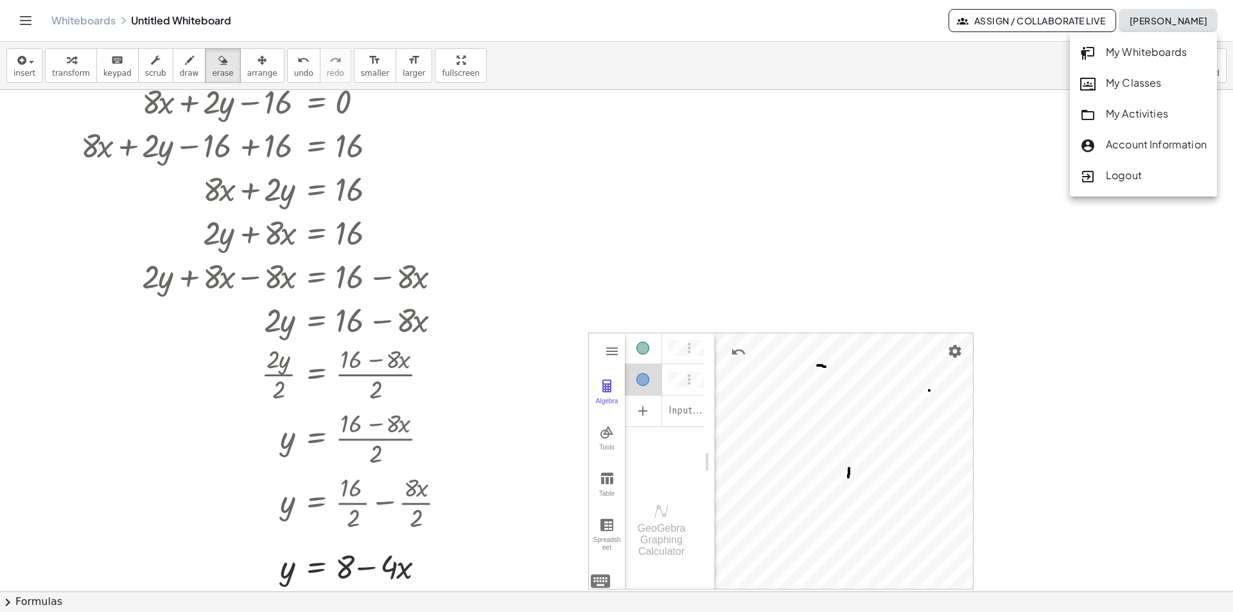
scroll to position [0, 0]
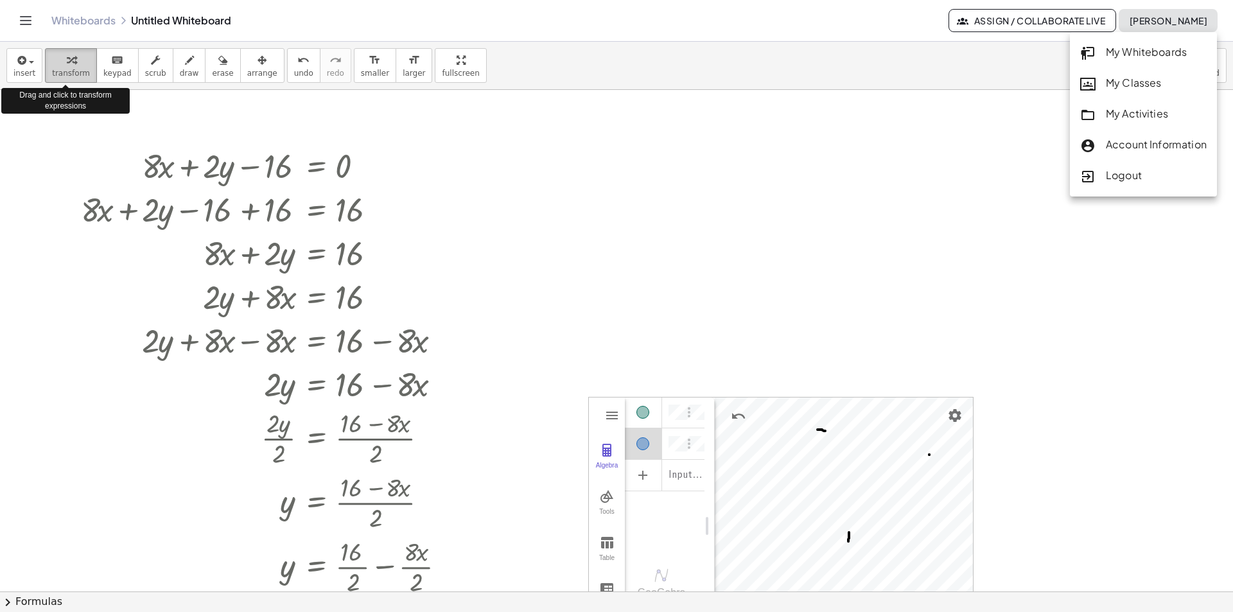
click at [66, 69] on span "transform" at bounding box center [71, 73] width 38 height 9
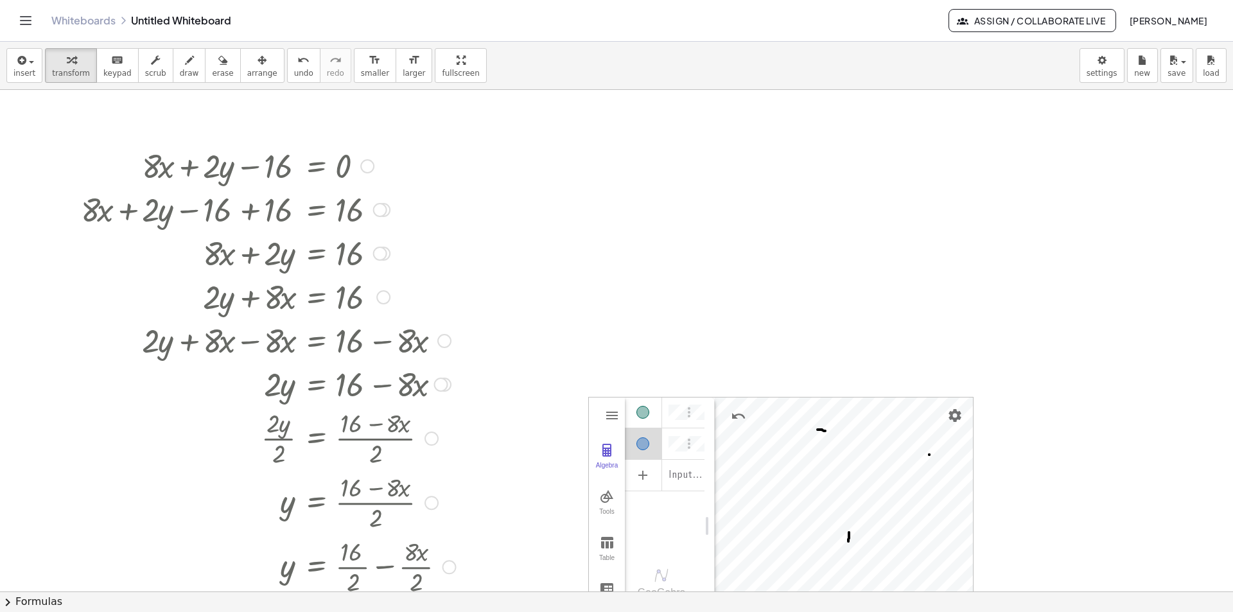
drag, startPoint x: 119, startPoint y: 146, endPoint x: 346, endPoint y: 215, distance: 237.0
click at [315, 166] on div "+ · 8 · x + · 2 · y − 16 = 0 + · 8 · x + · 2 · y − 16 + 16 = + 0 + 16 + · 8 · x…" at bounding box center [315, 166] width 0 height 0
click at [248, 163] on div at bounding box center [268, 165] width 388 height 44
click at [332, 288] on div at bounding box center [268, 296] width 388 height 44
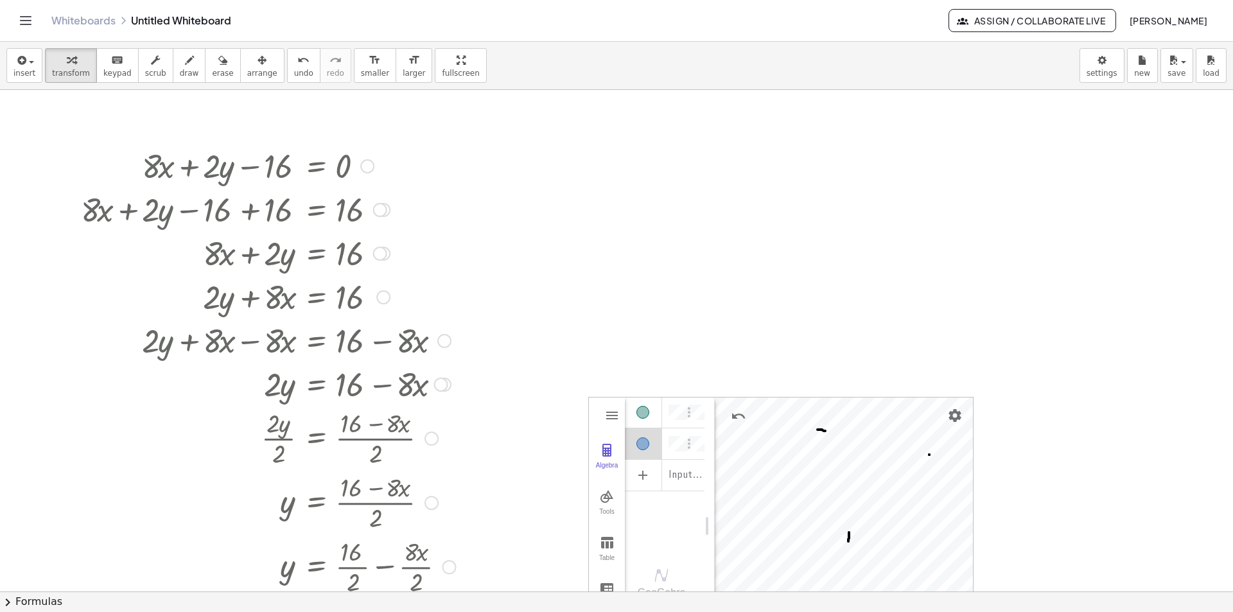
click at [332, 288] on div at bounding box center [268, 296] width 388 height 44
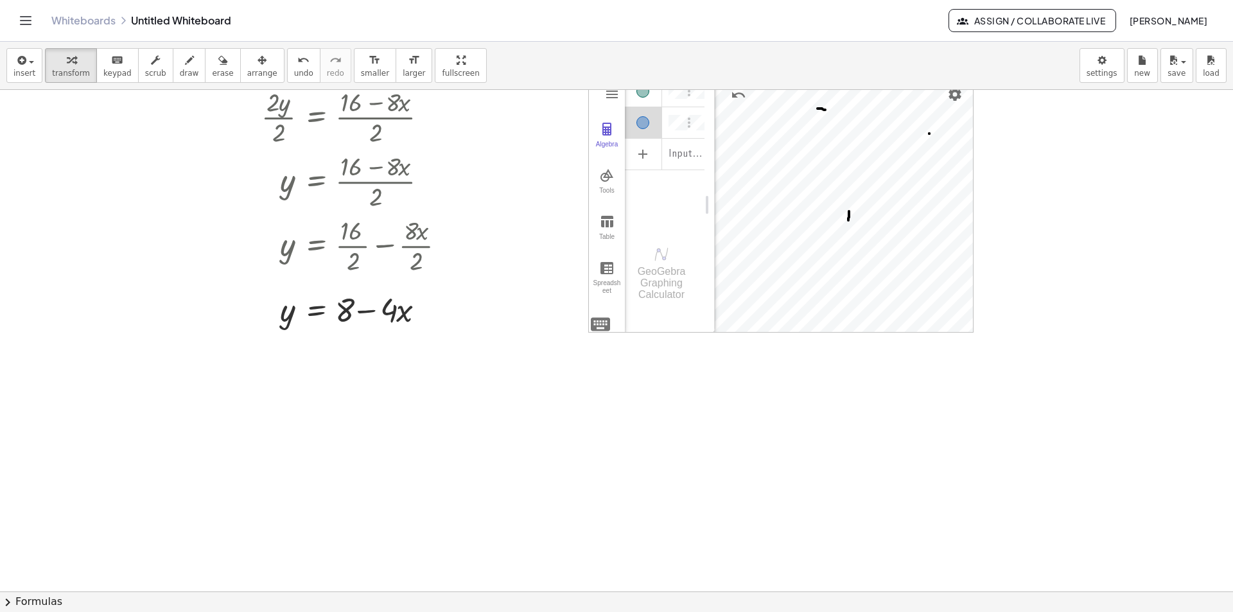
scroll to position [257, 0]
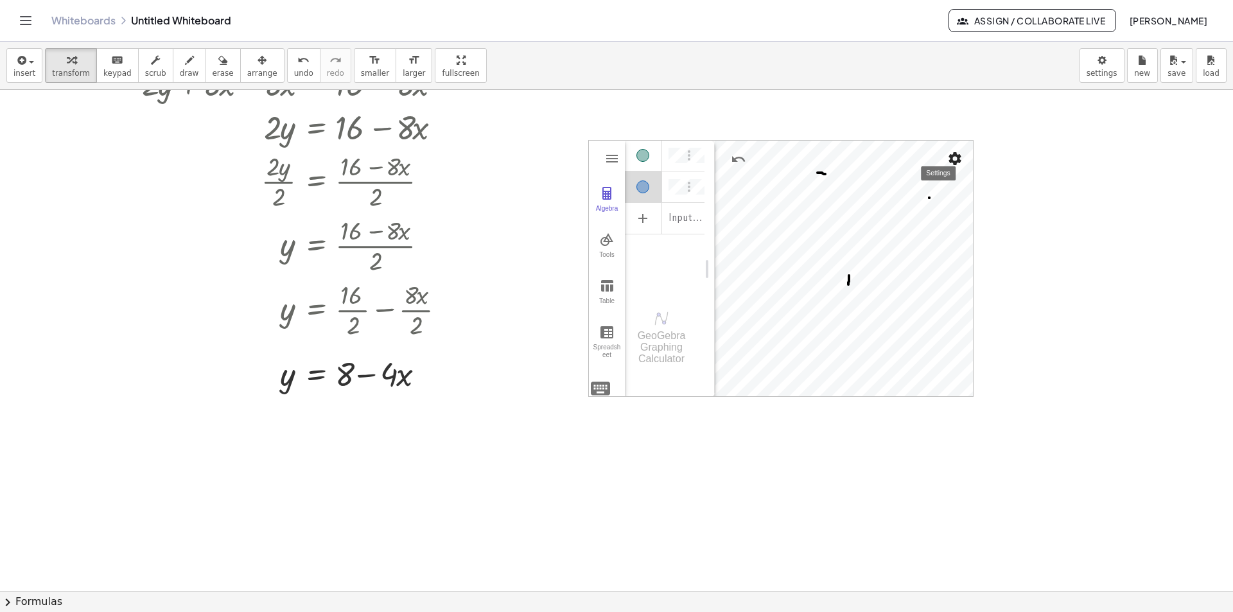
click at [957, 161] on img "Settings" at bounding box center [954, 158] width 15 height 15
click at [500, 148] on div at bounding box center [616, 334] width 1233 height 1003
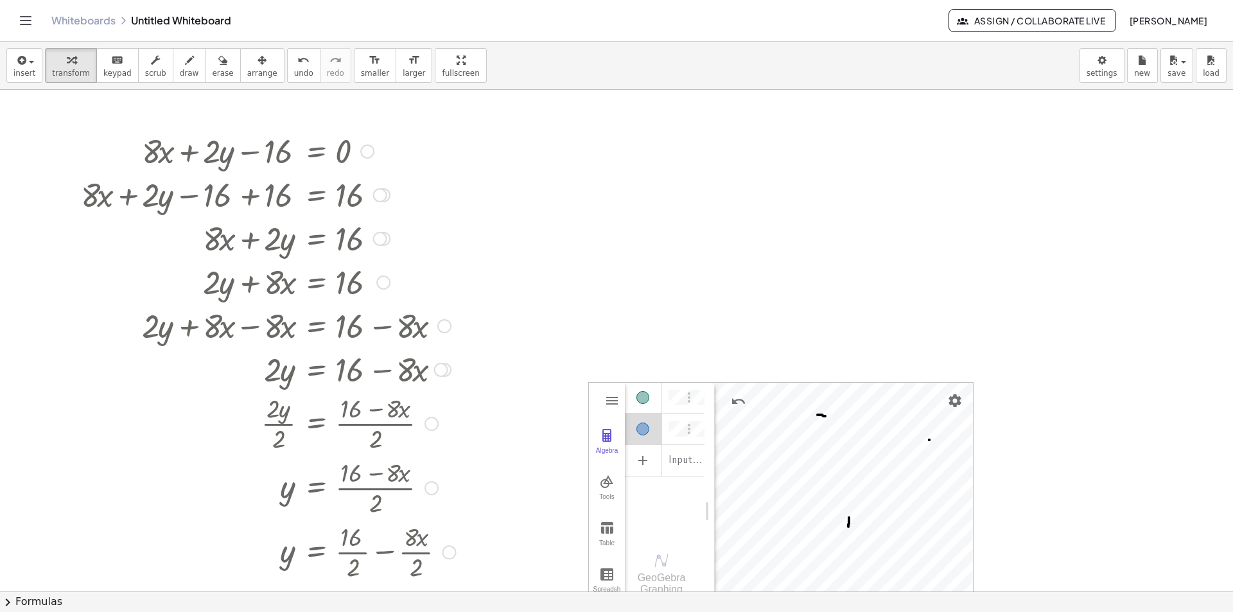
scroll to position [0, 0]
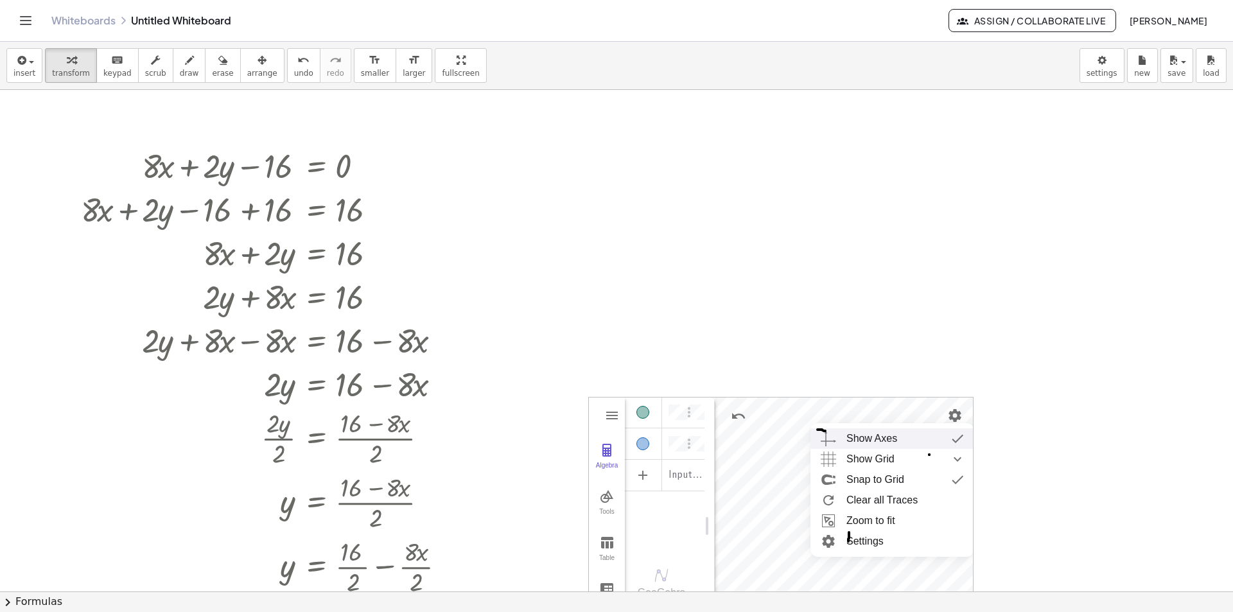
click at [880, 313] on div at bounding box center [616, 591] width 1233 height 1003
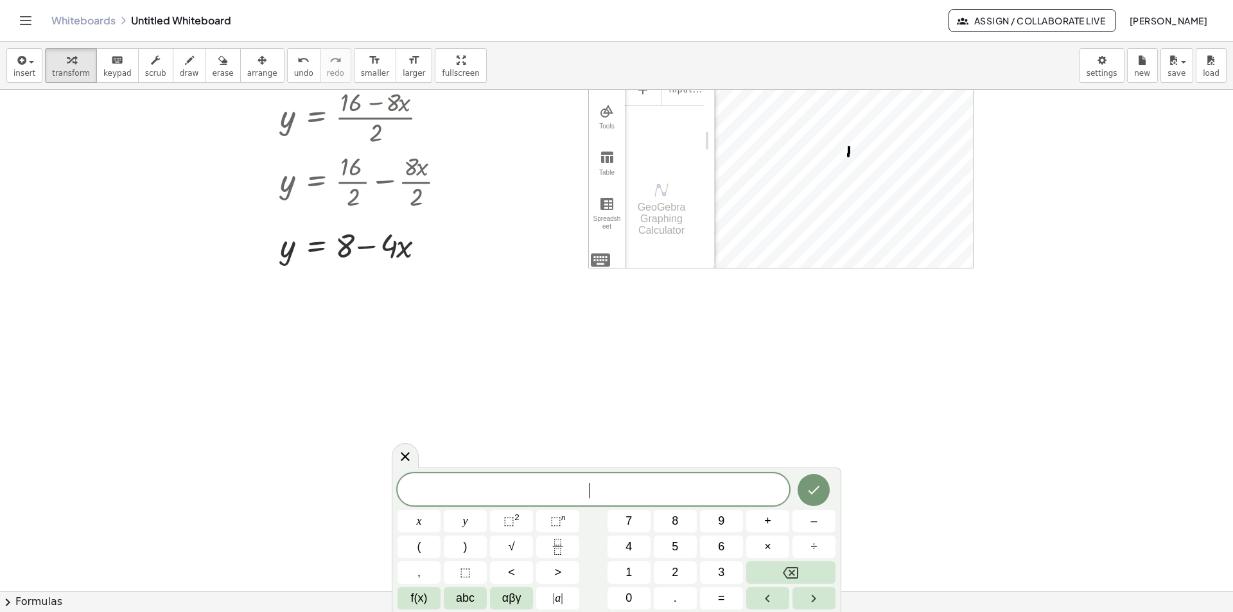
scroll to position [321, 0]
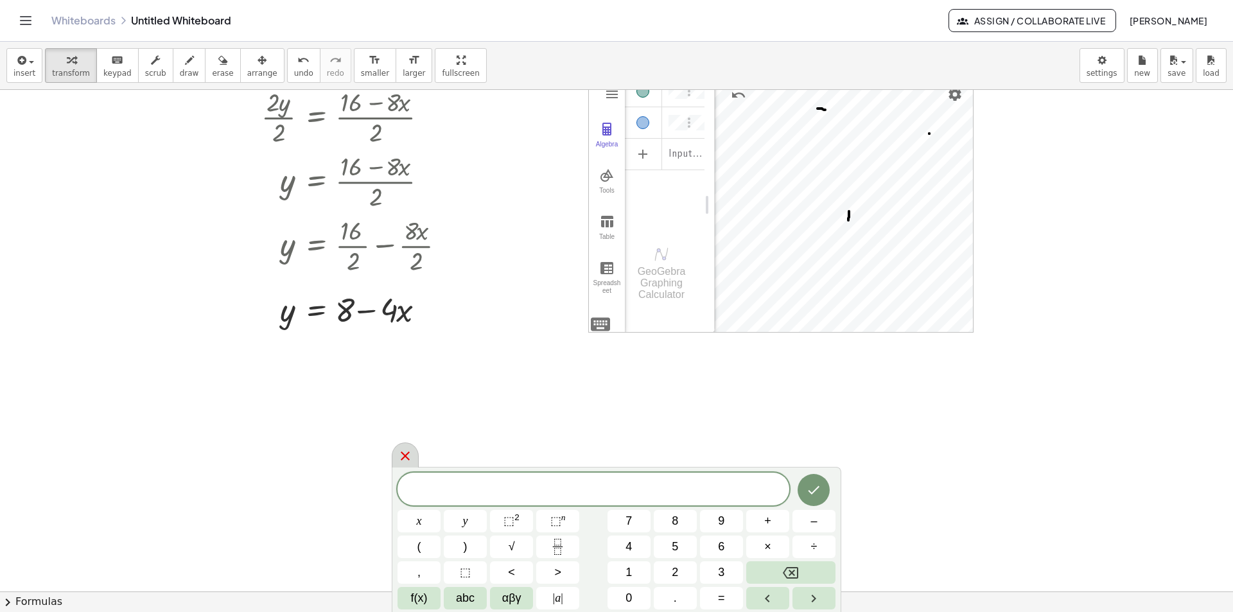
click at [406, 457] on icon at bounding box center [404, 455] width 15 height 15
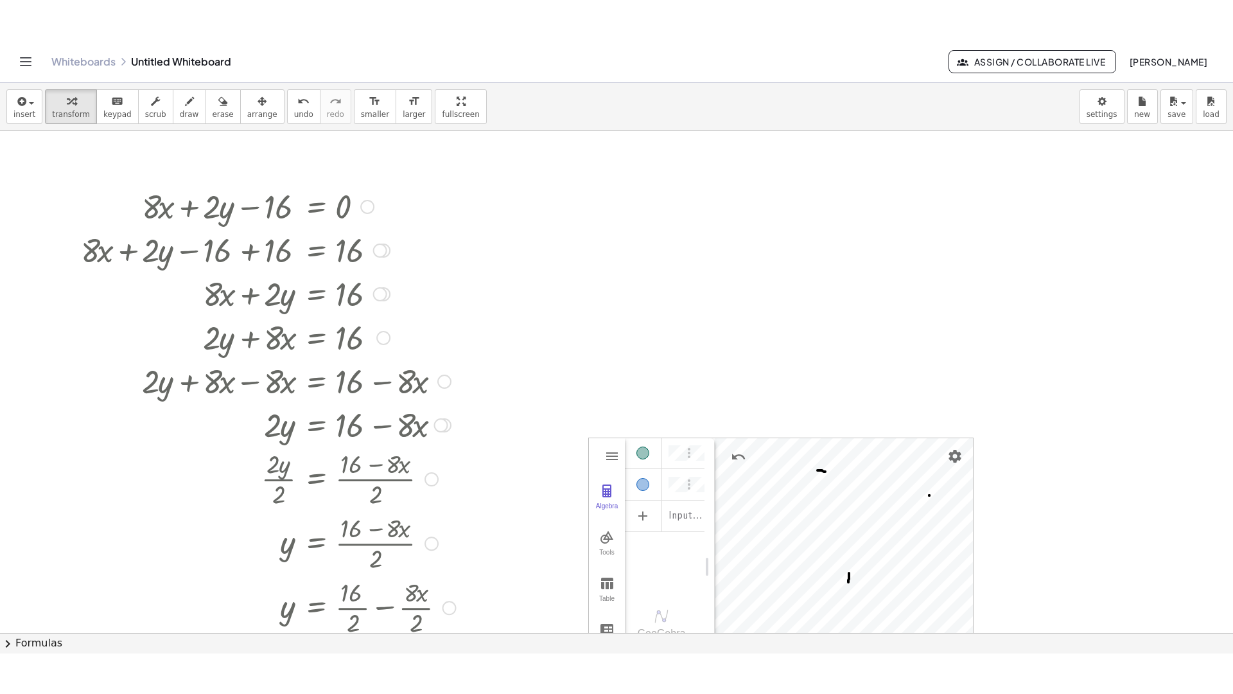
scroll to position [0, 0]
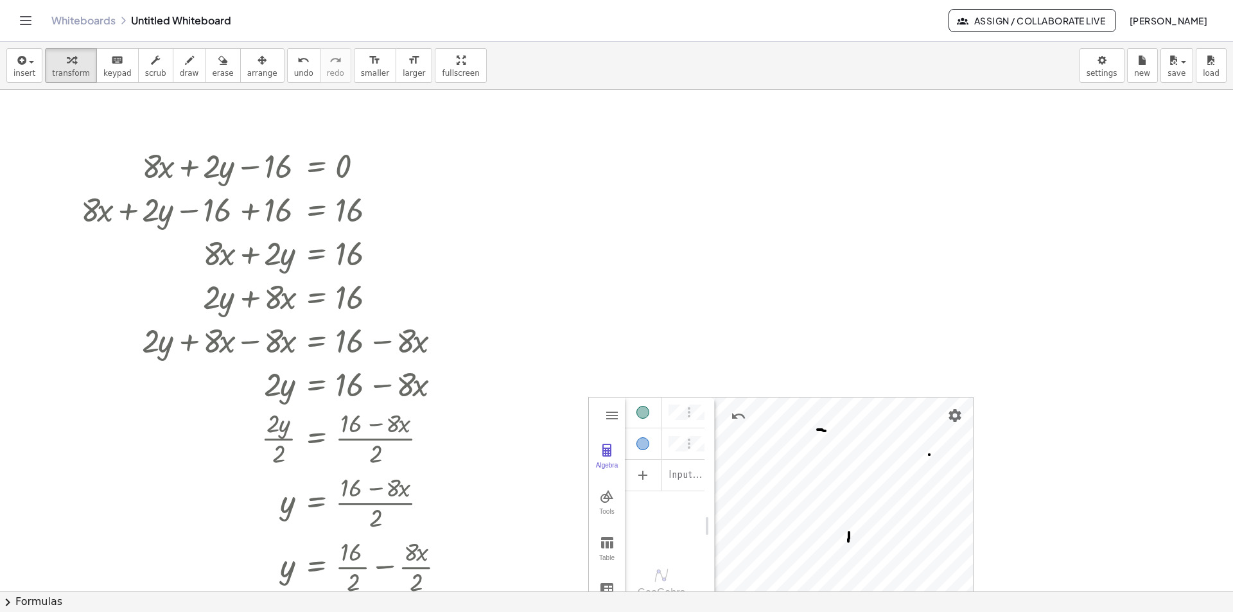
drag, startPoint x: 428, startPoint y: 65, endPoint x: 428, endPoint y: 121, distance: 55.9
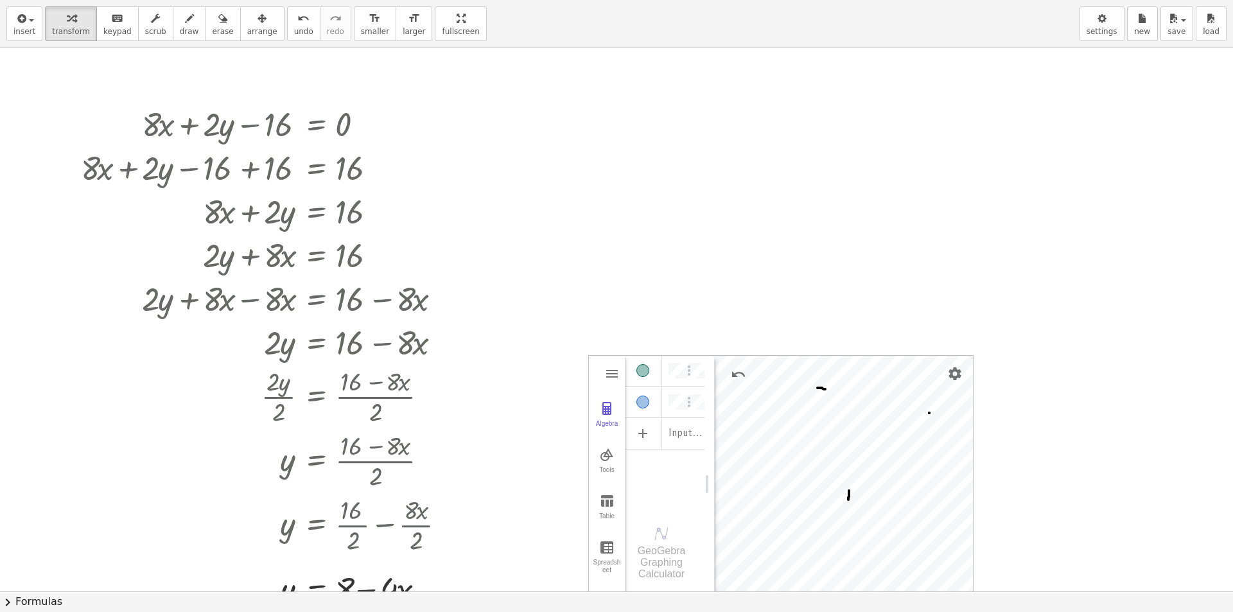
click at [428, 121] on div "insert select one: Math Expression Function Text Youtube Video Graphing Geometr…" at bounding box center [616, 306] width 1233 height 612
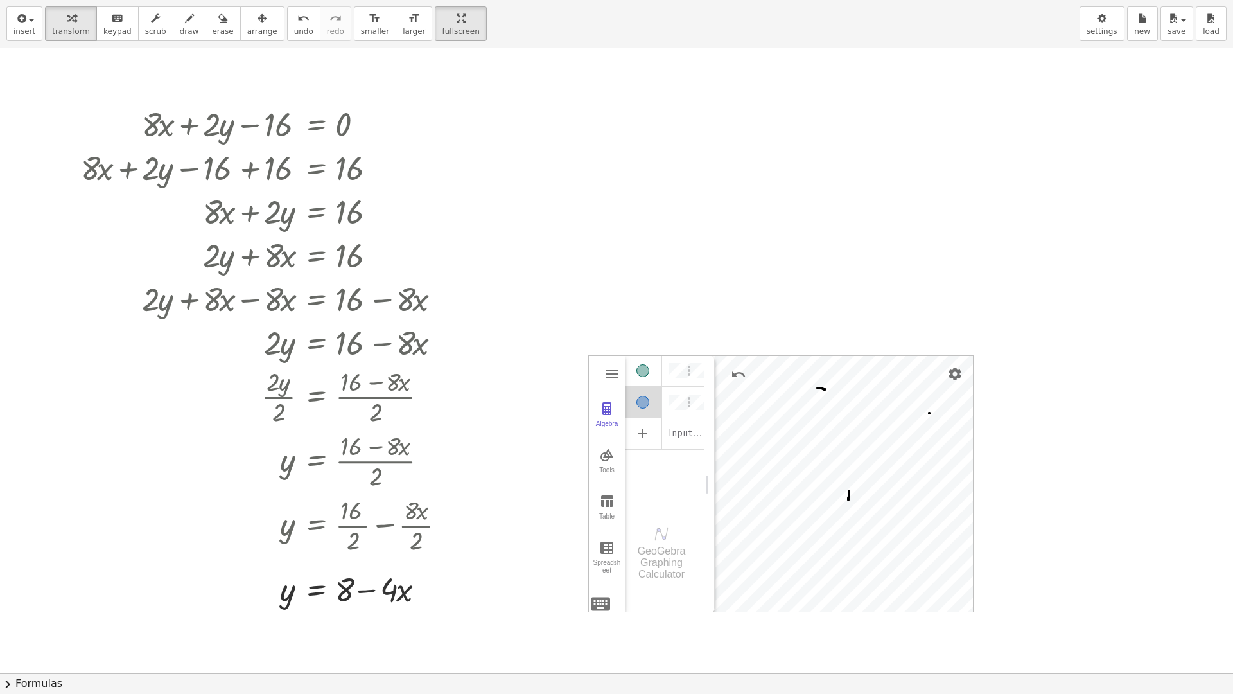
click at [834, 336] on div "+ · 8 · x + · 2 · y − 16 = 0 + · 8 · x + · 2 · y − 16 + 16 = + 0 + 16 + · 8 · x…" at bounding box center [616, 673] width 1233 height 1250
click at [283, 211] on div at bounding box center [268, 211] width 388 height 44
drag, startPoint x: 311, startPoint y: 374, endPoint x: 329, endPoint y: 430, distance: 58.1
click at [329, 430] on div at bounding box center [268, 460] width 388 height 64
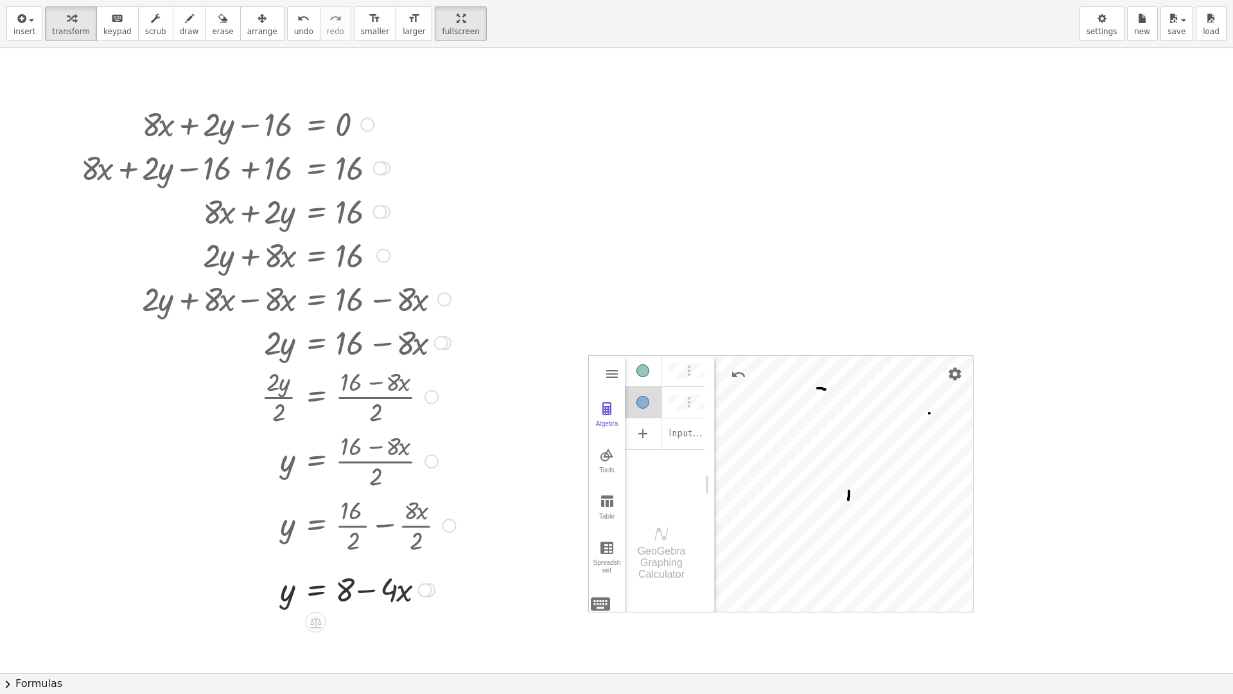
click at [329, 430] on div at bounding box center [268, 460] width 388 height 64
click at [372, 586] on div at bounding box center [268, 588] width 388 height 44
click at [306, 299] on div at bounding box center [268, 298] width 388 height 44
click at [218, 24] on icon "button" at bounding box center [222, 18] width 9 height 15
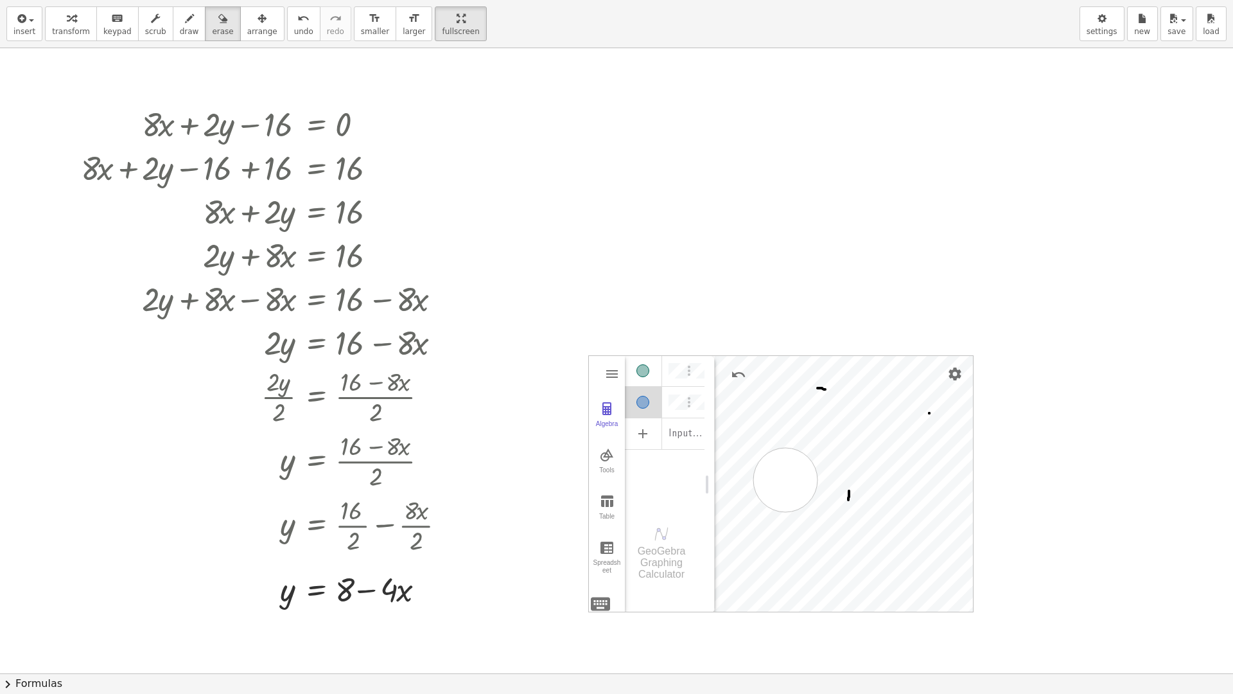
click at [785, 480] on div at bounding box center [616, 673] width 1233 height 1250
click at [753, 503] on div at bounding box center [616, 673] width 1233 height 1250
click at [837, 419] on div at bounding box center [616, 673] width 1233 height 1250
drag, startPoint x: 814, startPoint y: 384, endPoint x: 610, endPoint y: 599, distance: 296.6
click at [665, 609] on div at bounding box center [616, 673] width 1233 height 1250
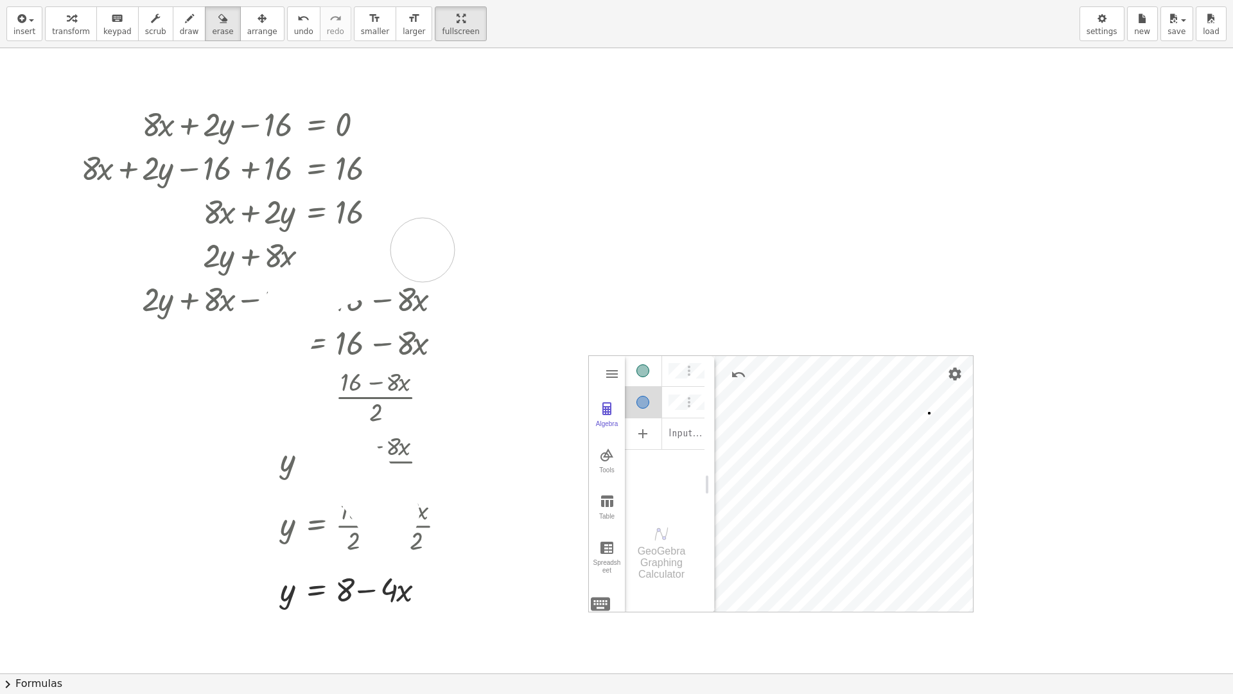
drag, startPoint x: 387, startPoint y: 513, endPoint x: 621, endPoint y: 458, distance: 240.0
click at [455, 255] on div at bounding box center [616, 673] width 1233 height 1250
click at [293, 380] on div at bounding box center [616, 673] width 1233 height 1250
click at [313, 511] on div at bounding box center [616, 673] width 1233 height 1250
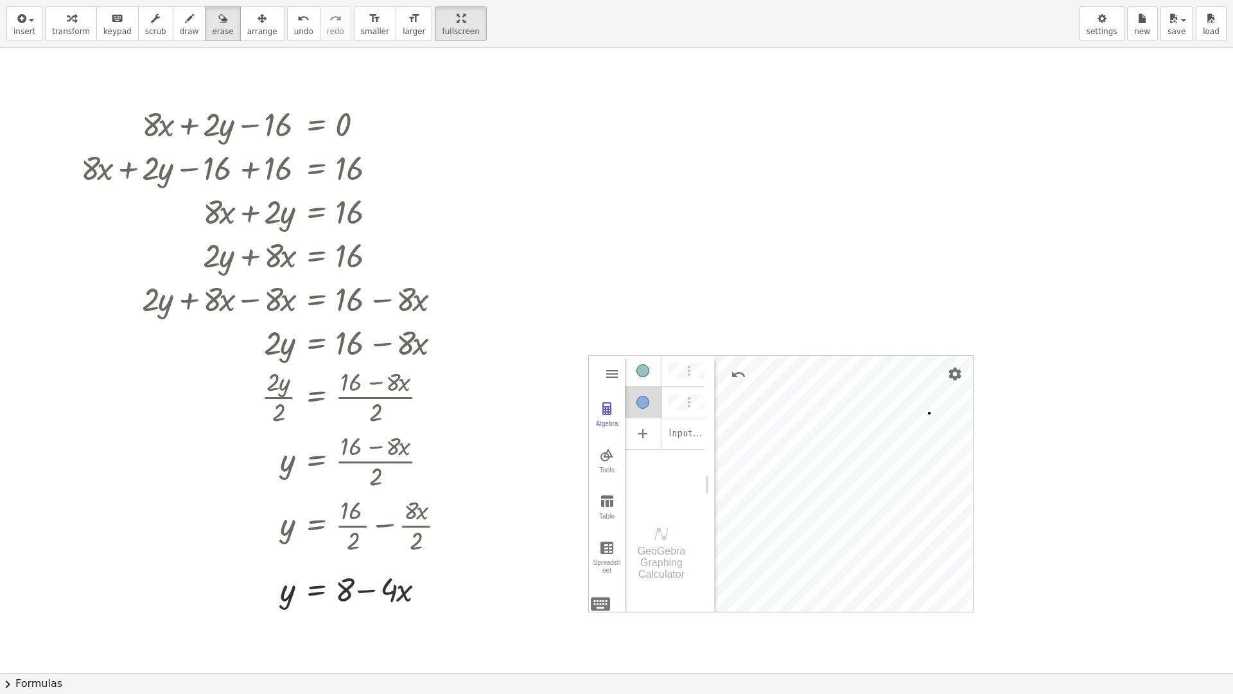
click at [293, 310] on div at bounding box center [616, 673] width 1233 height 1250
click at [34, 28] on button "insert" at bounding box center [24, 23] width 36 height 35
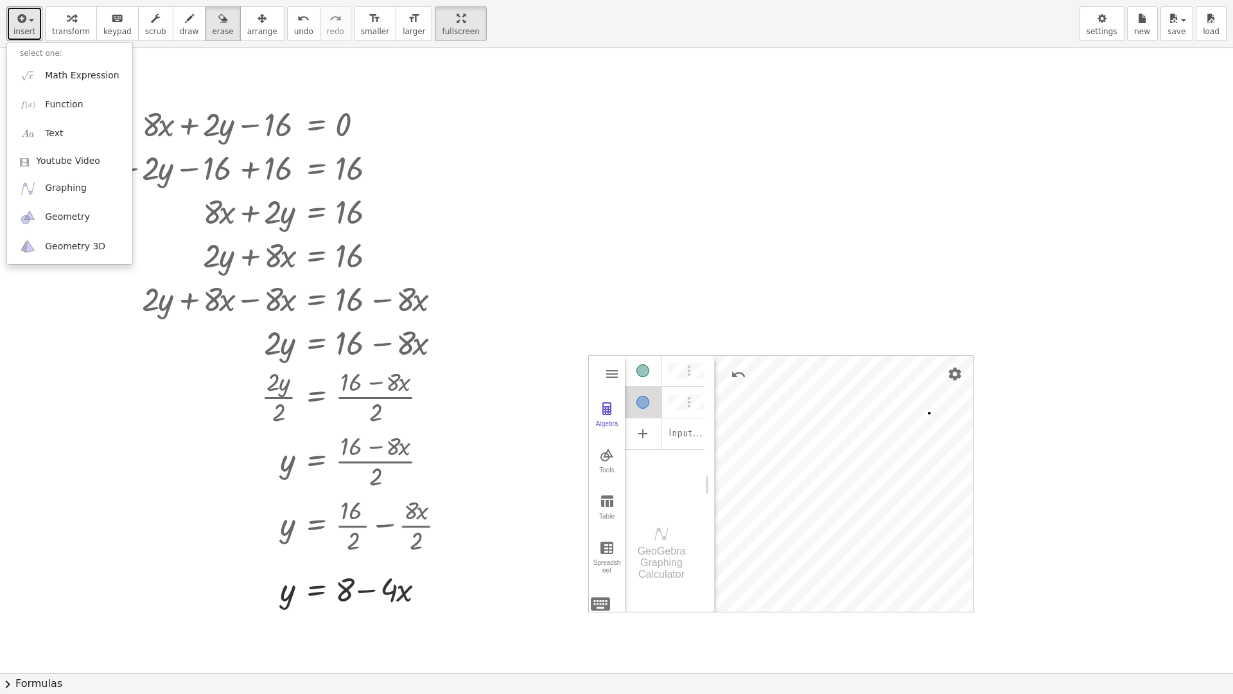
drag, startPoint x: 433, startPoint y: 28, endPoint x: 433, endPoint y: -28, distance: 55.9
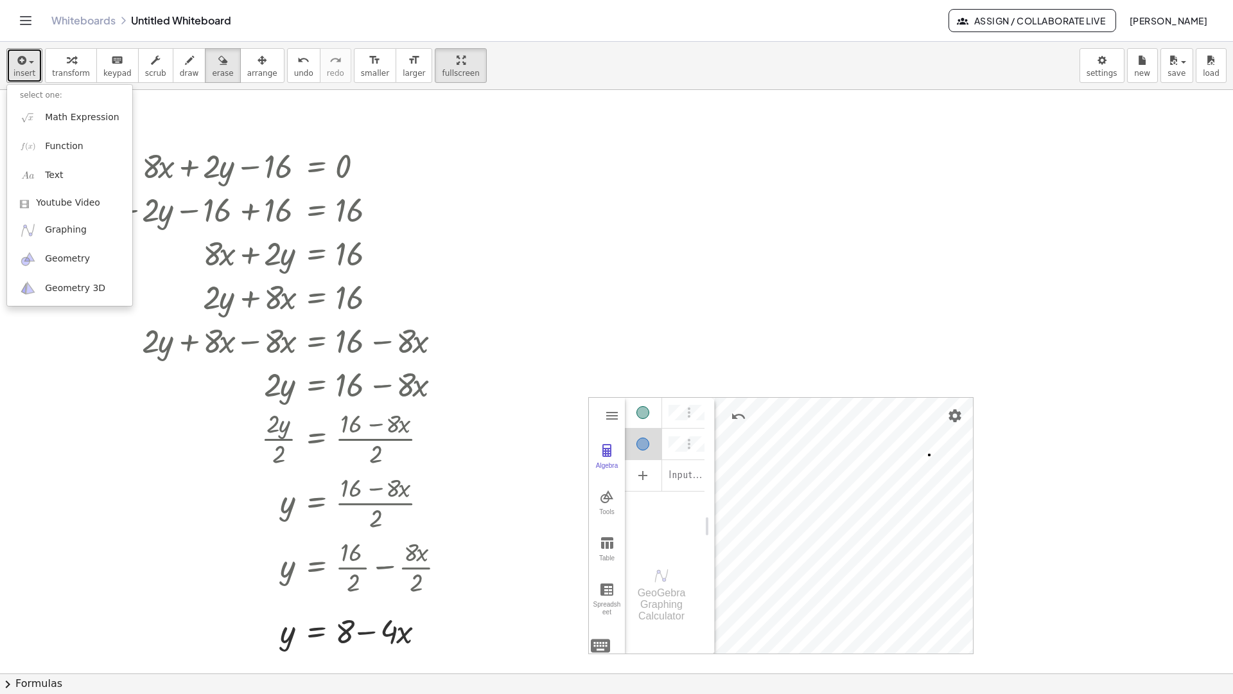
click at [433, 0] on html "Graspable Math Activities Get Started Activity Bank Assigned Work Classes White…" at bounding box center [616, 347] width 1233 height 694
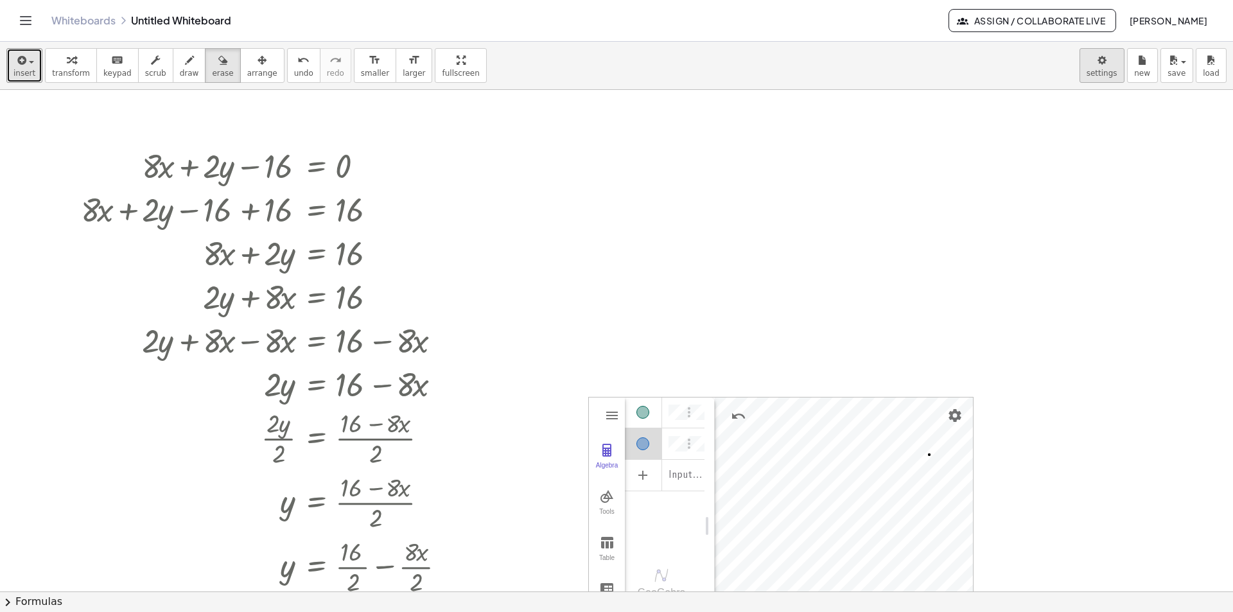
click at [1096, 63] on body "Graspable Math Activities Get Started Activity Bank Assigned Work Classes White…" at bounding box center [616, 306] width 1233 height 612
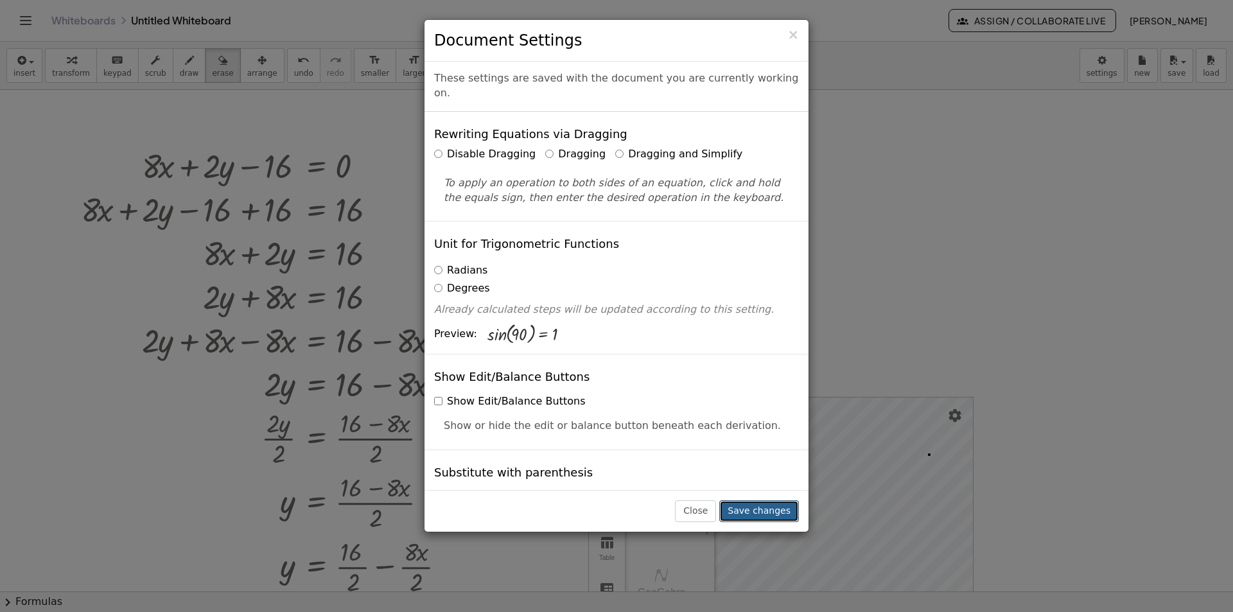
click at [758, 513] on button "Save changes" at bounding box center [759, 511] width 80 height 22
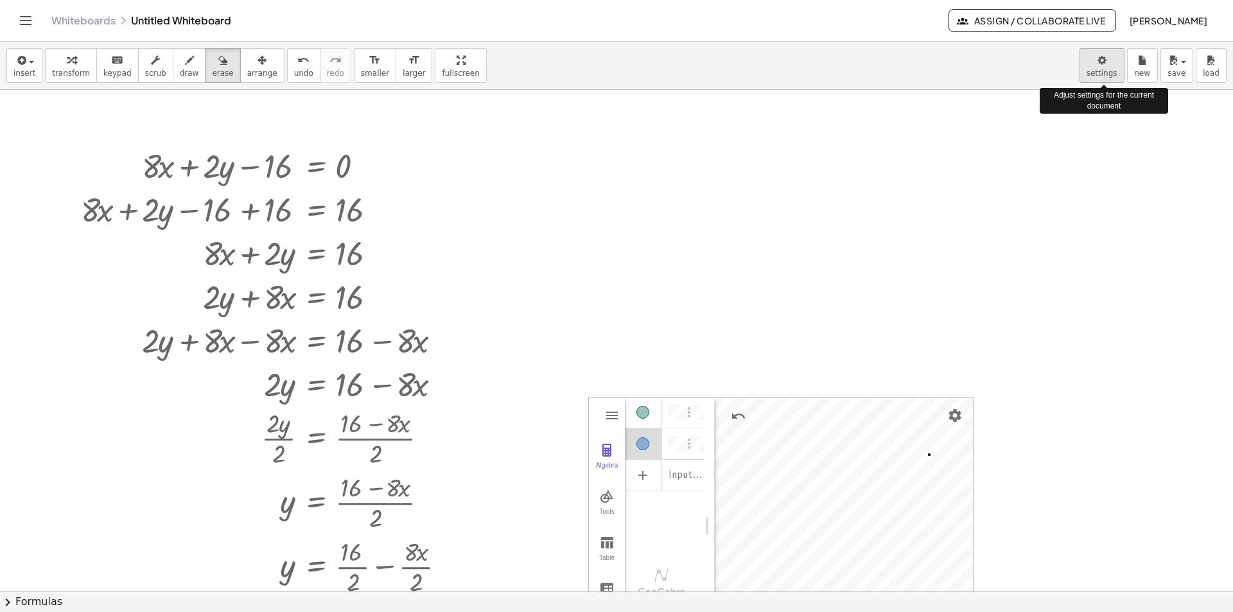
click at [1097, 65] on body "Graspable Math Activities Get Started Activity Bank Assigned Work Classes White…" at bounding box center [616, 306] width 1233 height 612
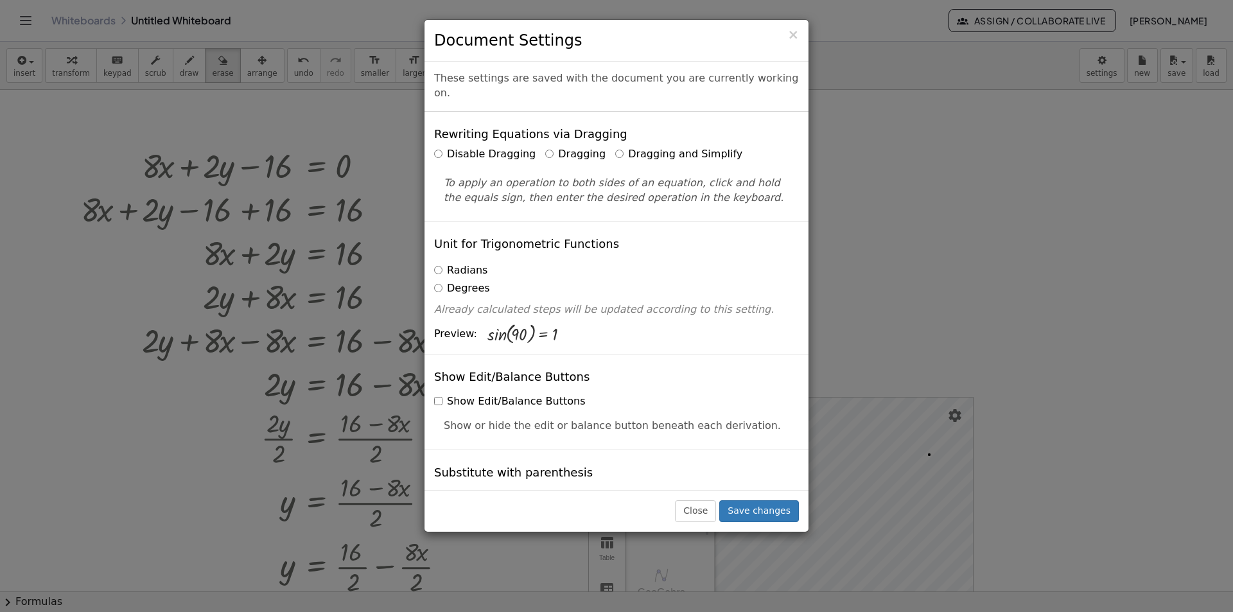
click at [545, 147] on label "Dragging" at bounding box center [575, 154] width 60 height 15
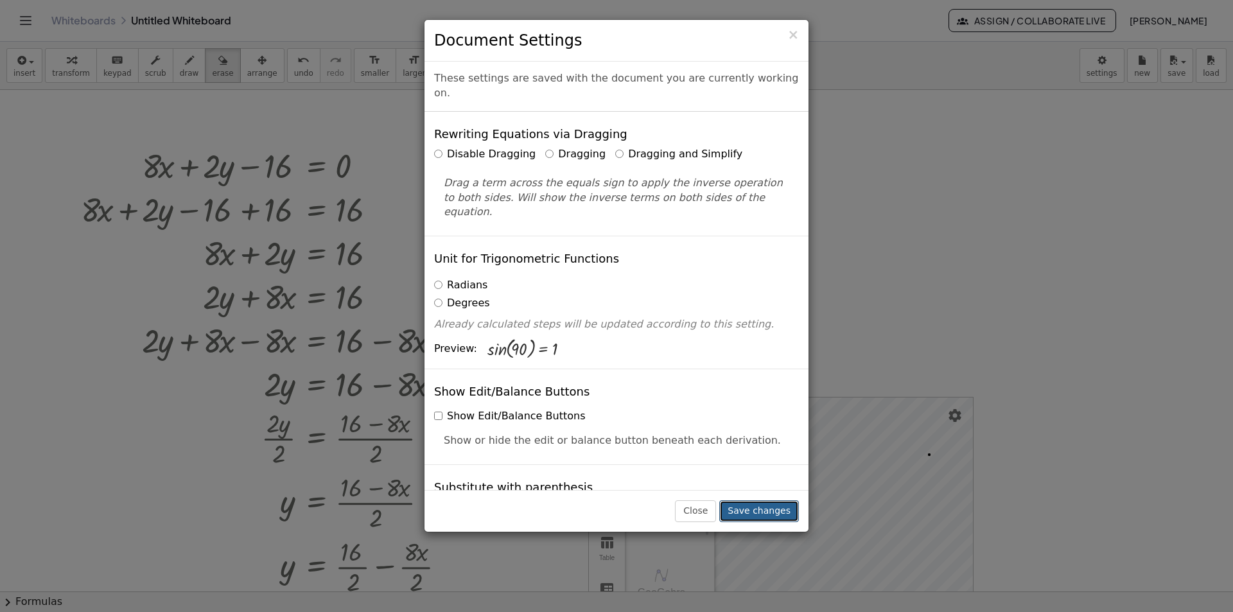
click at [765, 514] on button "Save changes" at bounding box center [759, 511] width 80 height 22
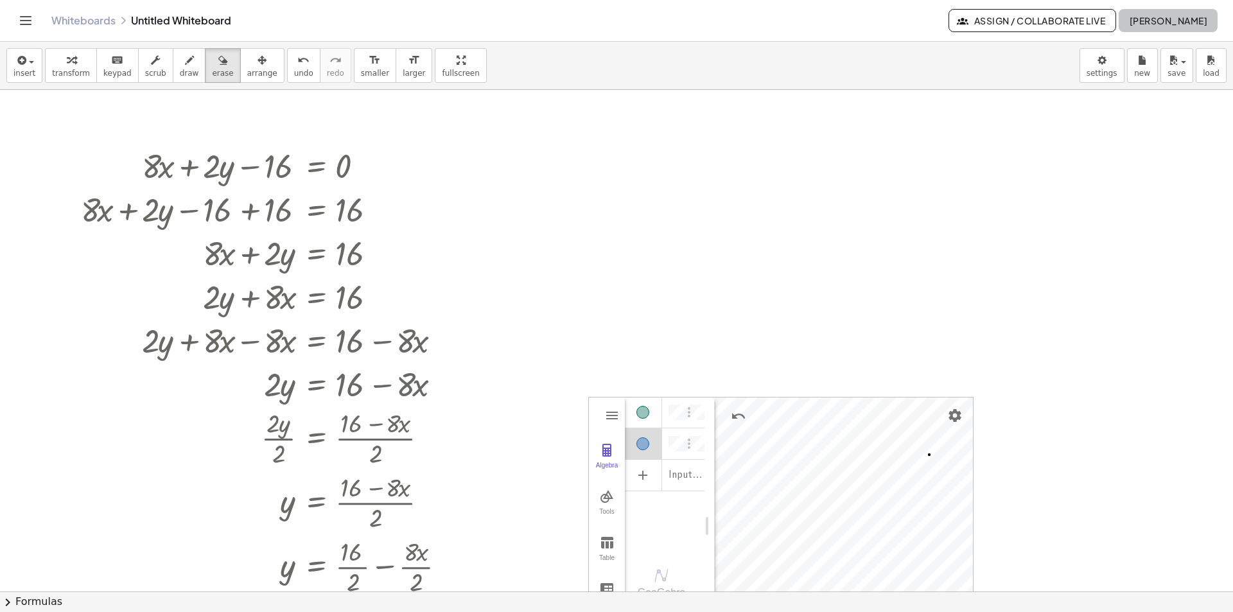
click at [1146, 22] on span "[PERSON_NAME]" at bounding box center [1168, 21] width 78 height 12
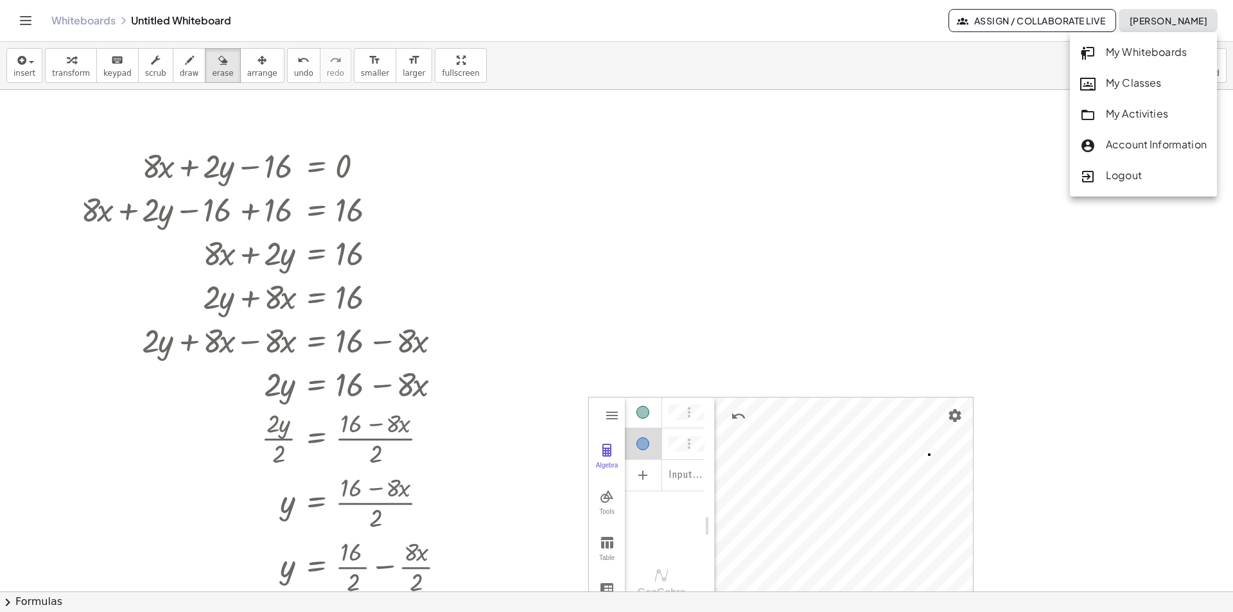
click at [1122, 180] on div "Logout" at bounding box center [1143, 176] width 127 height 17
